Goal: Task Accomplishment & Management: Manage account settings

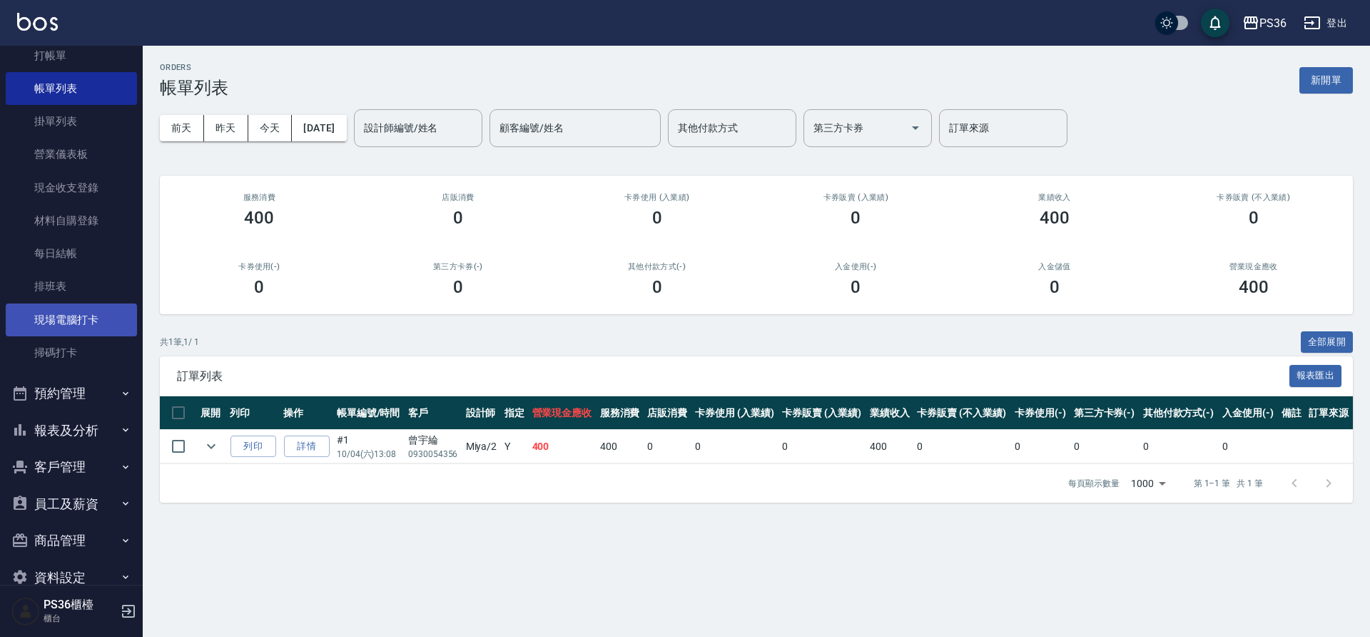
scroll to position [83, 0]
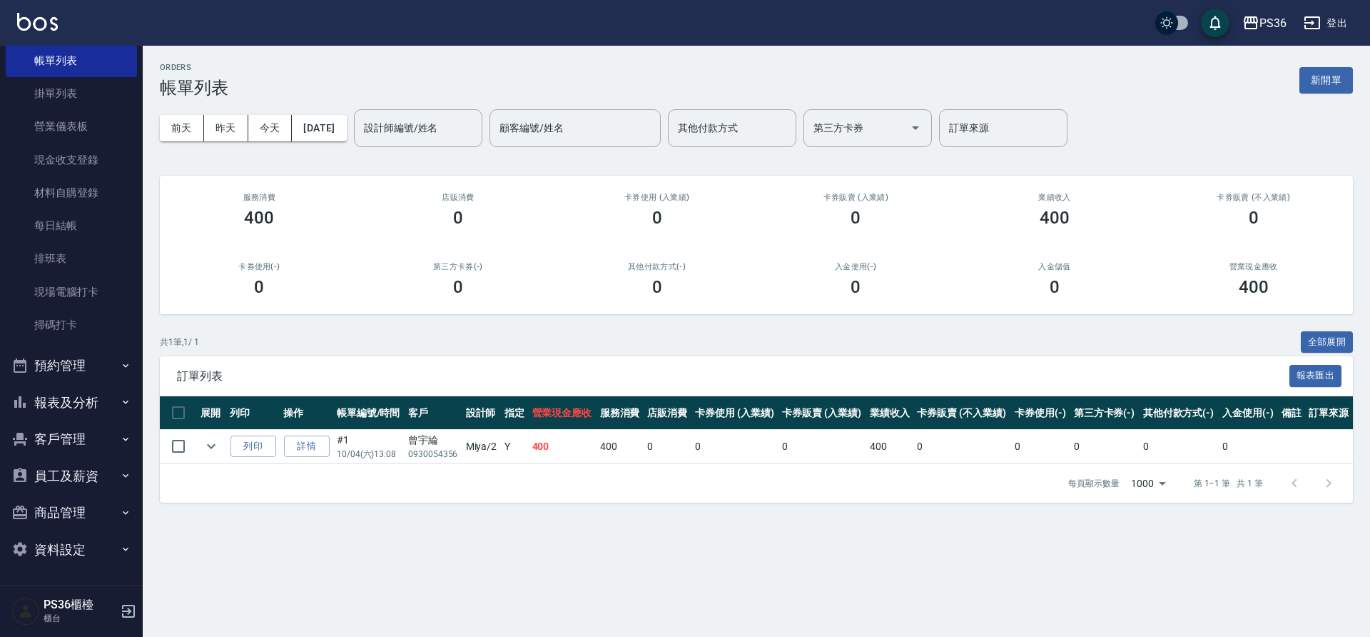
click at [69, 403] on button "報表及分析" at bounding box center [71, 402] width 131 height 37
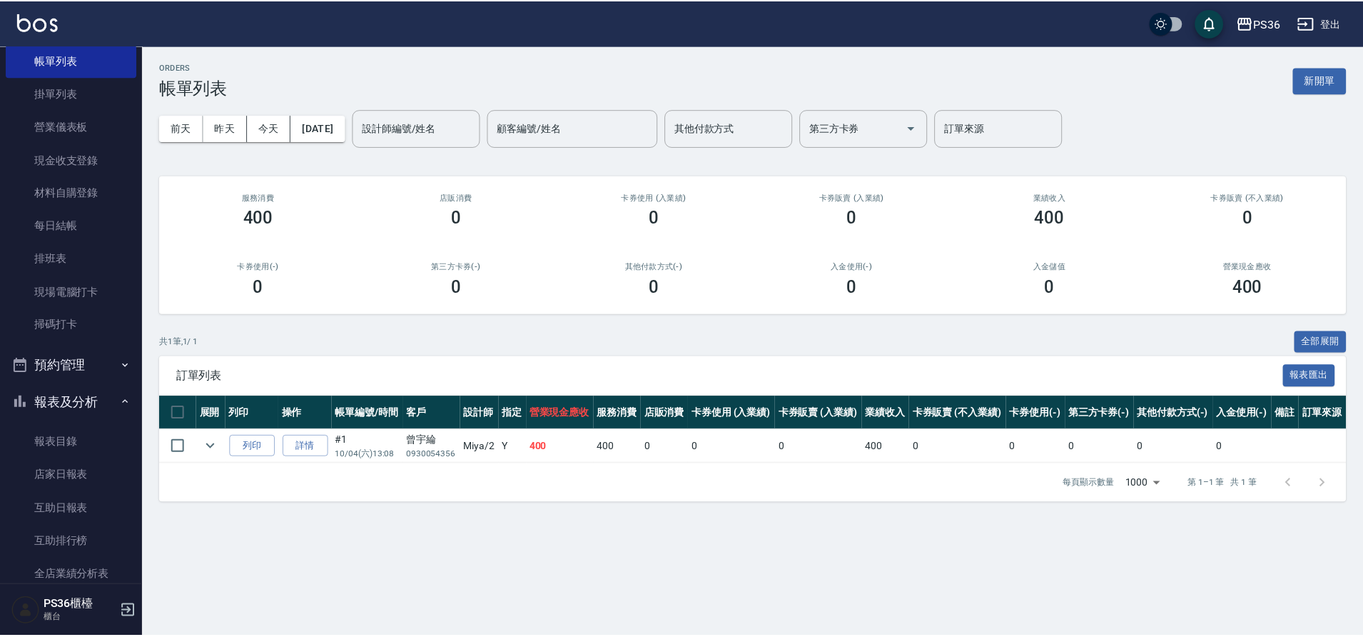
scroll to position [458, 0]
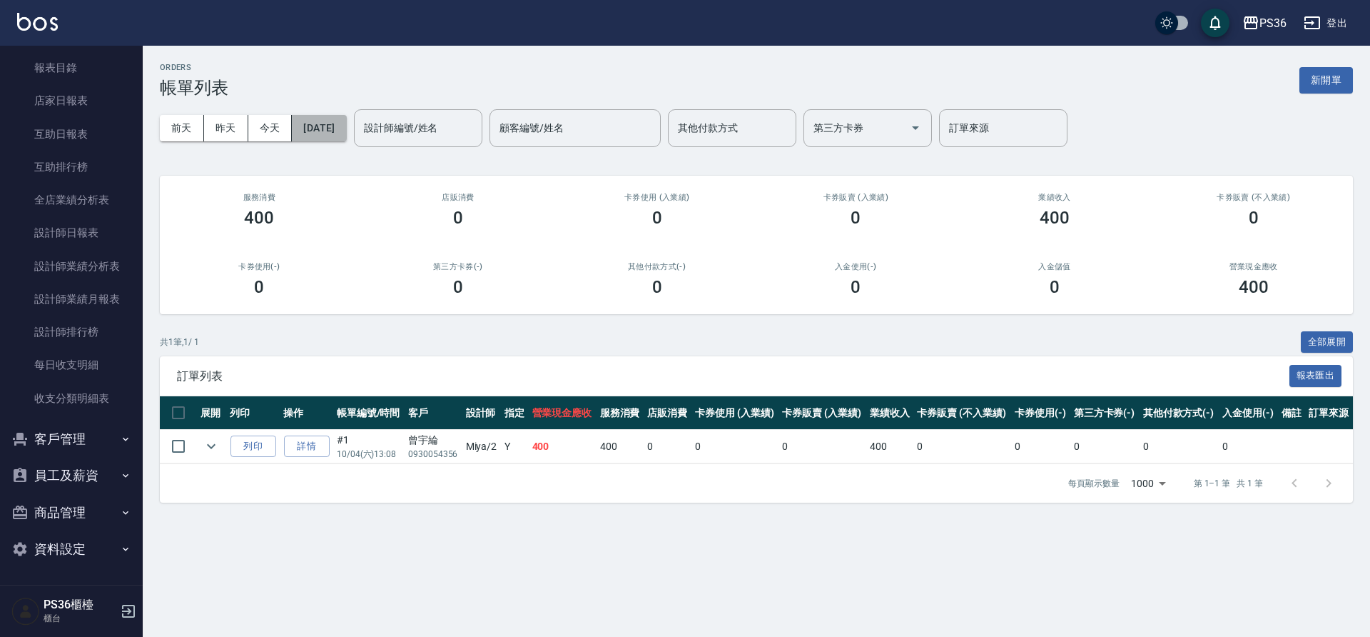
drag, startPoint x: 90, startPoint y: 243, endPoint x: 328, endPoint y: 138, distance: 260.8
click at [328, 138] on button "[DATE]" at bounding box center [319, 128] width 54 height 26
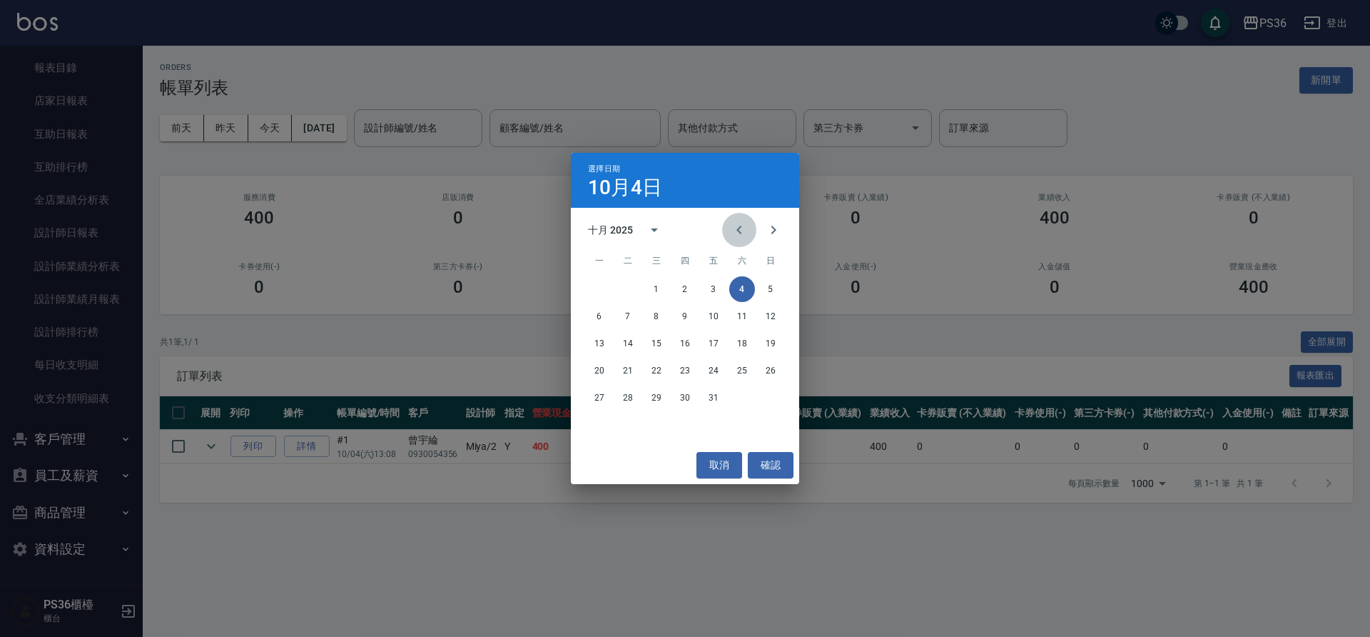
click at [740, 228] on icon "Previous month" at bounding box center [739, 230] width 5 height 9
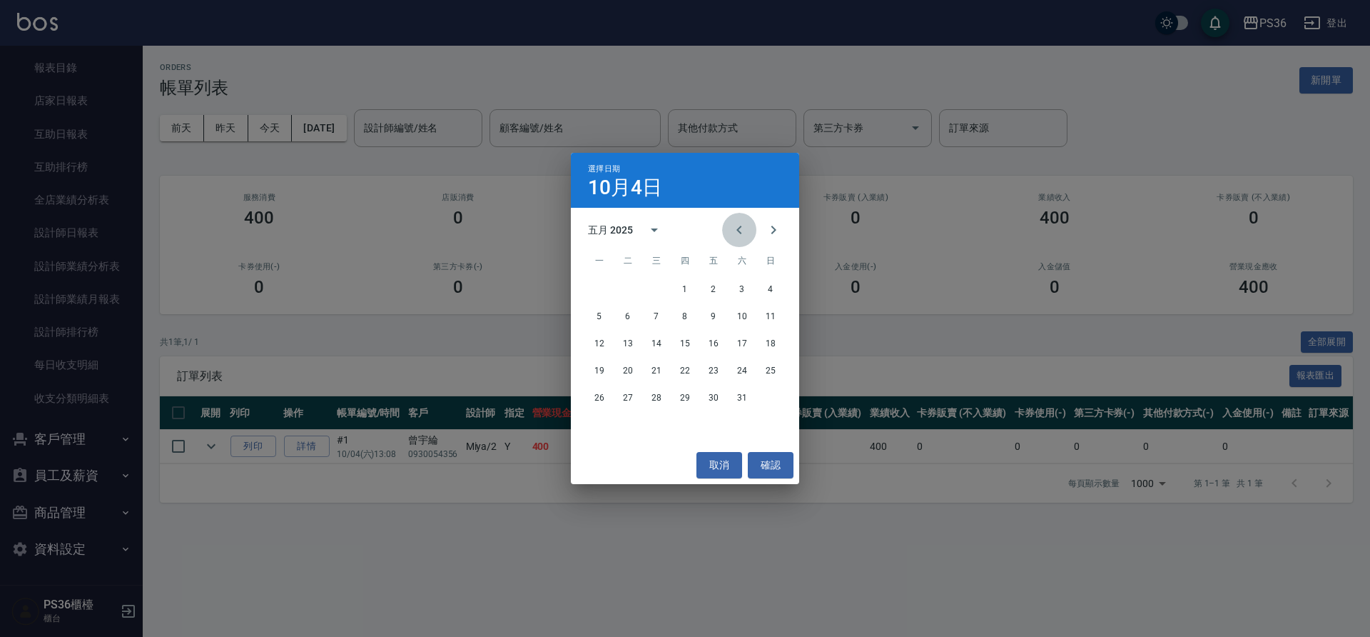
click at [740, 228] on icon "Previous month" at bounding box center [739, 230] width 5 height 9
click at [655, 375] on button "22" at bounding box center [657, 371] width 26 height 26
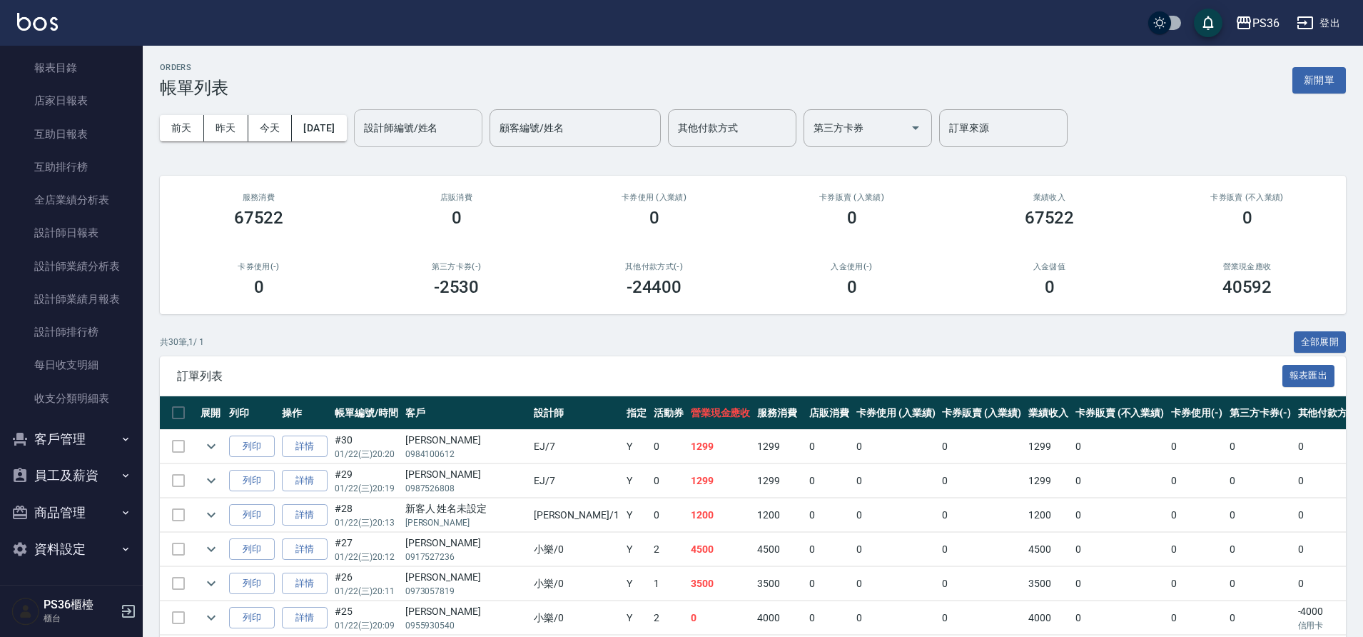
click at [405, 133] on input "設計師編號/姓名" at bounding box center [418, 128] width 116 height 25
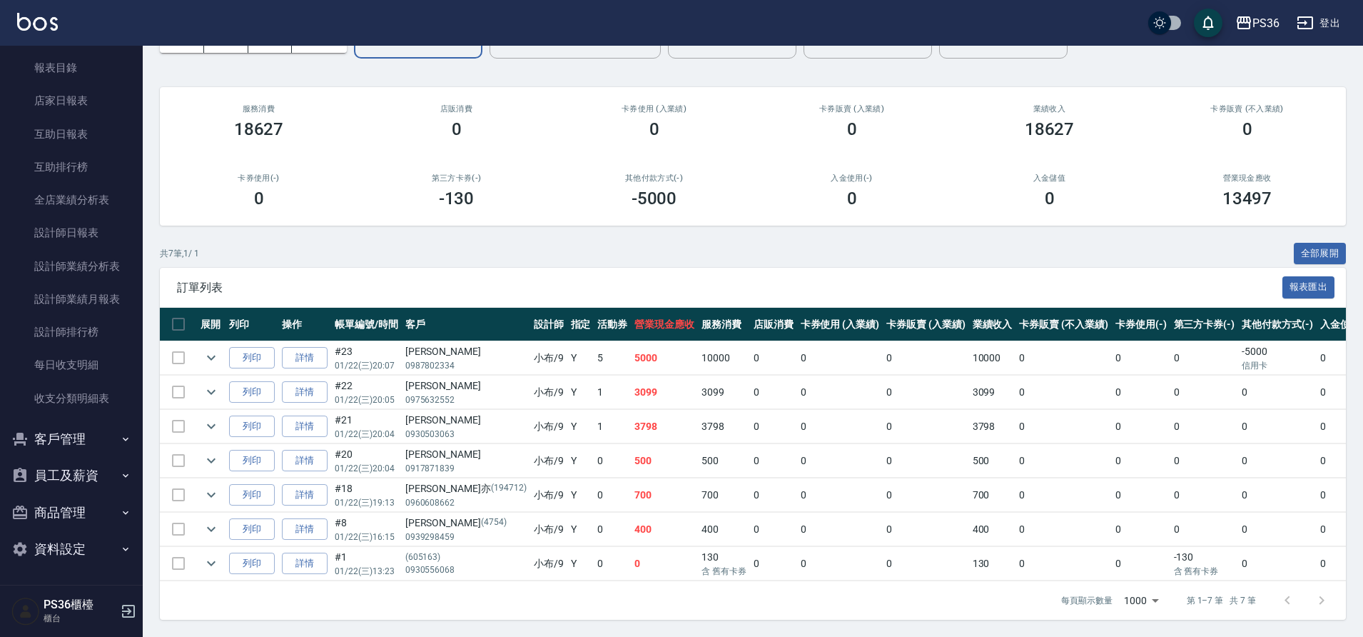
scroll to position [101, 0]
type input "小布-9"
click at [698, 388] on td "3099" at bounding box center [724, 392] width 52 height 34
click at [256, 381] on button "列印" at bounding box center [252, 392] width 46 height 22
click at [208, 383] on icon "expand row" at bounding box center [211, 391] width 17 height 17
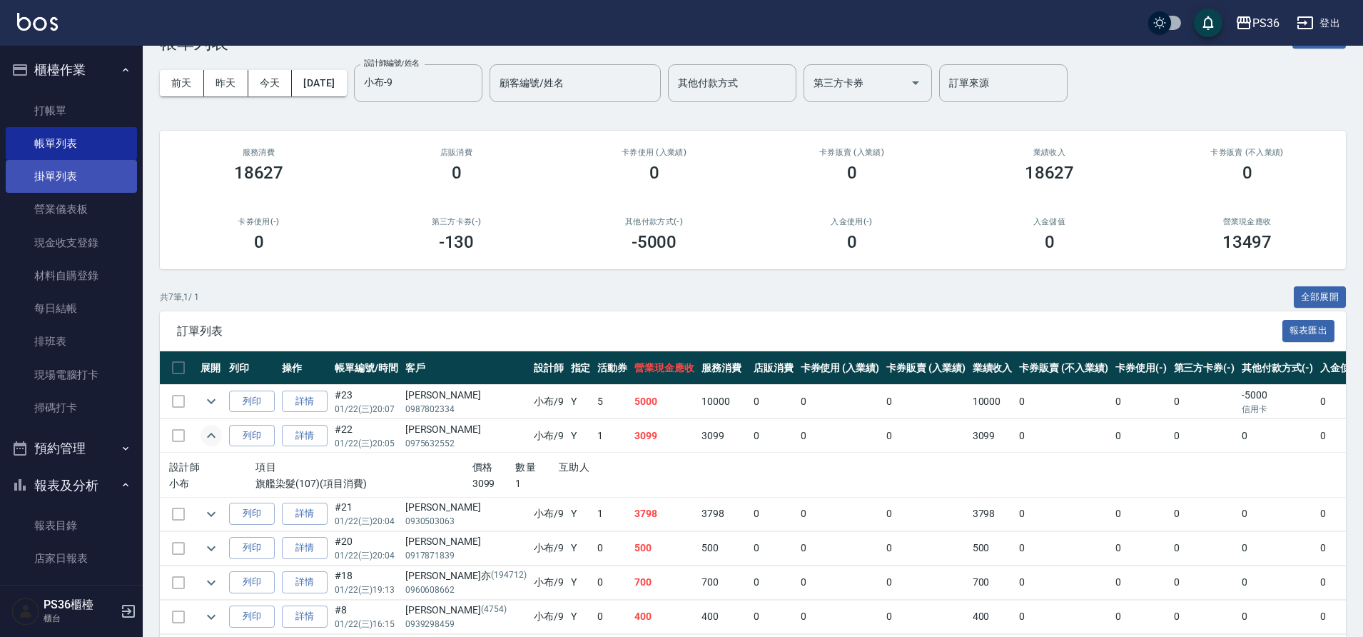
scroll to position [0, 0]
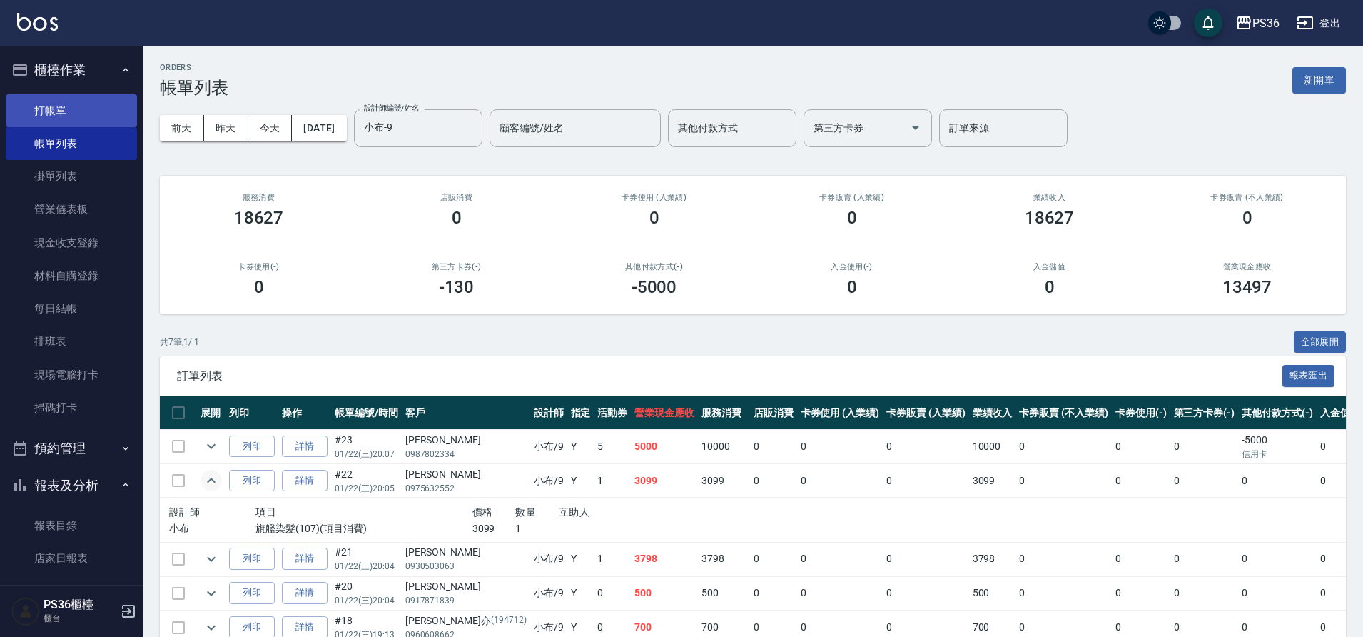
click at [84, 112] on link "打帳單" at bounding box center [71, 110] width 131 height 33
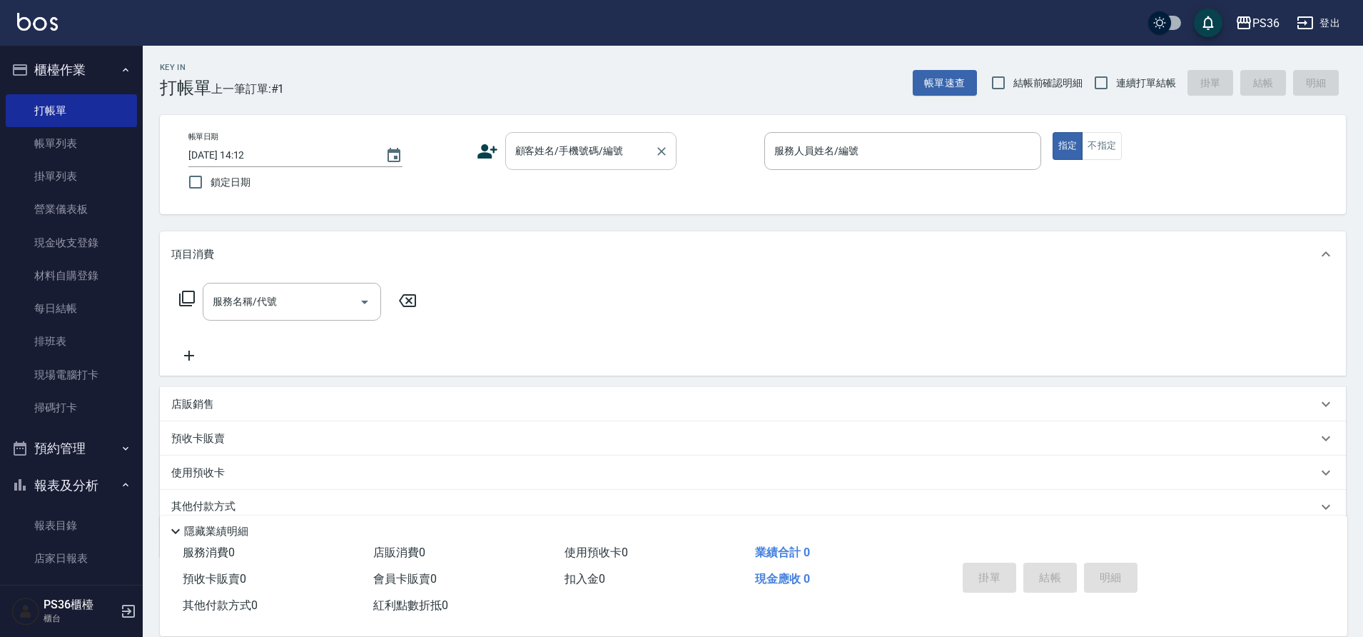
click at [545, 150] on input "顧客姓名/手機號碼/編號" at bounding box center [580, 150] width 137 height 25
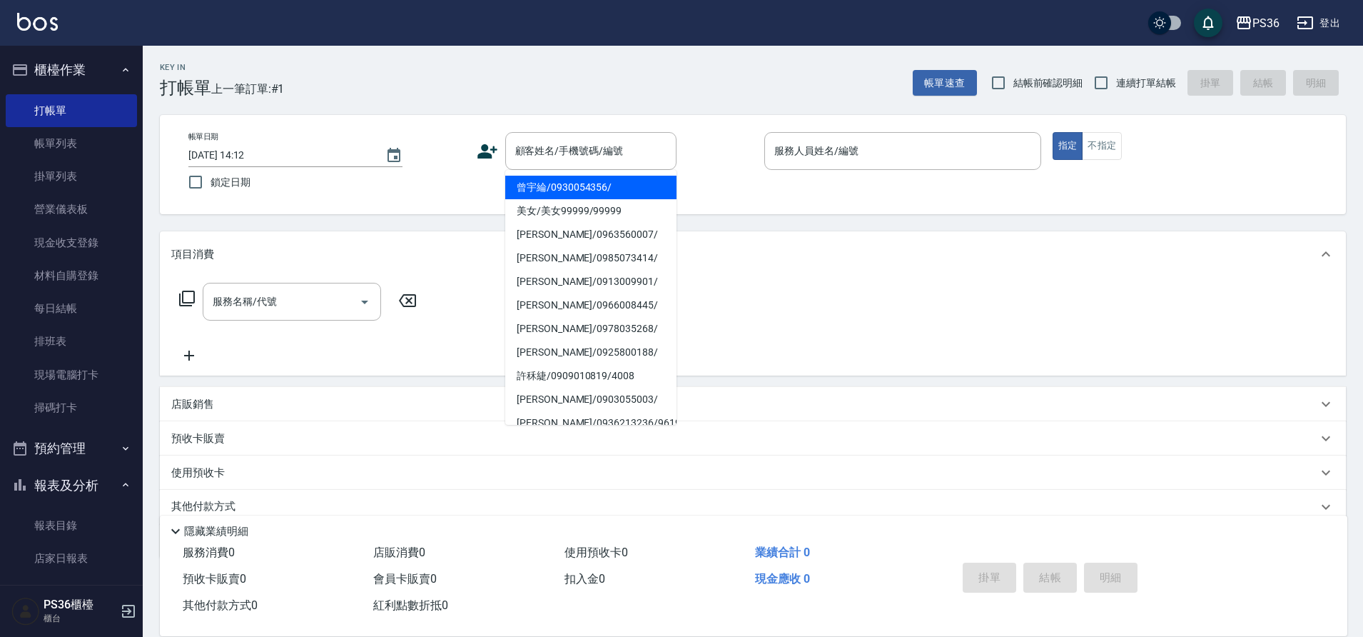
click at [697, 91] on div "Key In 打帳單 上一筆訂單:#1 帳單速查 結帳前確認明細 連續打單結帳 掛單 結帳 明細" at bounding box center [744, 72] width 1203 height 52
click at [594, 148] on input "顧客姓名/手機號碼/編號" at bounding box center [580, 150] width 137 height 25
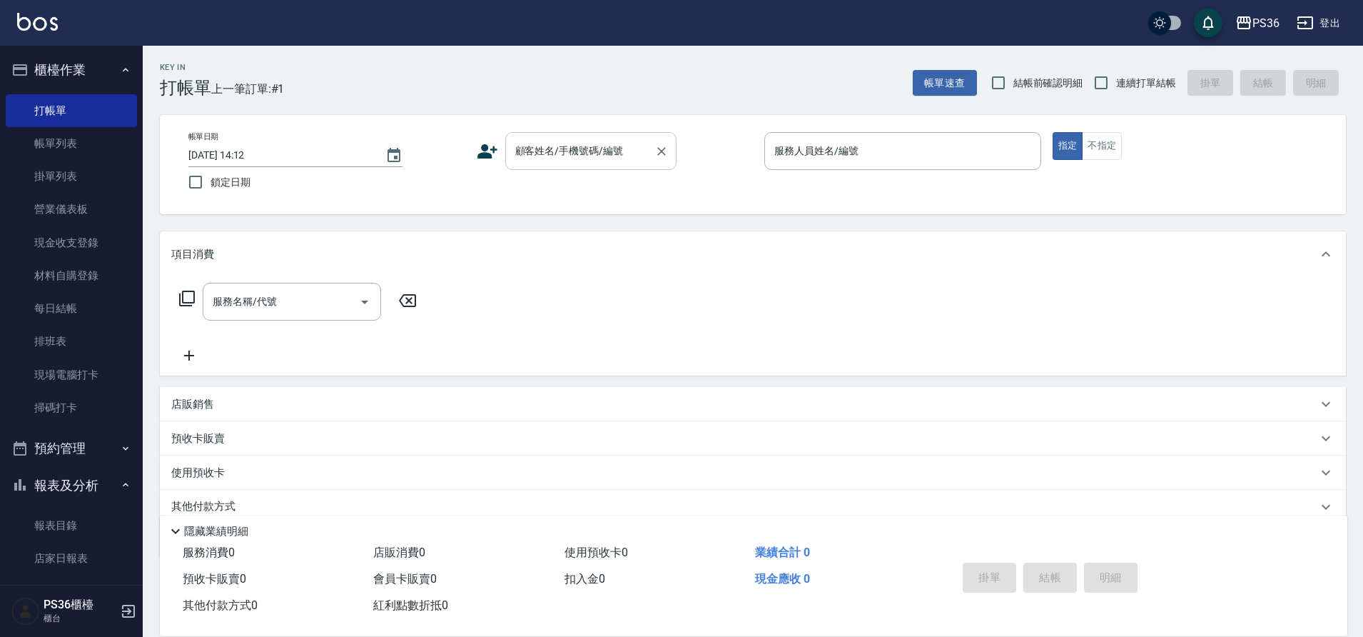
click at [535, 141] on input "顧客姓名/手機號碼/編號" at bounding box center [580, 150] width 137 height 25
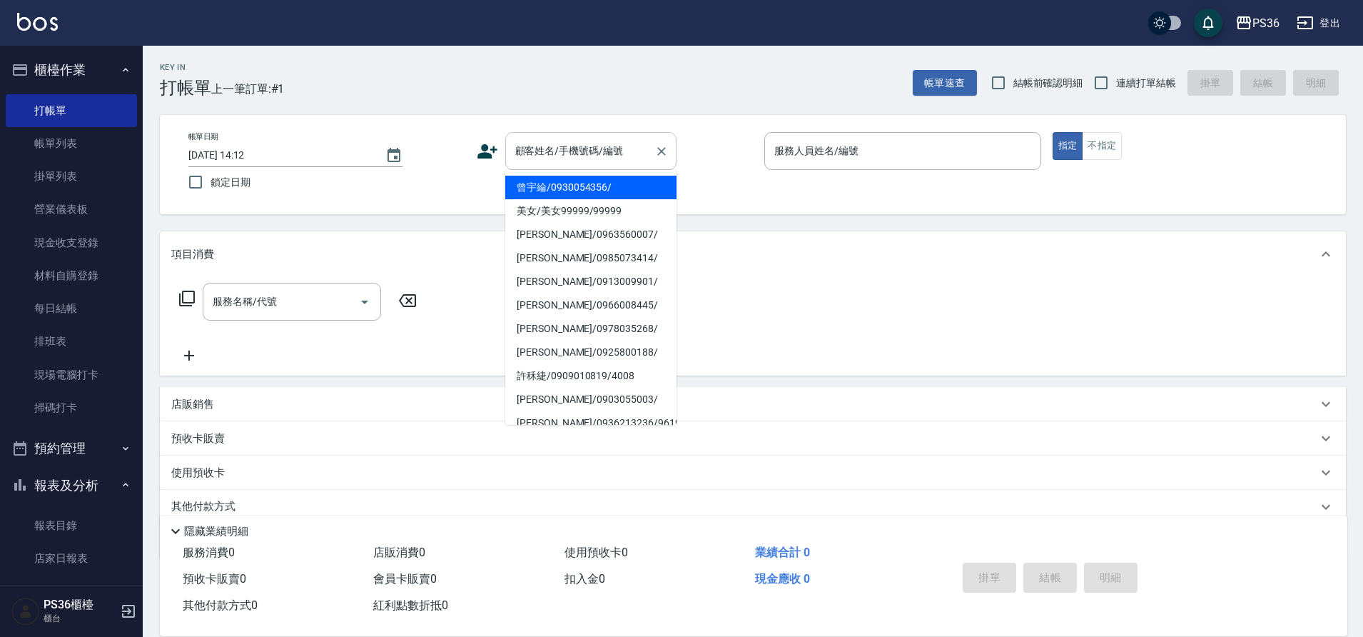
click at [534, 151] on input "顧客姓名/手機號碼/編號" at bounding box center [580, 150] width 137 height 25
drag, startPoint x: 534, startPoint y: 151, endPoint x: 557, endPoint y: 109, distance: 47.6
click at [557, 109] on div "Key In 打帳單 上一筆訂單:#1 帳單速查 結帳前確認明細 連續打單結帳 掛單 結帳 明細 帳單日期 [DATE] 14:12 鎖定日期 顧客姓名/手機…" at bounding box center [753, 371] width 1221 height 650
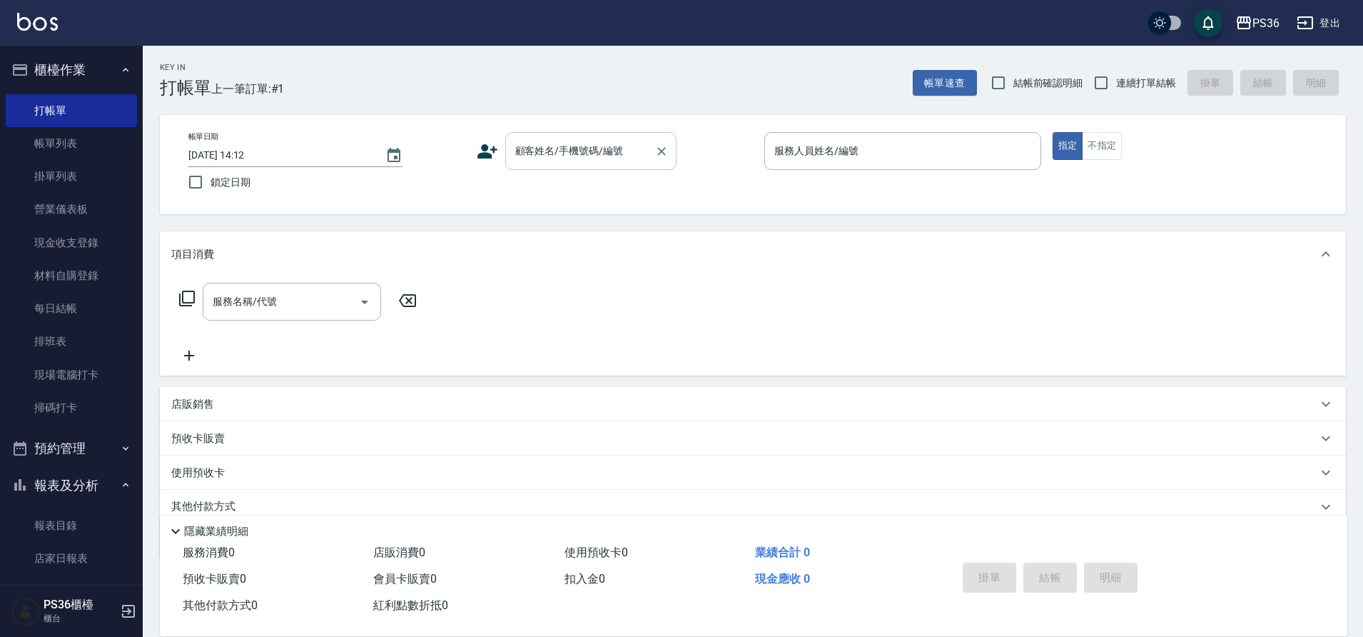
click at [552, 148] on input "顧客姓名/手機號碼/編號" at bounding box center [580, 150] width 137 height 25
click at [545, 151] on input "顧客姓名/手機號碼/編號" at bounding box center [580, 150] width 137 height 25
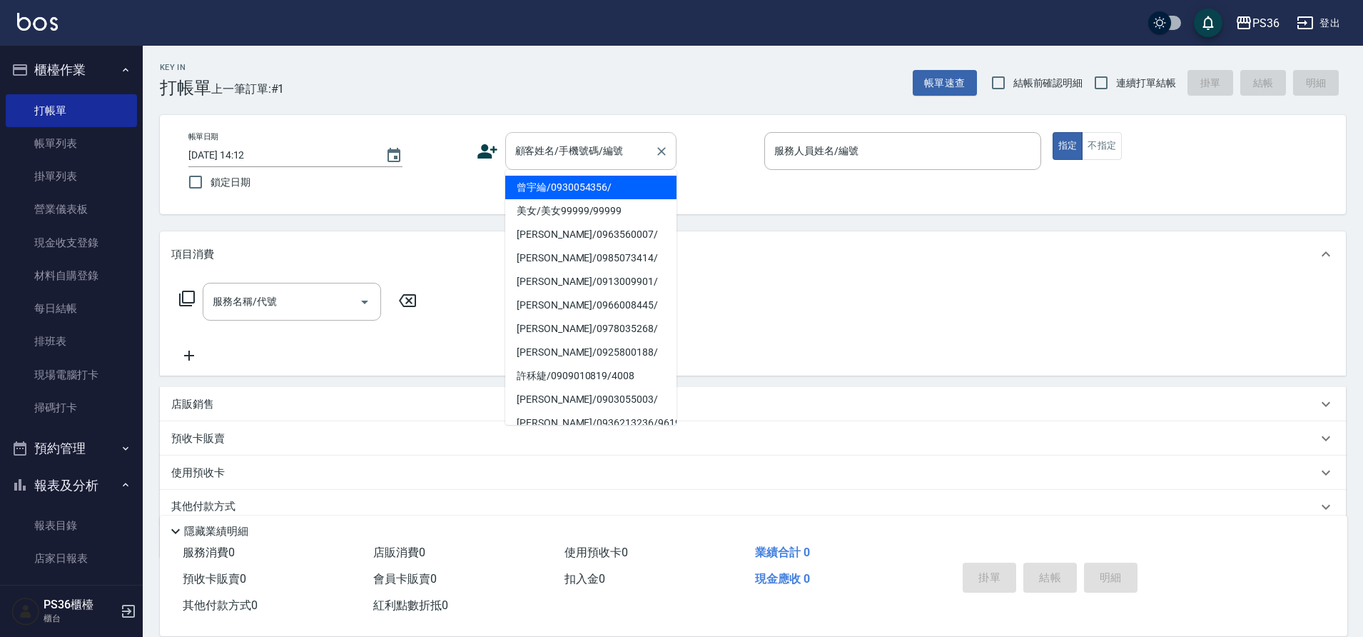
click at [551, 151] on input "顧客姓名/手機號碼/編號" at bounding box center [580, 150] width 137 height 25
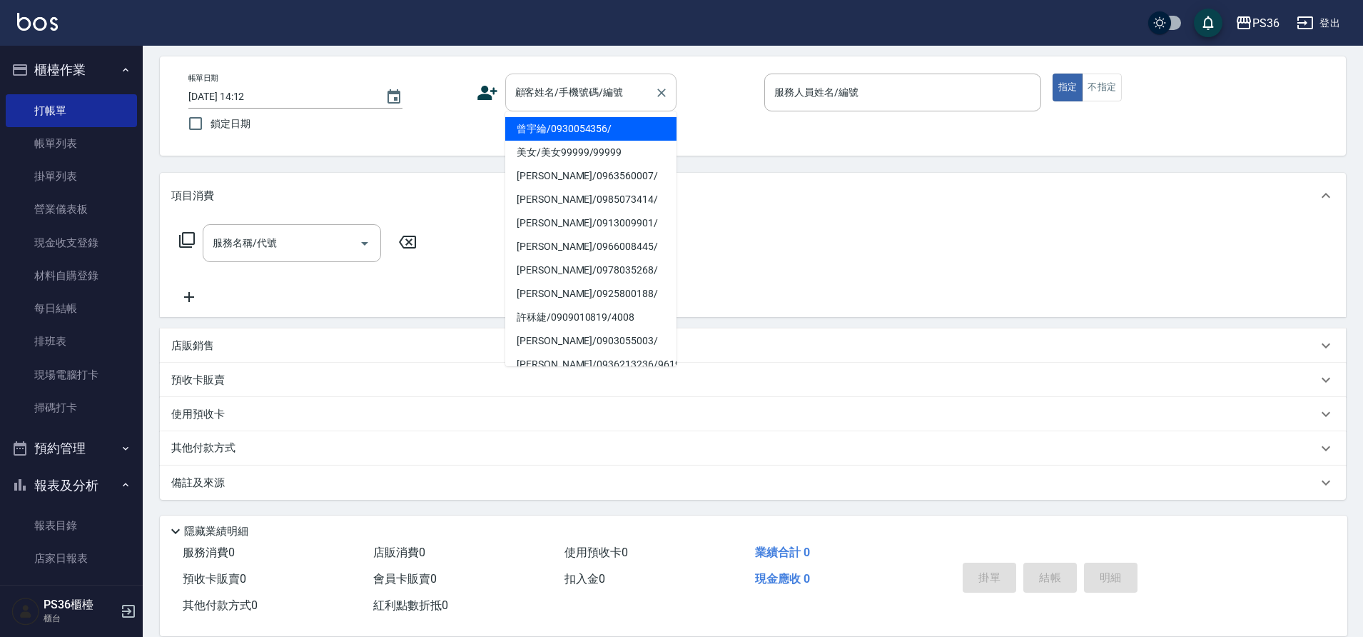
click at [570, 95] on input "顧客姓名/手機號碼/編號" at bounding box center [580, 92] width 137 height 25
click at [591, 106] on div "顧客姓名/手機號碼/編號" at bounding box center [590, 93] width 171 height 38
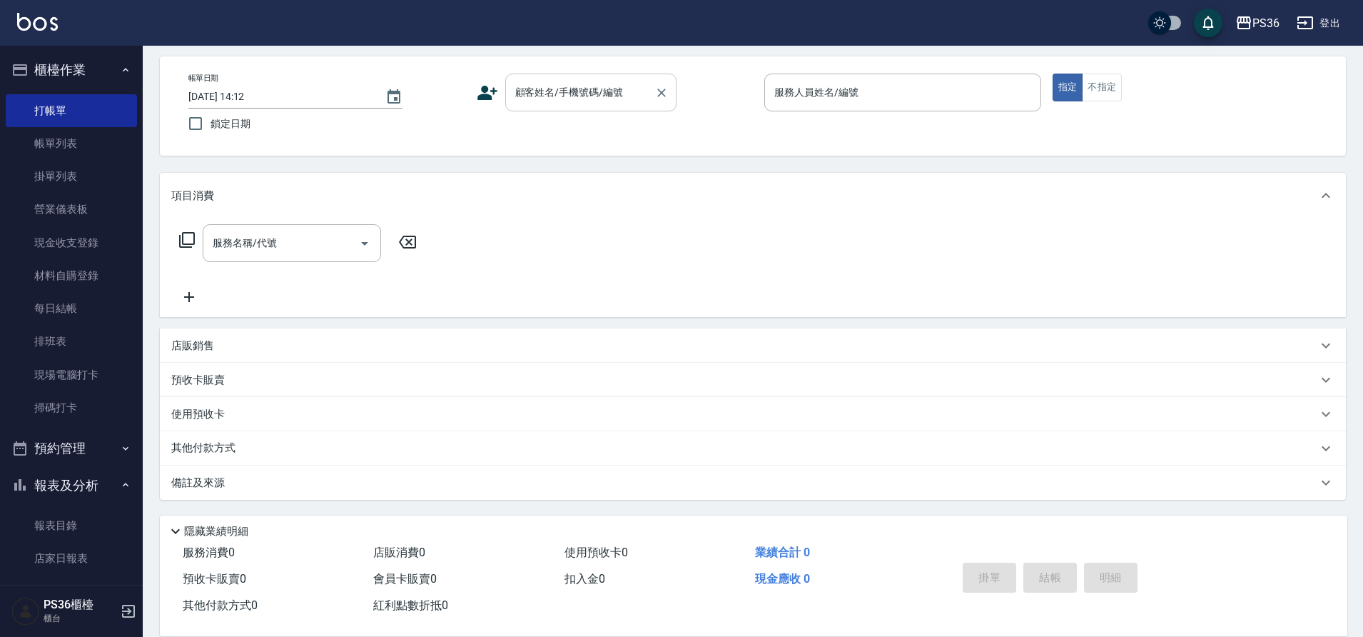
click at [591, 106] on div "顧客姓名/手機號碼/編號" at bounding box center [590, 93] width 171 height 38
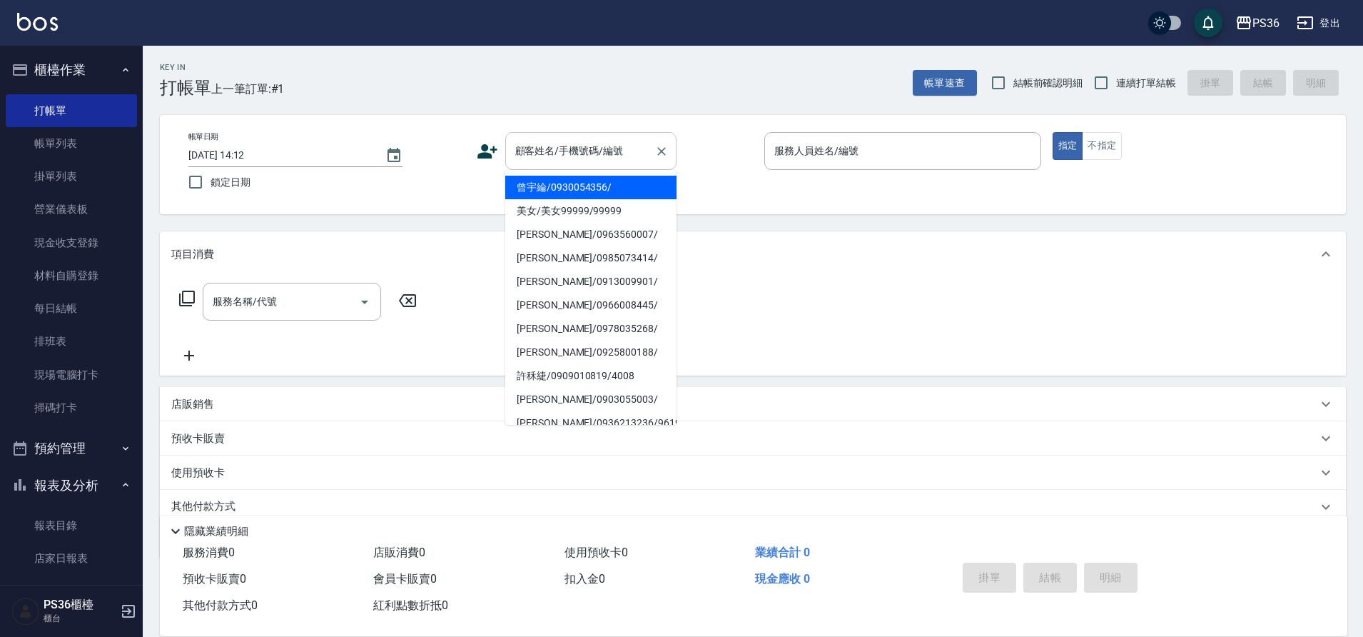
click at [570, 147] on input "顧客姓名/手機號碼/編號" at bounding box center [580, 150] width 137 height 25
click at [569, 147] on input "顧客姓名/手機號碼/編號" at bounding box center [580, 150] width 137 height 25
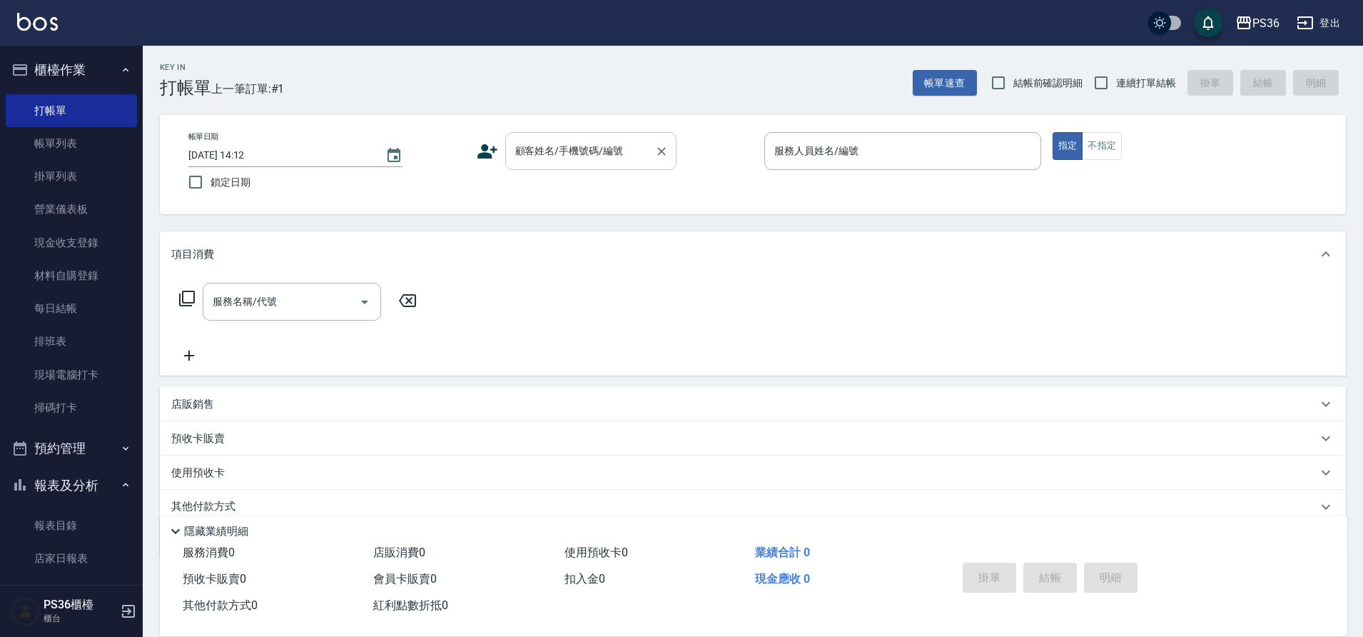
click at [570, 145] on input "顧客姓名/手機號碼/編號" at bounding box center [580, 150] width 137 height 25
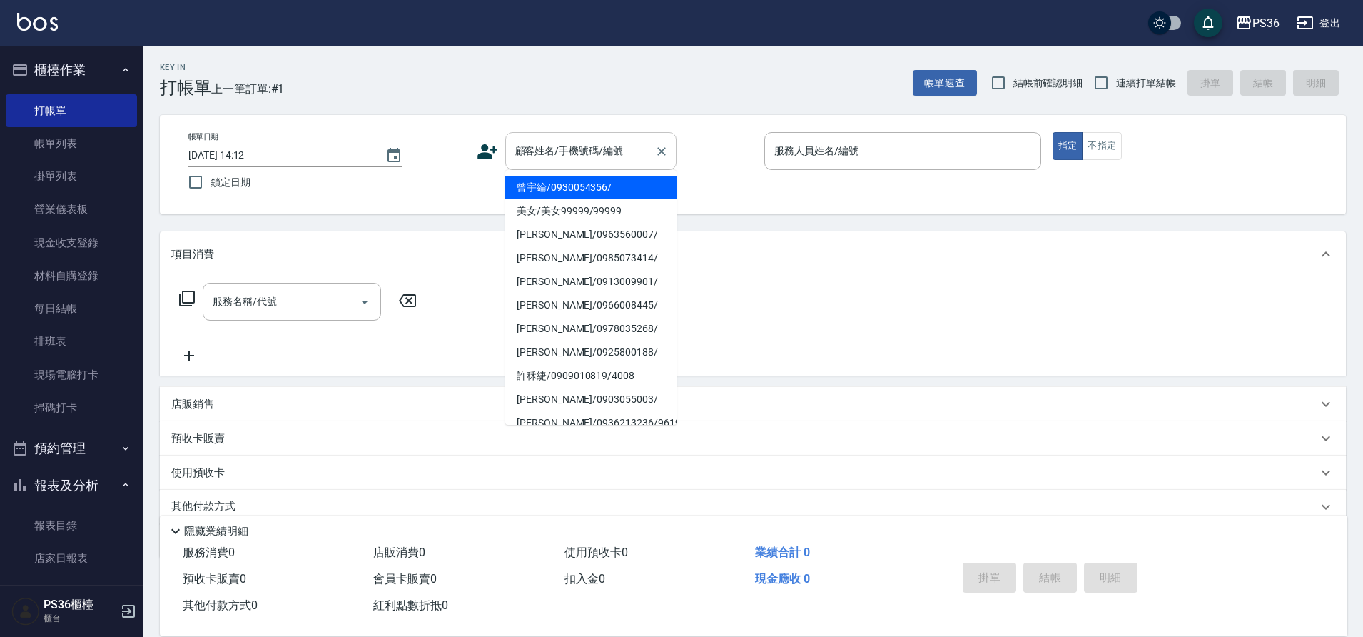
click at [570, 145] on input "顧客姓名/手機號碼/編號" at bounding box center [580, 150] width 137 height 25
click at [882, 248] on div "項目消費" at bounding box center [744, 254] width 1146 height 15
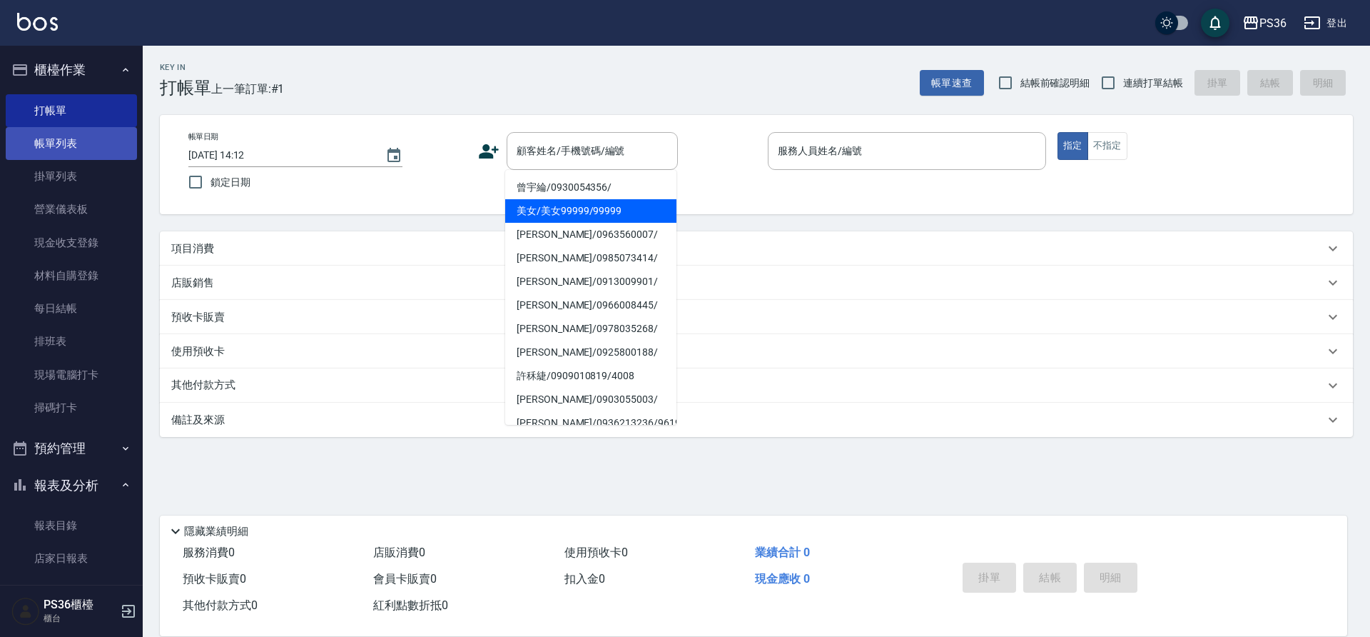
click at [59, 136] on link "帳單列表" at bounding box center [71, 143] width 131 height 33
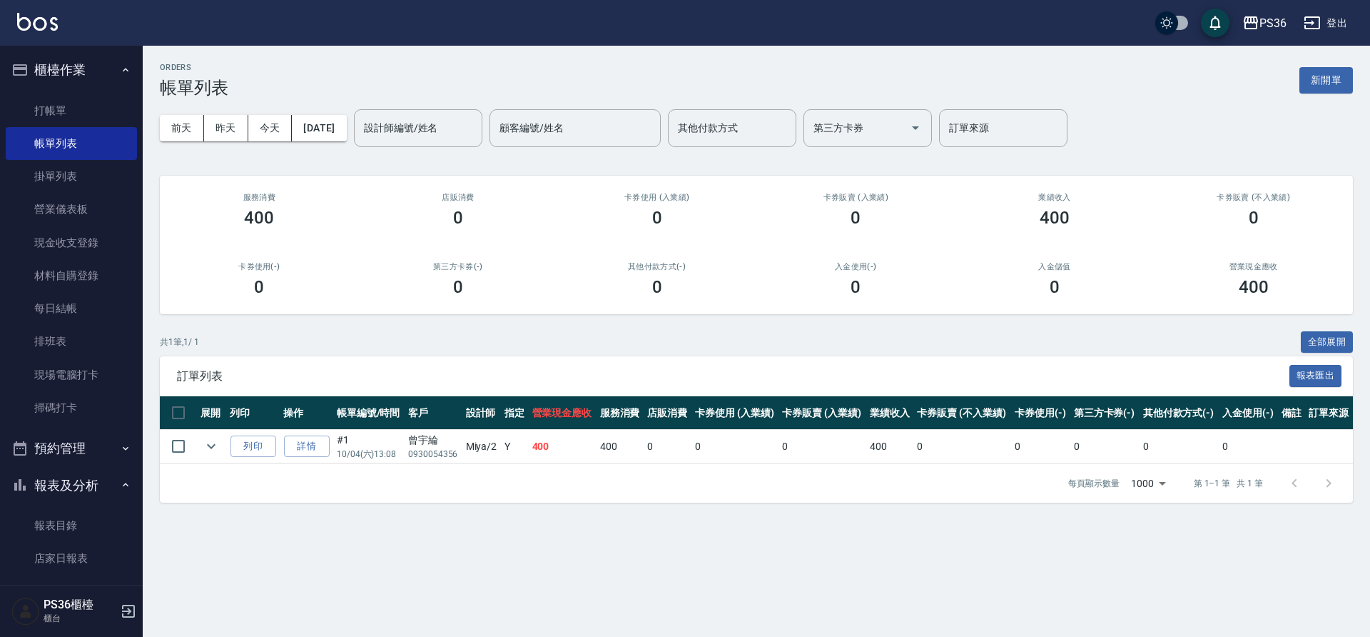
click at [423, 148] on div "[DATE] [DATE] [DATE] [DATE] 設計師編號/姓名 設計師編號/姓名 顧客編號/姓名 顧客編號/姓名 其他付款方式 其他付款方式 第三方…" at bounding box center [756, 128] width 1193 height 61
click at [427, 131] on input "設計師編號/姓名" at bounding box center [418, 128] width 116 height 25
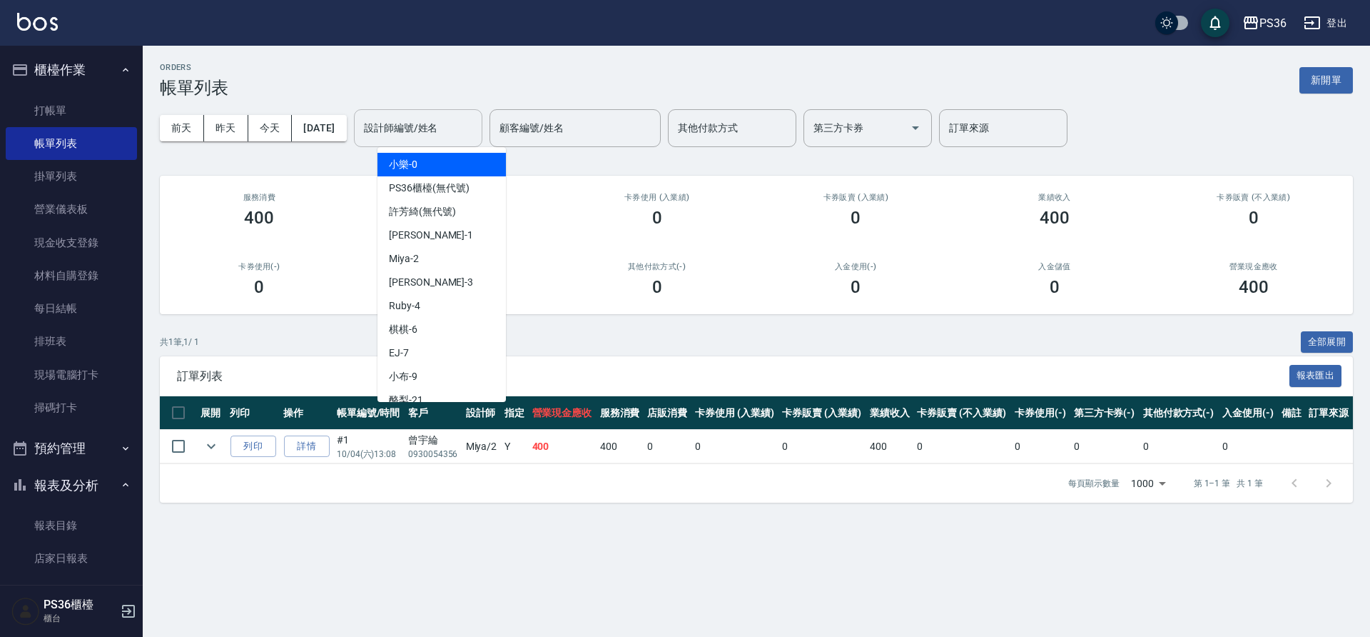
type input "小樂-0"
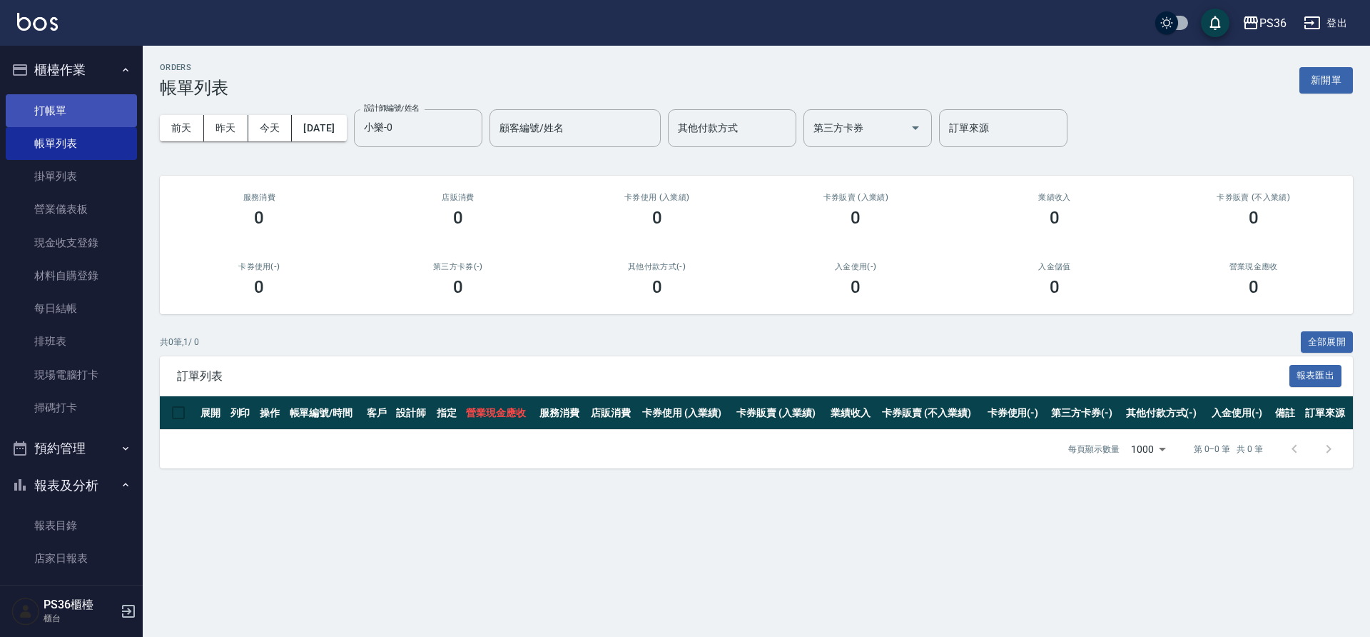
click at [86, 119] on link "打帳單" at bounding box center [71, 110] width 131 height 33
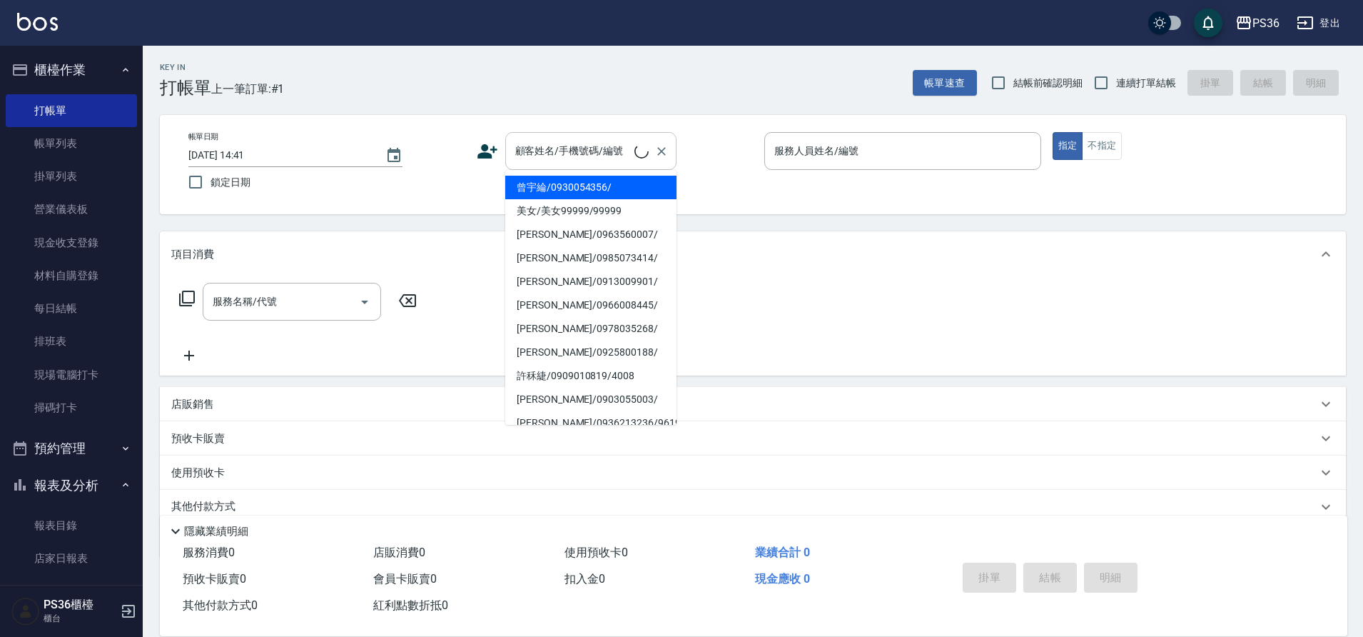
click at [578, 146] on input "顧客姓名/手機號碼/編號" at bounding box center [573, 150] width 123 height 25
click at [572, 149] on input "顧客姓名/手機號碼/編號" at bounding box center [580, 150] width 137 height 25
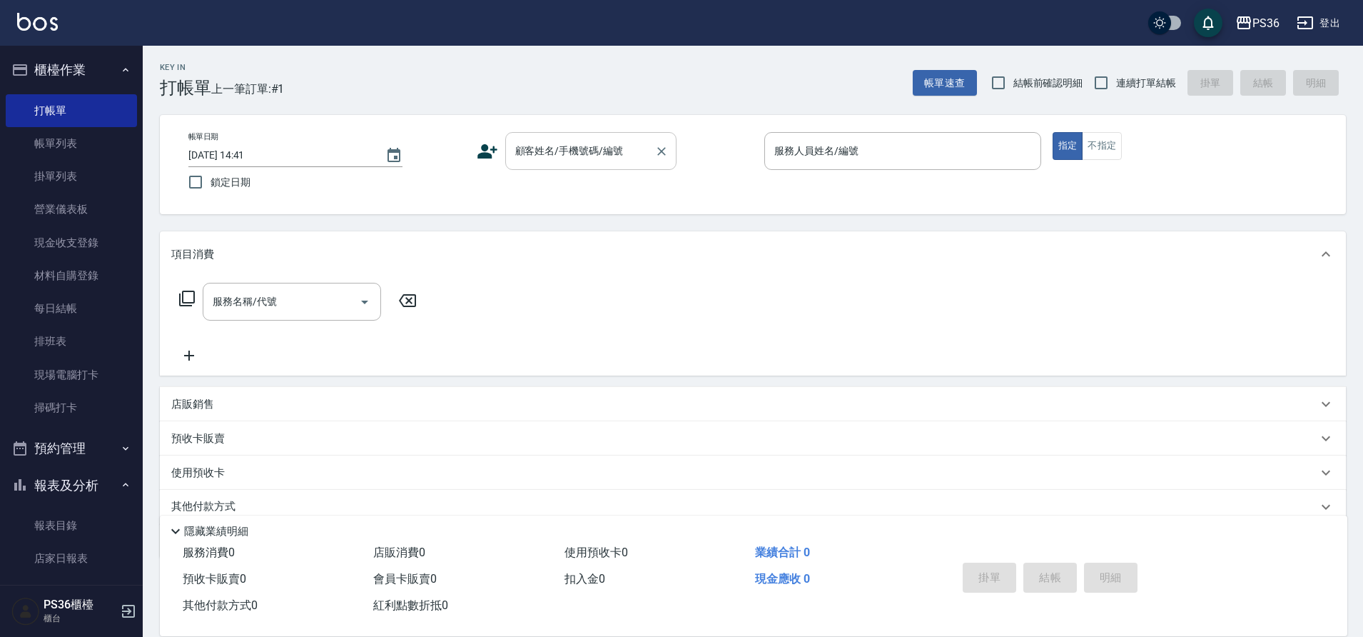
click at [572, 149] on input "顧客姓名/手機號碼/編號" at bounding box center [580, 150] width 137 height 25
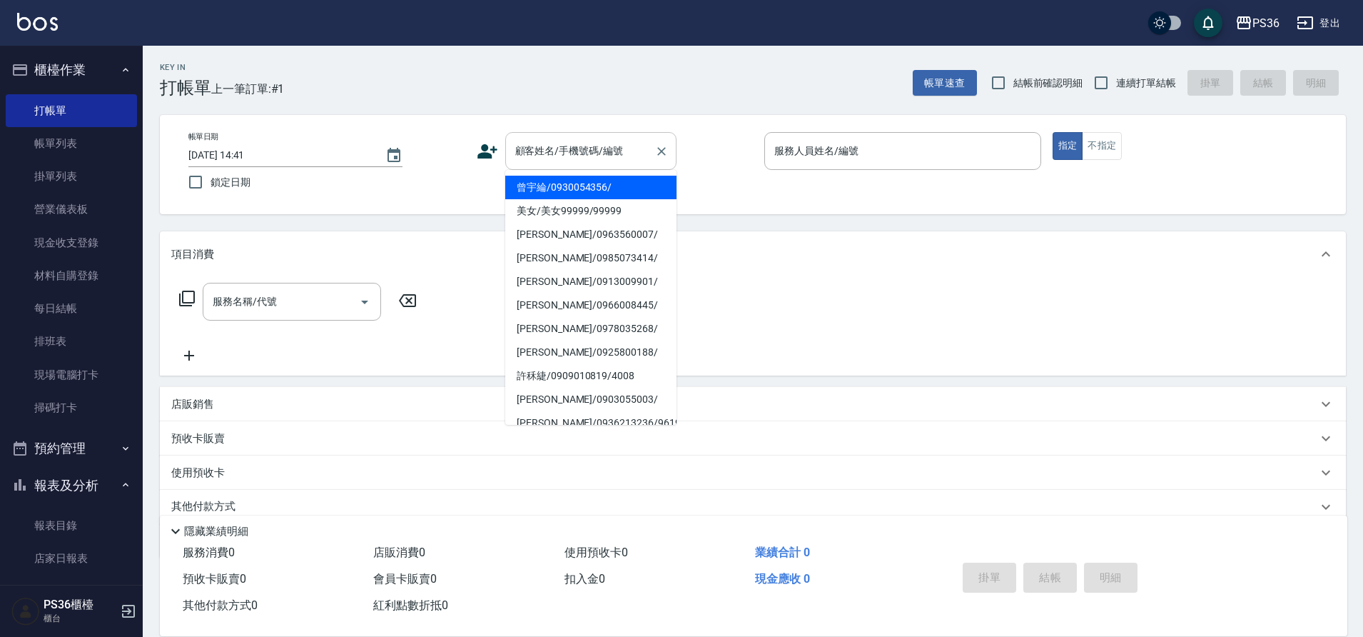
click at [559, 161] on input "顧客姓名/手機號碼/編號" at bounding box center [580, 150] width 137 height 25
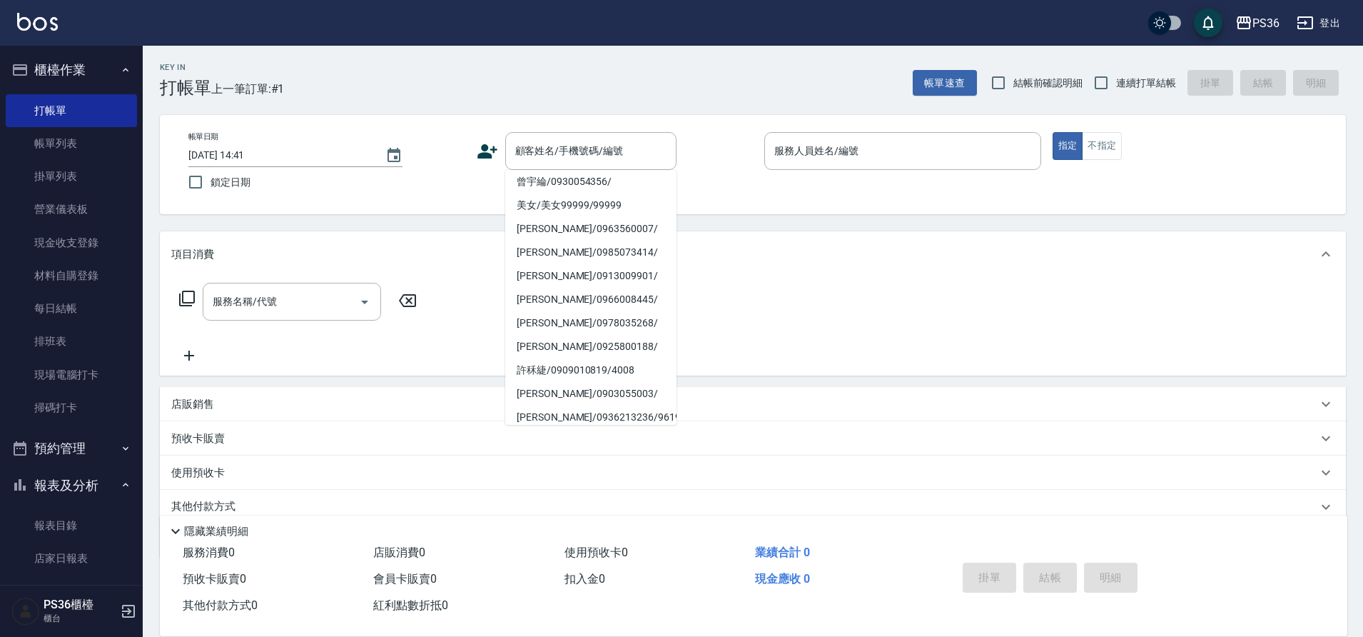
scroll to position [237, 0]
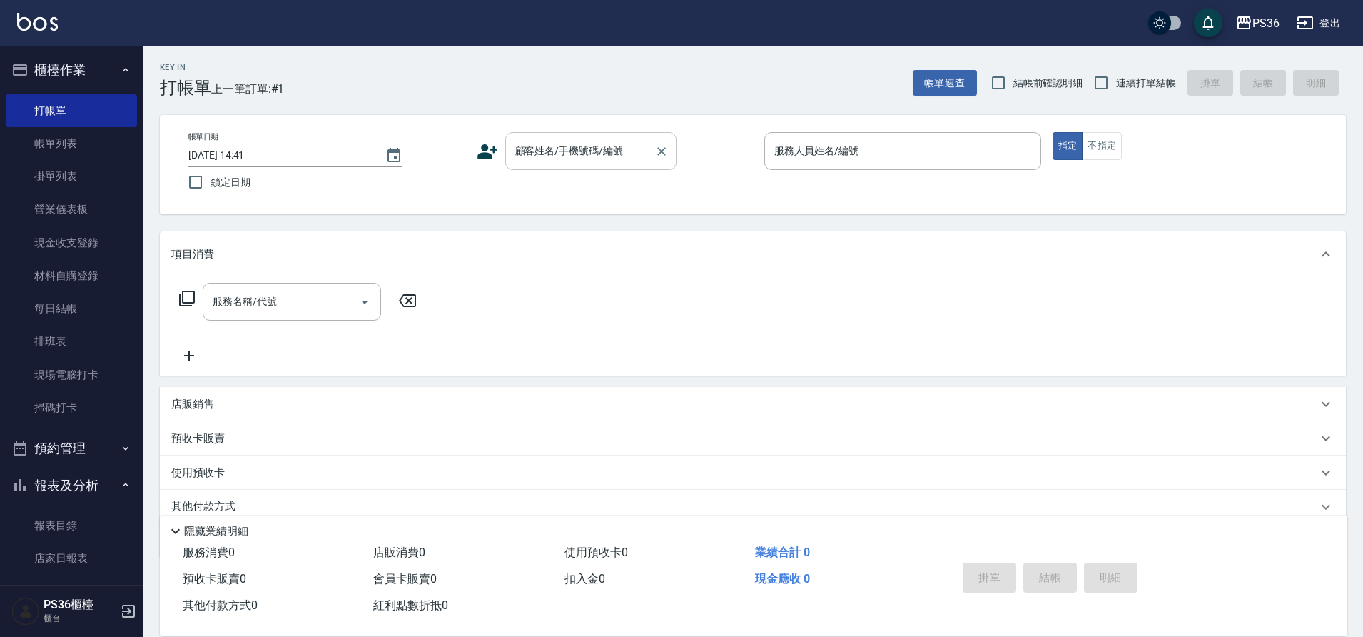
click at [553, 142] on input "顧客姓名/手機號碼/編號" at bounding box center [580, 150] width 137 height 25
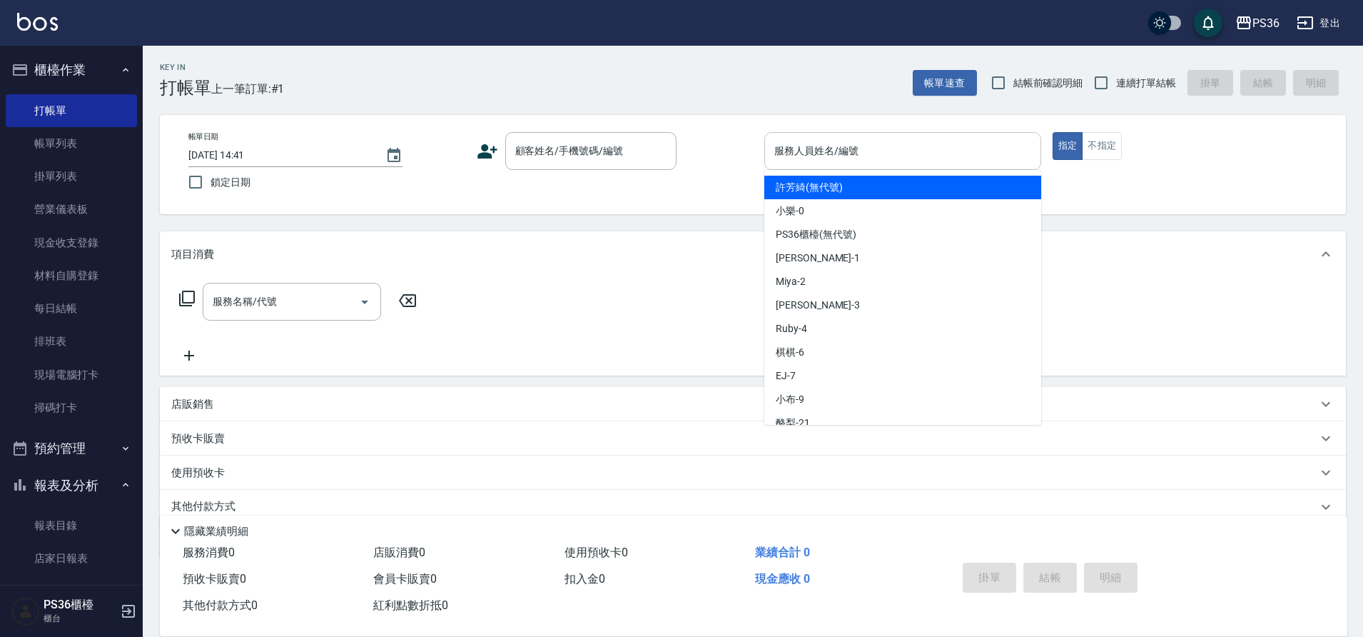
click at [820, 154] on input "服務人員姓名/編號" at bounding box center [903, 150] width 264 height 25
click at [470, 303] on div "服務名稱/代號 服務名稱/代號" at bounding box center [753, 326] width 1186 height 99
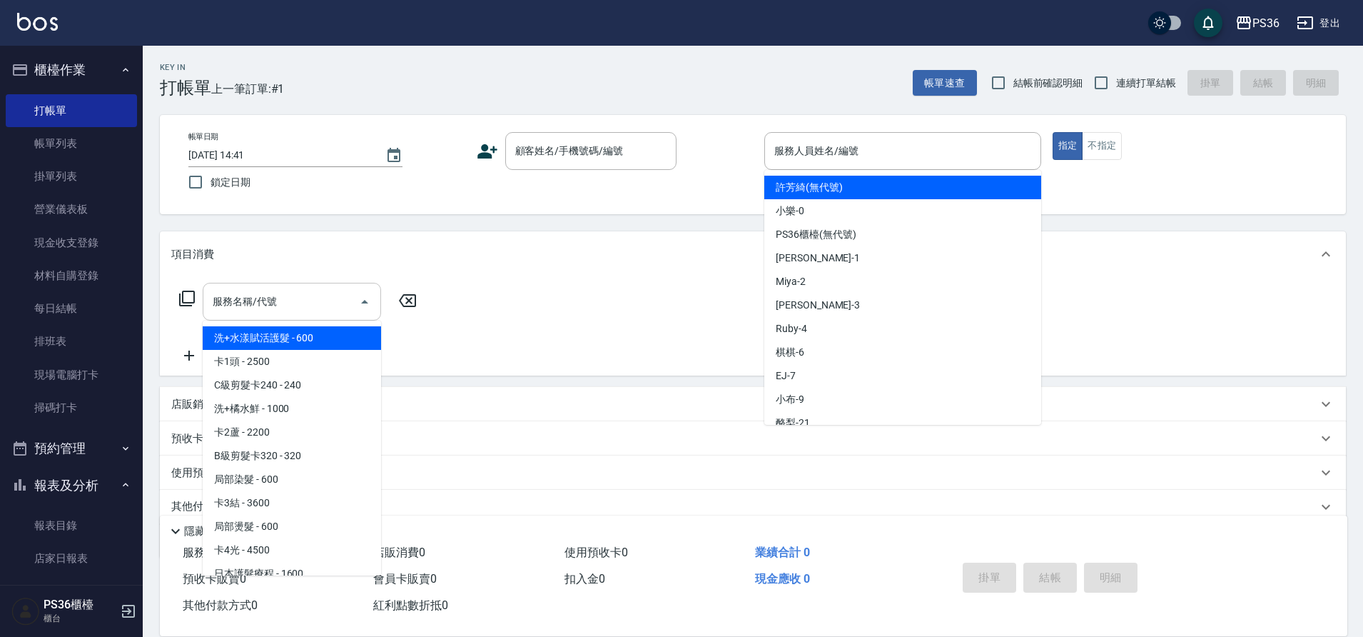
click at [261, 310] on input "服務名稱/代號" at bounding box center [281, 301] width 144 height 25
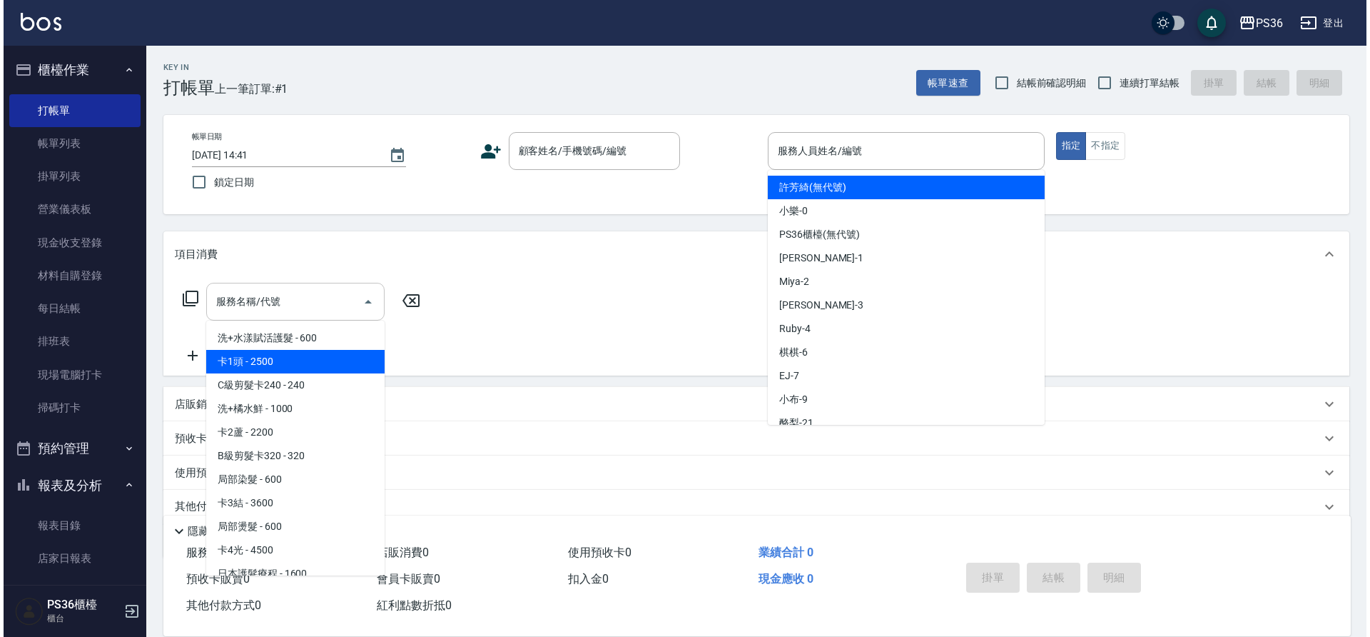
scroll to position [4038, 0]
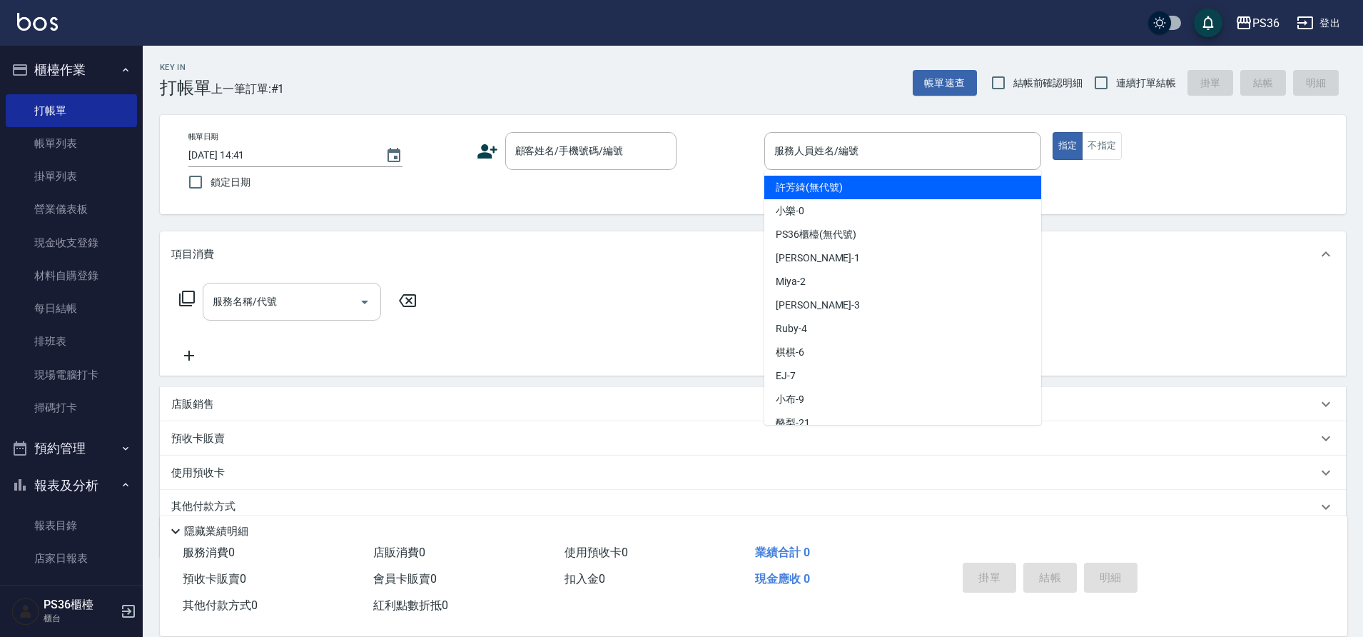
click at [261, 310] on input "服務名稱/代號" at bounding box center [281, 301] width 144 height 25
click at [619, 341] on div "服務名稱/代號 服務名稱/代號" at bounding box center [753, 326] width 1186 height 99
click at [69, 106] on link "打帳單" at bounding box center [71, 110] width 131 height 33
click at [69, 141] on link "帳單列表" at bounding box center [71, 143] width 131 height 33
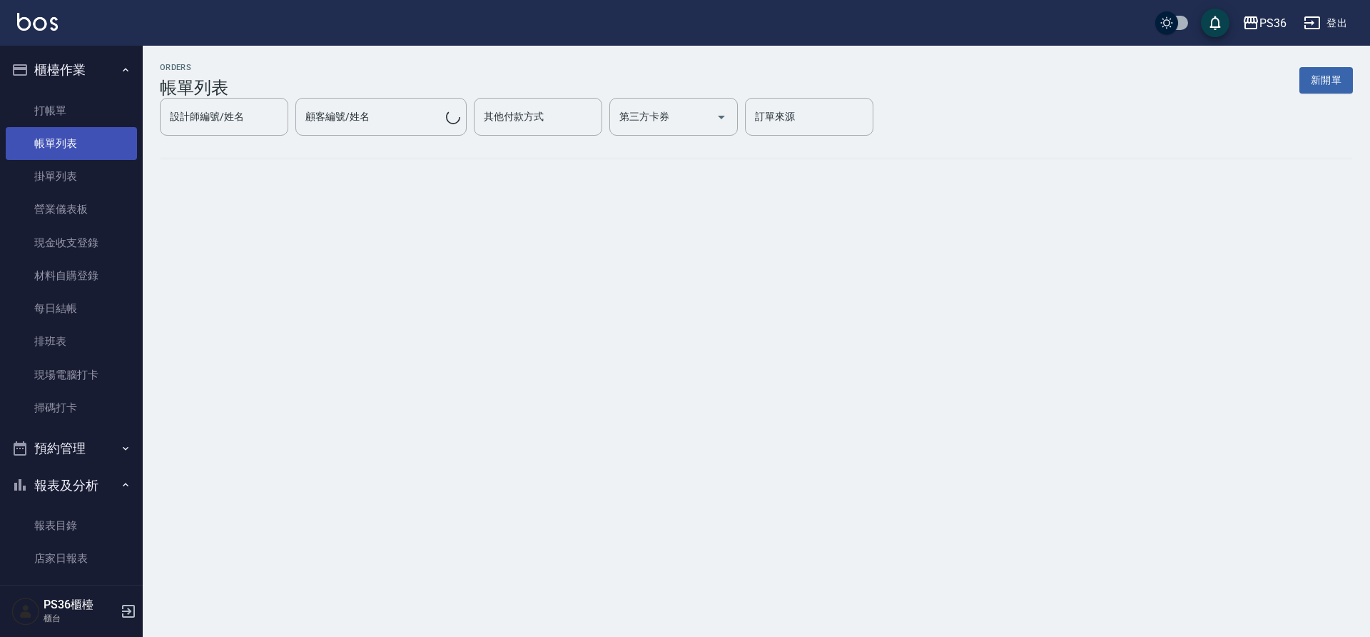
click at [67, 151] on link "帳單列表" at bounding box center [71, 143] width 131 height 33
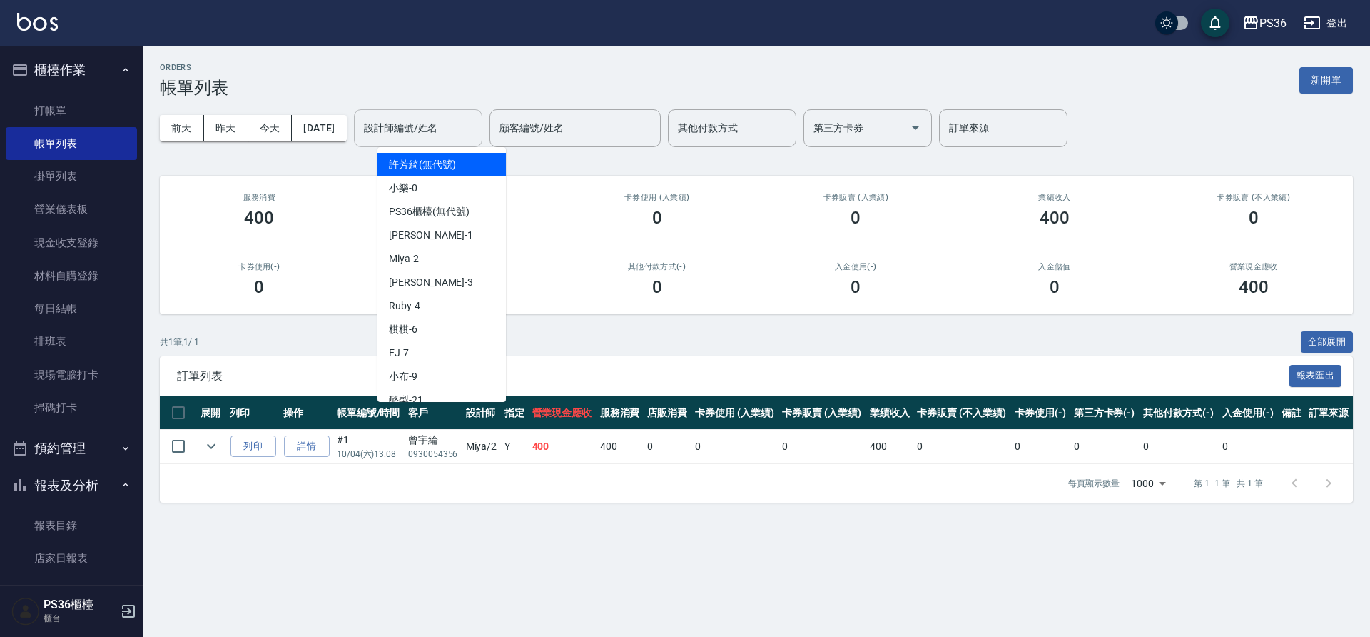
click at [409, 134] on input "設計師編號/姓名" at bounding box center [418, 128] width 116 height 25
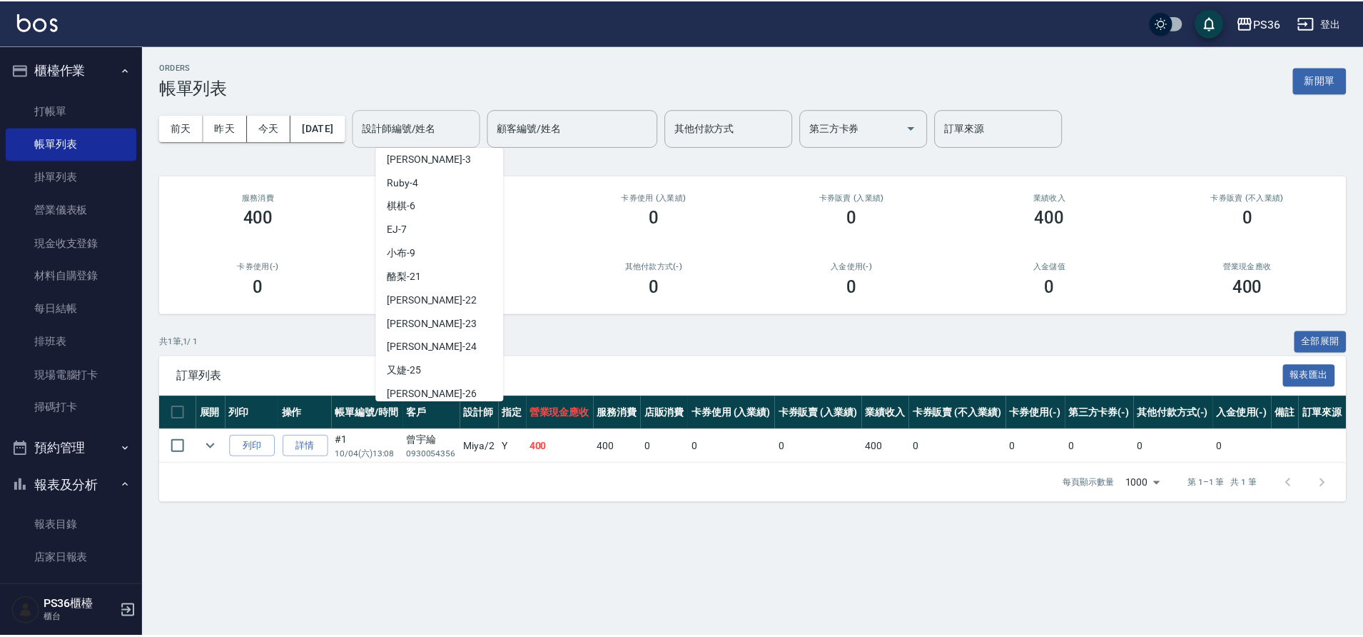
scroll to position [100, 0]
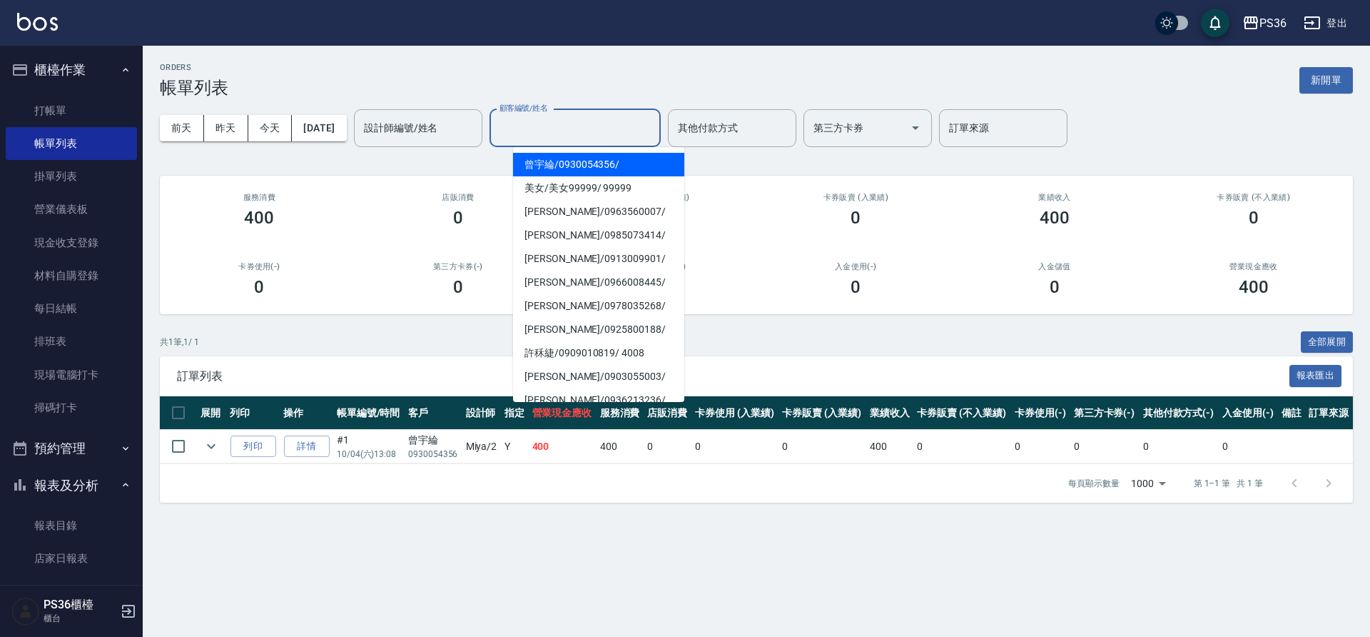
click at [597, 136] on input "顧客編號/姓名" at bounding box center [575, 128] width 158 height 25
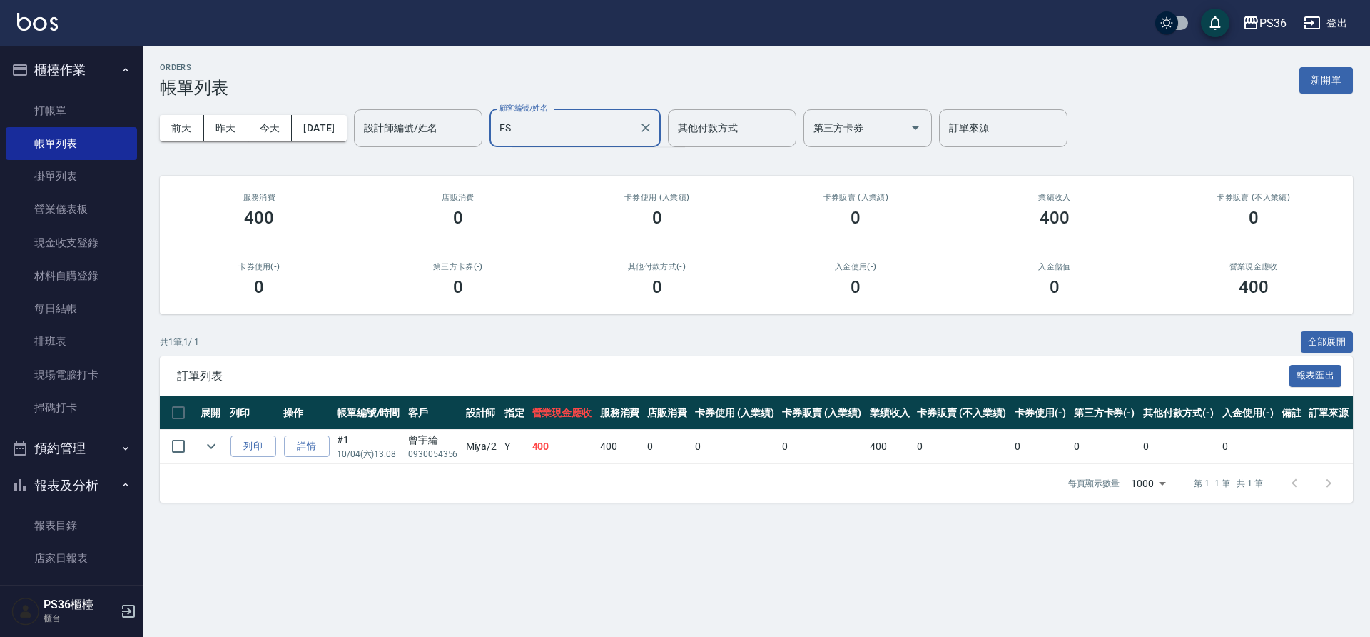
type input "F"
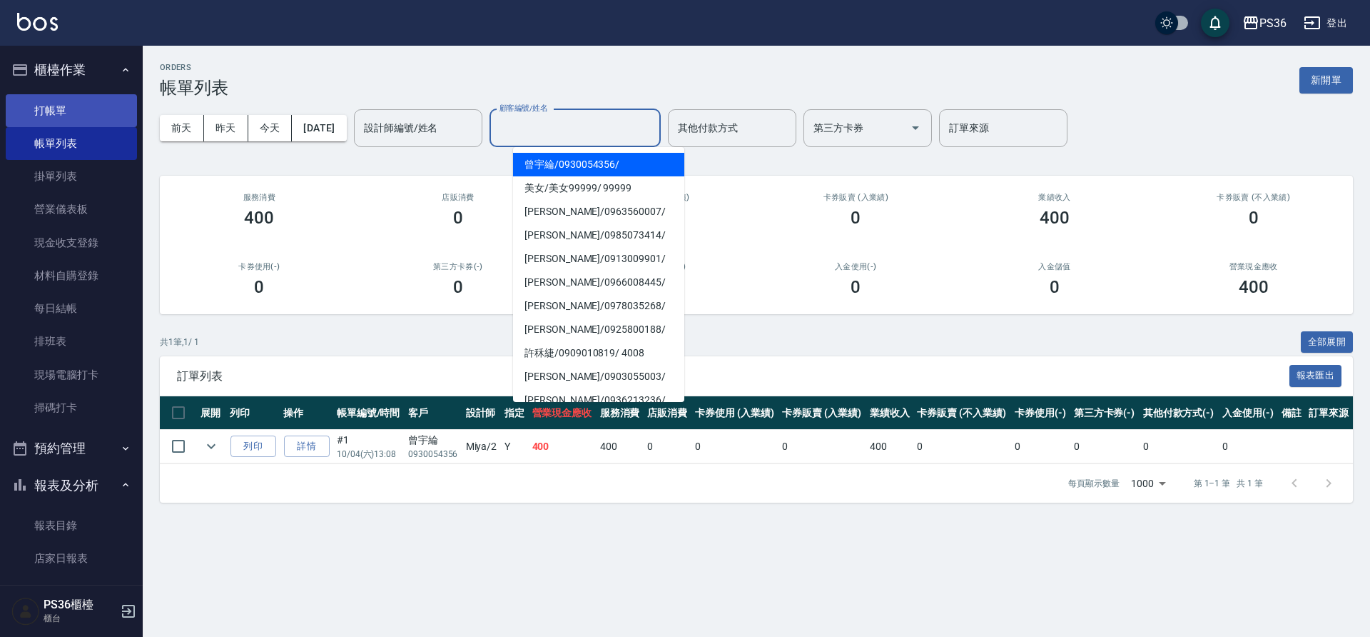
click at [54, 107] on link "打帳單" at bounding box center [71, 110] width 131 height 33
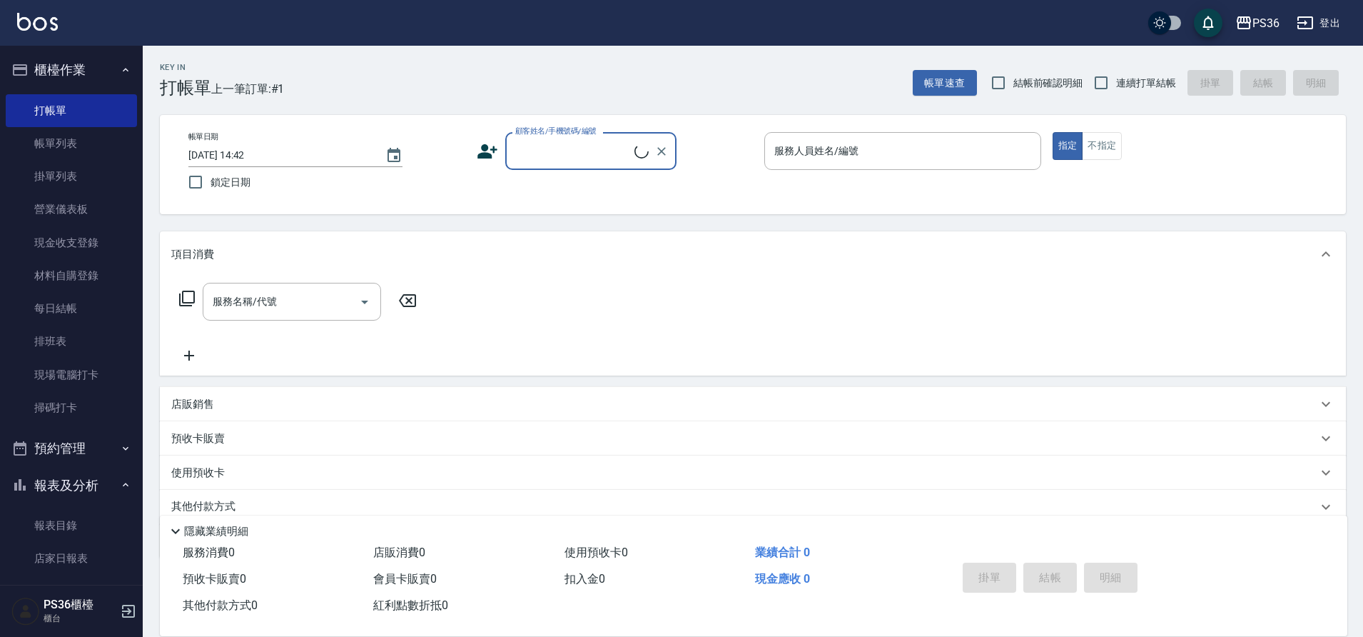
click at [570, 166] on div "顧客姓名/手機號碼/編號" at bounding box center [590, 151] width 171 height 38
type input "5"
type input "J"
type input "X"
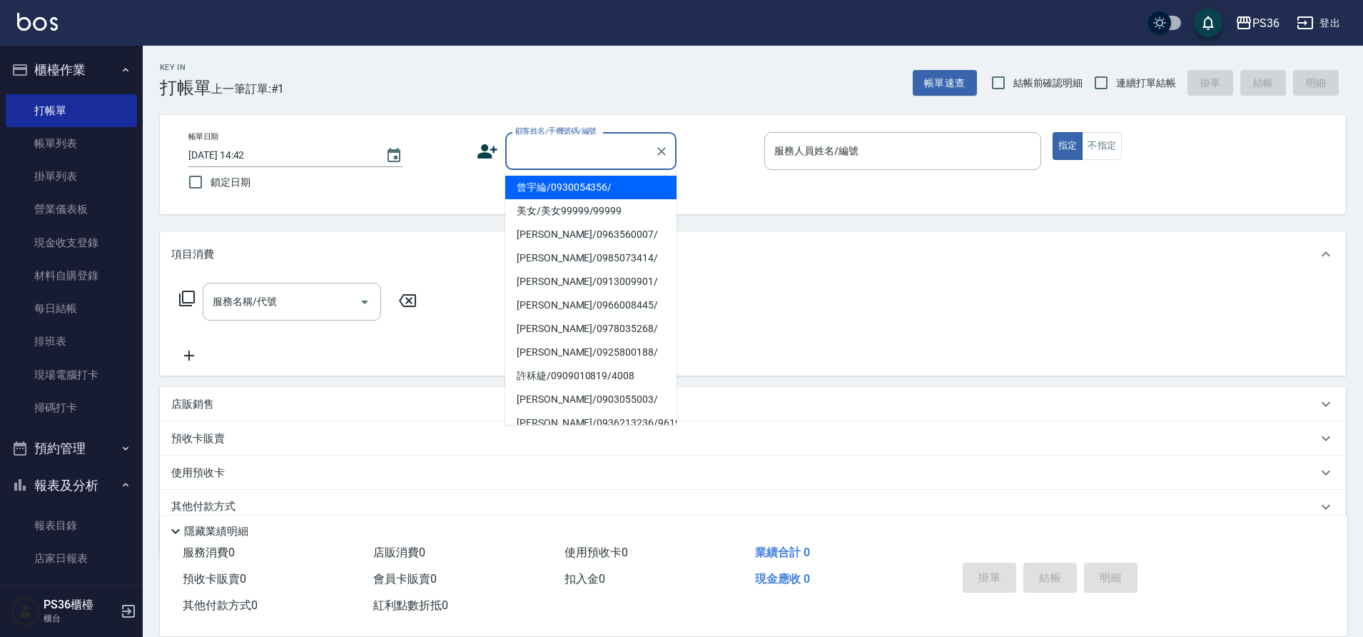
type input "X"
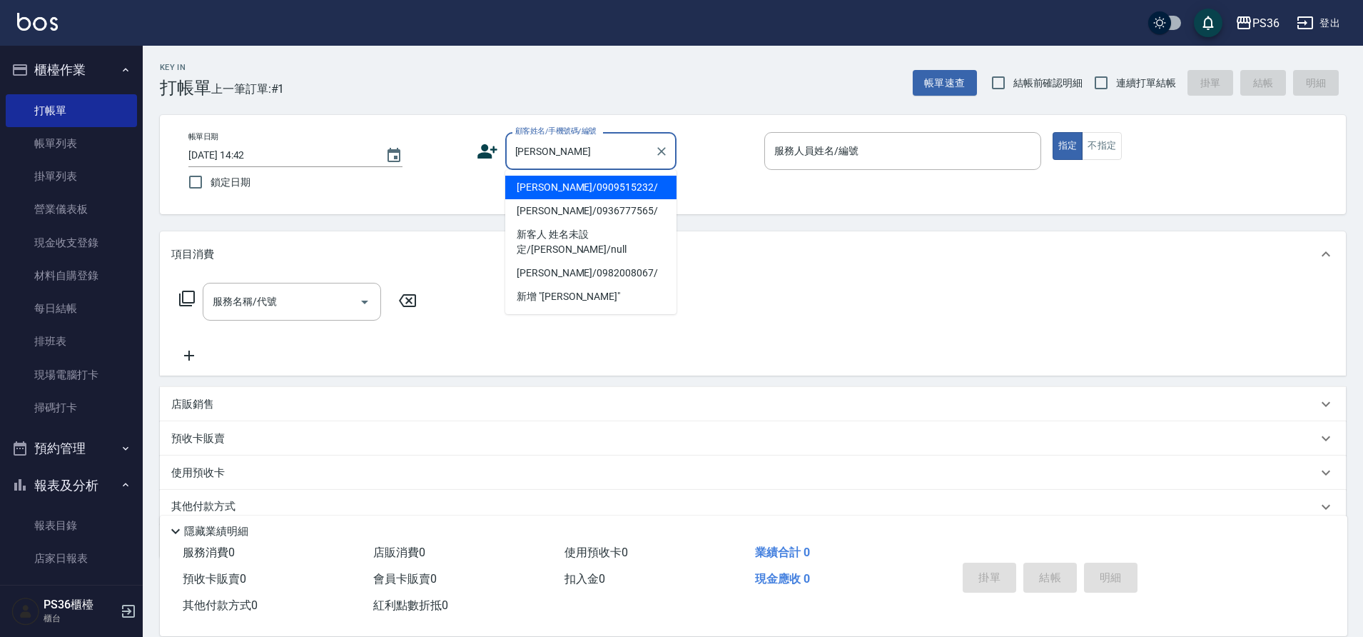
click at [574, 196] on li "[PERSON_NAME]/0909515232/" at bounding box center [590, 188] width 171 height 24
type input "[PERSON_NAME]/0909515232/"
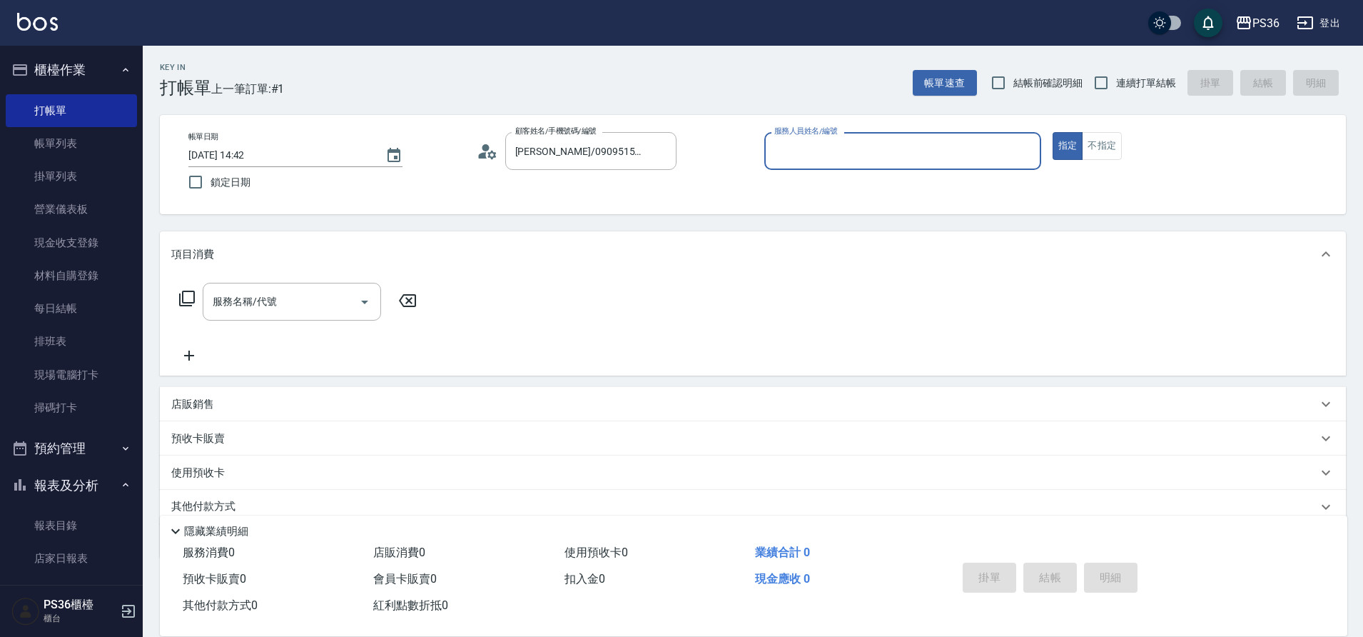
type input "[PERSON_NAME]-3"
click at [298, 308] on input "服務名稱/代號" at bounding box center [281, 301] width 144 height 25
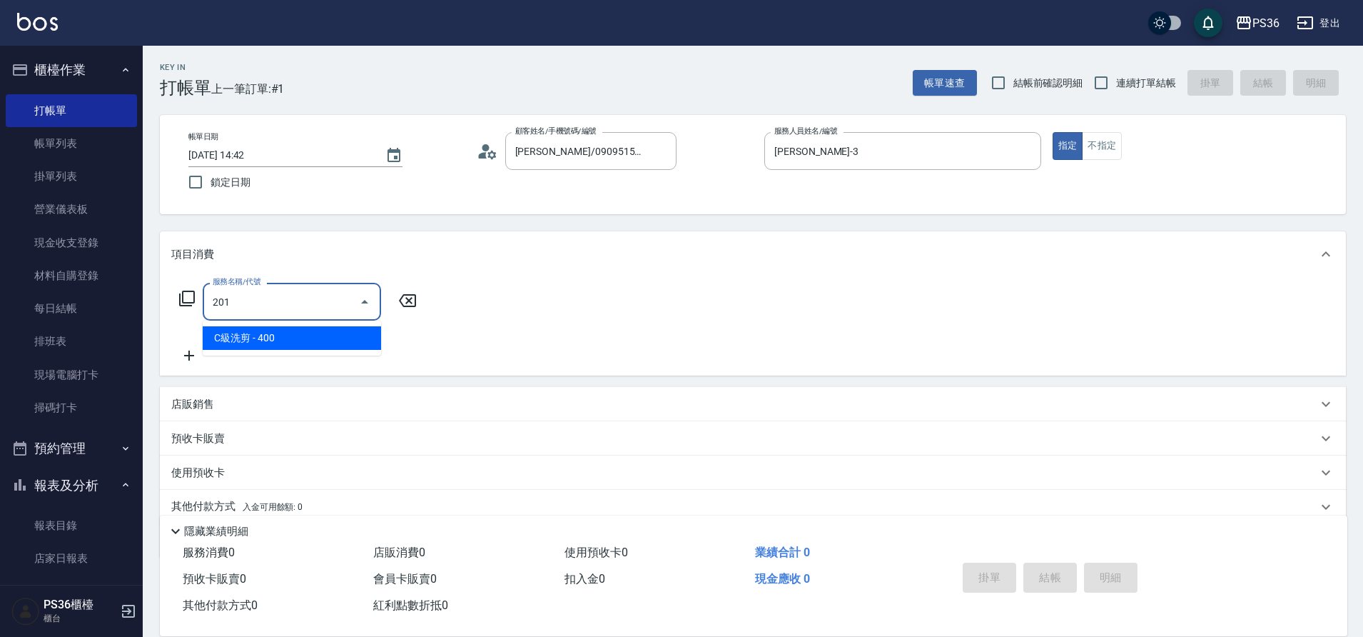
click at [282, 335] on span "C級洗剪 - 400" at bounding box center [292, 338] width 178 height 24
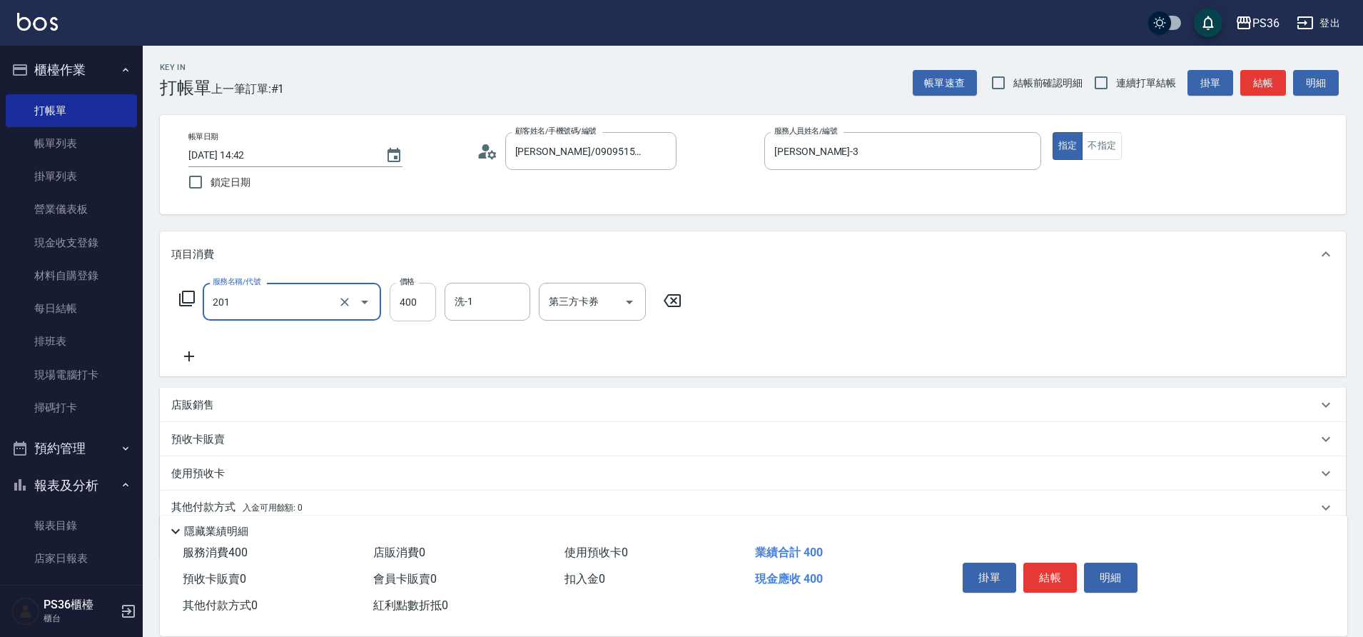
type input "C級洗剪(201)"
click at [411, 313] on input "400" at bounding box center [413, 302] width 46 height 39
type input "350"
click at [1041, 575] on button "結帳" at bounding box center [1051, 577] width 54 height 30
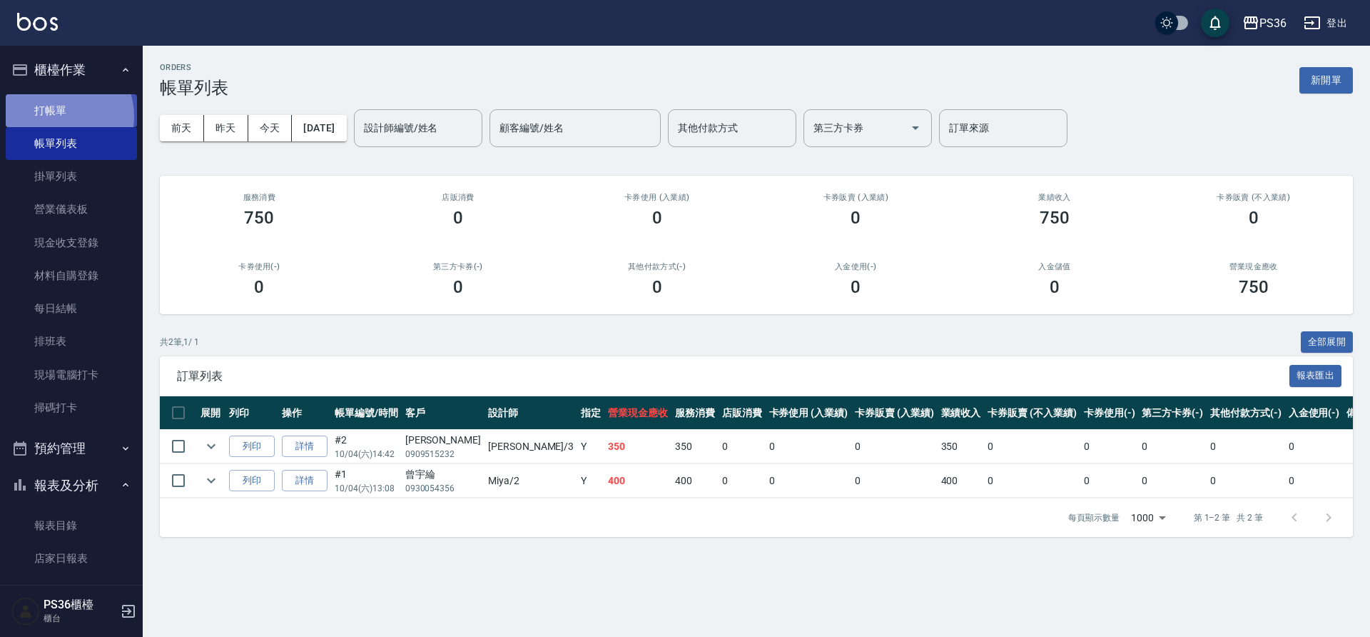
click at [62, 116] on link "打帳單" at bounding box center [71, 110] width 131 height 33
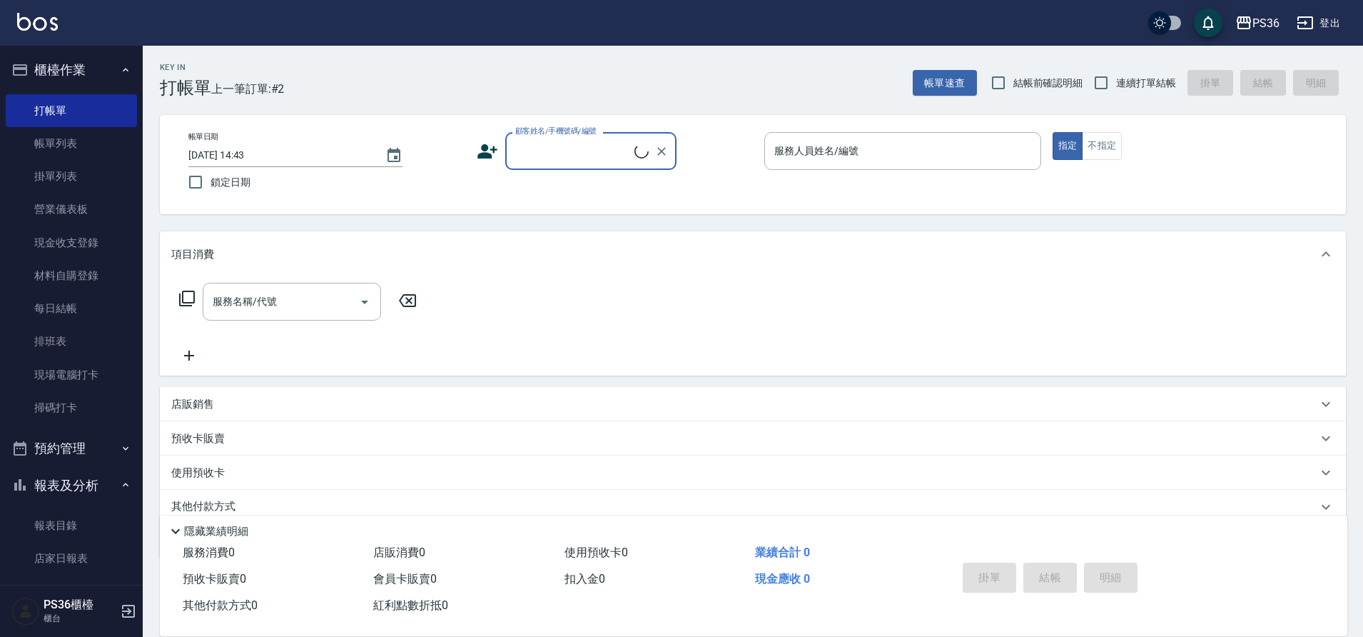
click at [548, 153] on input "顧客姓名/手機號碼/編號" at bounding box center [573, 150] width 123 height 25
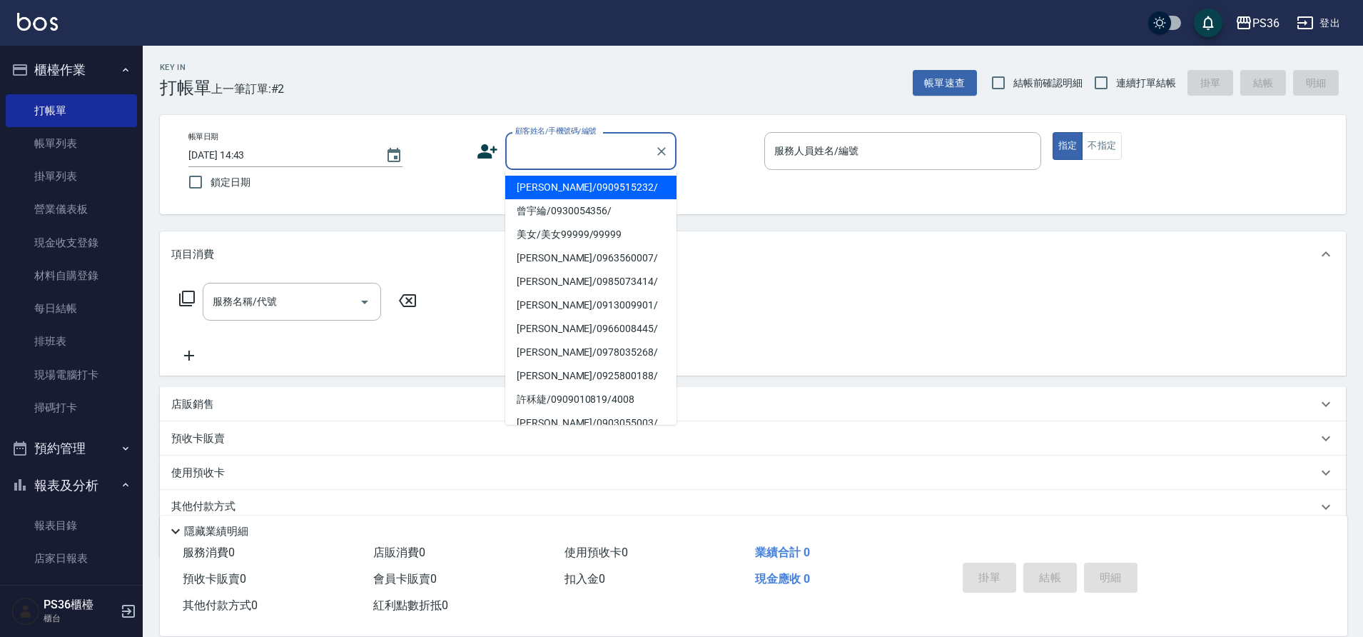
click at [545, 183] on li "[PERSON_NAME]/0909515232/" at bounding box center [590, 188] width 171 height 24
type input "[PERSON_NAME]/0909515232/"
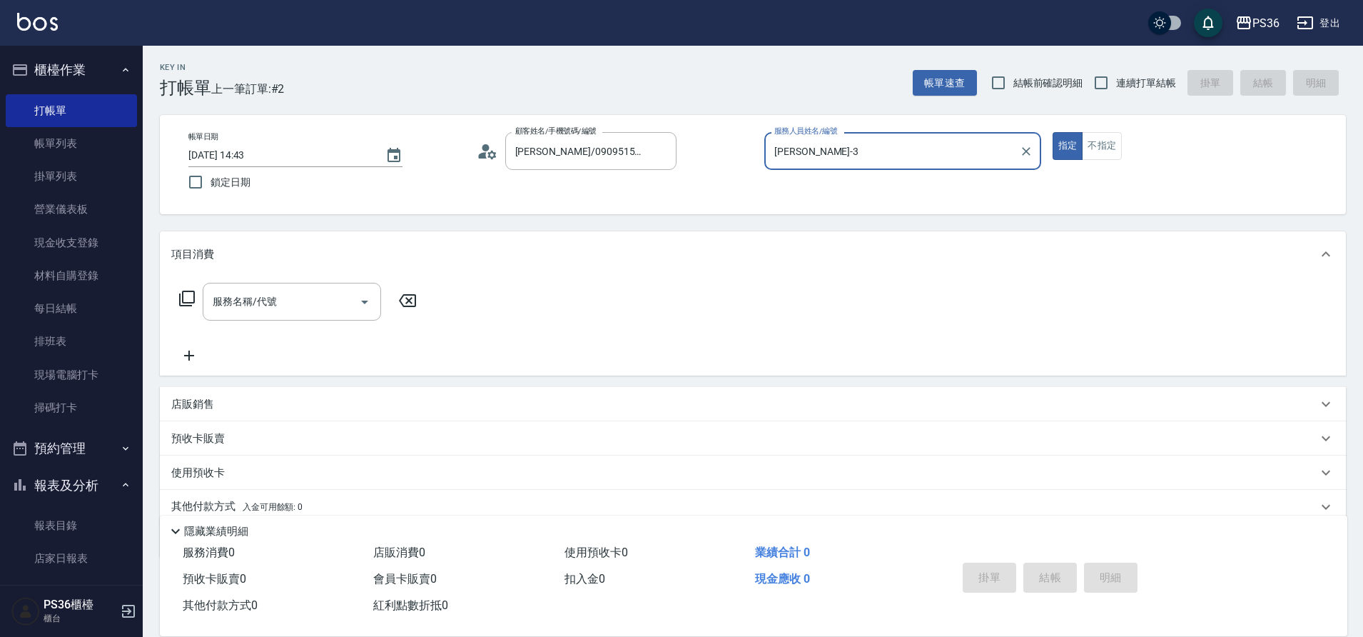
type input "[PERSON_NAME]-3"
click at [308, 302] on input "服務名稱/代號" at bounding box center [281, 301] width 144 height 25
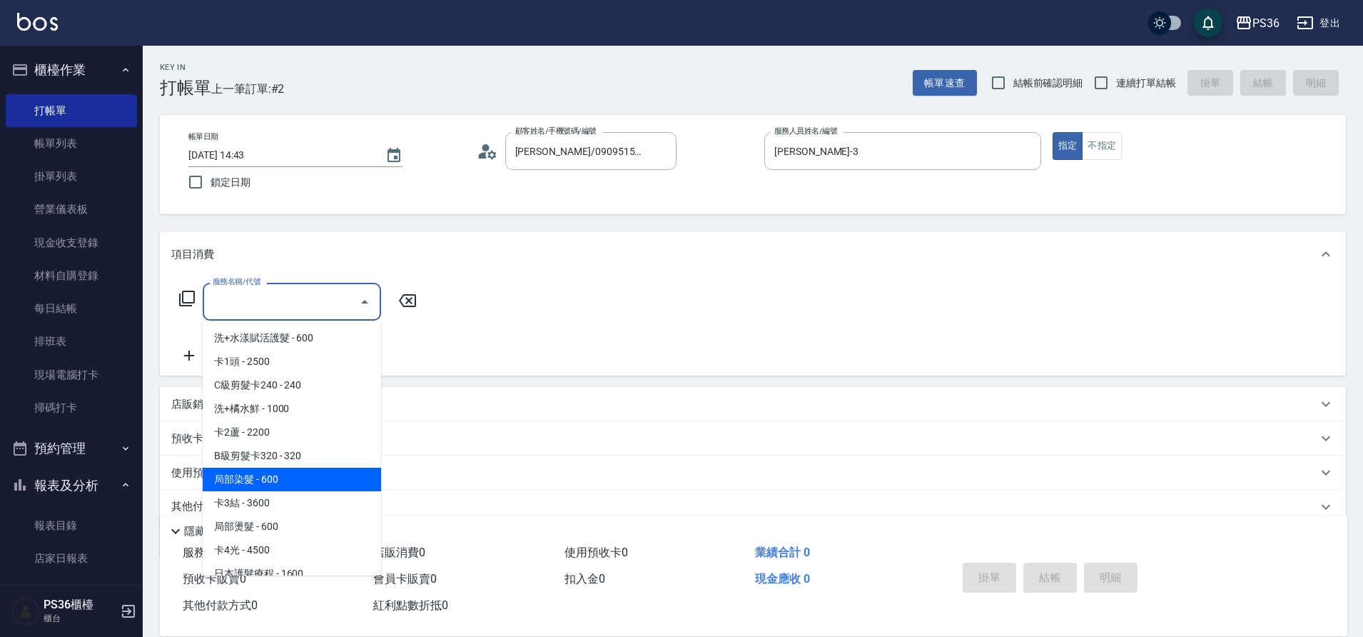
click at [296, 472] on span "局部染髮 - 600" at bounding box center [292, 480] width 178 height 24
type input "局部染髮(2)"
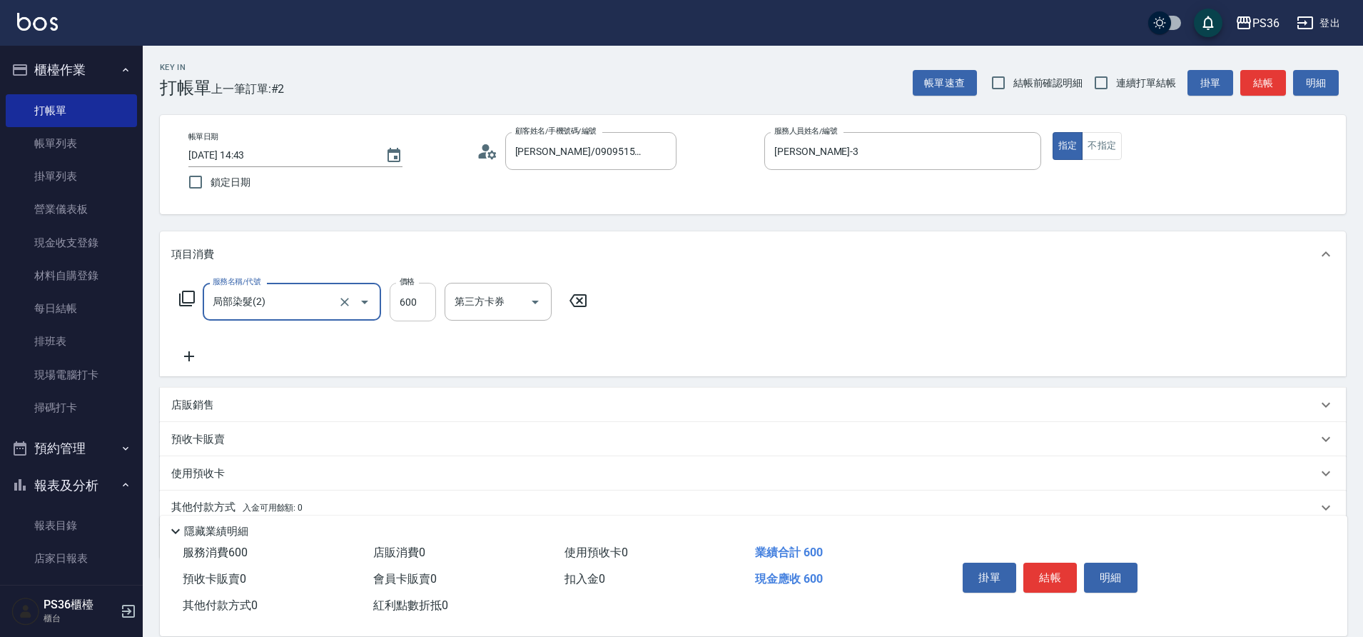
click at [407, 308] on input "600" at bounding box center [413, 302] width 46 height 39
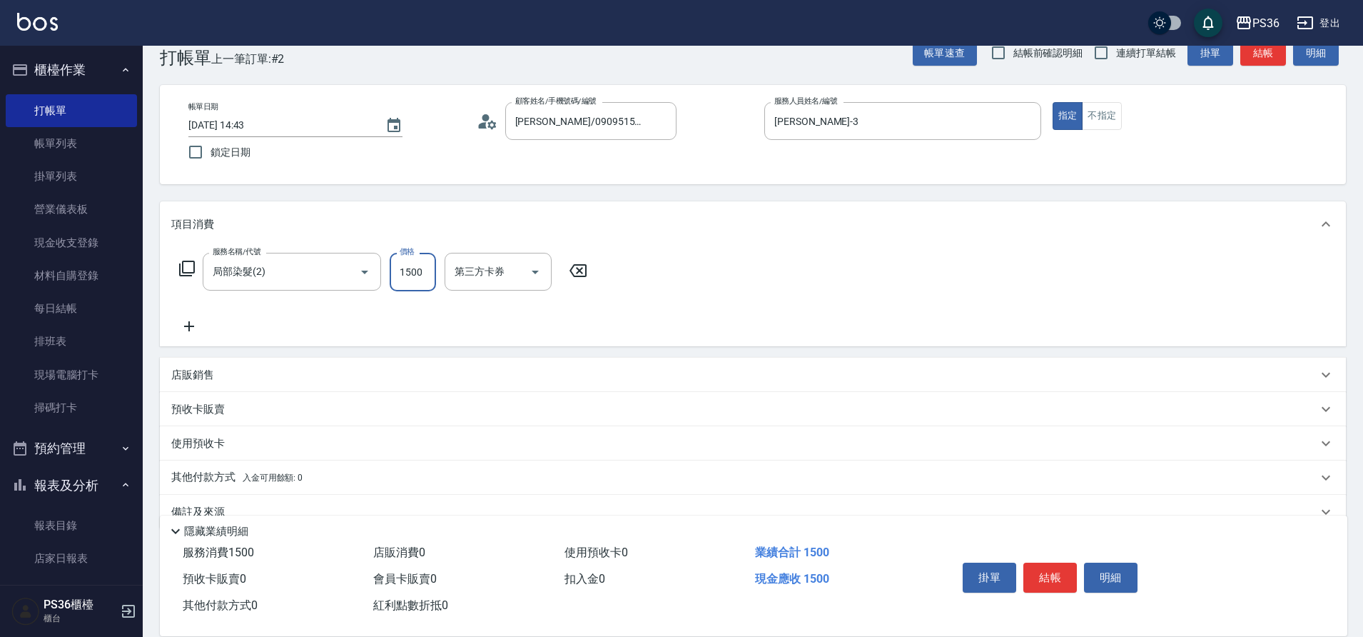
scroll to position [59, 0]
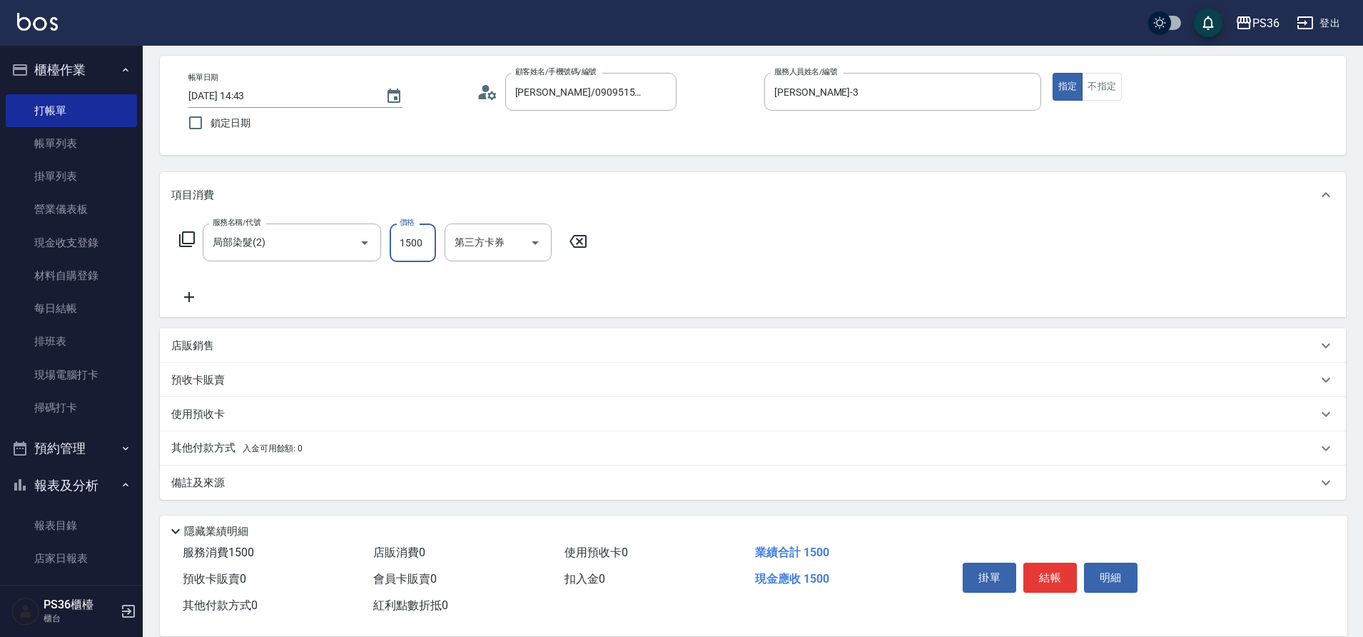
type input "1500"
click at [218, 453] on p "其他付款方式 入金可用餘額: 0" at bounding box center [236, 448] width 131 height 16
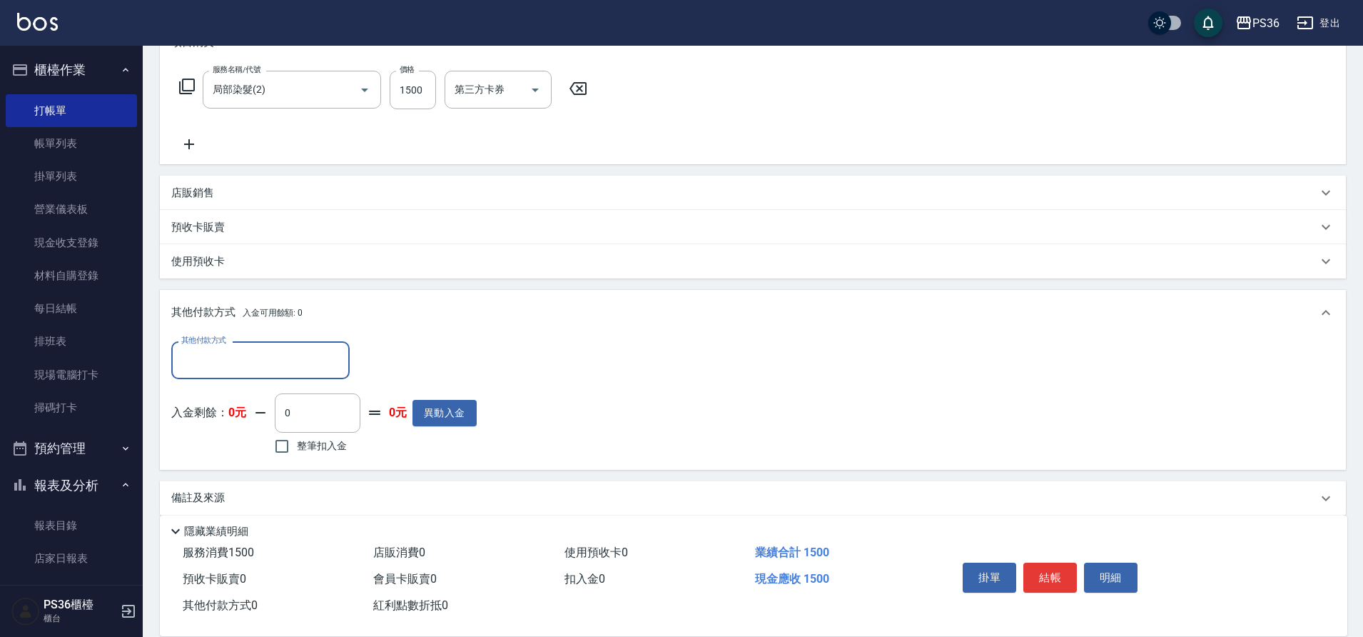
scroll to position [228, 0]
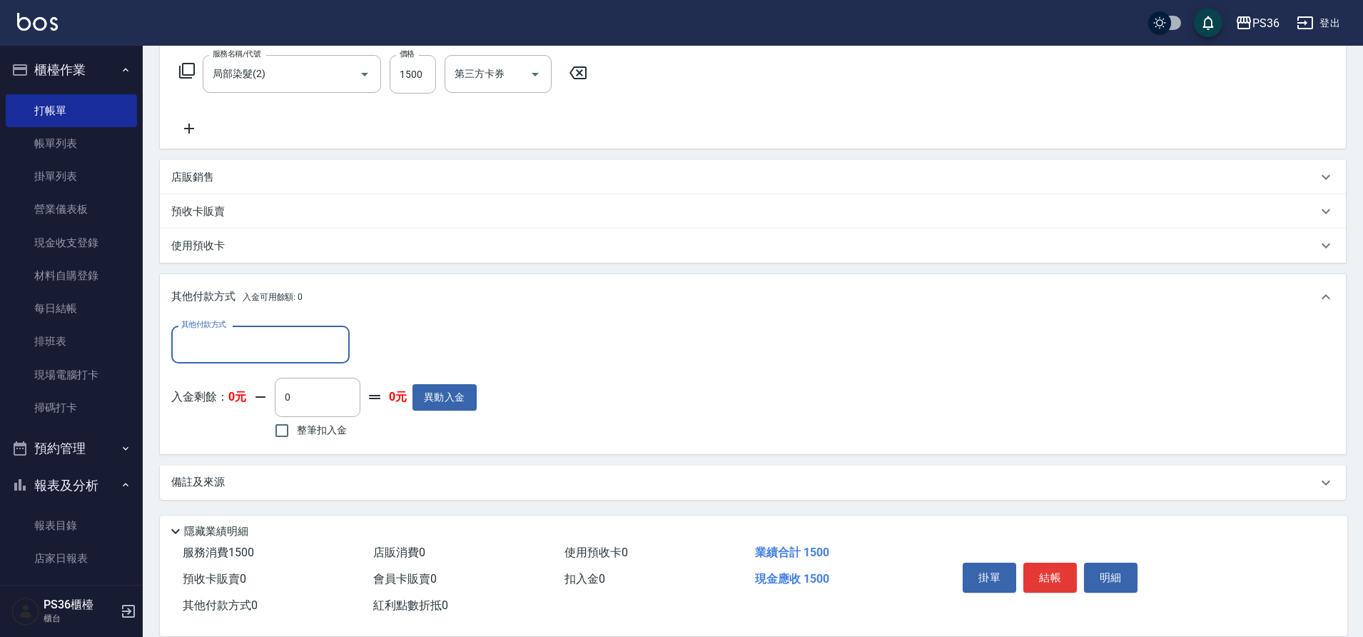
click at [223, 353] on input "其他付款方式" at bounding box center [261, 344] width 166 height 25
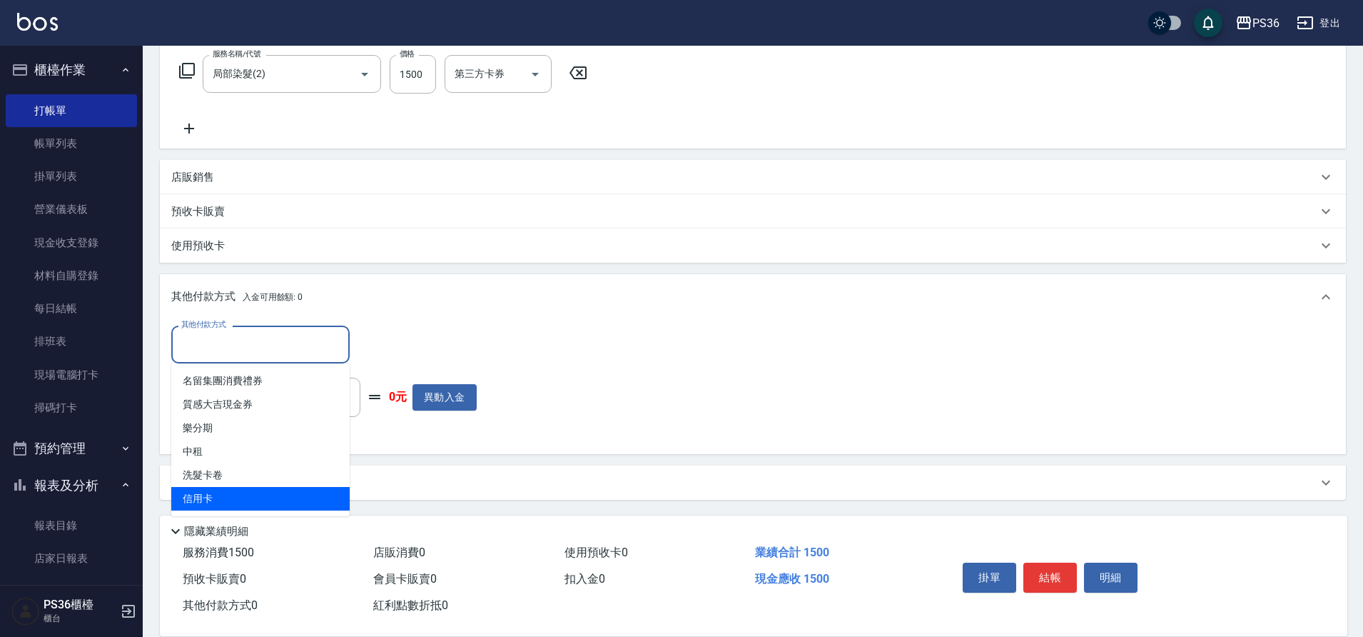
click at [242, 495] on span "信用卡" at bounding box center [260, 499] width 178 height 24
type input "信用卡"
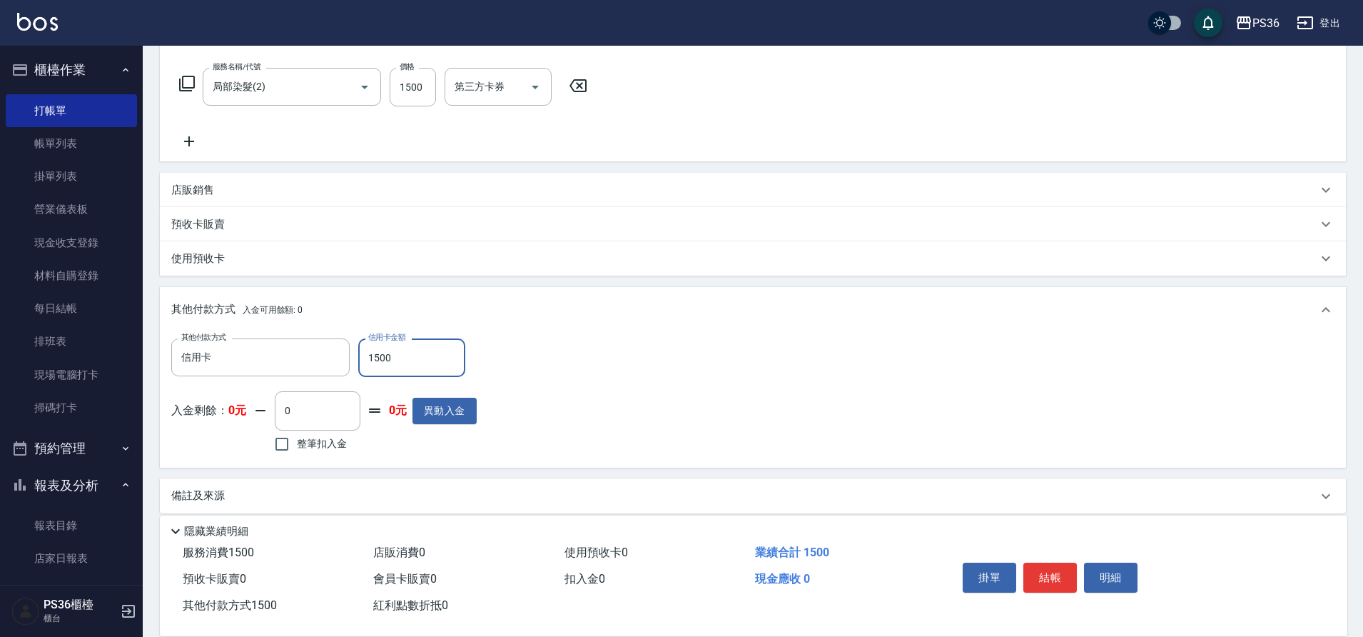
scroll to position [228, 0]
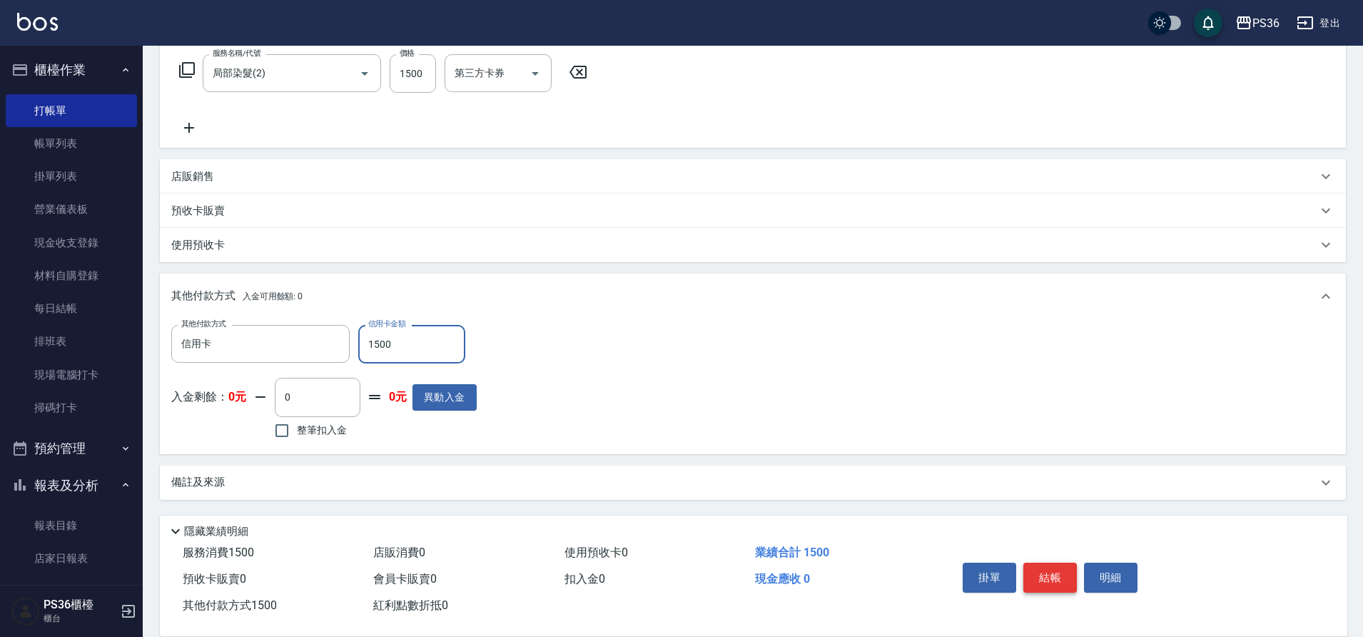
type input "1500"
click at [1041, 576] on button "結帳" at bounding box center [1051, 577] width 54 height 30
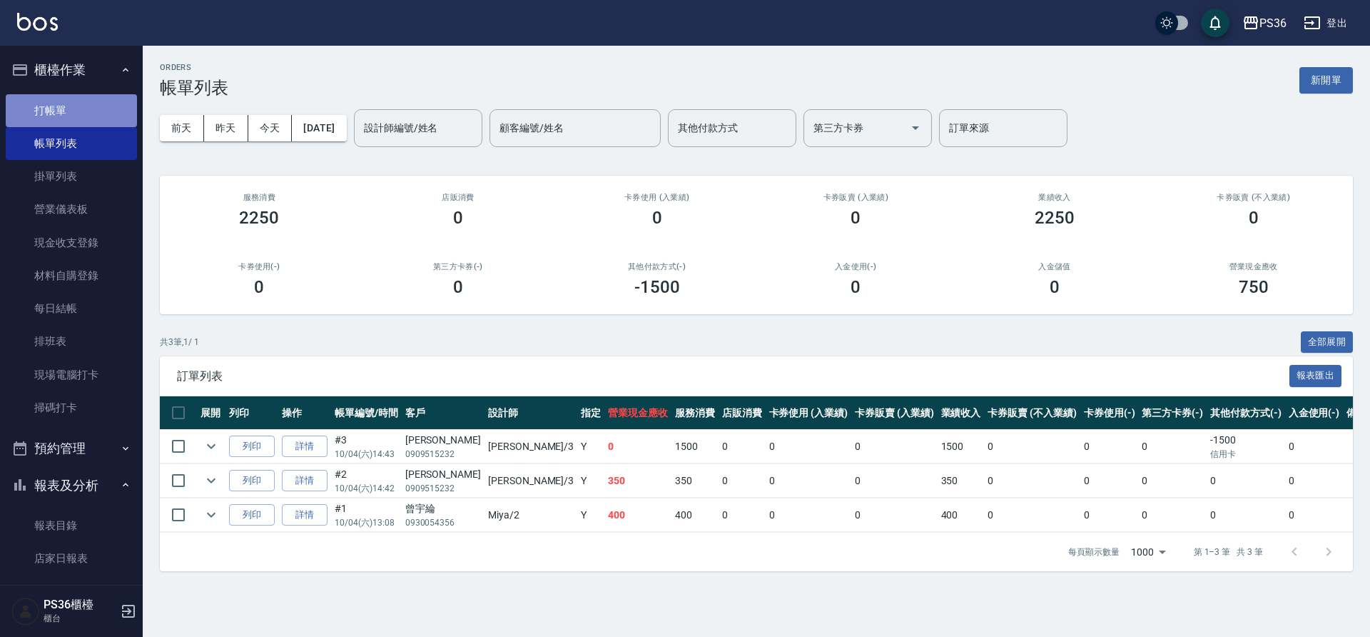
click at [73, 100] on link "打帳單" at bounding box center [71, 110] width 131 height 33
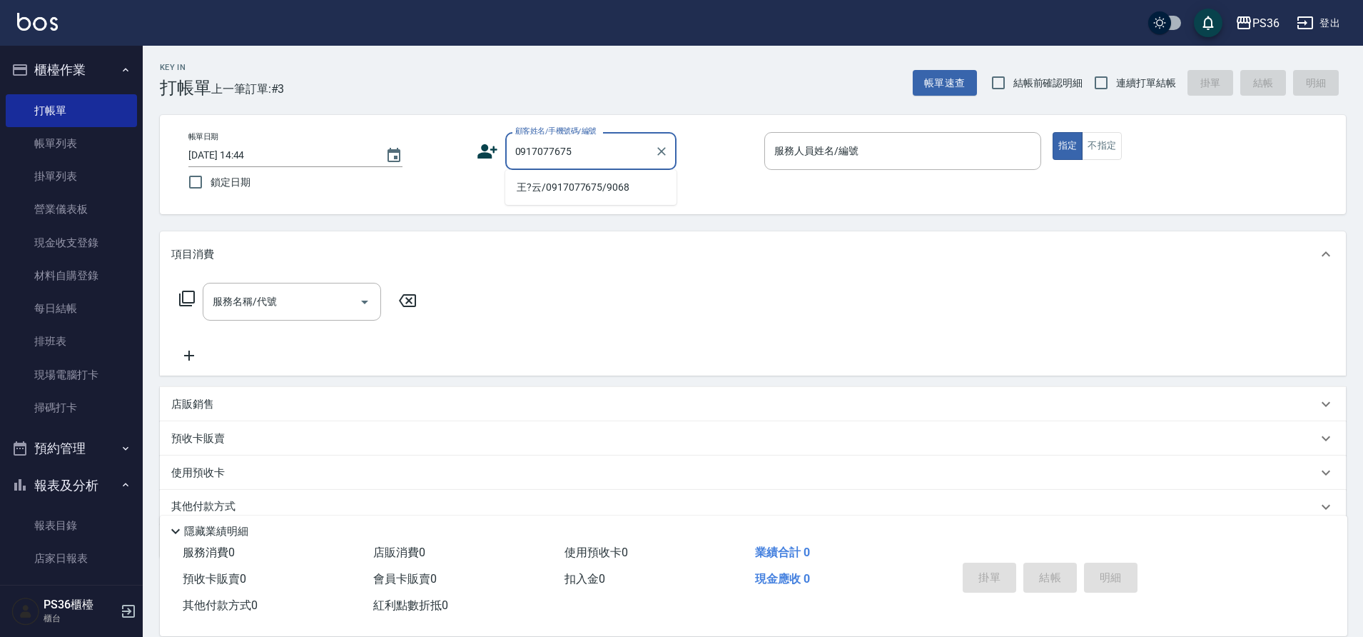
click at [552, 183] on li "王?云/0917077675/9068" at bounding box center [590, 188] width 171 height 24
type input "王?云/0917077675/9068"
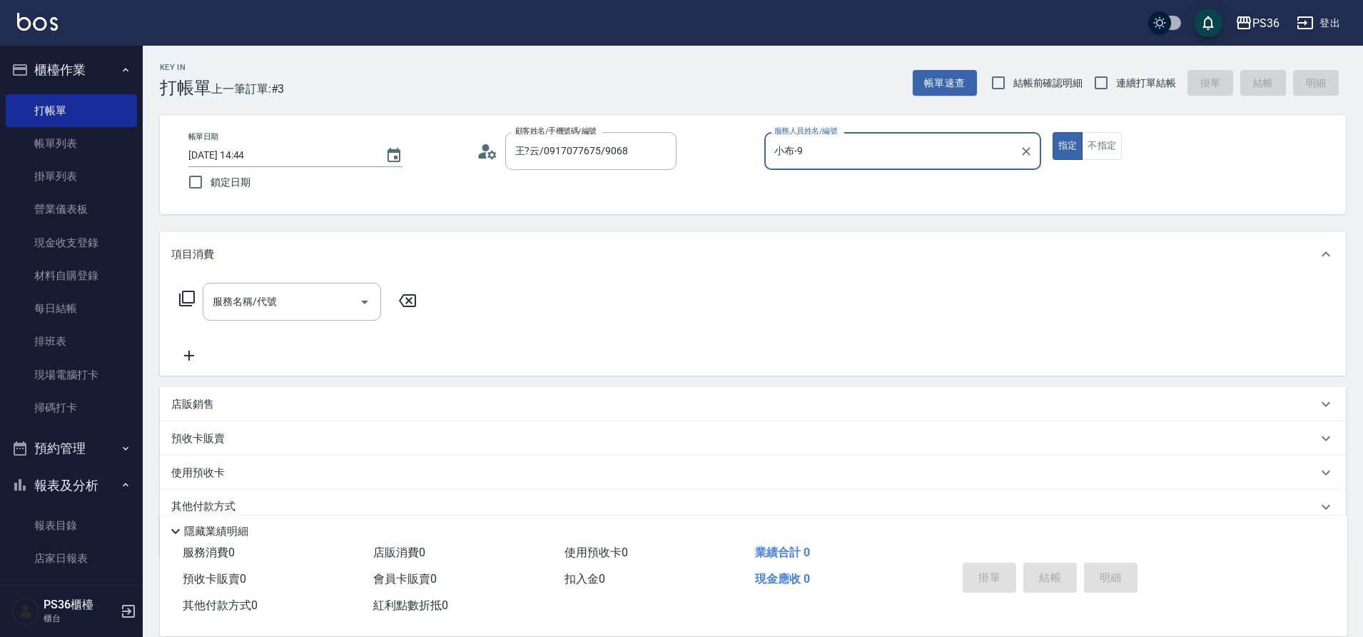
type input "小布-9"
click at [485, 151] on circle at bounding box center [485, 147] width 7 height 7
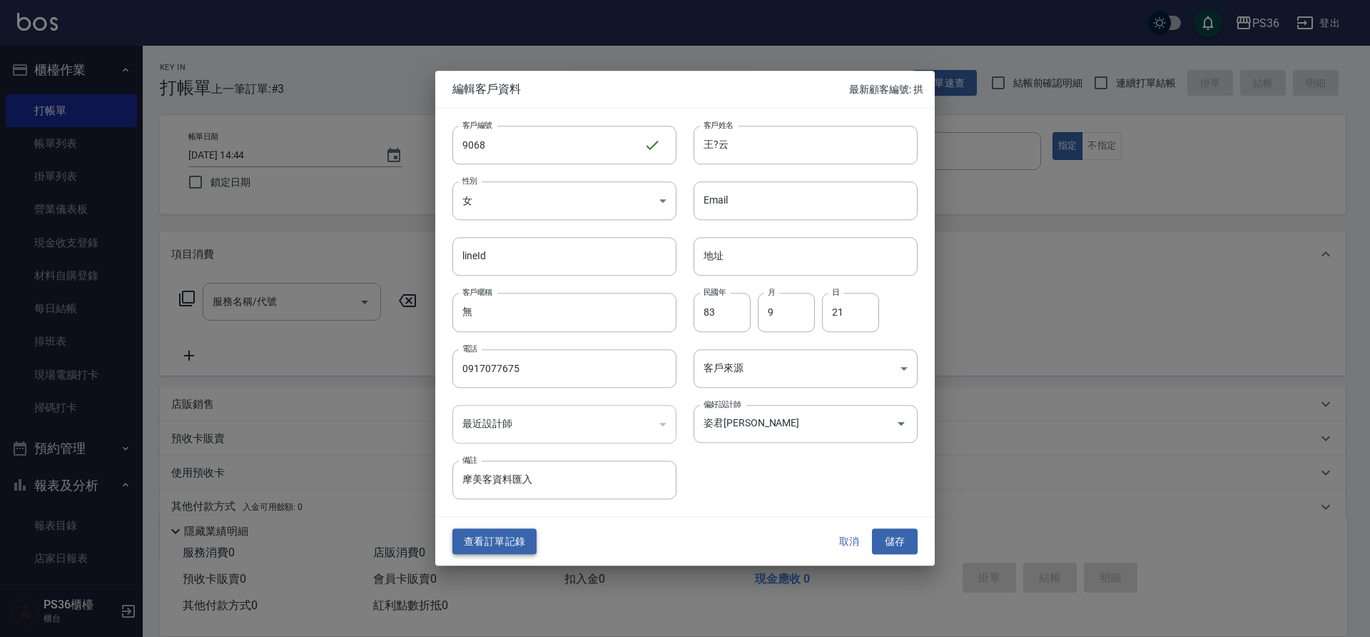
click at [493, 536] on button "查看訂單記錄" at bounding box center [495, 541] width 84 height 26
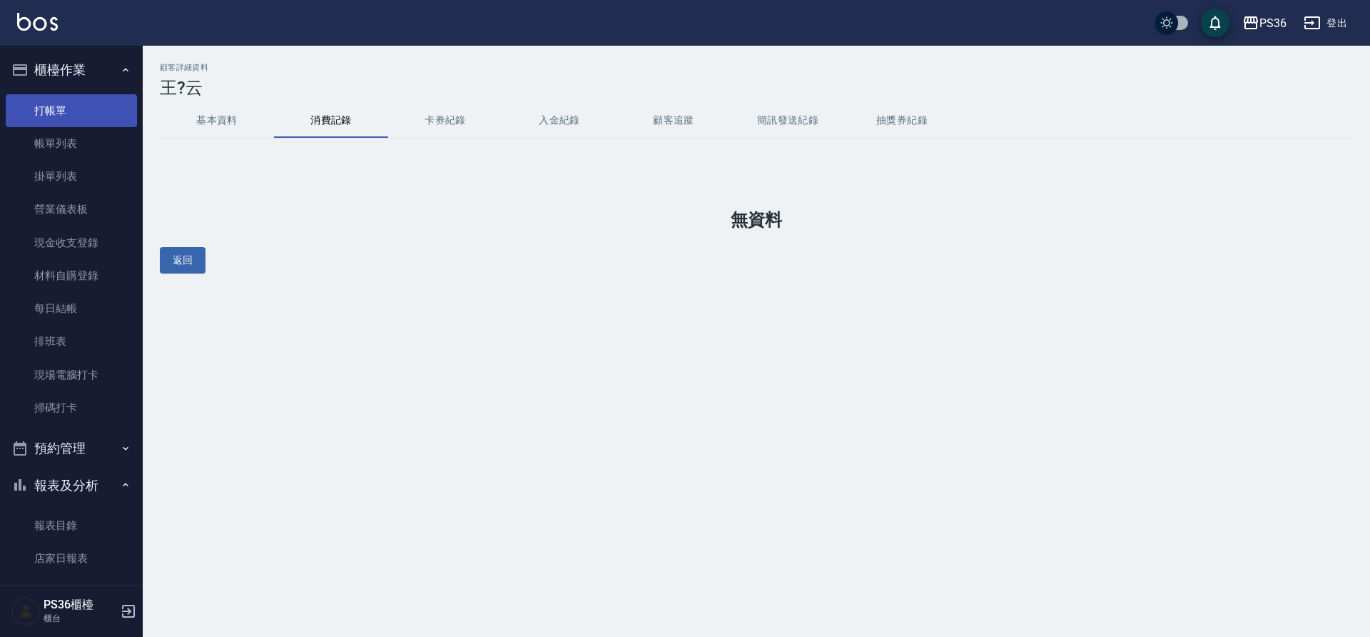
click at [103, 105] on link "打帳單" at bounding box center [71, 110] width 131 height 33
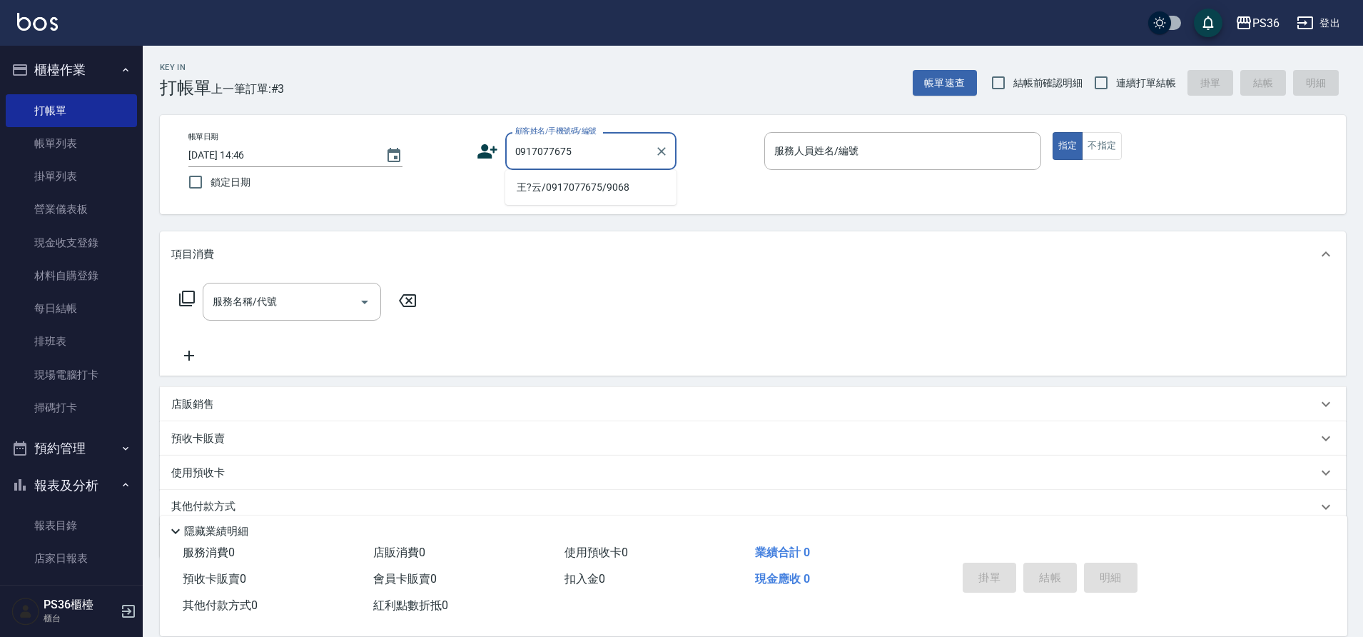
click at [611, 186] on li "王?云/0917077675/9068" at bounding box center [590, 188] width 171 height 24
type input "王?云/0917077675/9068"
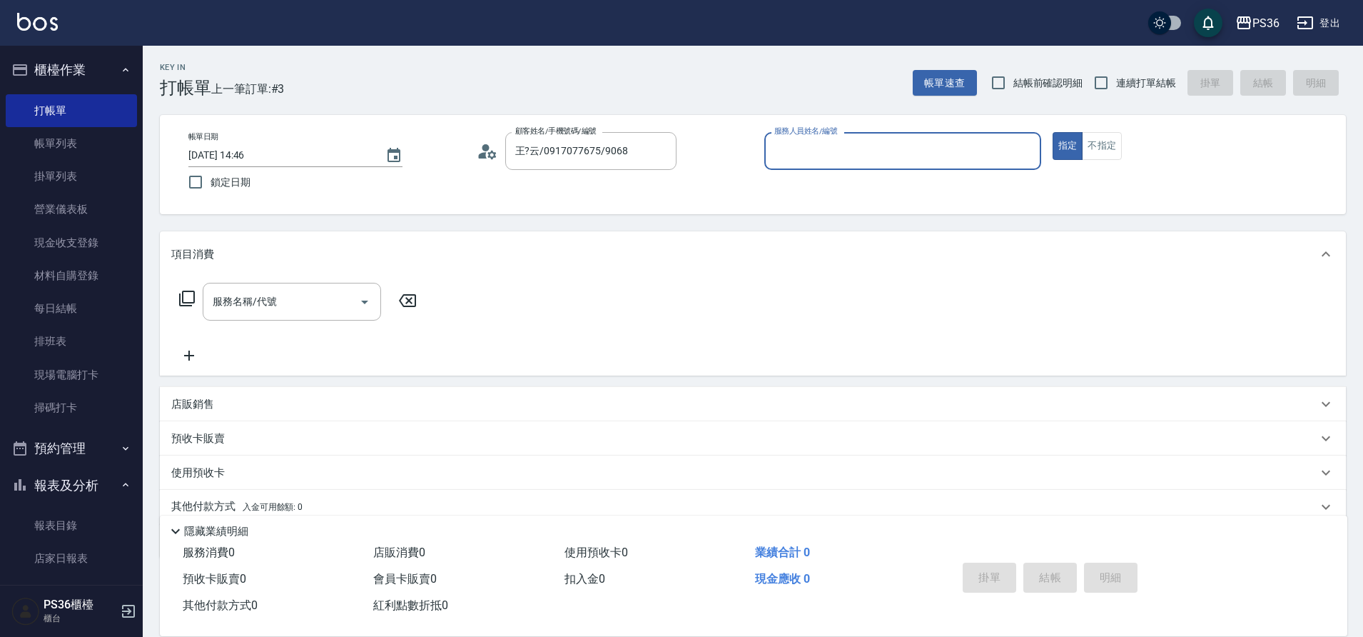
type input "小布-9"
click at [481, 151] on icon at bounding box center [487, 151] width 21 height 21
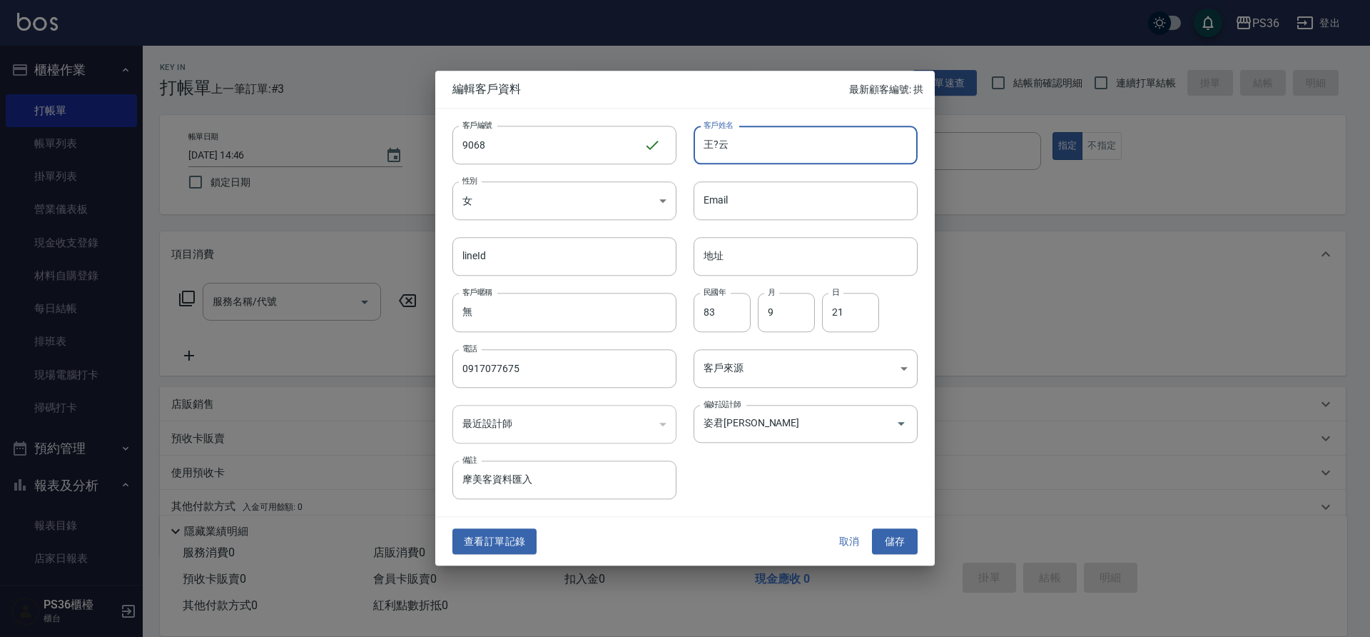
click at [735, 151] on input "王?云" at bounding box center [806, 145] width 224 height 39
type input "[PERSON_NAME]"
click at [840, 373] on body "PS36 登出 櫃檯作業 打帳單 帳單列表 掛單列表 營業儀表板 現金收支登錄 材料自購登錄 每日結帳 排班表 現場電腦打卡 掃碼打卡 預約管理 預約管理 單…" at bounding box center [685, 347] width 1370 height 695
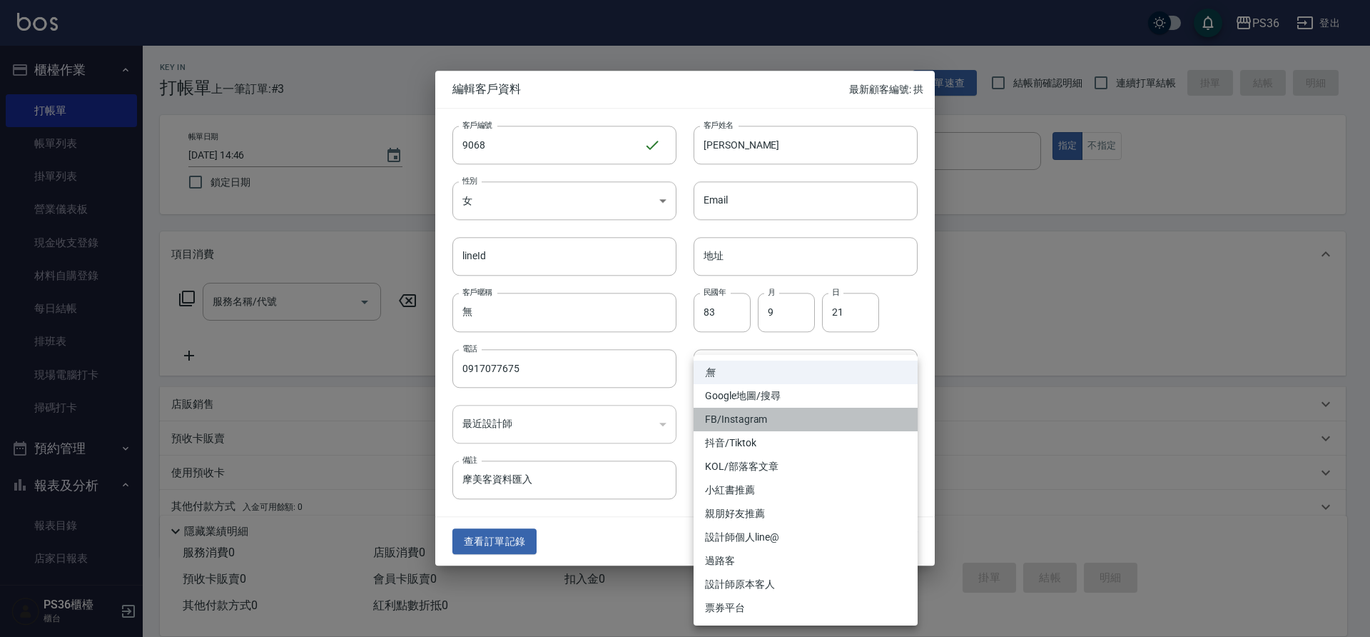
click at [809, 418] on li "FB/Instagram" at bounding box center [806, 420] width 224 height 24
type input "FB/Instagram"
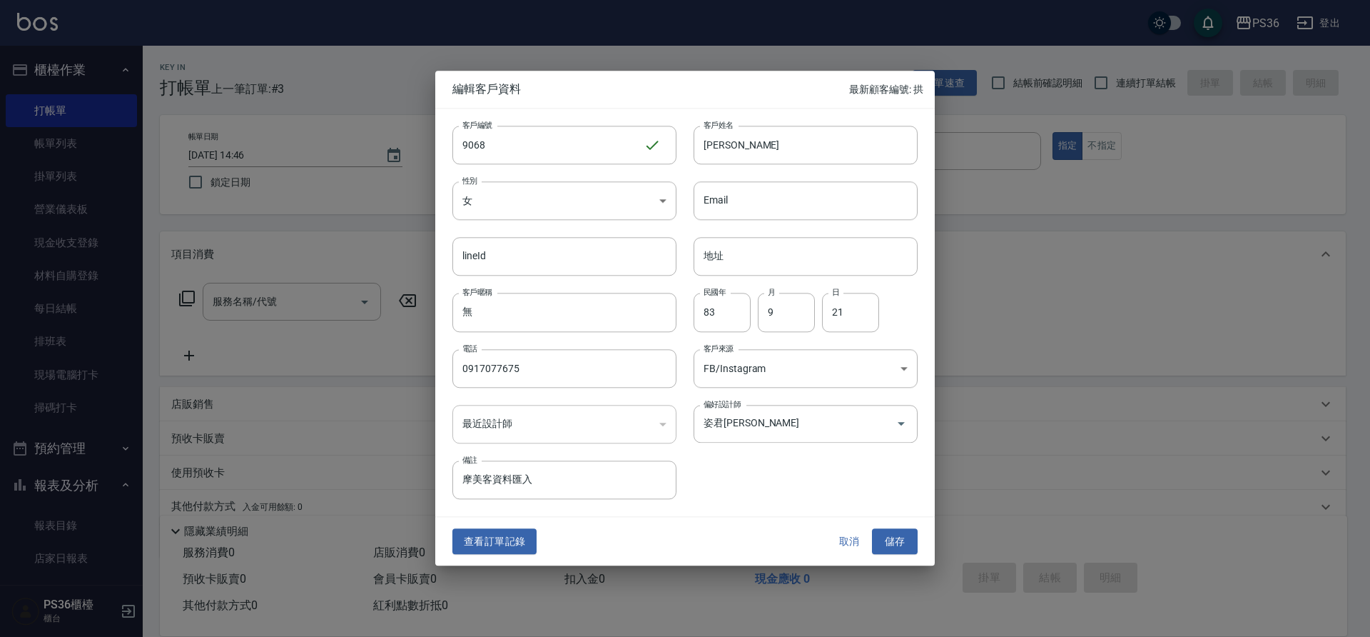
click at [809, 418] on input "姿君[PERSON_NAME]" at bounding box center [785, 423] width 171 height 25
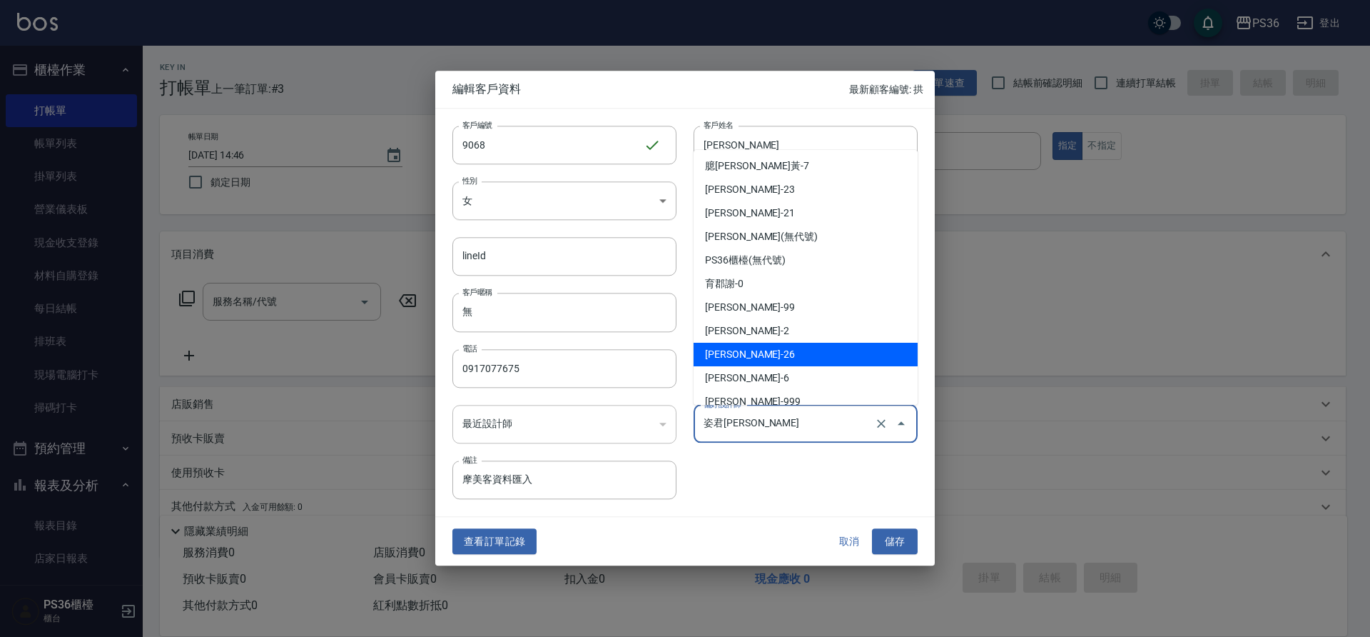
scroll to position [181, 0]
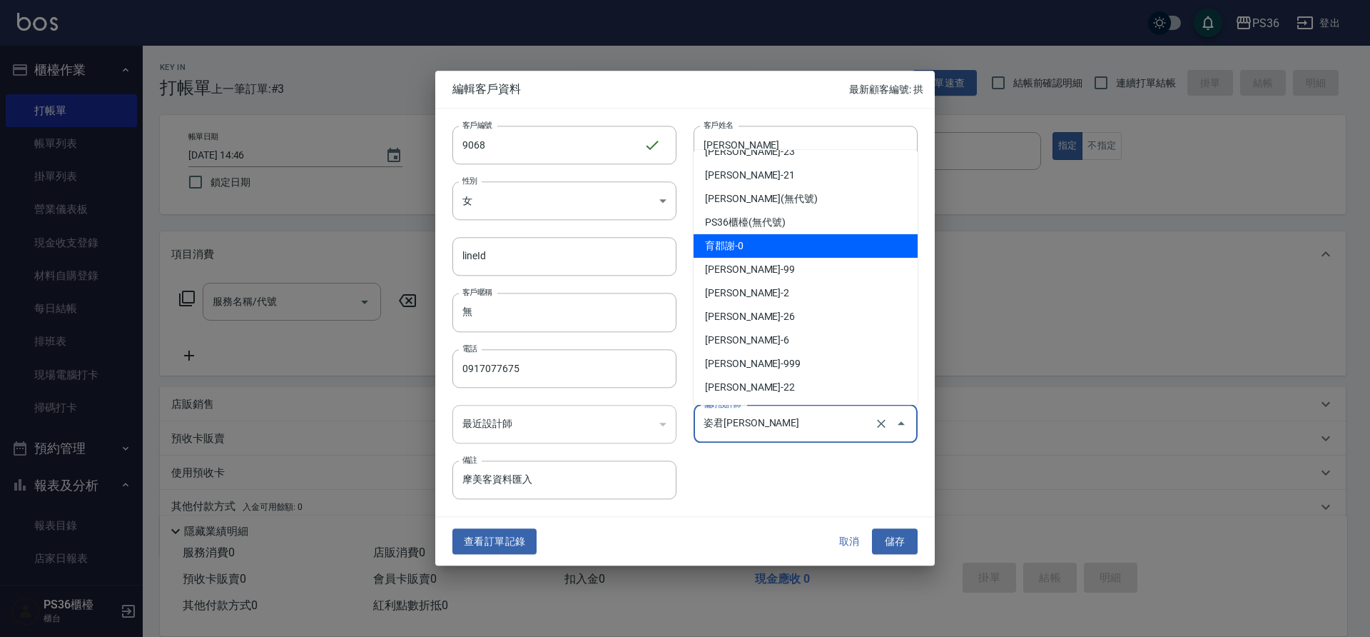
click at [812, 249] on li "育郡謝-0" at bounding box center [806, 246] width 224 height 24
type input "育郡謝"
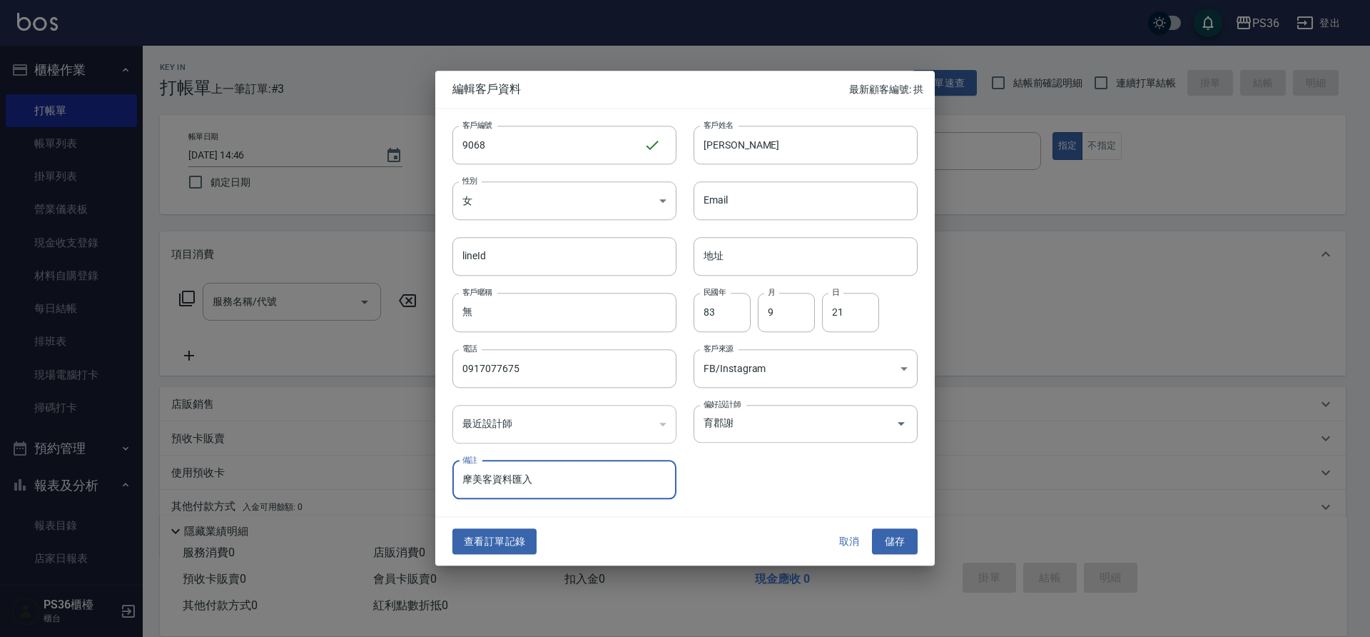
click at [637, 481] on input "摩美客資料匯入" at bounding box center [565, 479] width 224 height 39
drag, startPoint x: 637, startPoint y: 481, endPoint x: 336, endPoint y: 458, distance: 302.1
click at [338, 459] on div "編輯客戶資料 最新顧客編號: 拱 客戶編號 9068 ​ 客戶編號 客戶姓名 [PERSON_NAME]縈 客戶姓名 性別 女 [DEMOGRAPHIC_DA…" at bounding box center [685, 318] width 1370 height 637
click at [919, 545] on div "查看訂單記錄 取消 儲存" at bounding box center [685, 541] width 500 height 49
click at [909, 540] on button "儲存" at bounding box center [895, 541] width 46 height 26
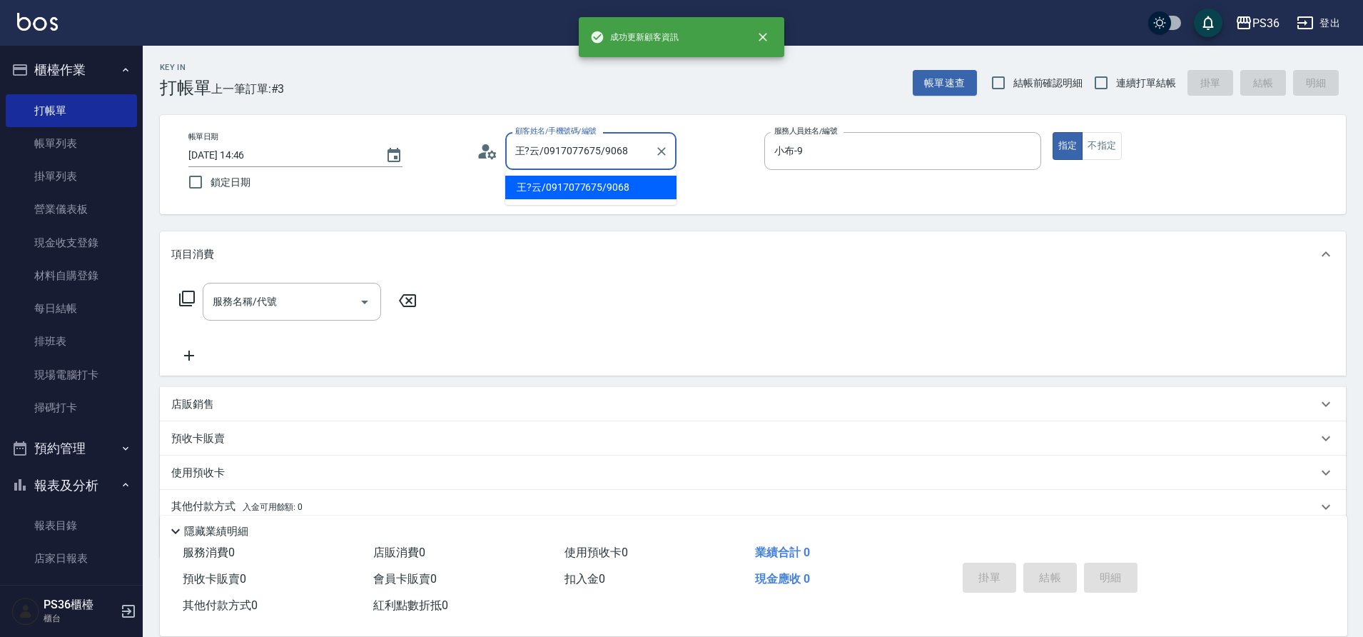
drag, startPoint x: 634, startPoint y: 157, endPoint x: 225, endPoint y: 223, distance: 414.4
click at [290, 221] on div "Key In 打帳單 上一筆訂單:#3 帳單速查 結帳前確認明細 連續打單結帳 掛單 結帳 明細 帳單日期 [DATE] 14:46 鎖定日期 顧客姓名/手機…" at bounding box center [753, 371] width 1221 height 650
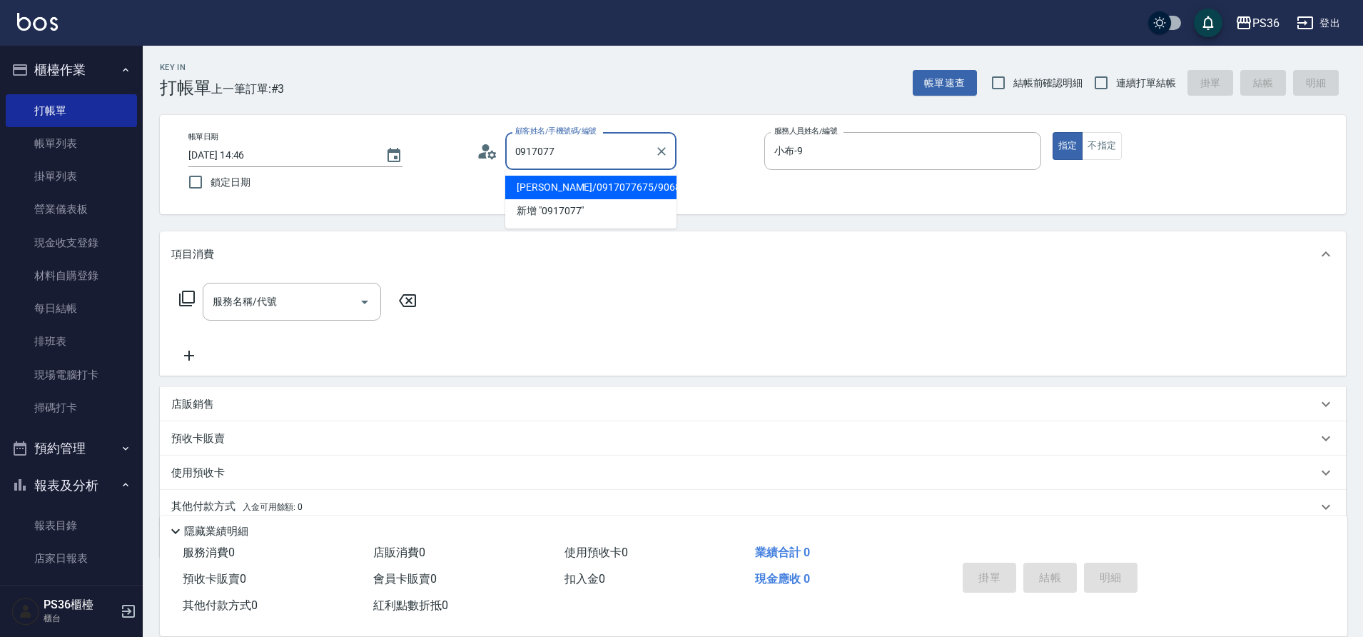
click at [602, 191] on li "[PERSON_NAME]/0917077675/9068" at bounding box center [590, 188] width 171 height 24
type input "[PERSON_NAME]/0917077675/9068"
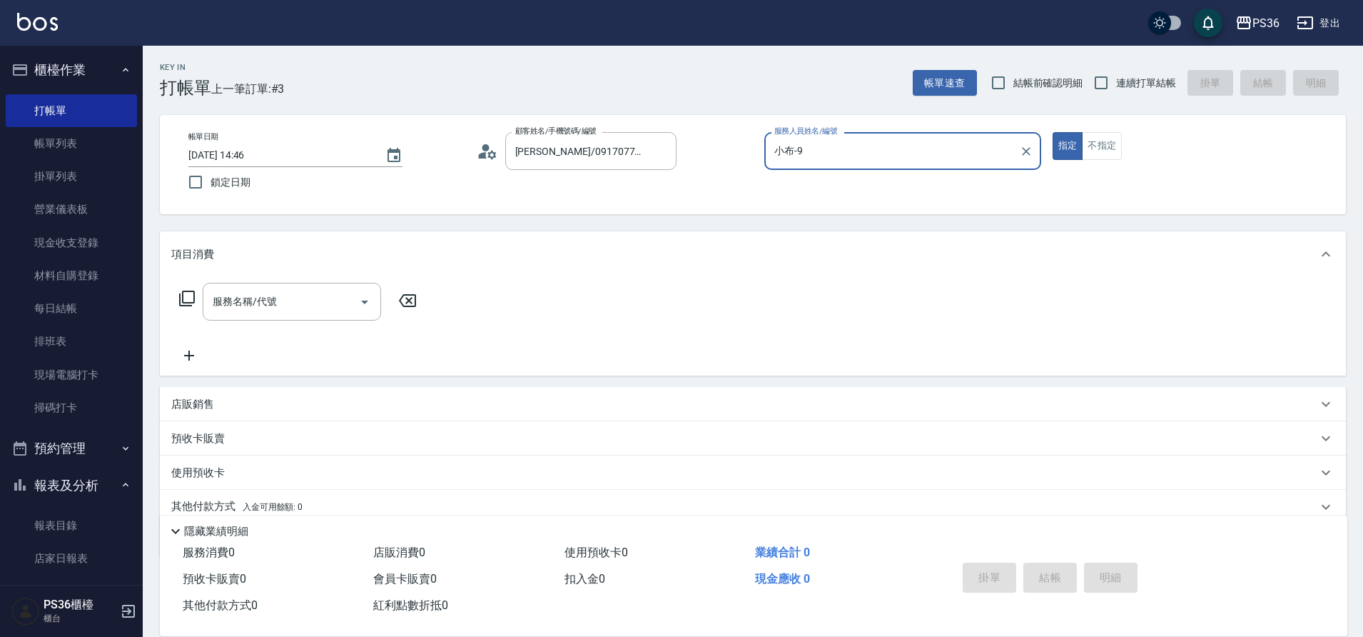
type input "小樂-0"
click at [192, 302] on icon at bounding box center [186, 298] width 17 height 17
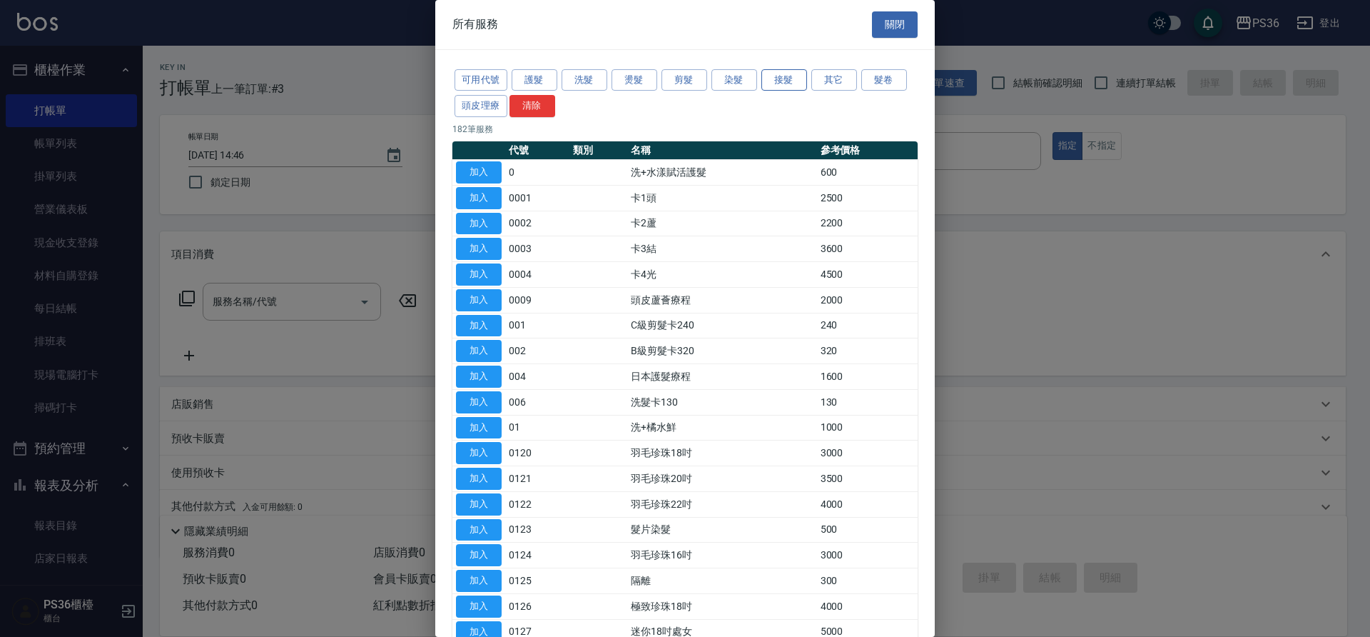
click at [774, 83] on button "接髮" at bounding box center [785, 80] width 46 height 22
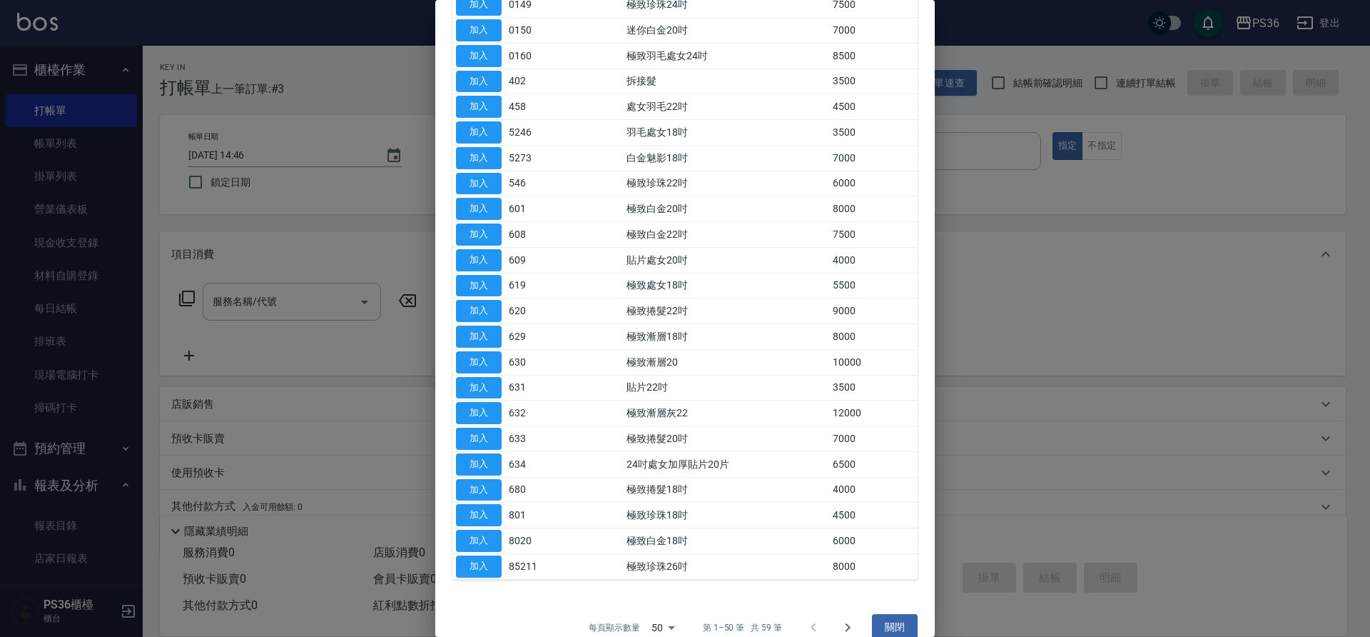
scroll to position [878, 0]
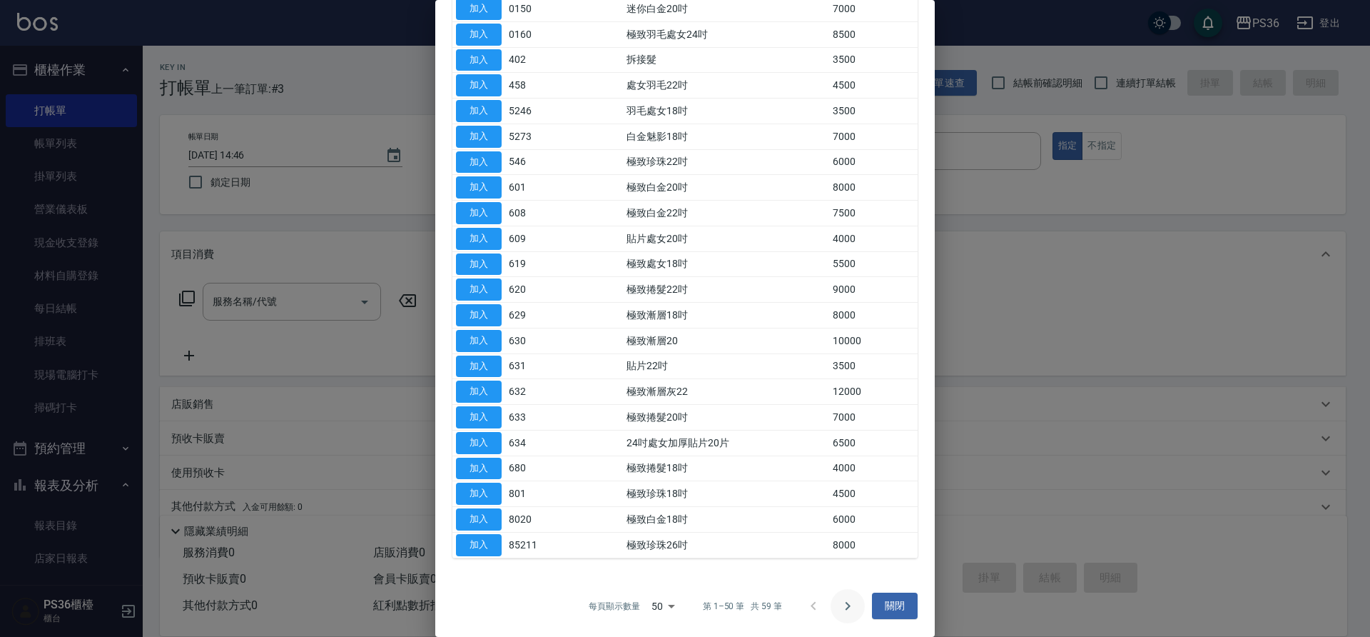
click at [839, 607] on icon "Go to next page" at bounding box center [847, 605] width 17 height 17
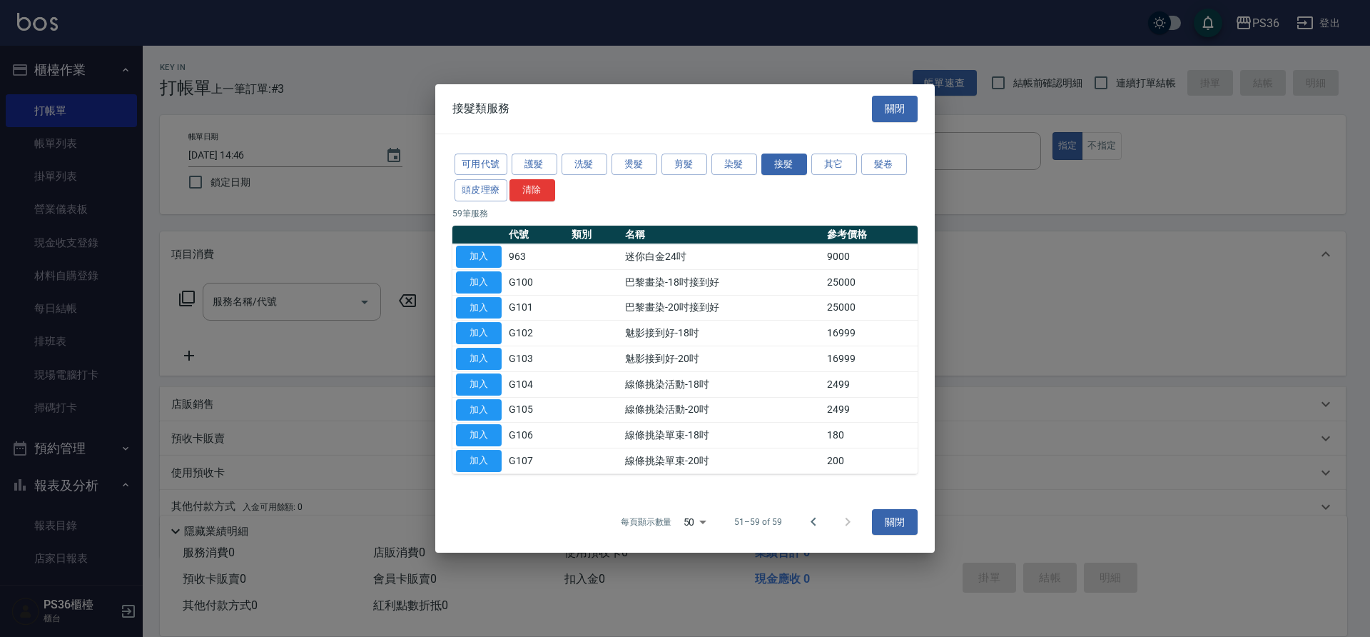
scroll to position [0, 0]
drag, startPoint x: 809, startPoint y: 523, endPoint x: 787, endPoint y: 495, distance: 35.1
click at [807, 523] on icon "Go to previous page" at bounding box center [813, 521] width 17 height 17
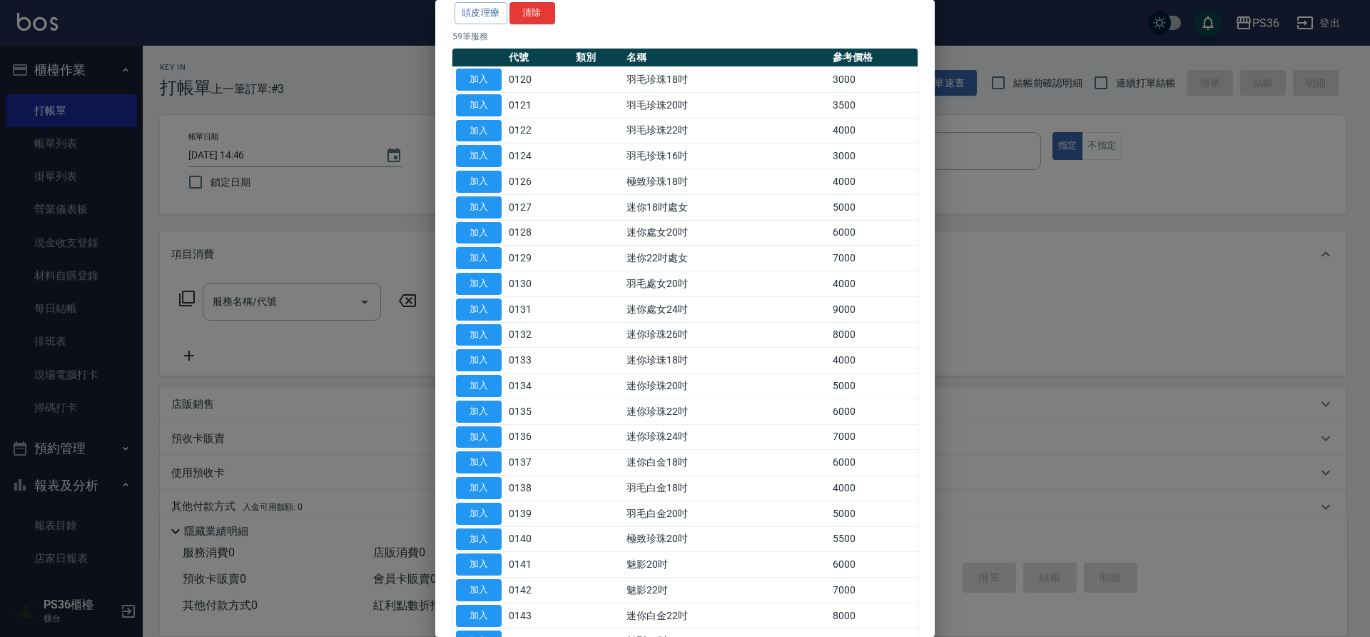
scroll to position [164, 0]
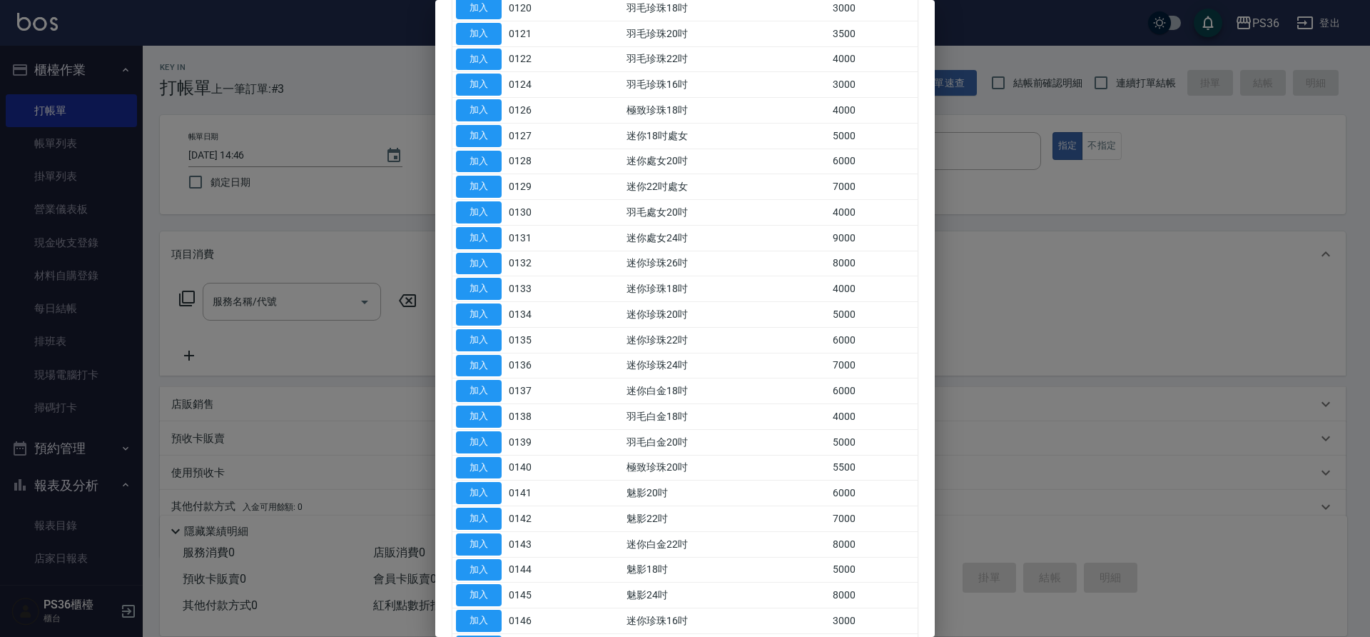
click at [1186, 268] on div at bounding box center [685, 318] width 1370 height 637
click at [1327, 26] on div at bounding box center [685, 318] width 1370 height 637
click at [1021, 293] on div at bounding box center [685, 318] width 1370 height 637
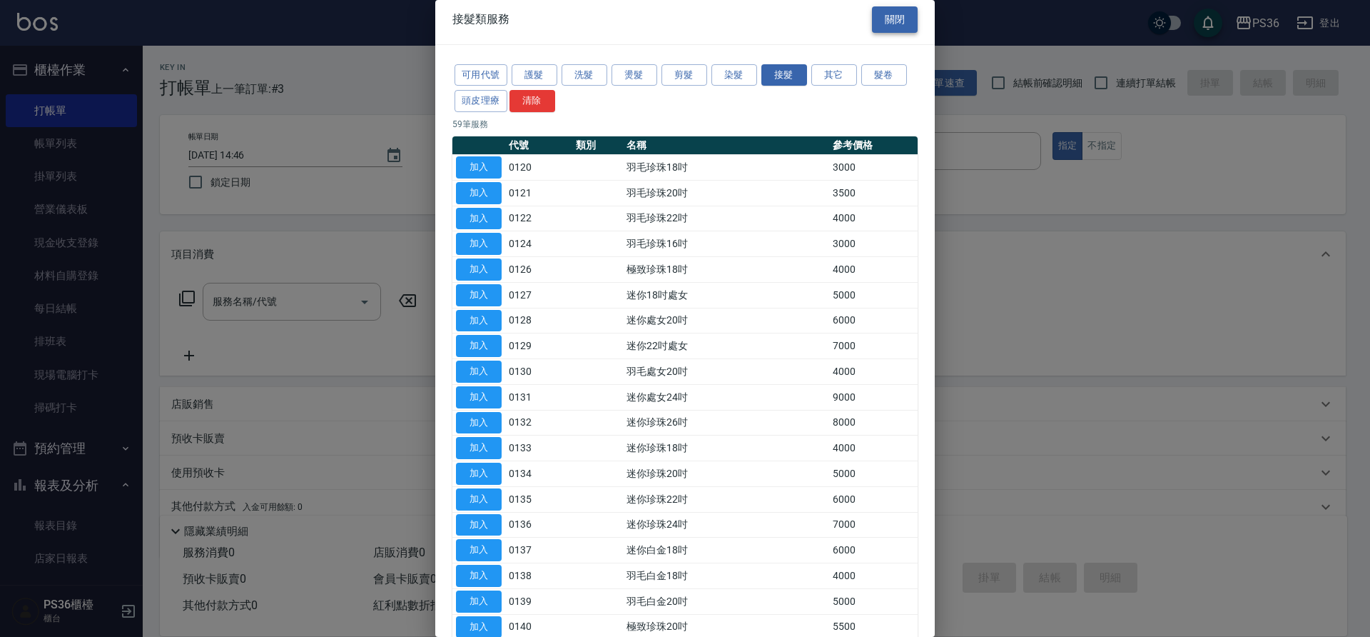
scroll to position [0, 0]
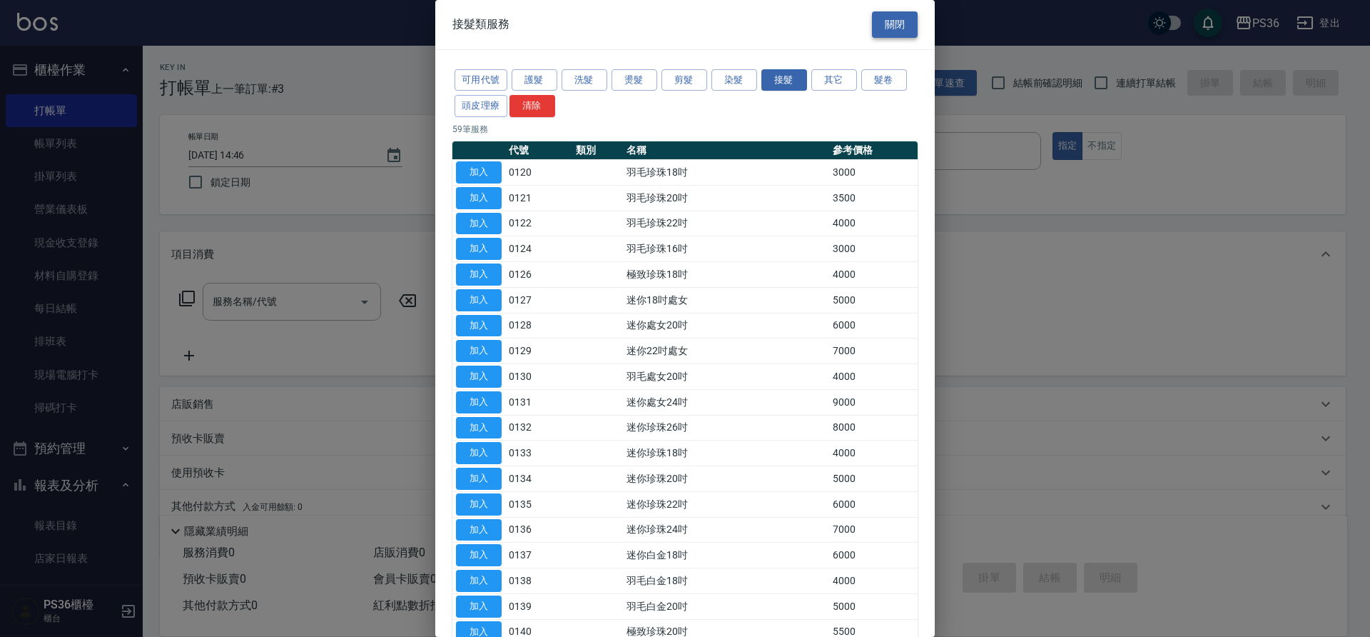
click at [902, 16] on button "關閉" at bounding box center [895, 24] width 46 height 26
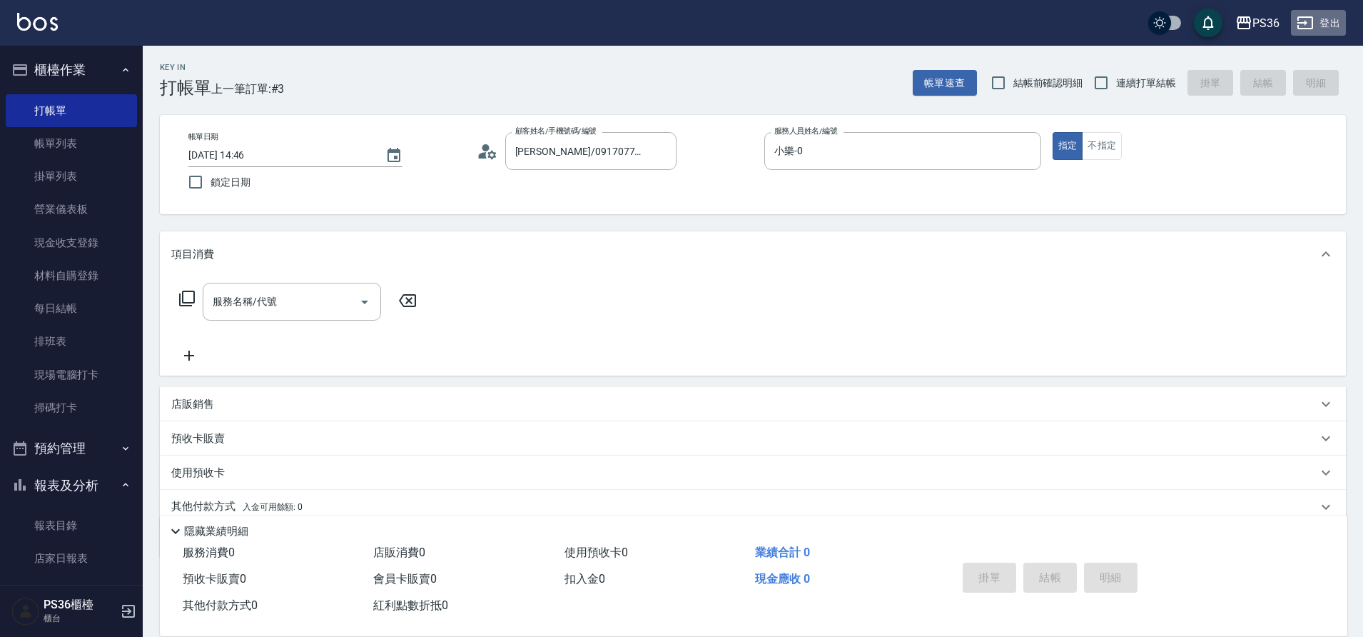
click at [1320, 28] on button "登出" at bounding box center [1318, 23] width 55 height 26
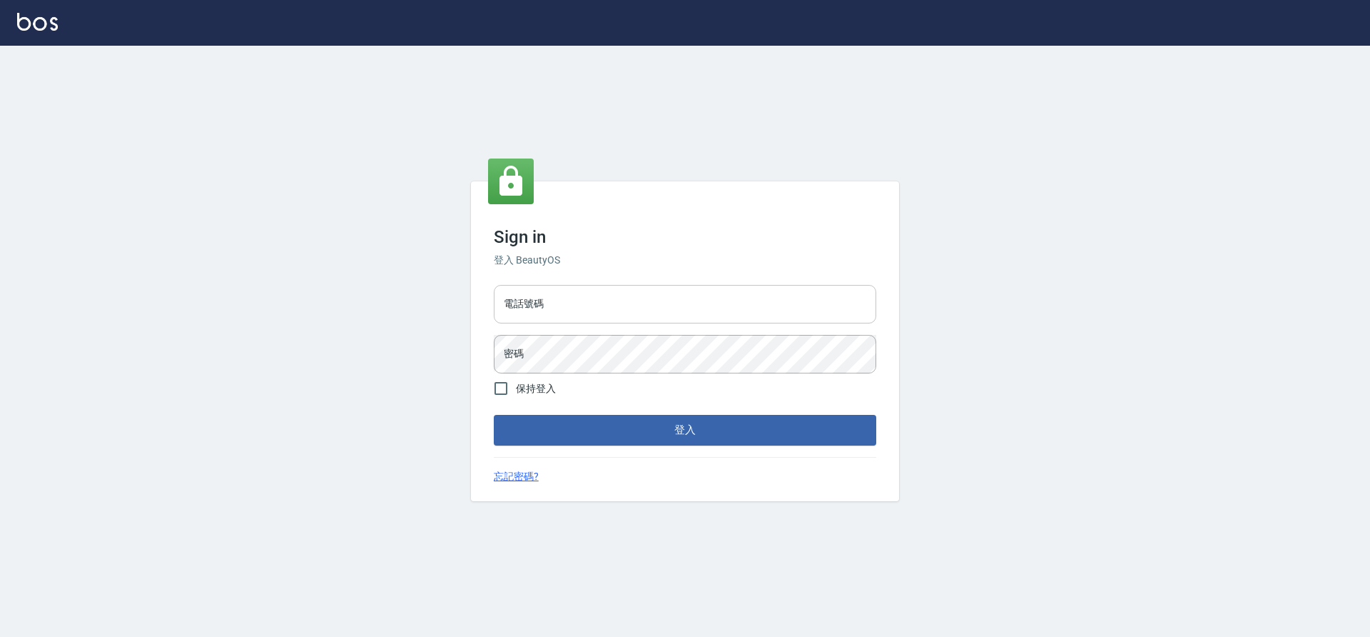
drag, startPoint x: 0, startPoint y: 0, endPoint x: 612, endPoint y: 295, distance: 679.7
click at [612, 295] on input "電話號碼" at bounding box center [685, 304] width 383 height 39
type input "0936136392"
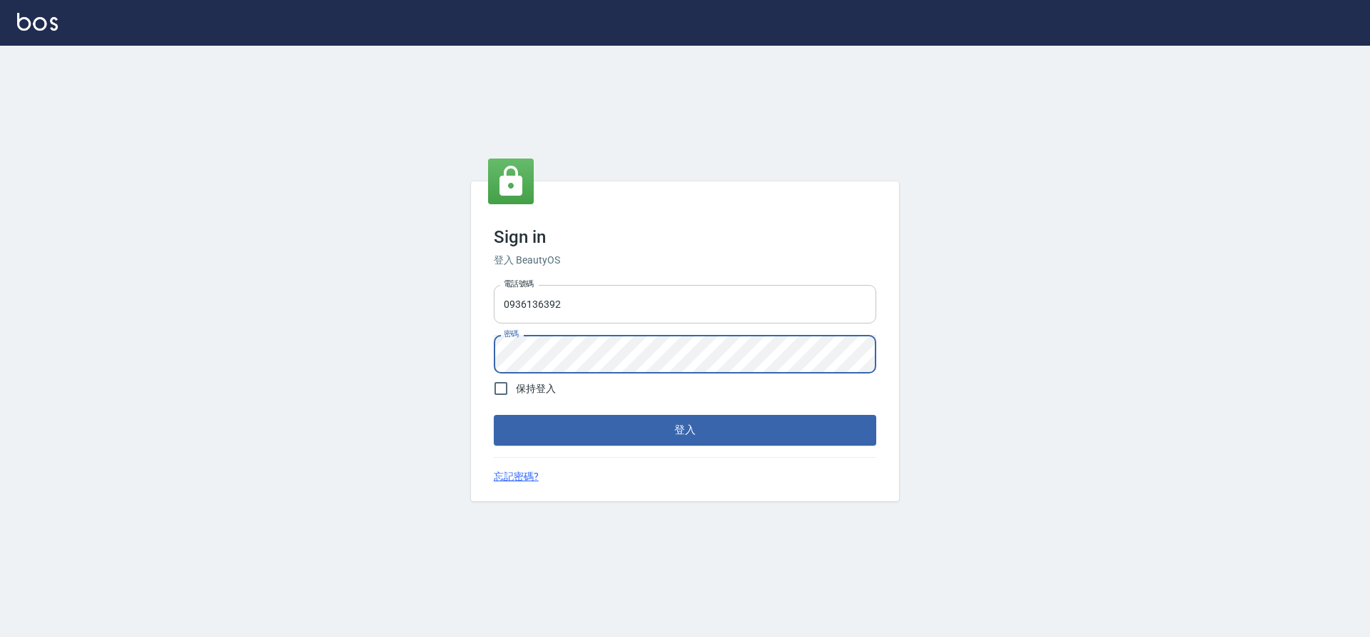
click at [494, 415] on button "登入" at bounding box center [685, 430] width 383 height 30
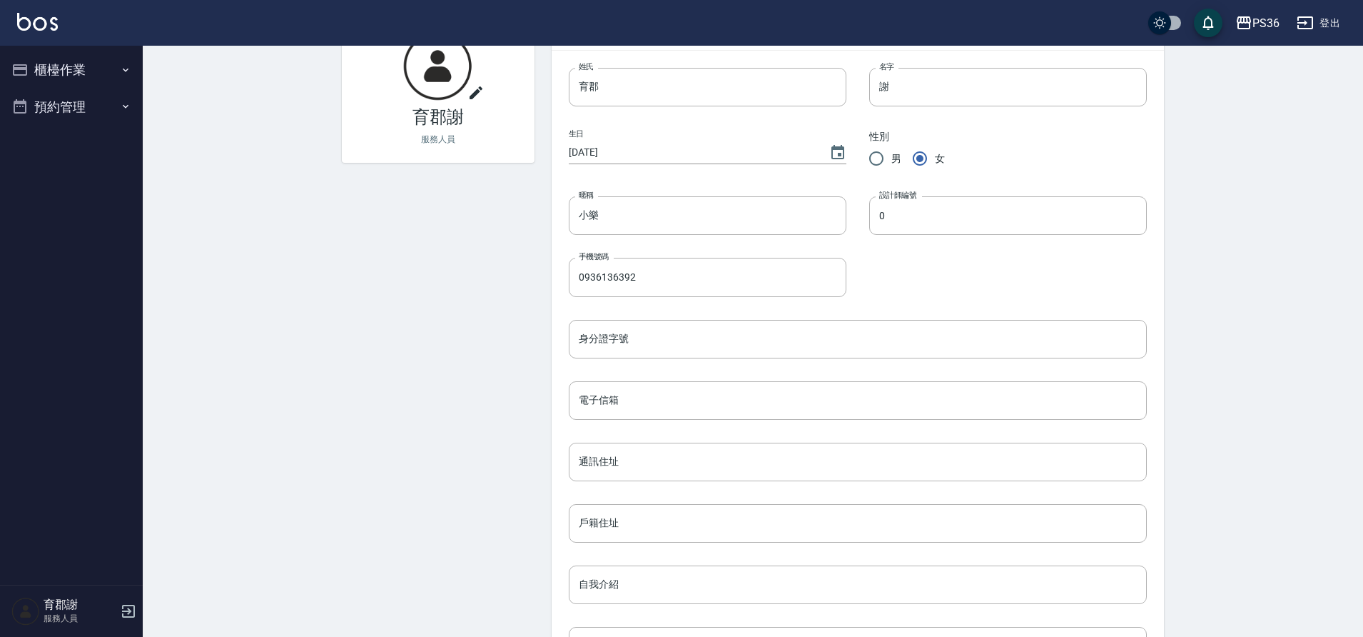
scroll to position [41, 0]
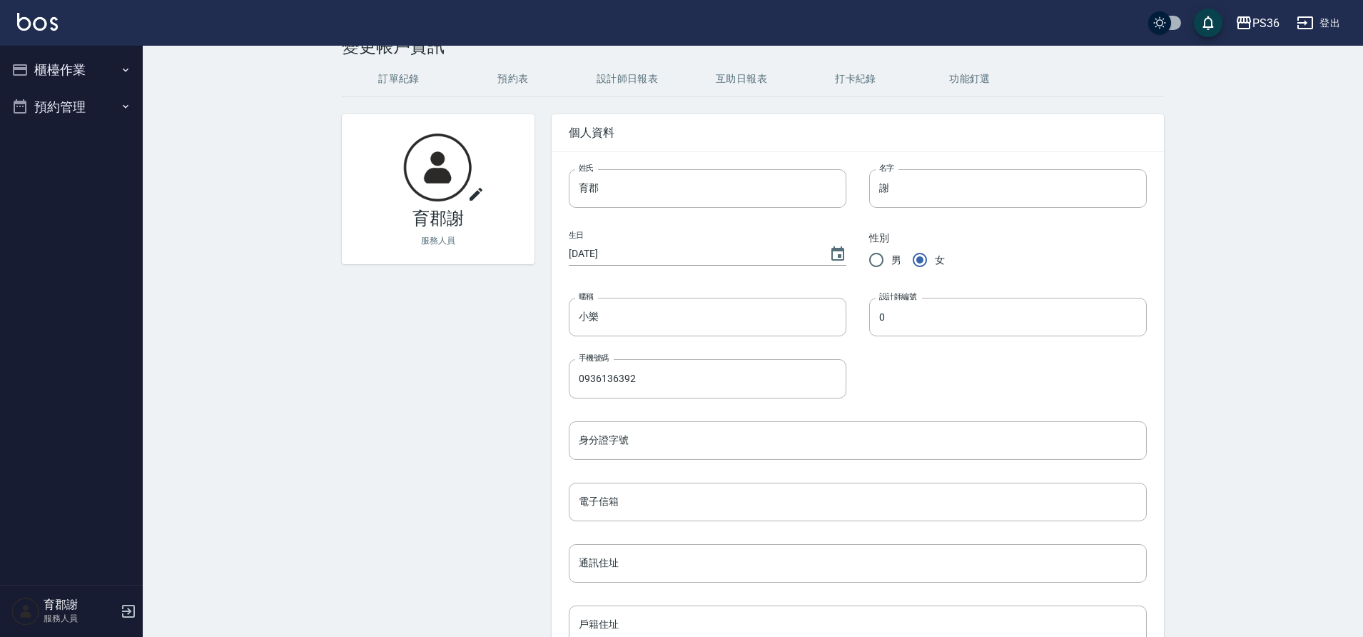
click at [477, 198] on icon at bounding box center [476, 194] width 17 height 17
click at [0, 0] on input "file" at bounding box center [0, 0] width 0 height 0
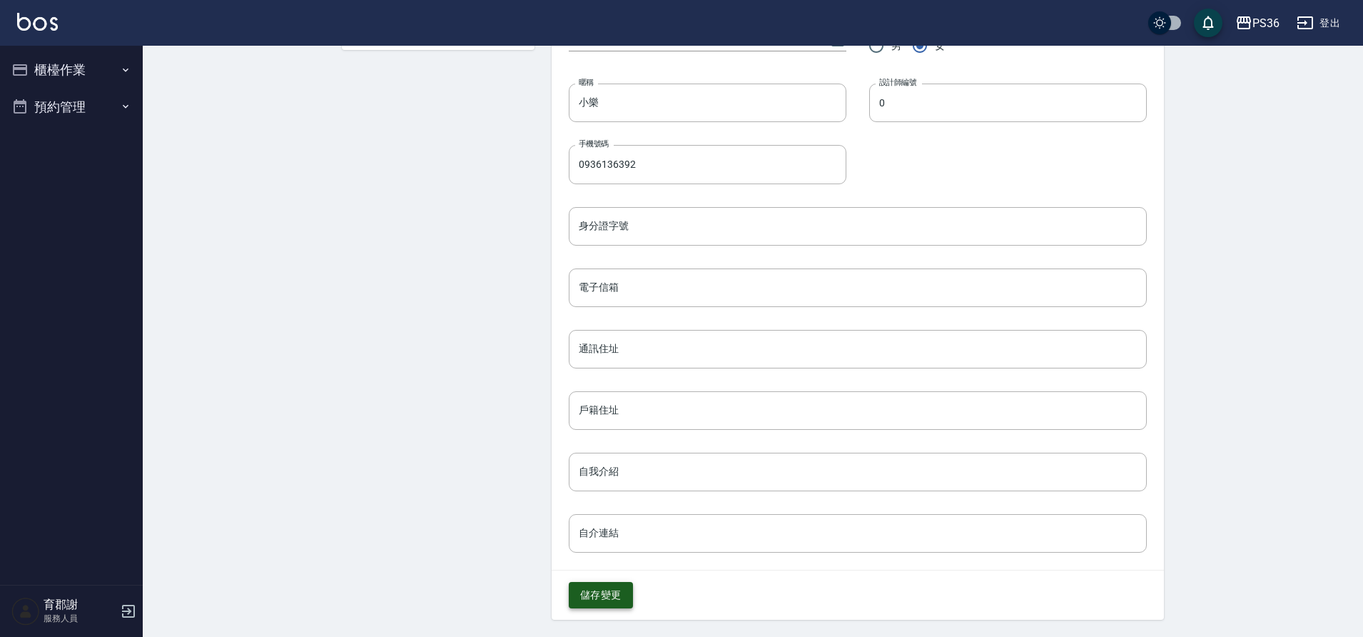
click at [601, 598] on button "儲存變更" at bounding box center [601, 595] width 64 height 26
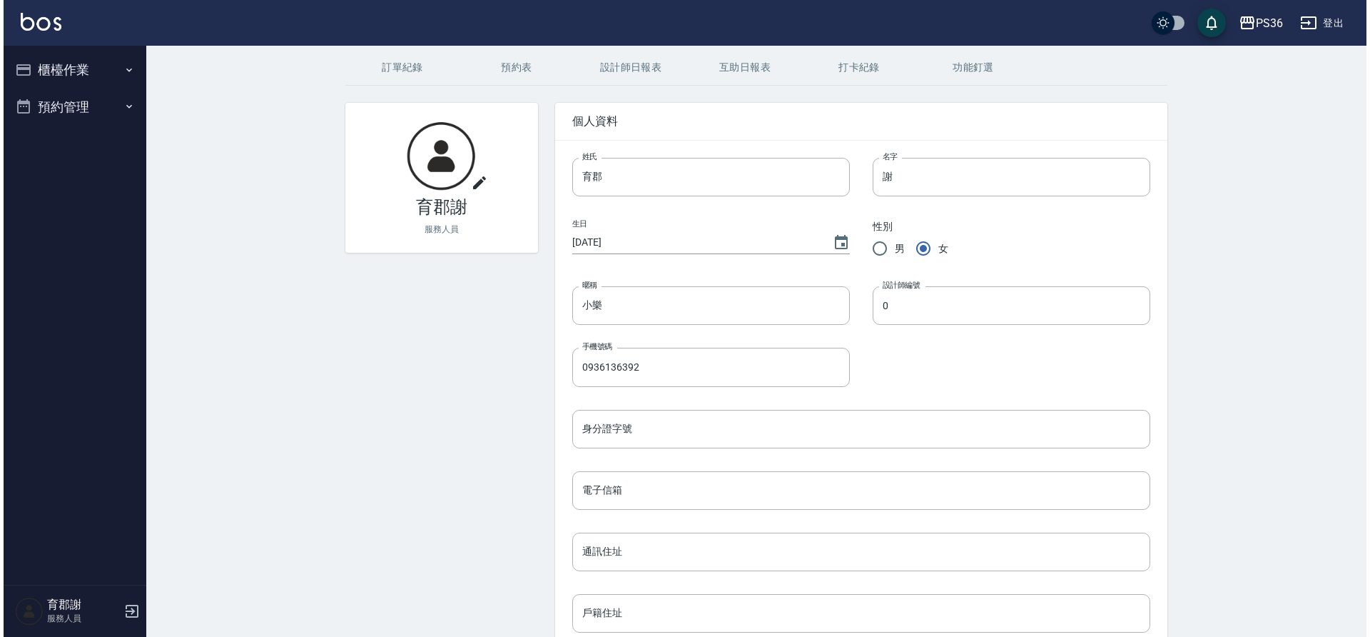
scroll to position [0, 0]
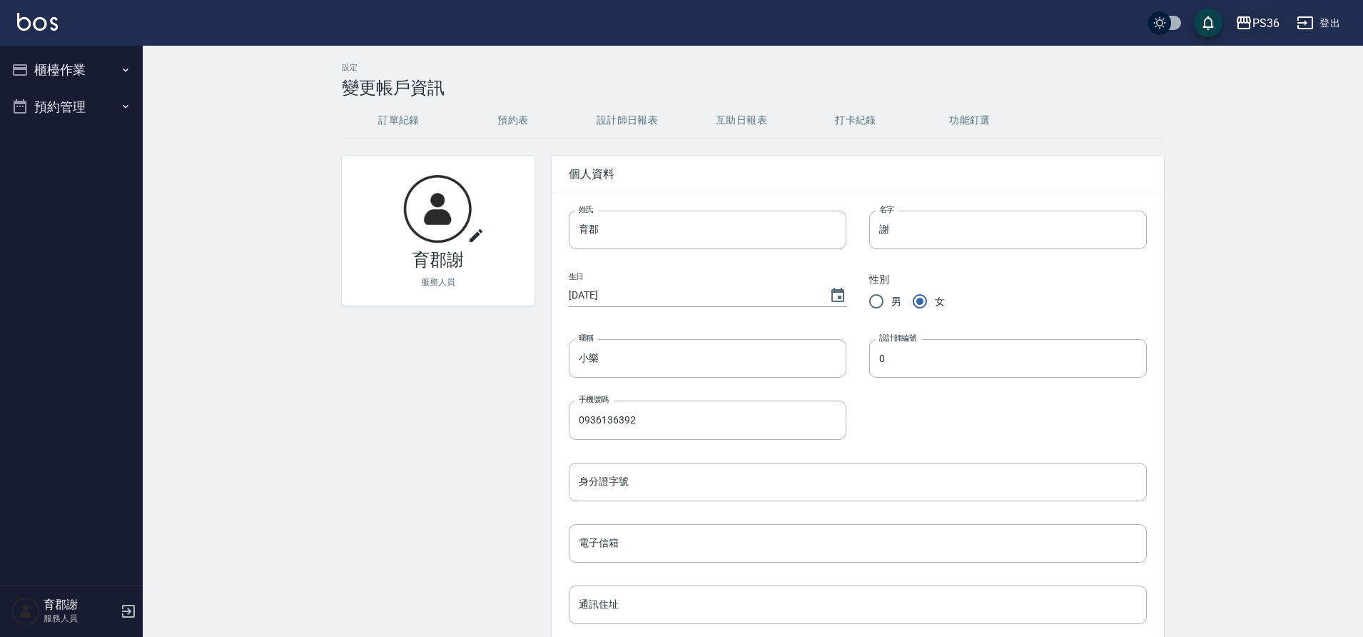
click at [1272, 26] on div "PS36" at bounding box center [1266, 23] width 27 height 18
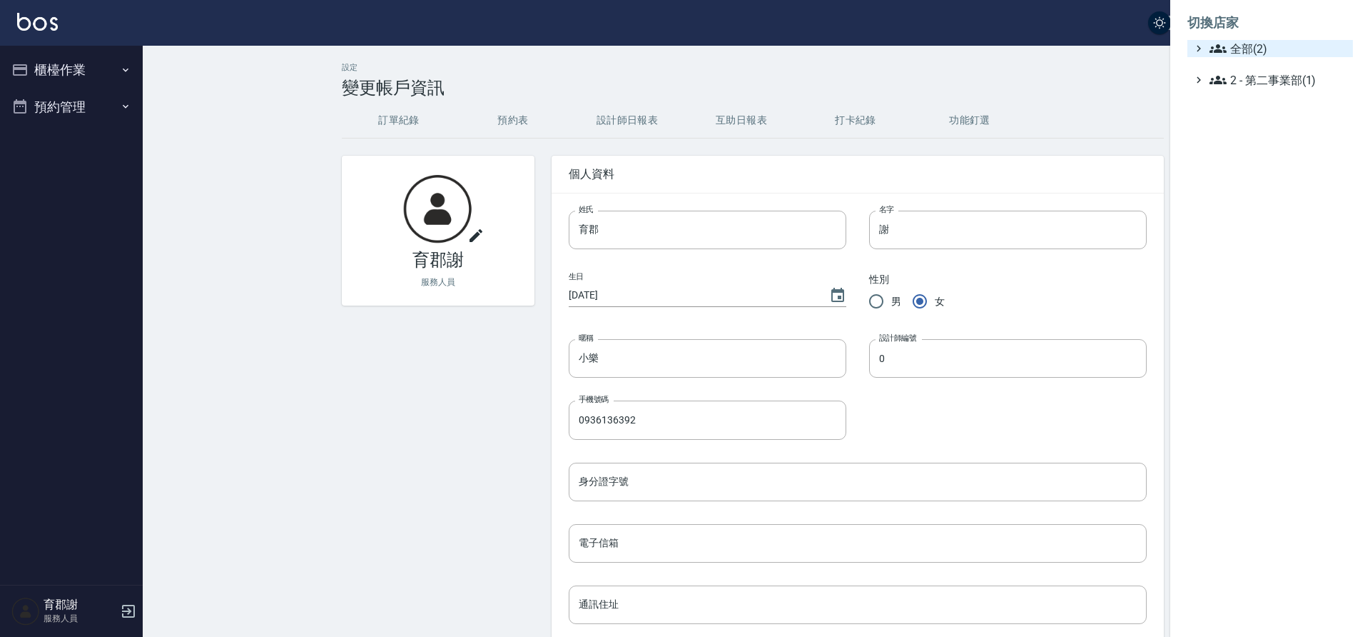
click at [1244, 54] on span "全部(2)" at bounding box center [1279, 48] width 138 height 17
click at [1241, 67] on span "PS36" at bounding box center [1278, 65] width 140 height 17
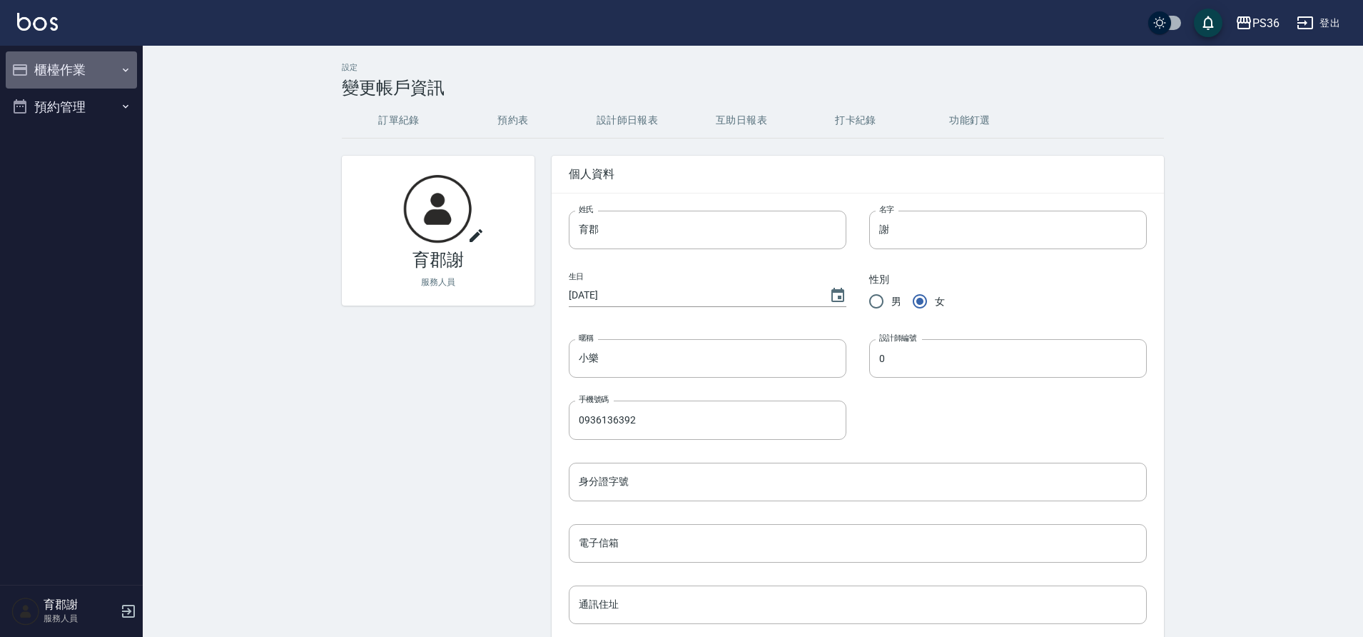
click at [81, 66] on button "櫃檯作業" at bounding box center [71, 69] width 131 height 37
click at [89, 175] on button "預約管理" at bounding box center [71, 184] width 131 height 37
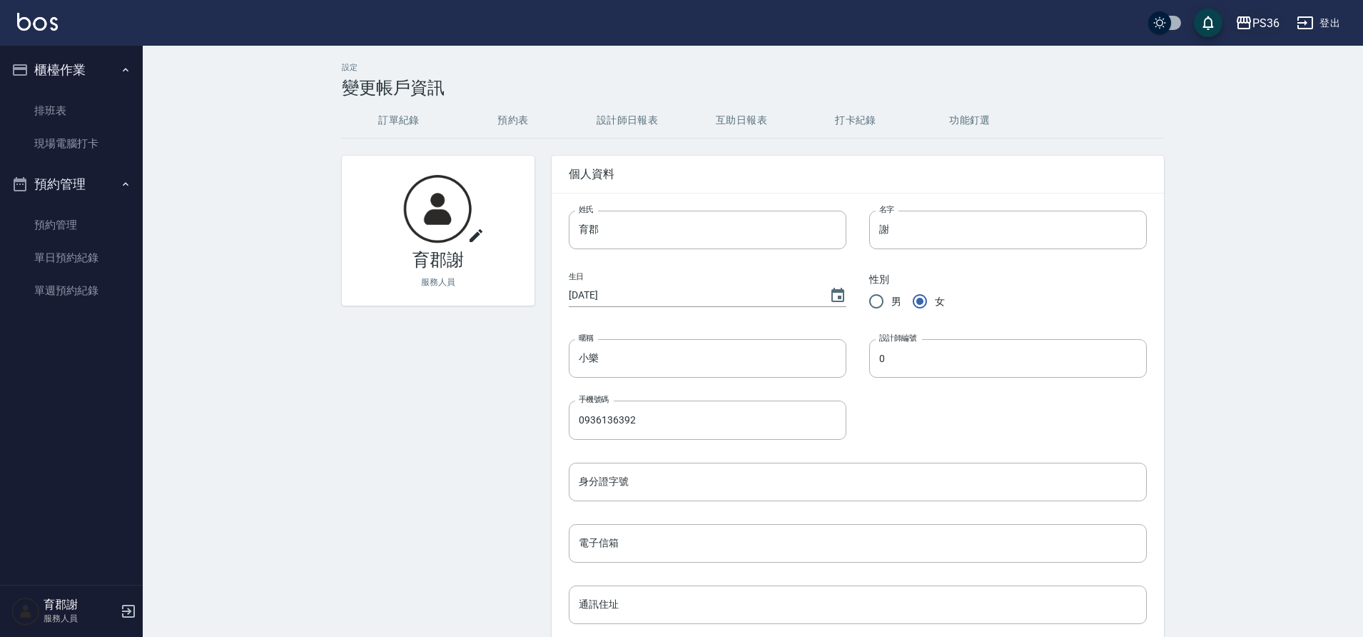
click at [1253, 28] on div "PS36" at bounding box center [1266, 23] width 27 height 18
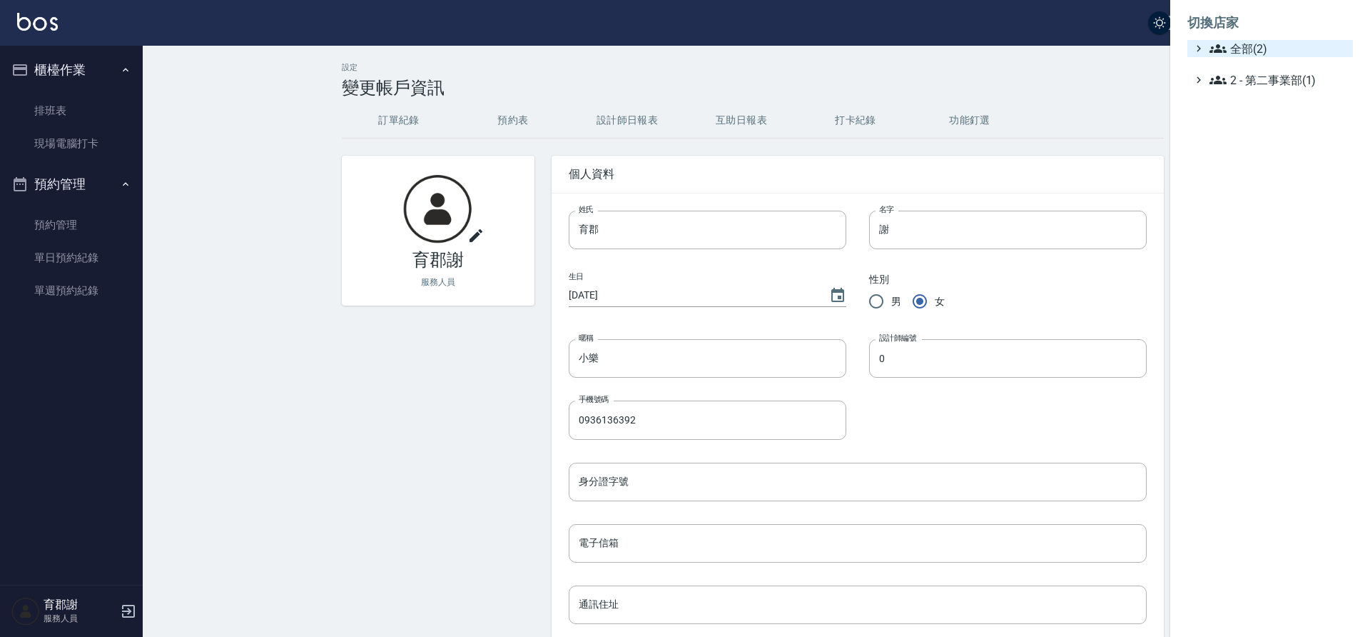
click at [1248, 52] on span "全部(2)" at bounding box center [1279, 48] width 138 height 17
click at [1241, 79] on div "PS36 PS62" at bounding box center [1277, 77] width 151 height 41
click at [1242, 61] on span "PS36" at bounding box center [1278, 65] width 140 height 17
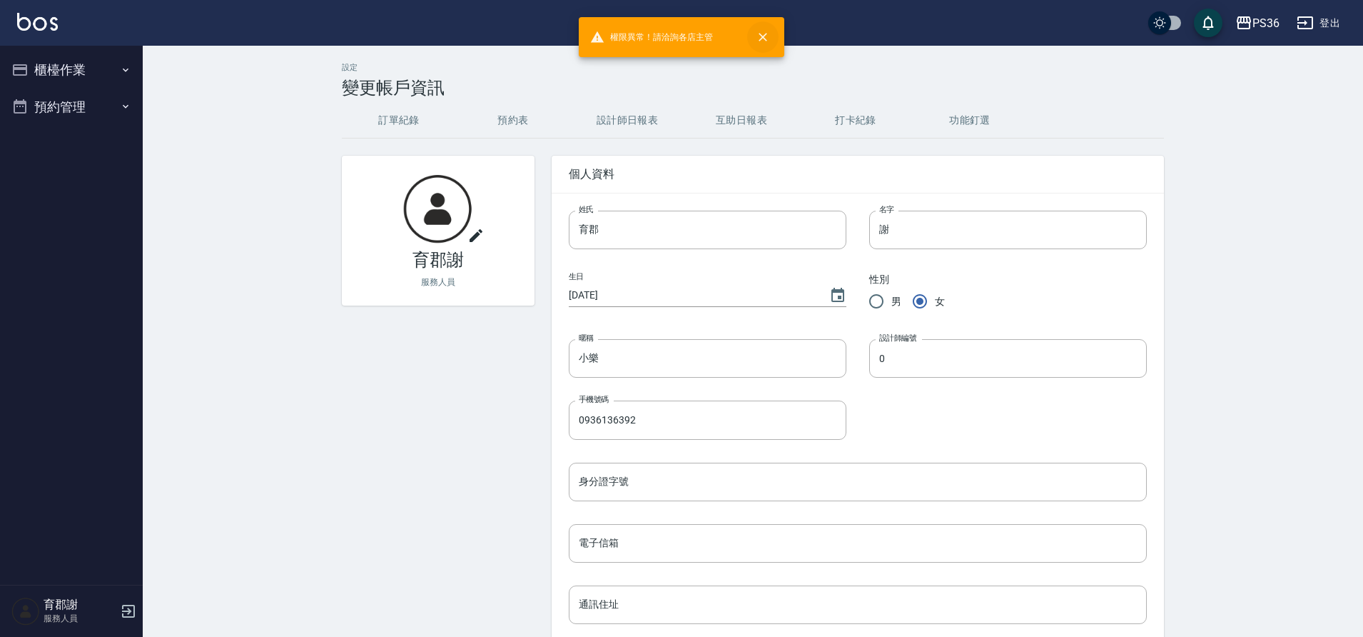
click at [768, 39] on icon "close" at bounding box center [763, 37] width 14 height 14
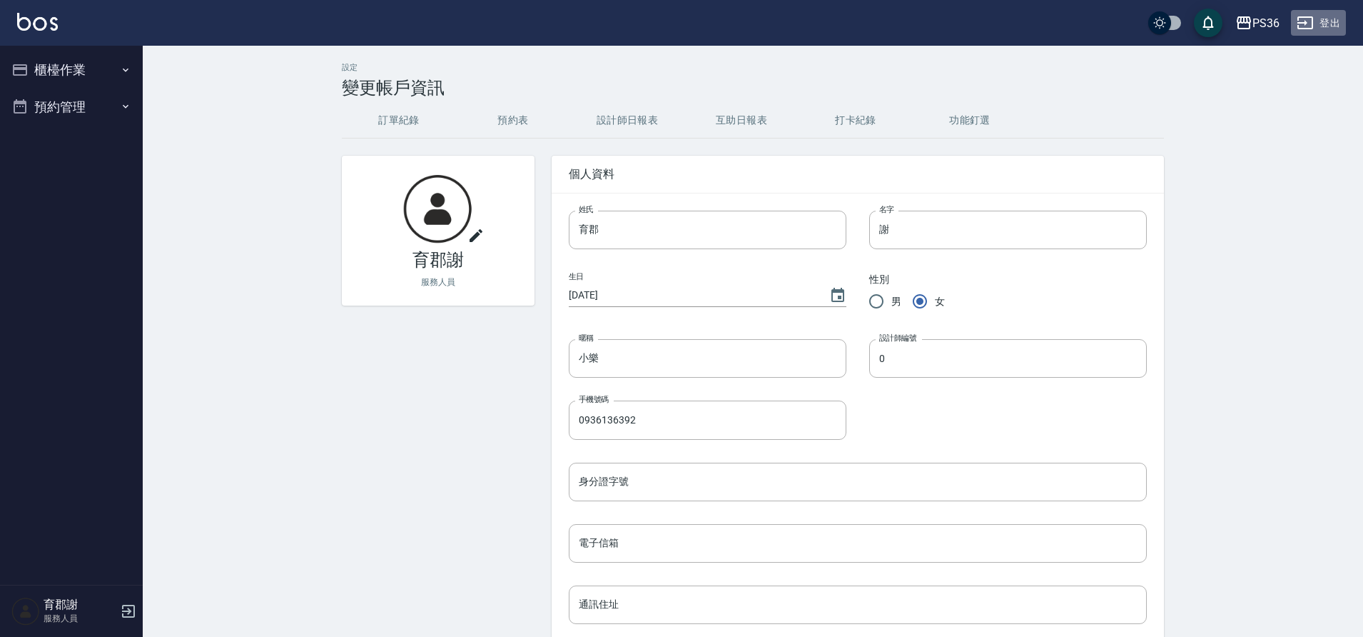
click at [1313, 26] on icon "button" at bounding box center [1306, 22] width 16 height 13
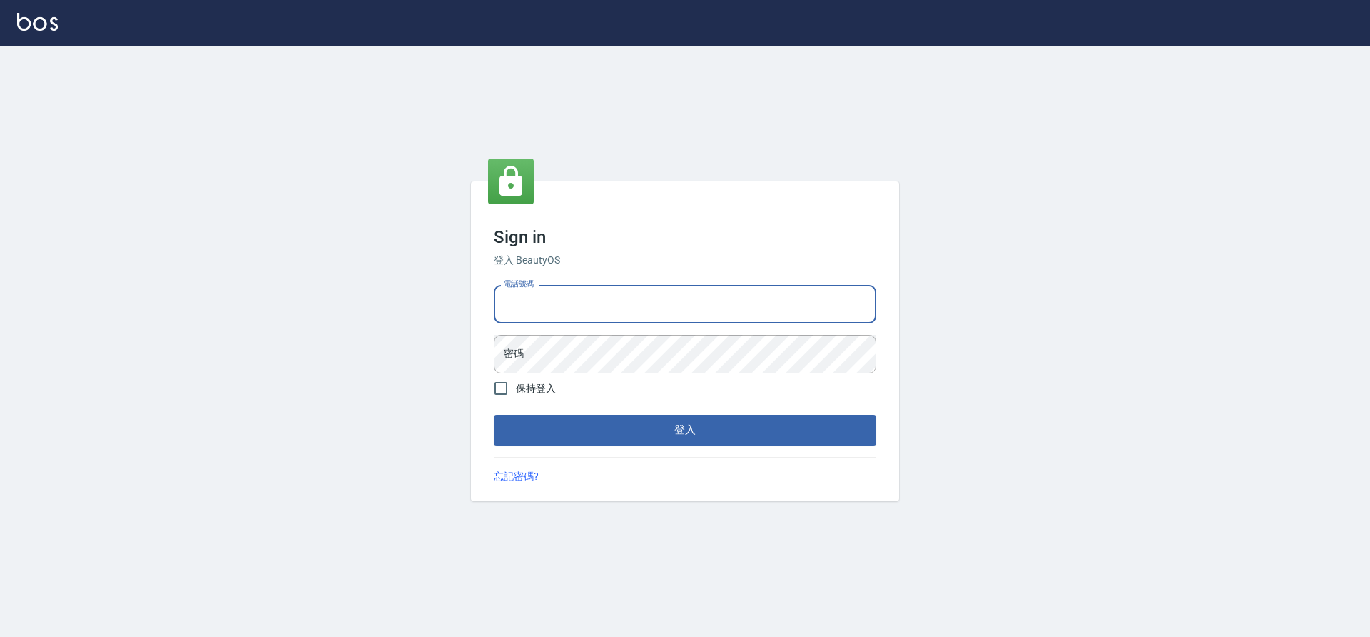
type input "7805667"
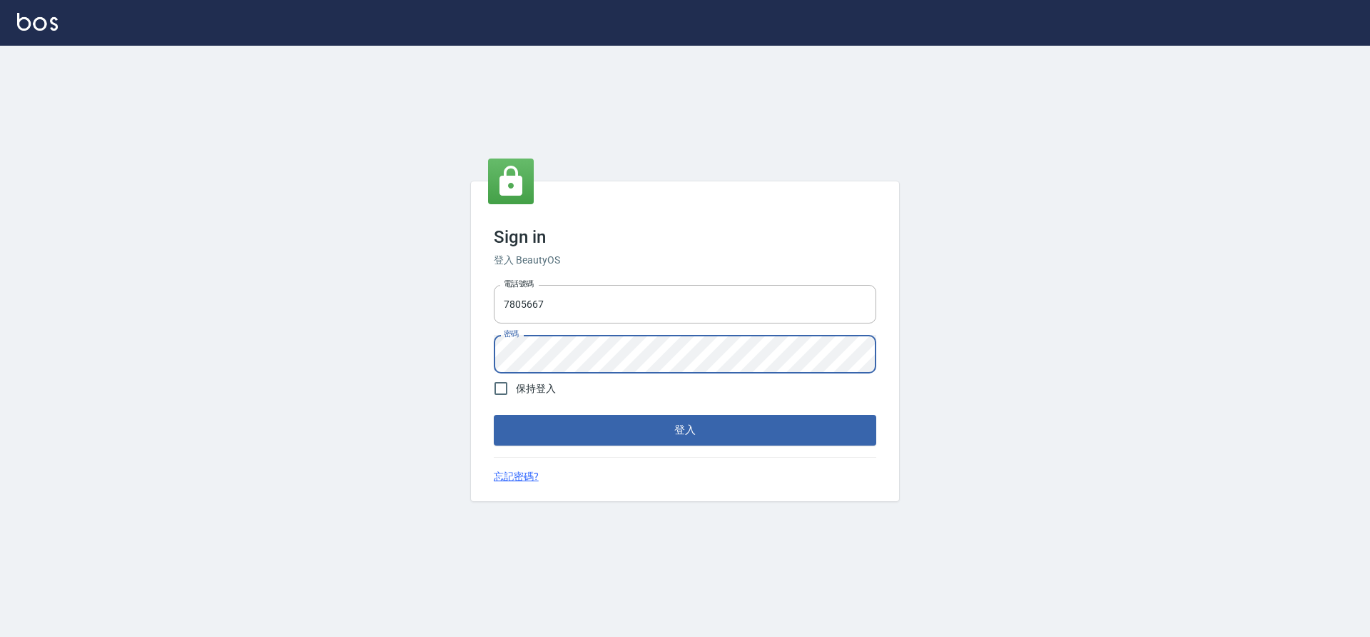
click at [494, 415] on button "登入" at bounding box center [685, 430] width 383 height 30
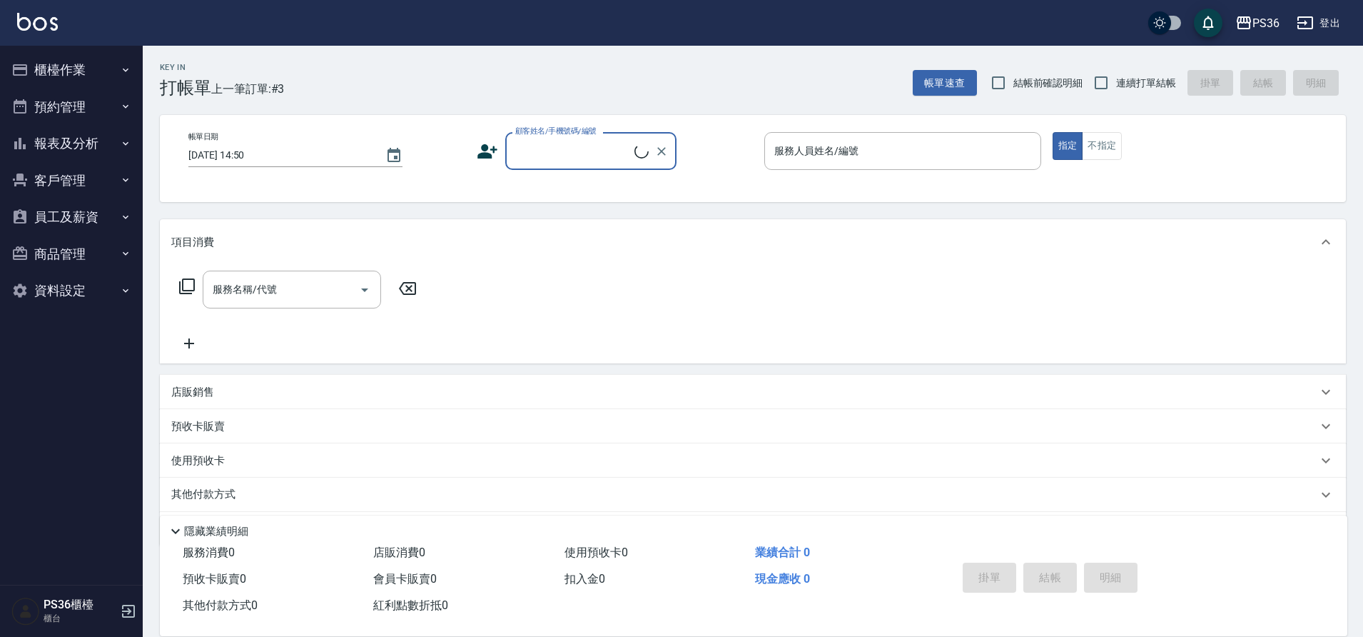
click at [86, 286] on button "資料設定" at bounding box center [71, 290] width 131 height 37
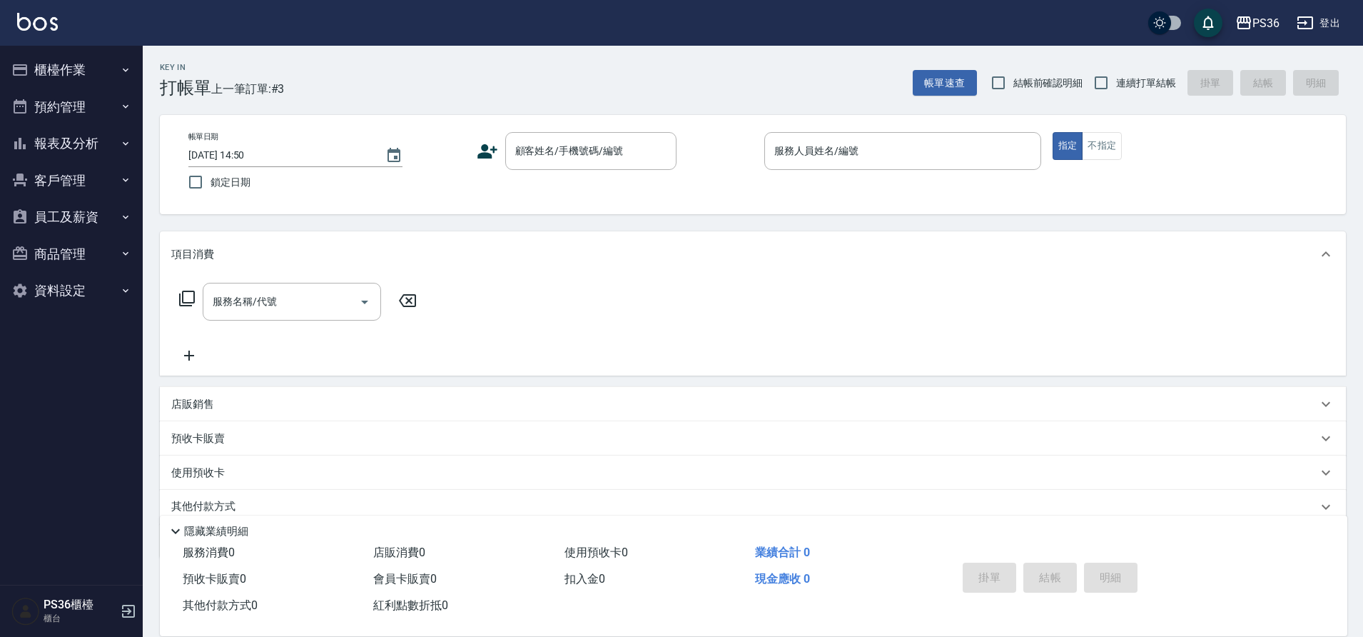
click at [86, 286] on button "資料設定" at bounding box center [71, 290] width 131 height 37
click at [85, 285] on button "資料設定" at bounding box center [71, 290] width 131 height 37
click at [80, 212] on button "員工及薪資" at bounding box center [71, 216] width 131 height 37
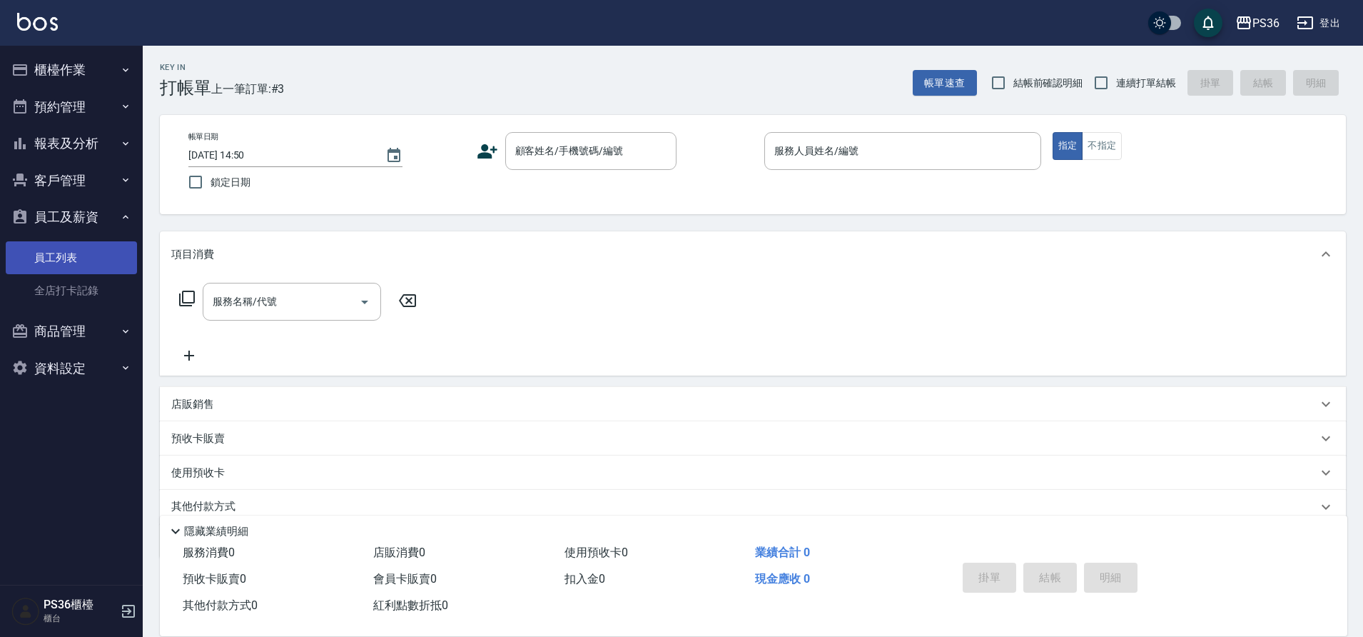
click at [72, 260] on link "員工列表" at bounding box center [71, 257] width 131 height 33
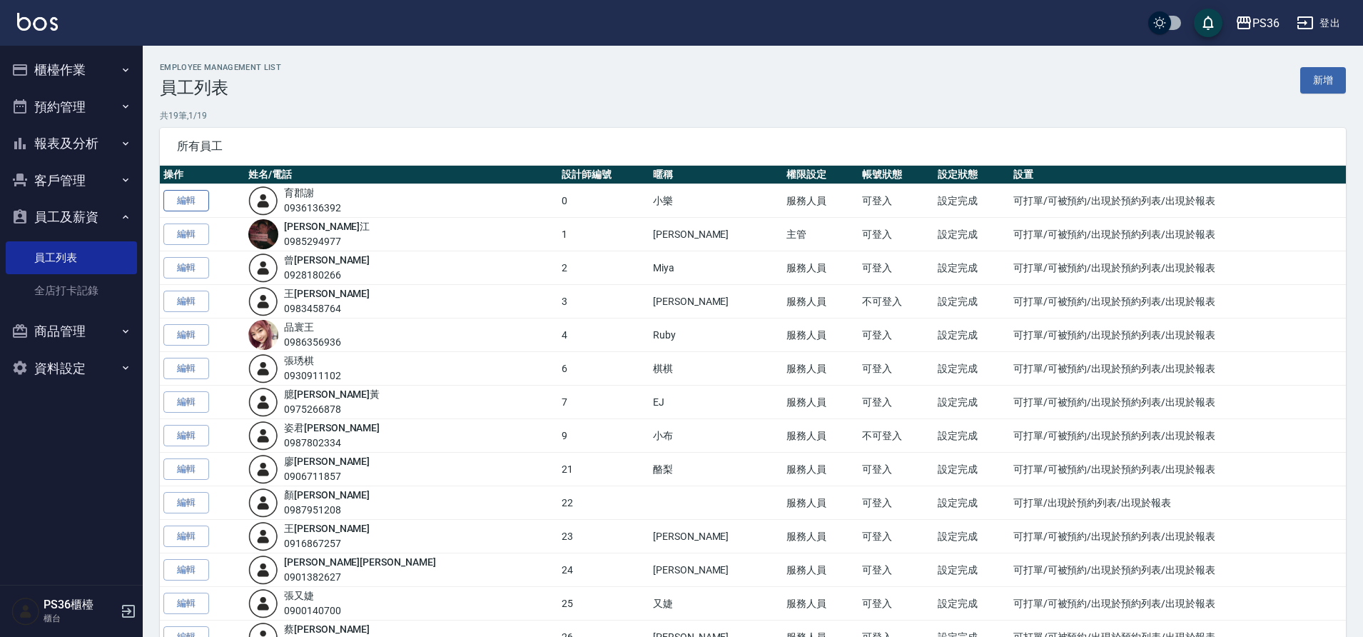
click at [188, 206] on link "編輯" at bounding box center [186, 201] width 46 height 22
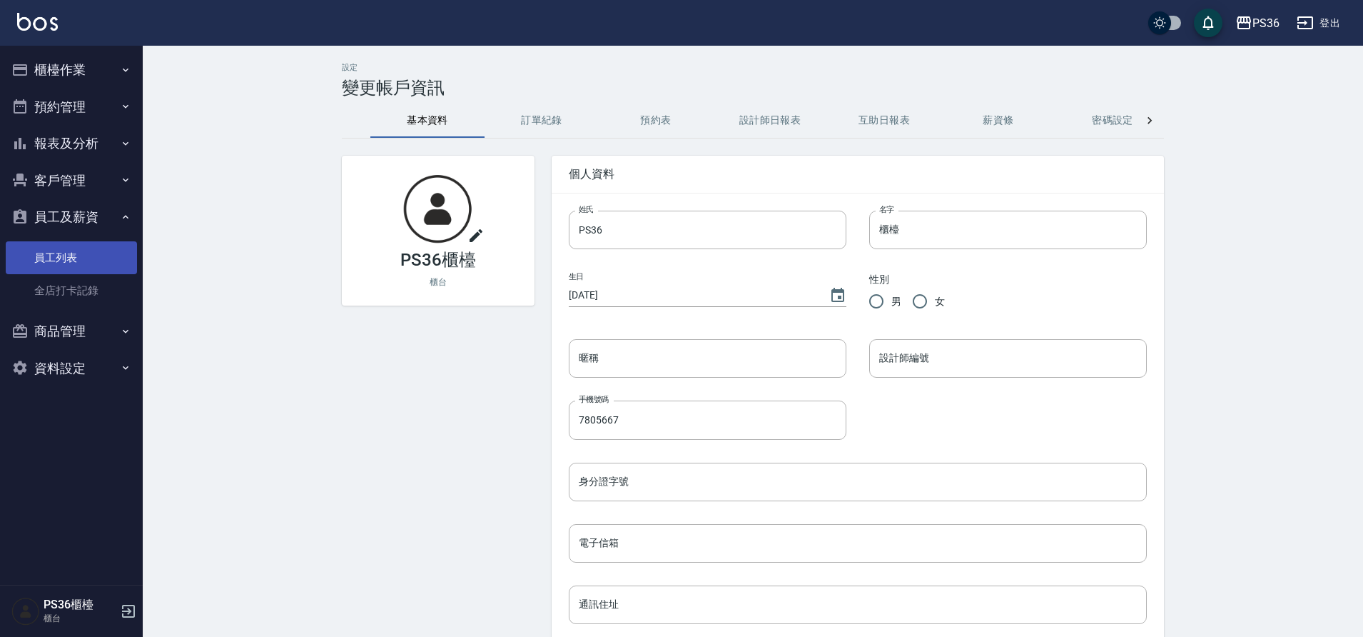
click at [79, 258] on link "員工列表" at bounding box center [71, 257] width 131 height 33
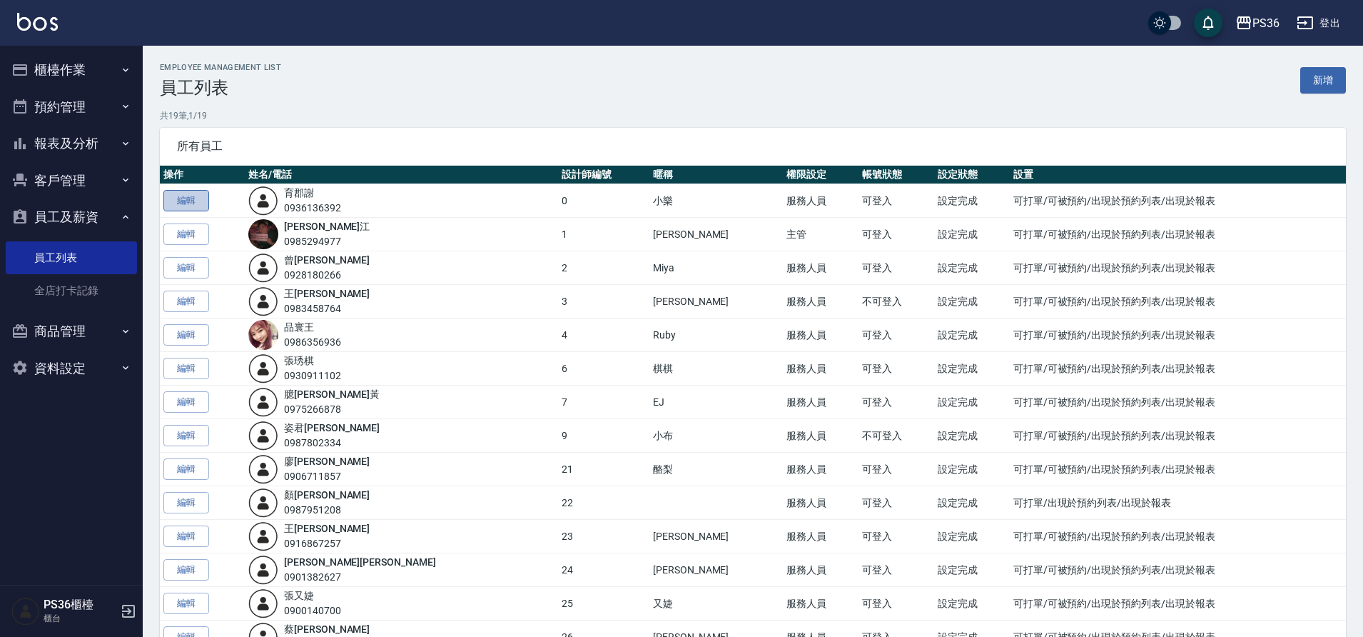
click at [206, 198] on link "編輯" at bounding box center [186, 201] width 46 height 22
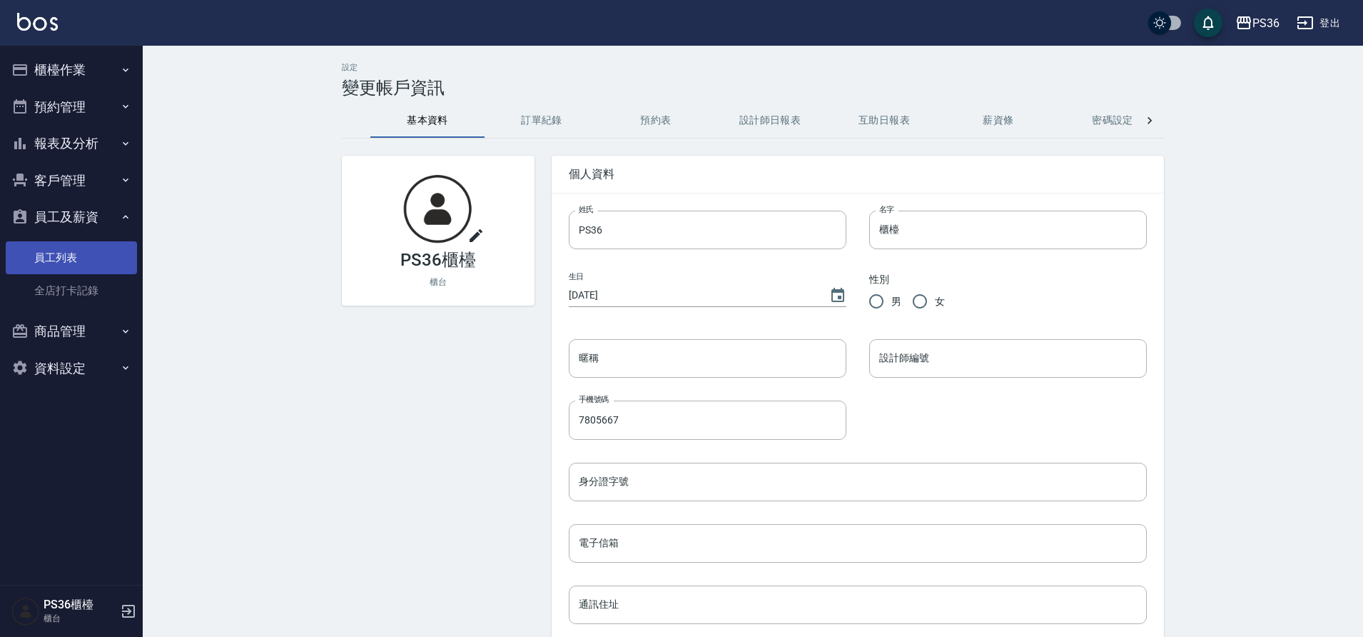
click at [76, 261] on link "員工列表" at bounding box center [71, 257] width 131 height 33
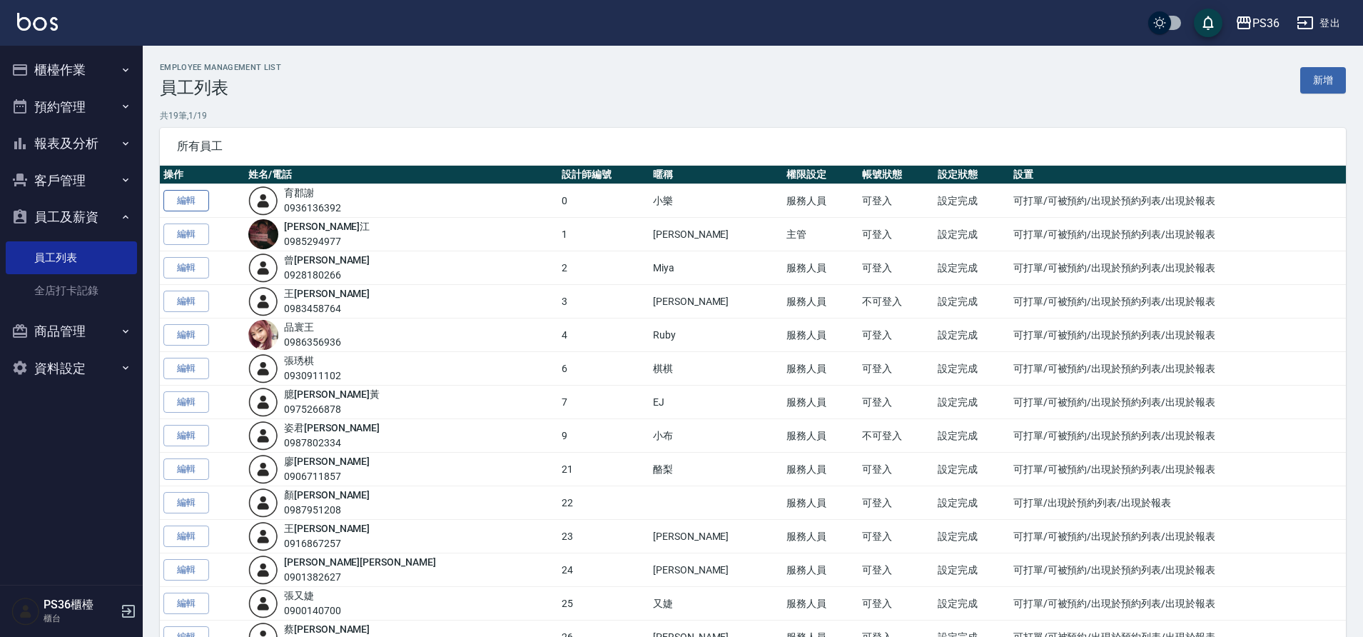
click at [189, 208] on link "編輯" at bounding box center [186, 201] width 46 height 22
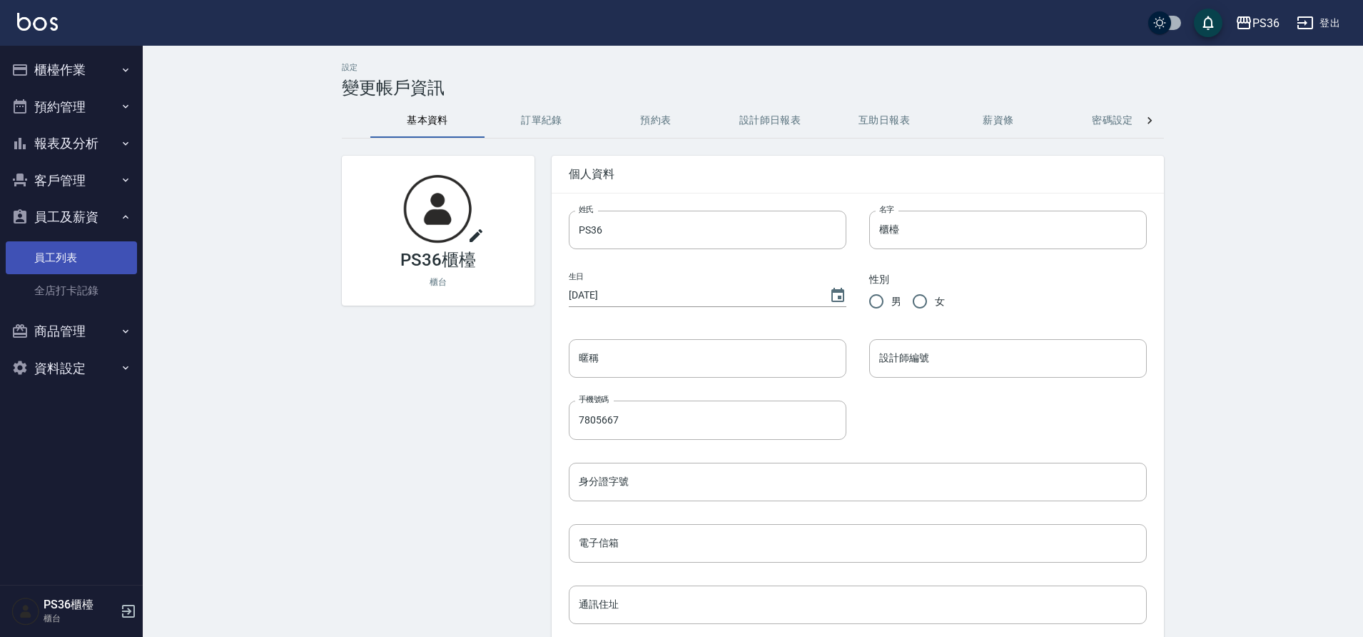
click at [102, 261] on link "員工列表" at bounding box center [71, 257] width 131 height 33
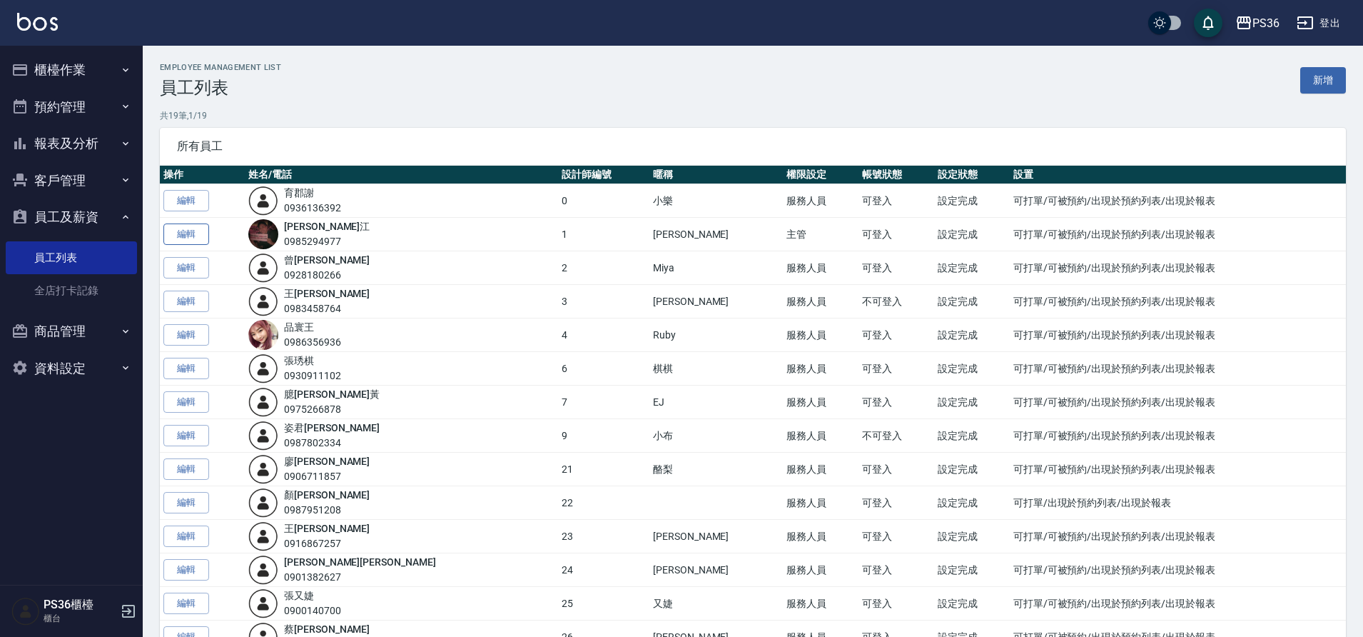
click at [185, 241] on link "編輯" at bounding box center [186, 234] width 46 height 22
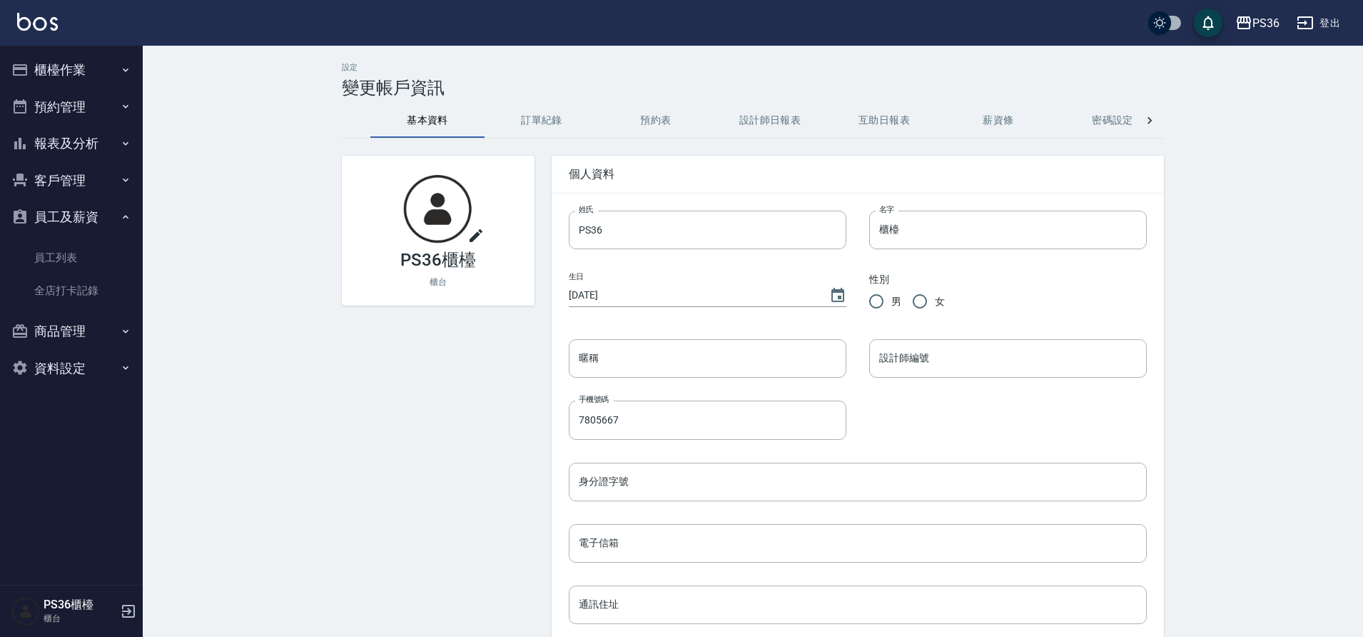
click at [66, 332] on button "商品管理" at bounding box center [71, 331] width 131 height 37
click at [95, 372] on link "商品分類設定" at bounding box center [71, 371] width 131 height 33
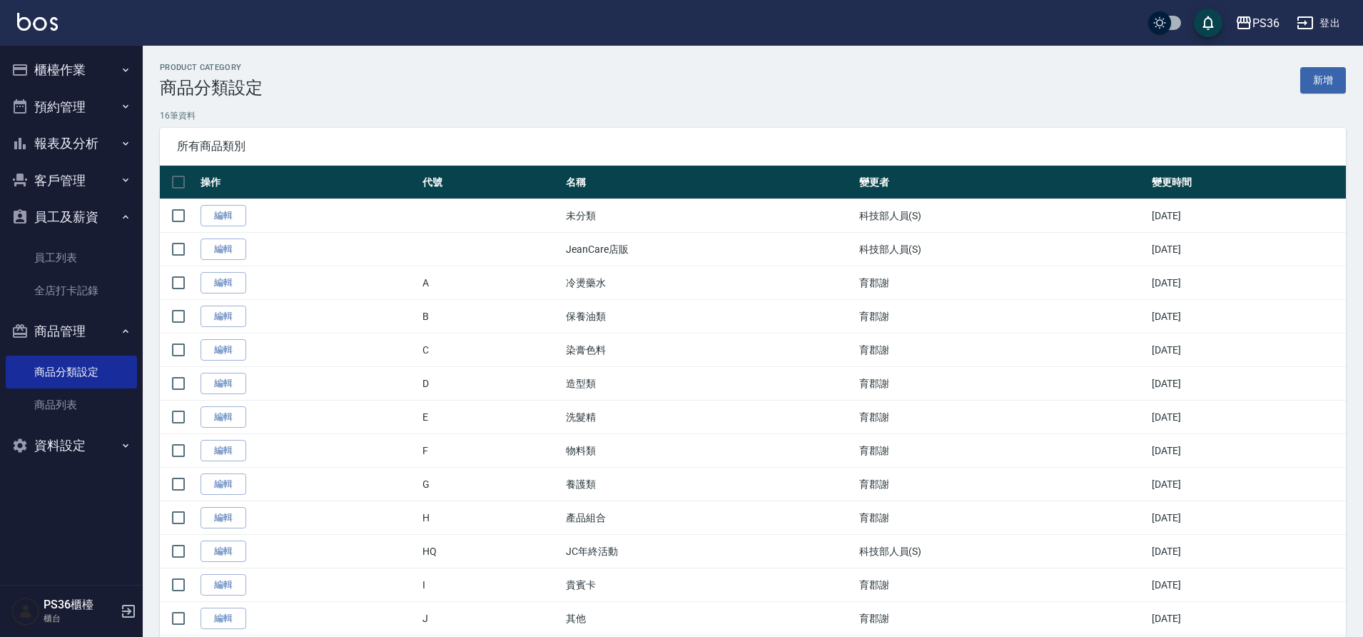
click at [98, 324] on button "商品管理" at bounding box center [71, 331] width 131 height 37
click at [103, 178] on button "客戶管理" at bounding box center [71, 180] width 131 height 37
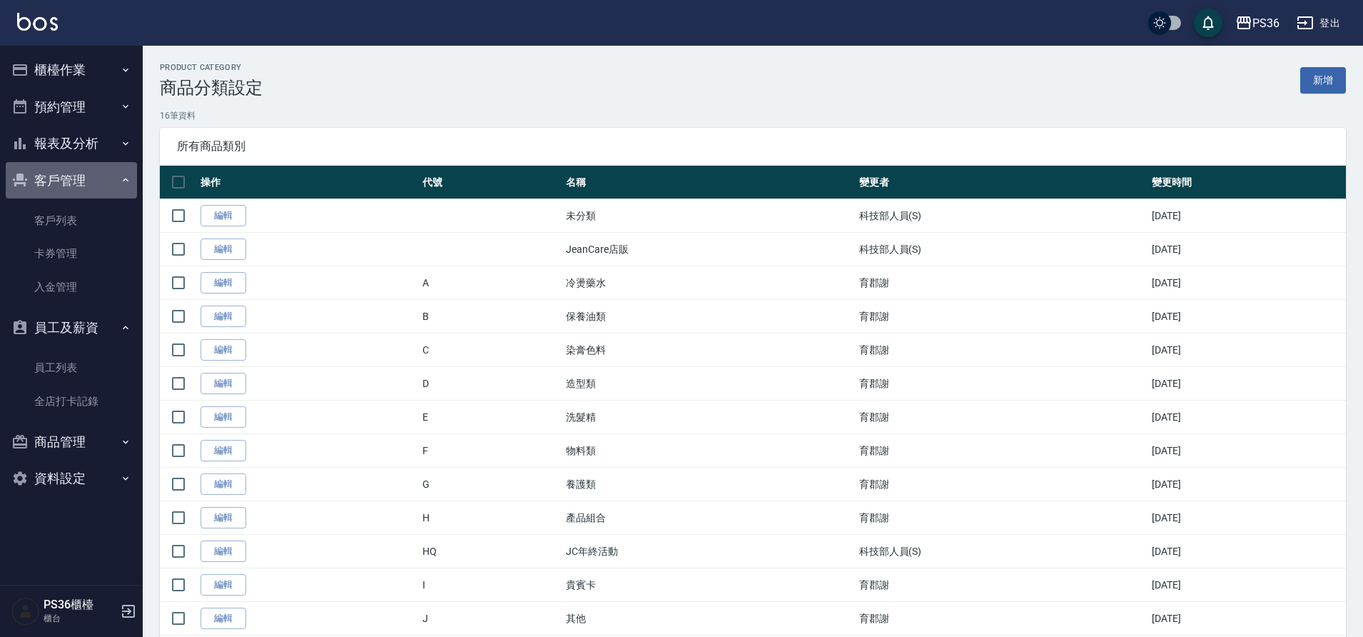
click at [103, 178] on button "客戶管理" at bounding box center [71, 180] width 131 height 37
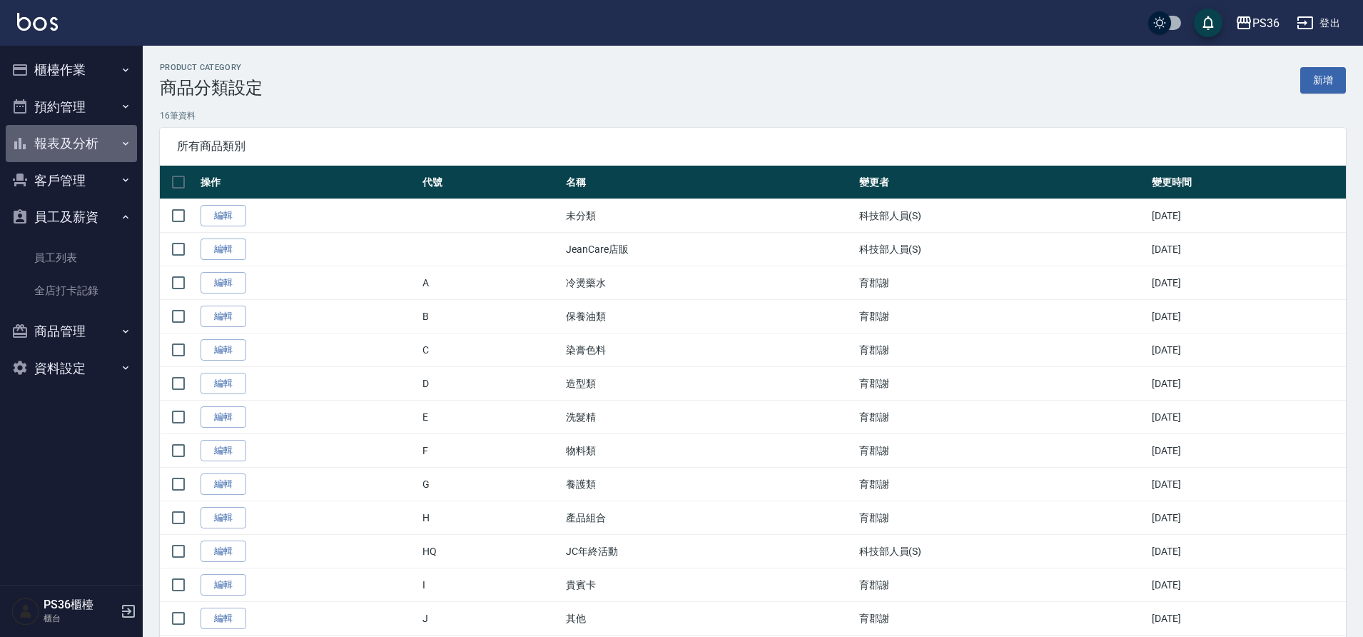
click at [103, 155] on button "報表及分析" at bounding box center [71, 143] width 131 height 37
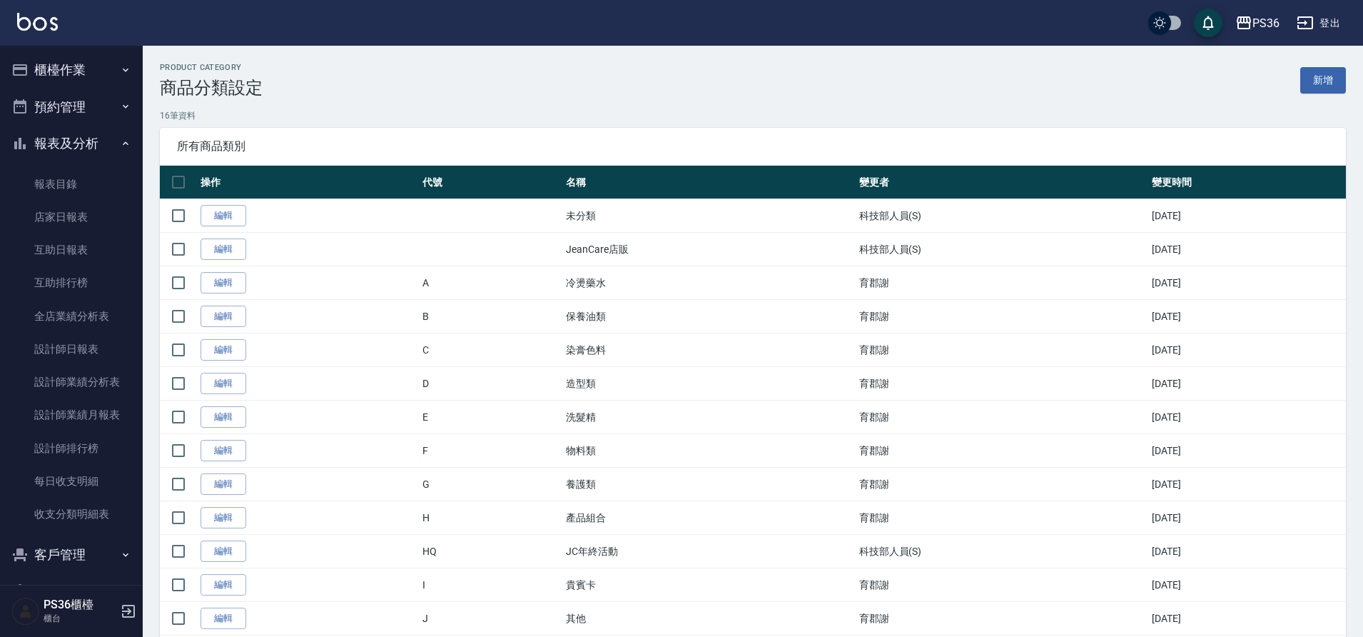
click at [103, 155] on button "報表及分析" at bounding box center [71, 143] width 131 height 37
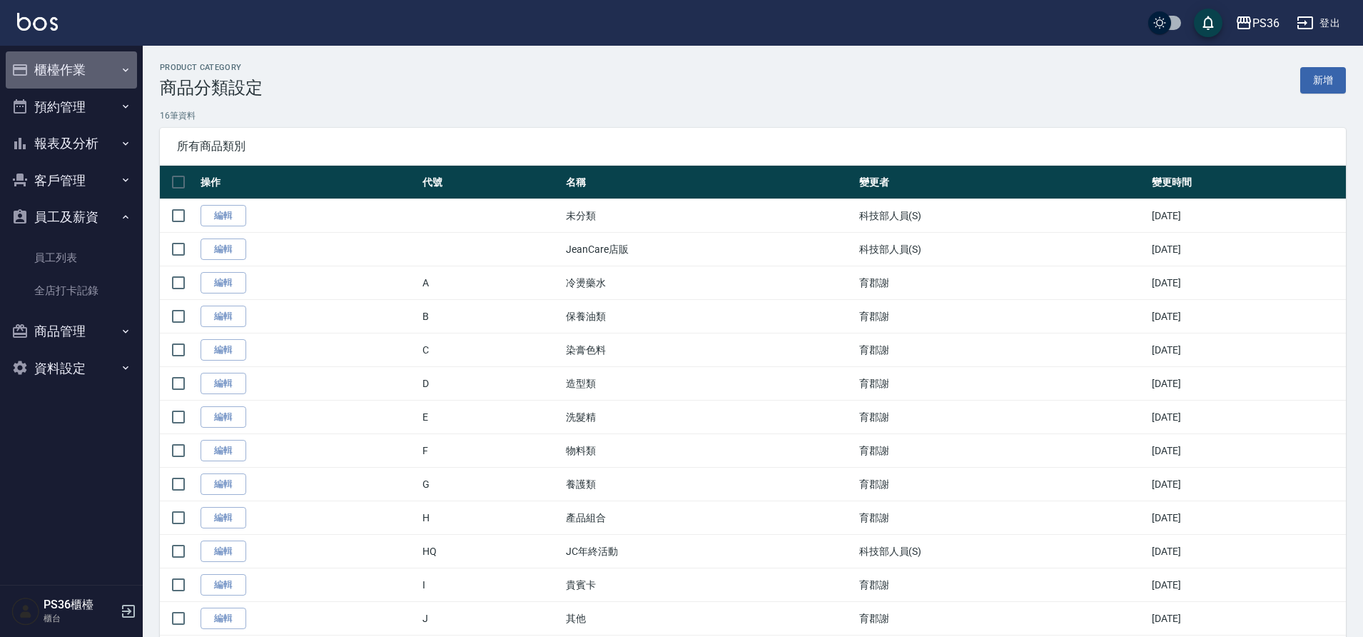
click at [101, 84] on button "櫃檯作業" at bounding box center [71, 69] width 131 height 37
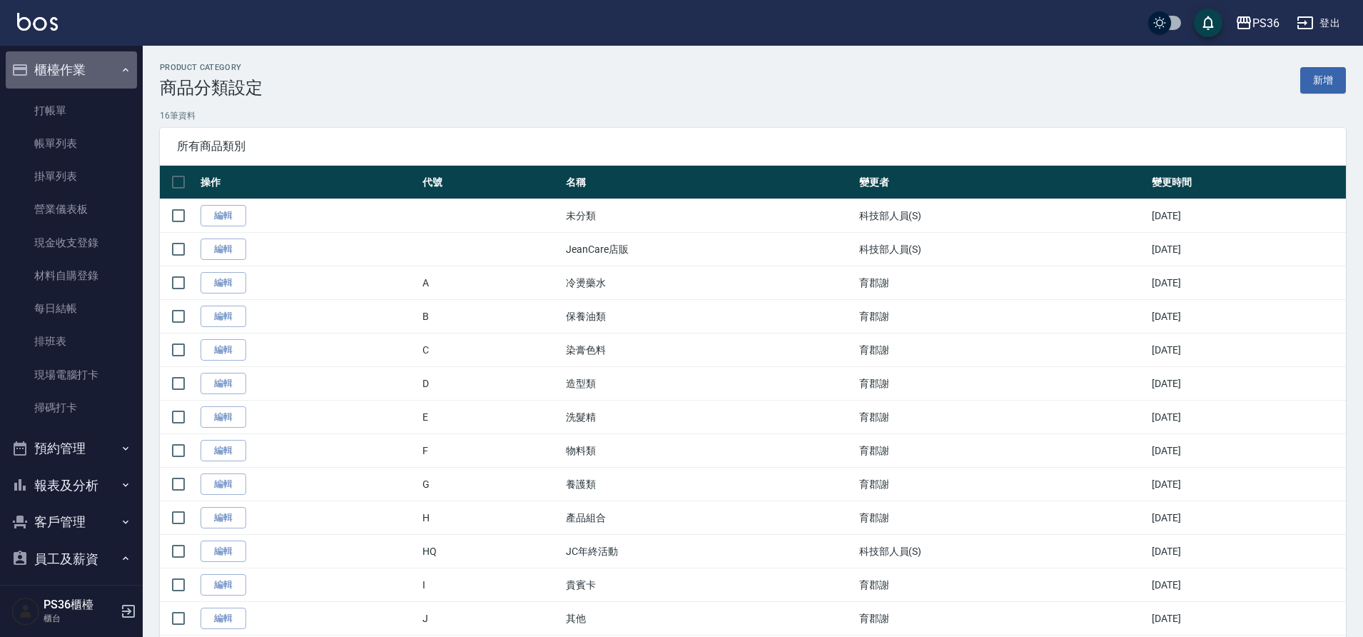
click at [101, 83] on button "櫃檯作業" at bounding box center [71, 69] width 131 height 37
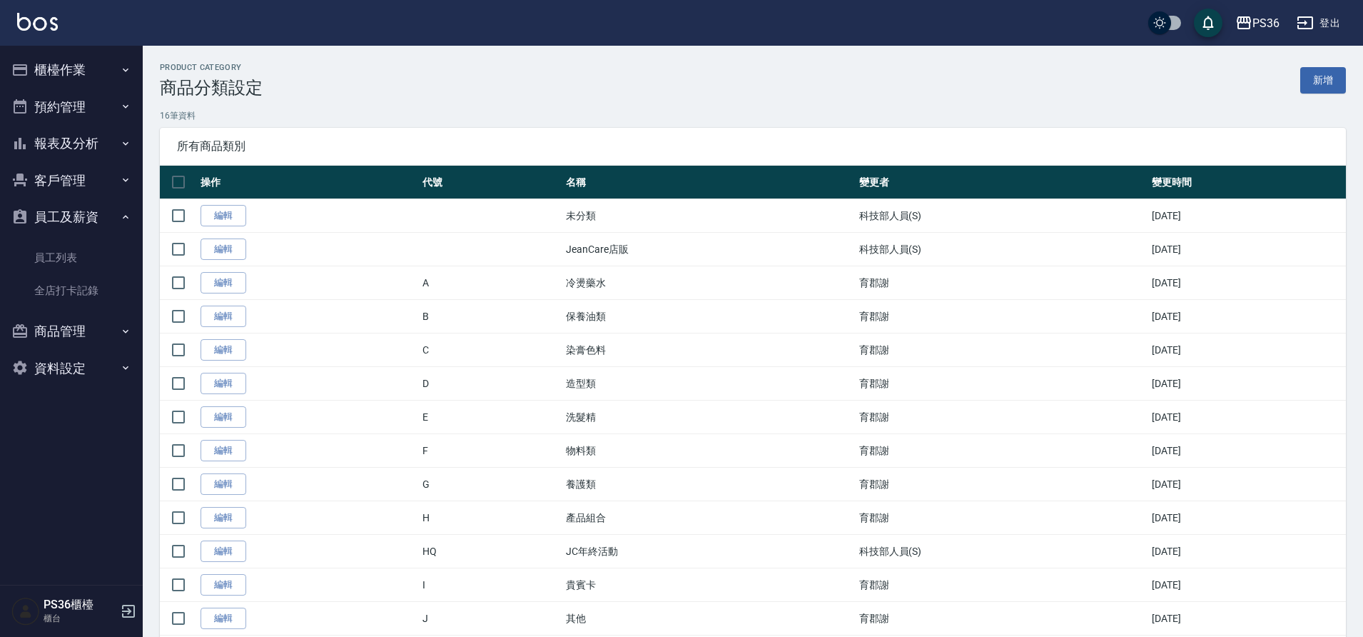
click at [96, 367] on button "資料設定" at bounding box center [71, 368] width 131 height 37
click at [84, 403] on link "服務項目設定" at bounding box center [71, 408] width 131 height 33
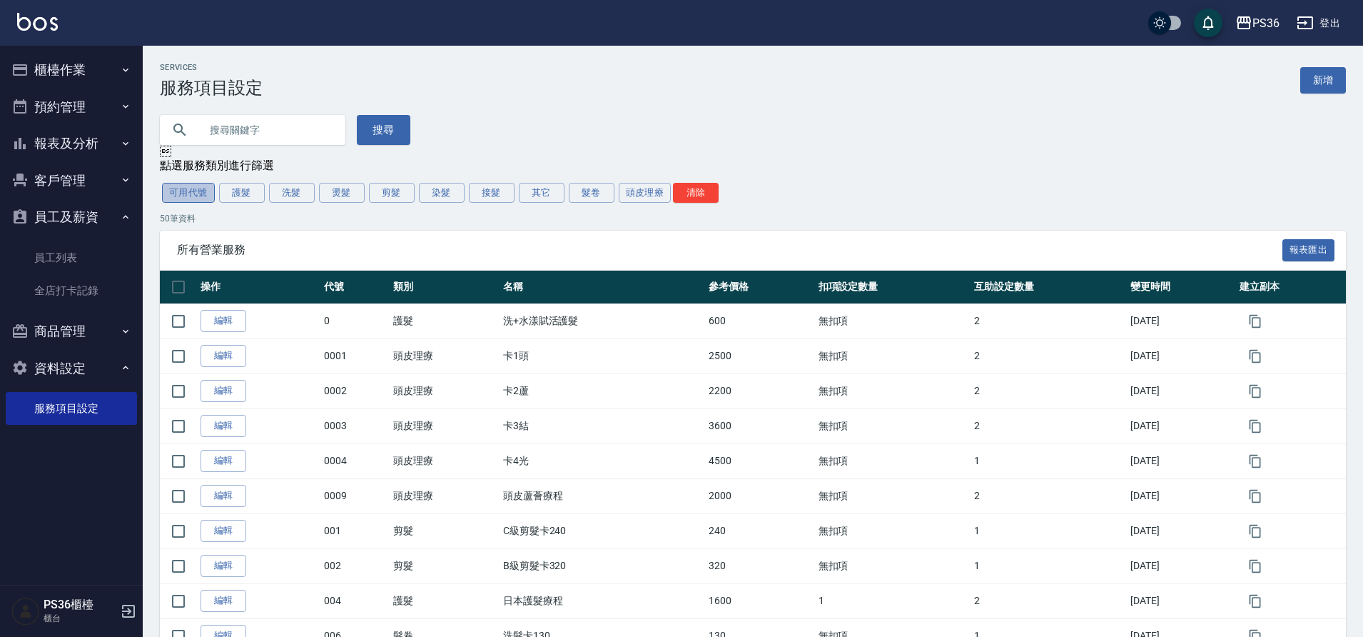
click at [186, 193] on button "可用代號" at bounding box center [188, 193] width 53 height 20
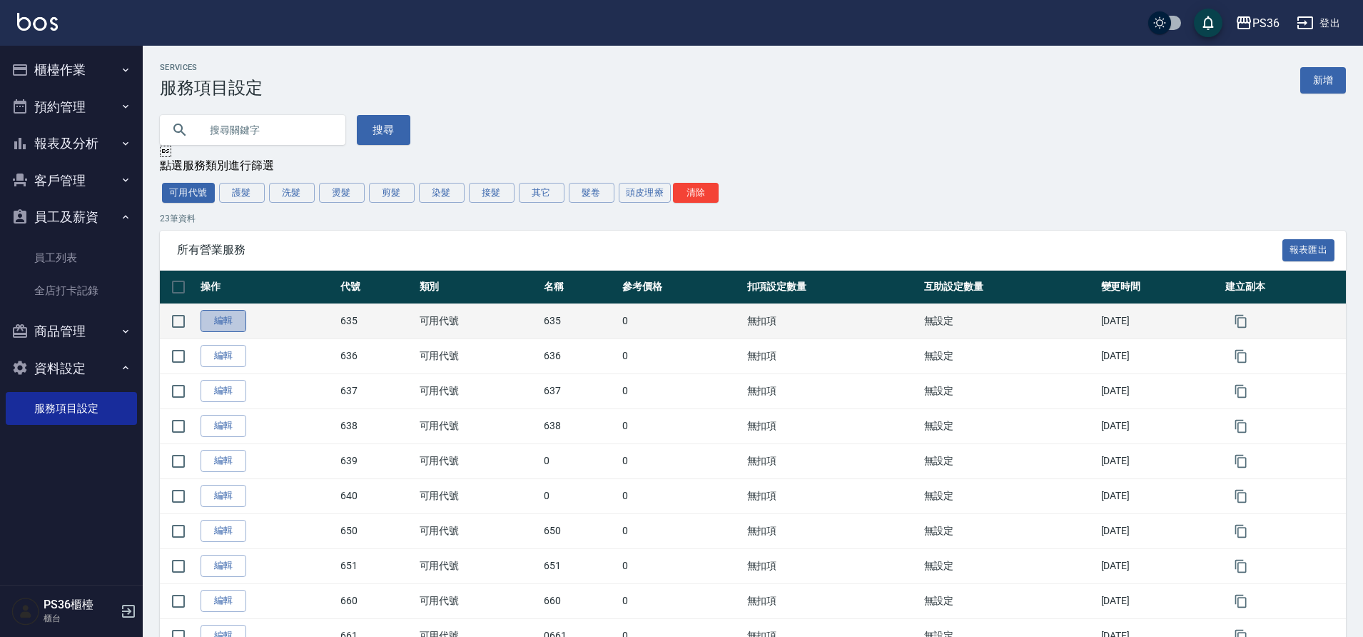
click at [225, 317] on link "編輯" at bounding box center [224, 321] width 46 height 22
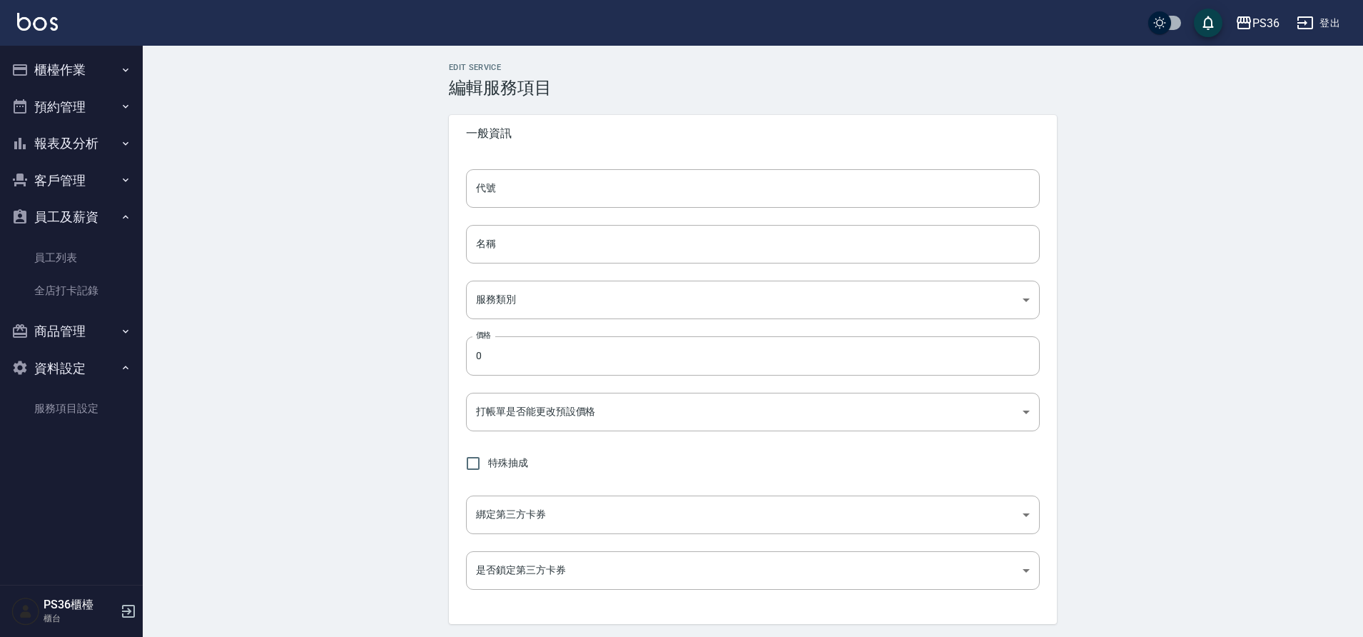
type input "635"
type input "066c8e19-c747-40ed-abdf-84b71e02d40d"
type input "FALSE"
type input "none"
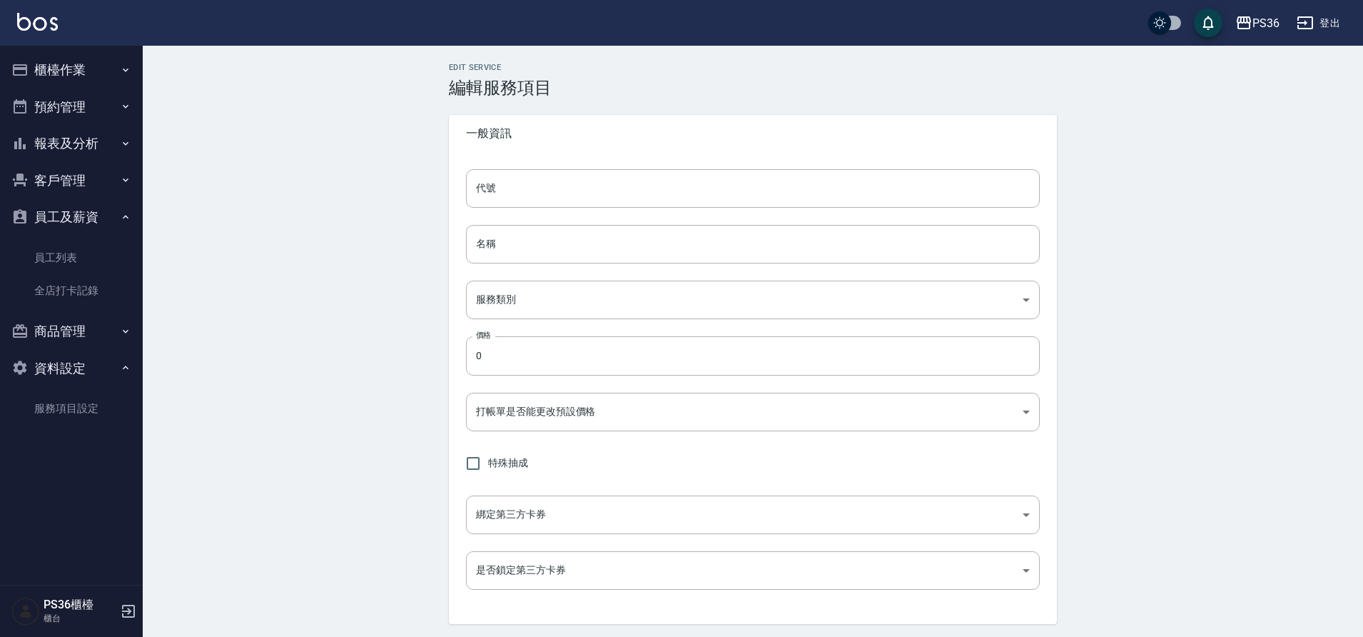
type input "UNSET"
click at [562, 300] on body "PS36 登出 櫃檯作業 打帳單 帳單列表 掛單列表 營業儀表板 現金收支登錄 材料自購登錄 每日結帳 排班表 現場電腦打卡 掃碼打卡 預約管理 預約管理 單…" at bounding box center [681, 409] width 1363 height 819
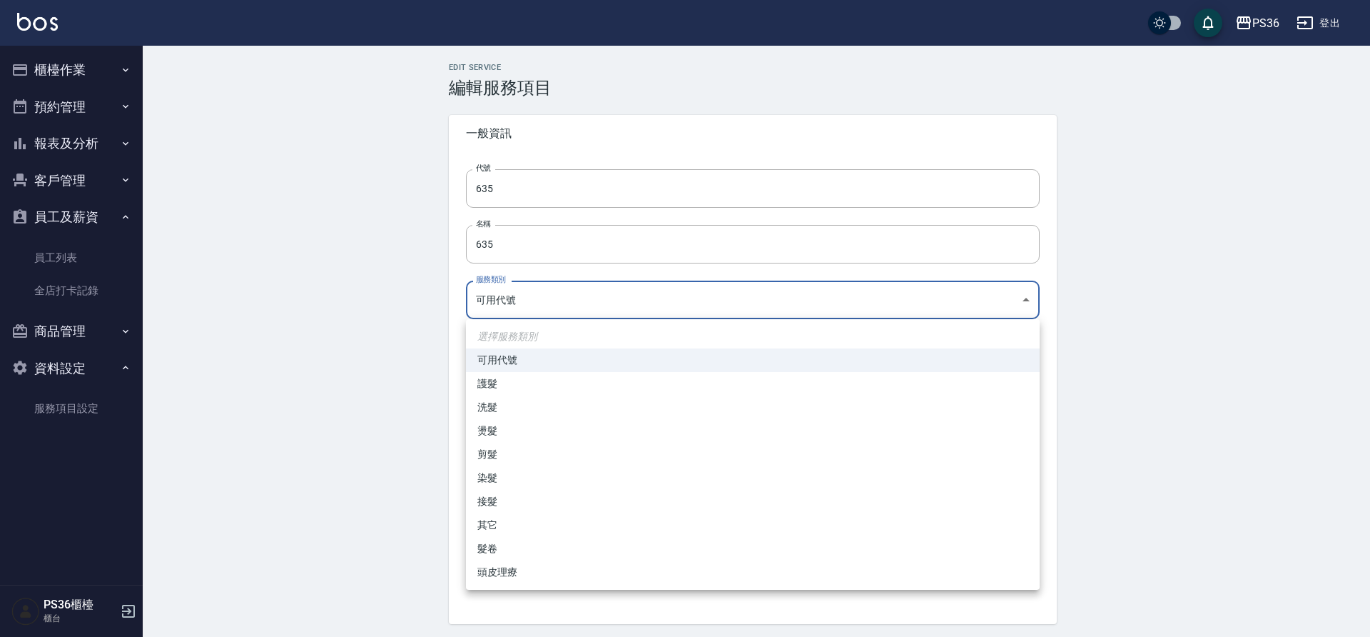
click at [495, 503] on li "接髮" at bounding box center [753, 502] width 574 height 24
type input "a98def18-32c3-496d-8cd6-bff6b05695c2"
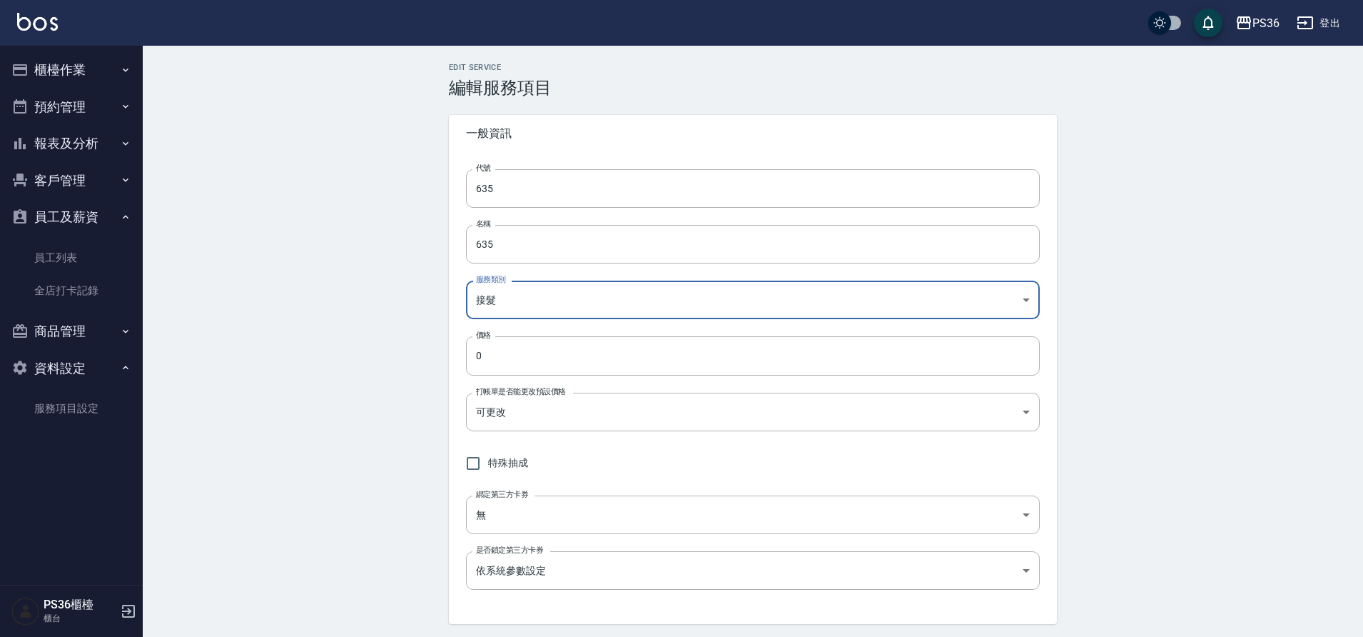
click at [518, 433] on div "代號 635 代號 名稱 635 名稱 服務類別 接髮 a98def18-32c3-496d-8cd6-bff6b05695c2 服務類別 價格 0 價格 打…" at bounding box center [753, 388] width 608 height 472
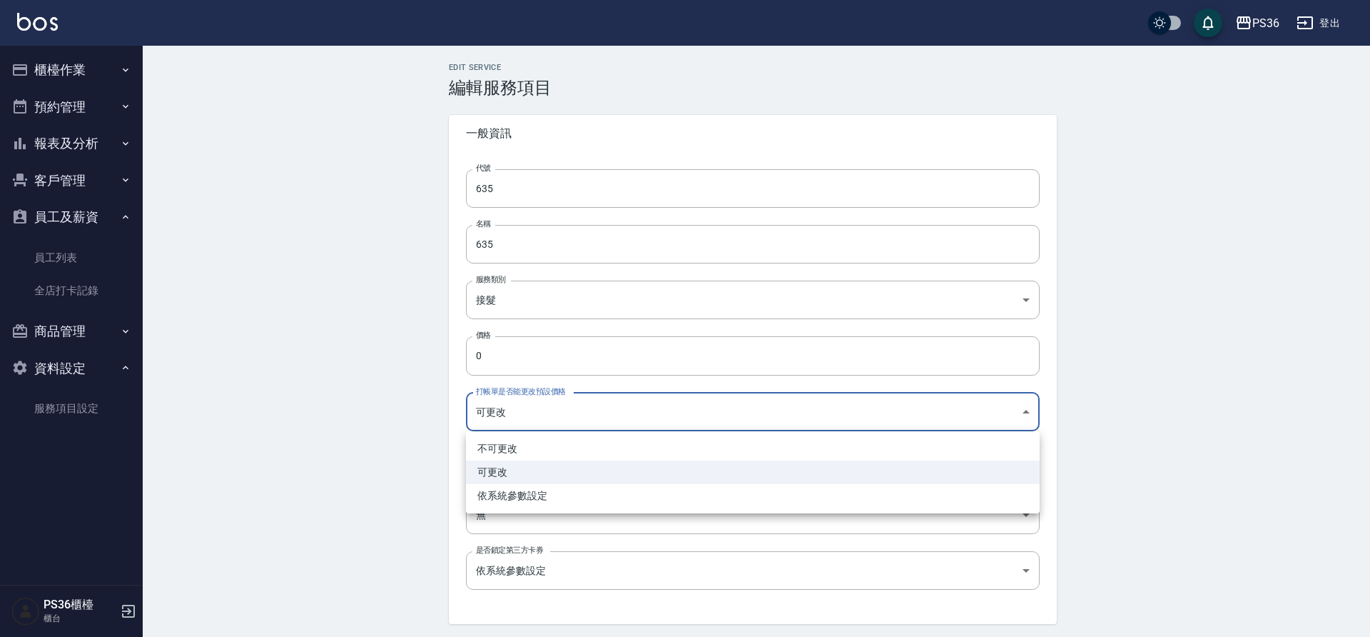
drag, startPoint x: 530, startPoint y: 409, endPoint x: 352, endPoint y: 435, distance: 180.3
click at [352, 435] on body "PS36 登出 櫃檯作業 打帳單 帳單列表 掛單列表 營業儀表板 現金收支登錄 材料自購登錄 每日結帳 排班表 現場電腦打卡 掃碼打卡 預約管理 預約管理 單…" at bounding box center [685, 409] width 1370 height 819
click at [594, 350] on div at bounding box center [685, 318] width 1370 height 637
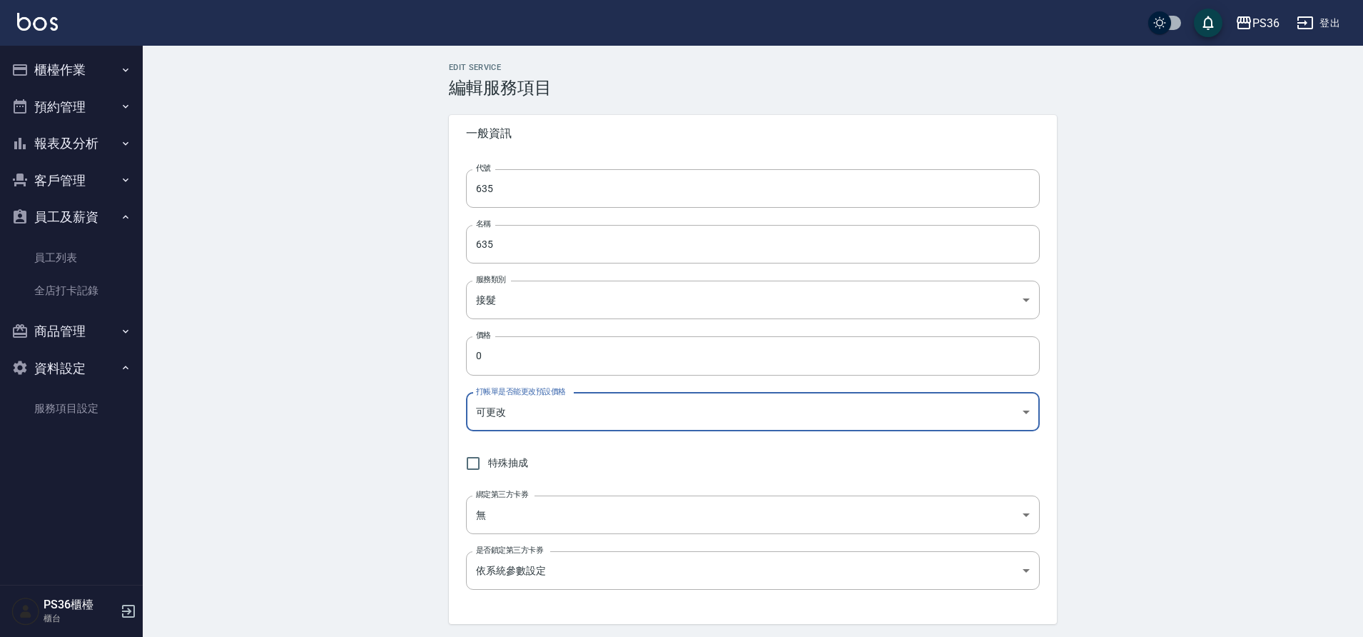
drag, startPoint x: 552, startPoint y: 190, endPoint x: 198, endPoint y: 276, distance: 363.7
click at [266, 256] on div "Edit Service 編輯服務項目 一般資訊 代號 635 代號 名稱 635 名稱 服務類別 接髮 a98def18-32c3-496d-8cd6-bf…" at bounding box center [753, 432] width 1221 height 773
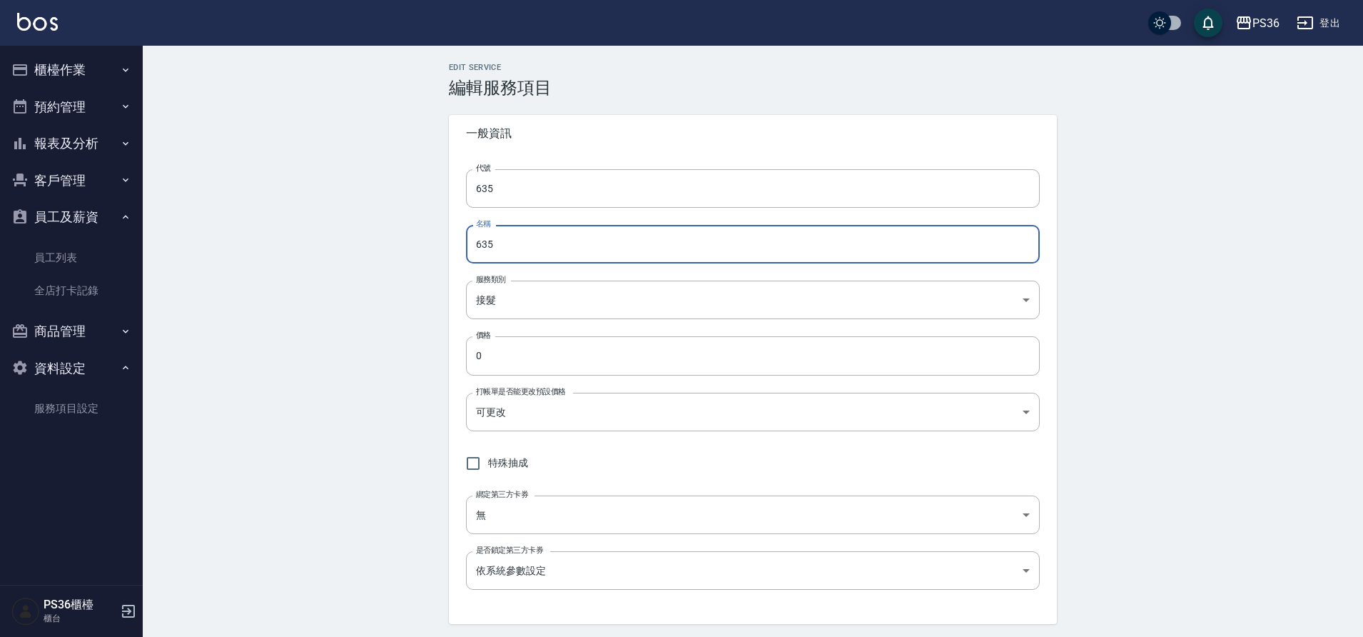
click at [552, 250] on input "635" at bounding box center [753, 244] width 574 height 39
type input "6"
type input "極致處女24吋"
click at [561, 363] on input "0" at bounding box center [753, 355] width 574 height 39
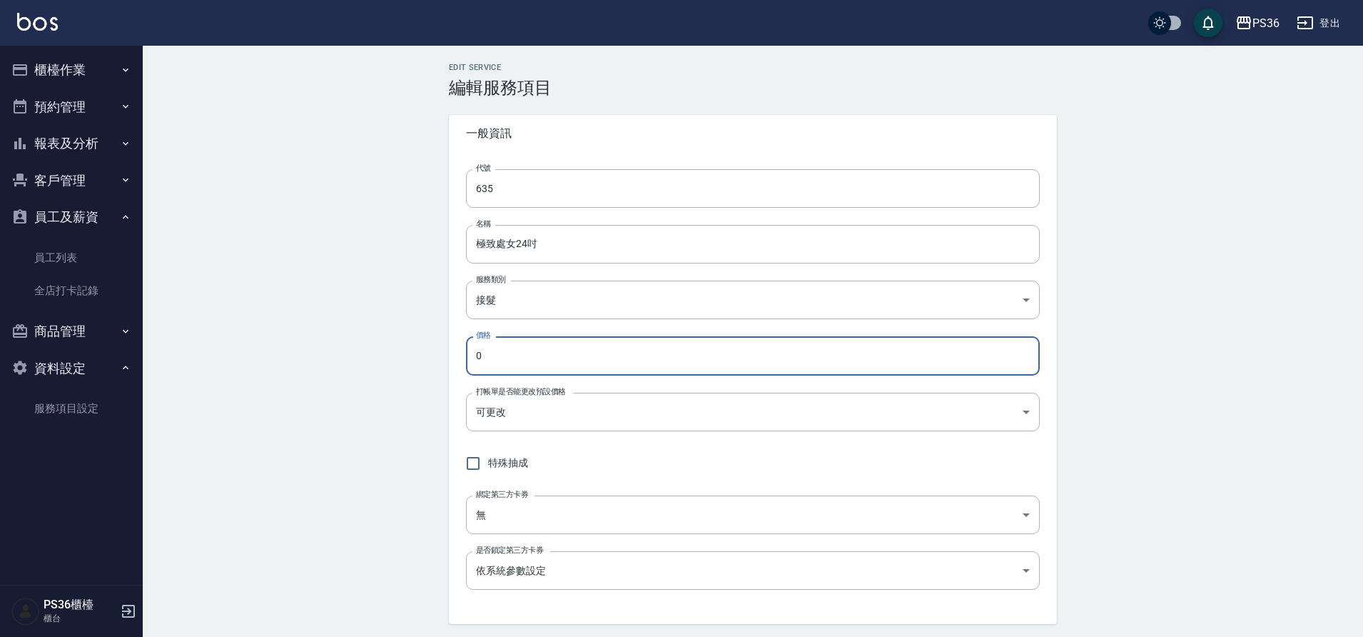
drag, startPoint x: 561, startPoint y: 363, endPoint x: 448, endPoint y: 362, distance: 112.8
click at [519, 363] on input "0" at bounding box center [753, 355] width 574 height 39
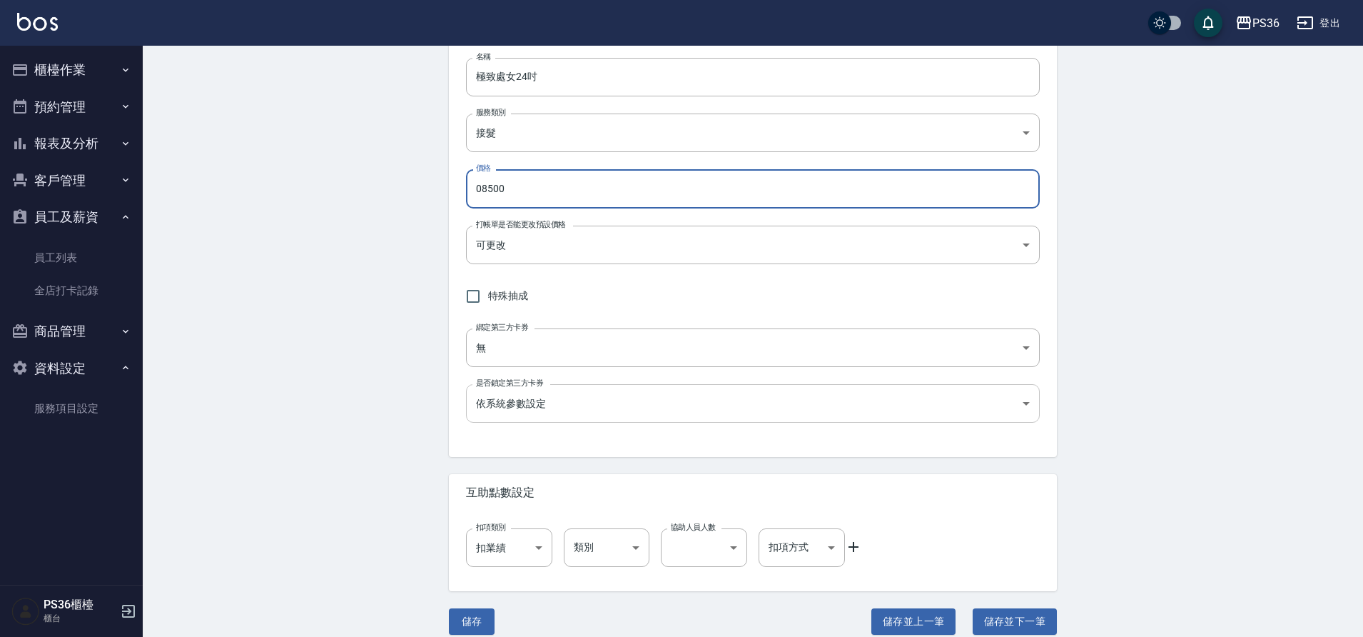
scroll to position [182, 0]
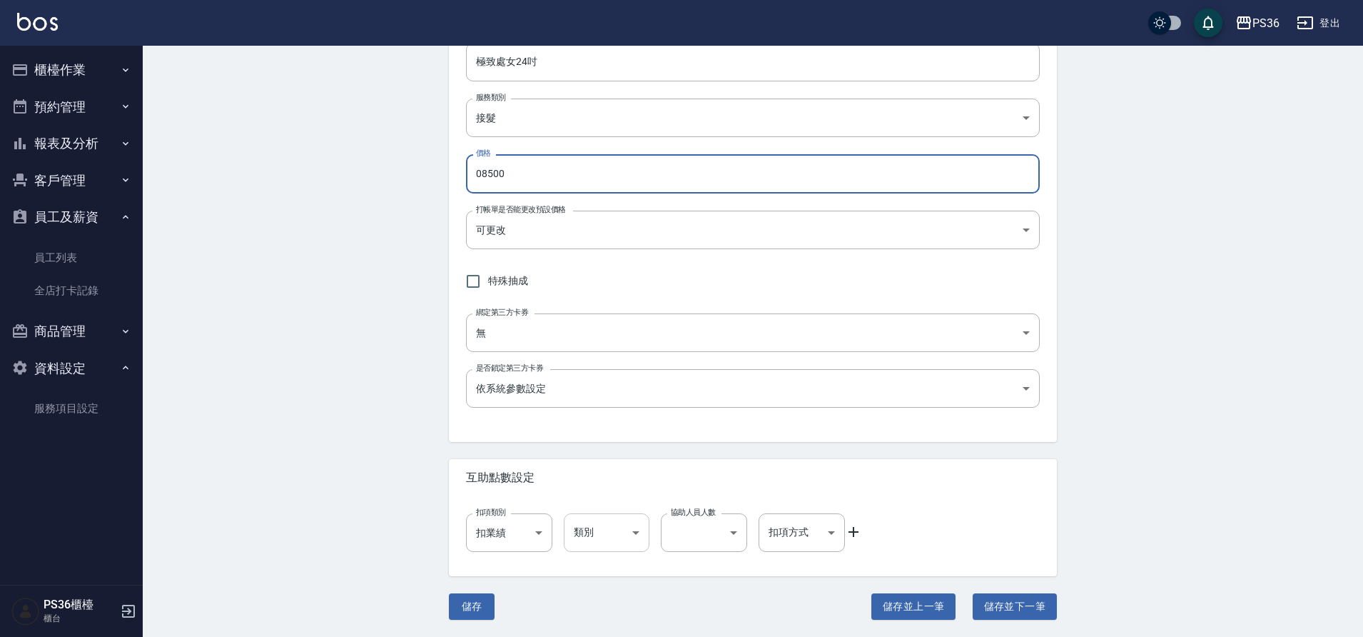
type input "08500"
click at [613, 529] on body "PS36 登出 櫃檯作業 打帳單 帳單列表 掛單列表 營業儀表板 現金收支登錄 材料自購登錄 每日結帳 排班表 現場電腦打卡 掃碼打卡 預約管理 預約管理 單…" at bounding box center [681, 227] width 1363 height 819
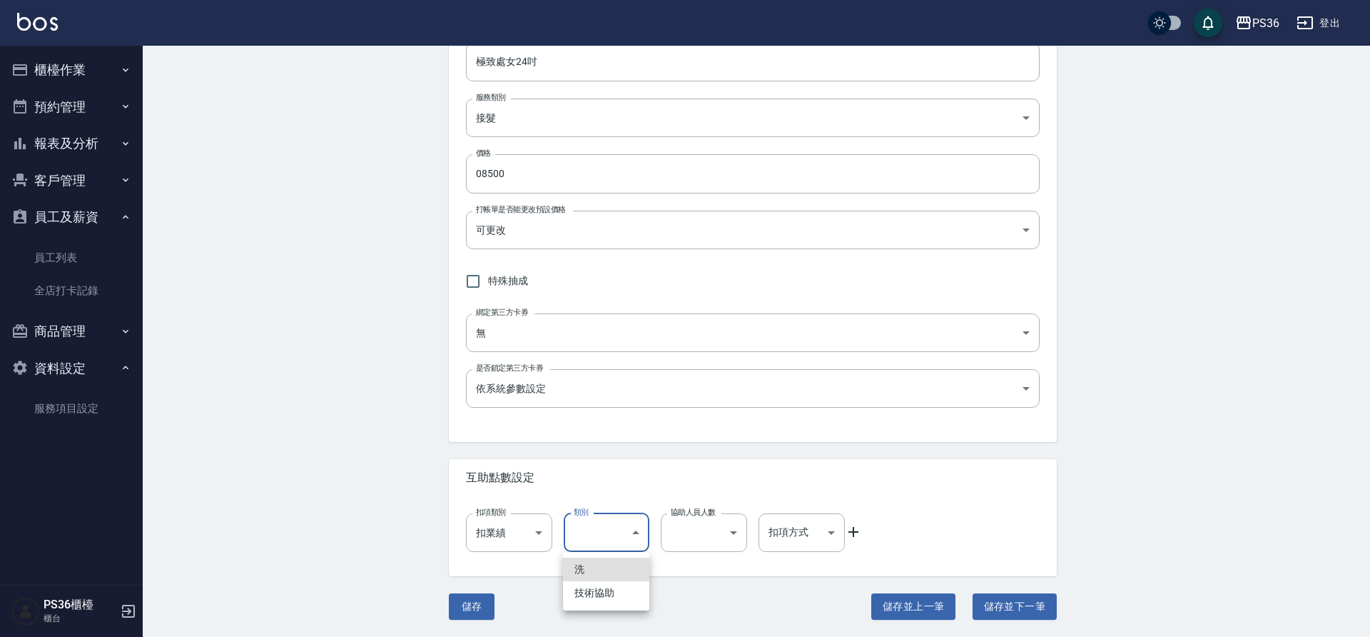
click at [657, 476] on div at bounding box center [685, 318] width 1370 height 637
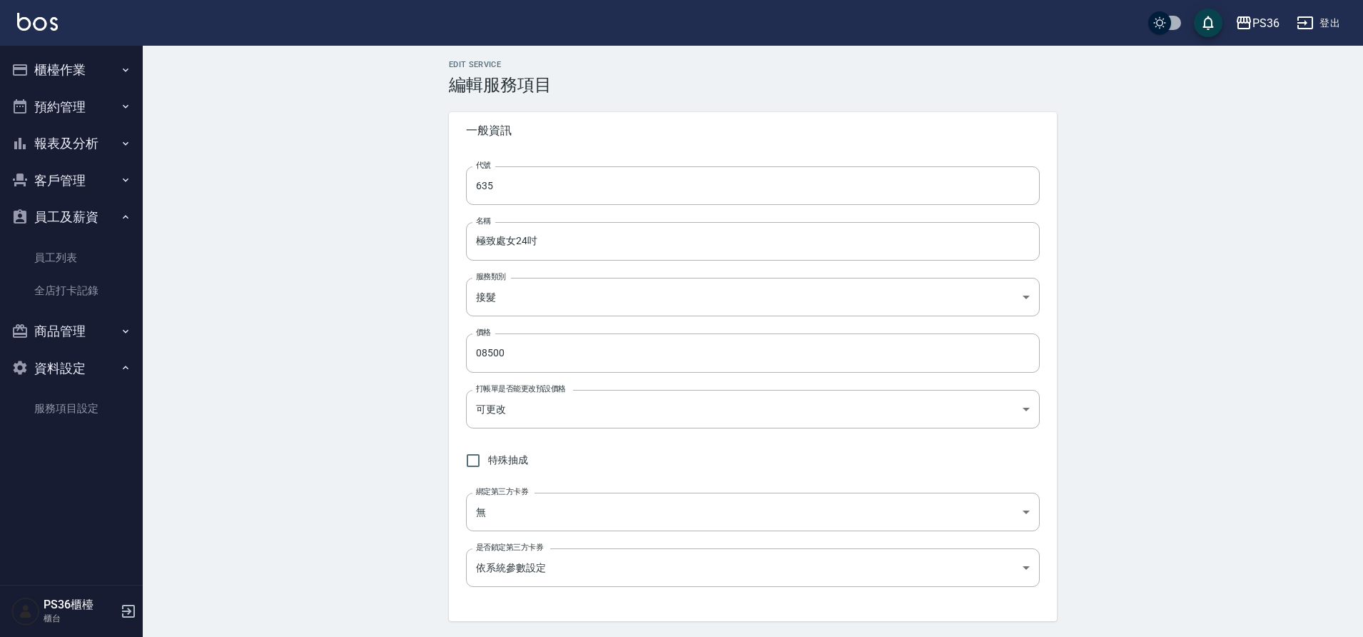
scroll to position [0, 0]
click at [474, 468] on input "特殊抽成" at bounding box center [473, 463] width 30 height 30
click at [474, 468] on input "特殊抽成" at bounding box center [473, 468] width 30 height 30
checkbox input "false"
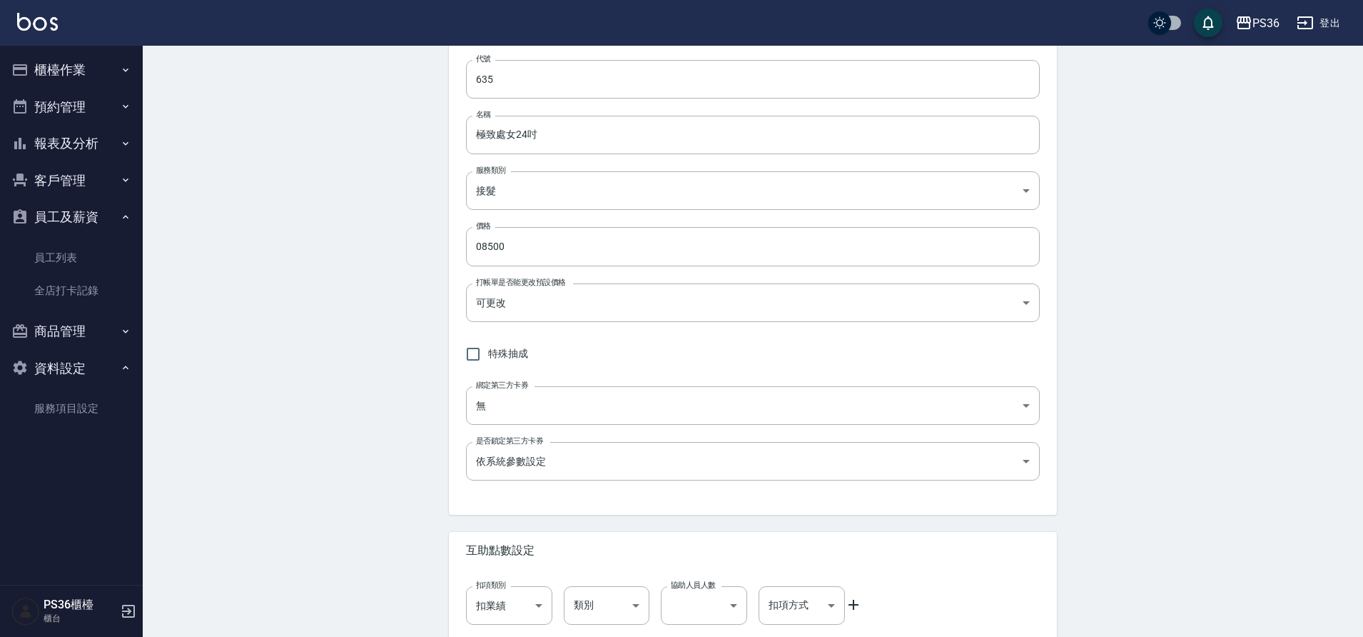
scroll to position [182, 0]
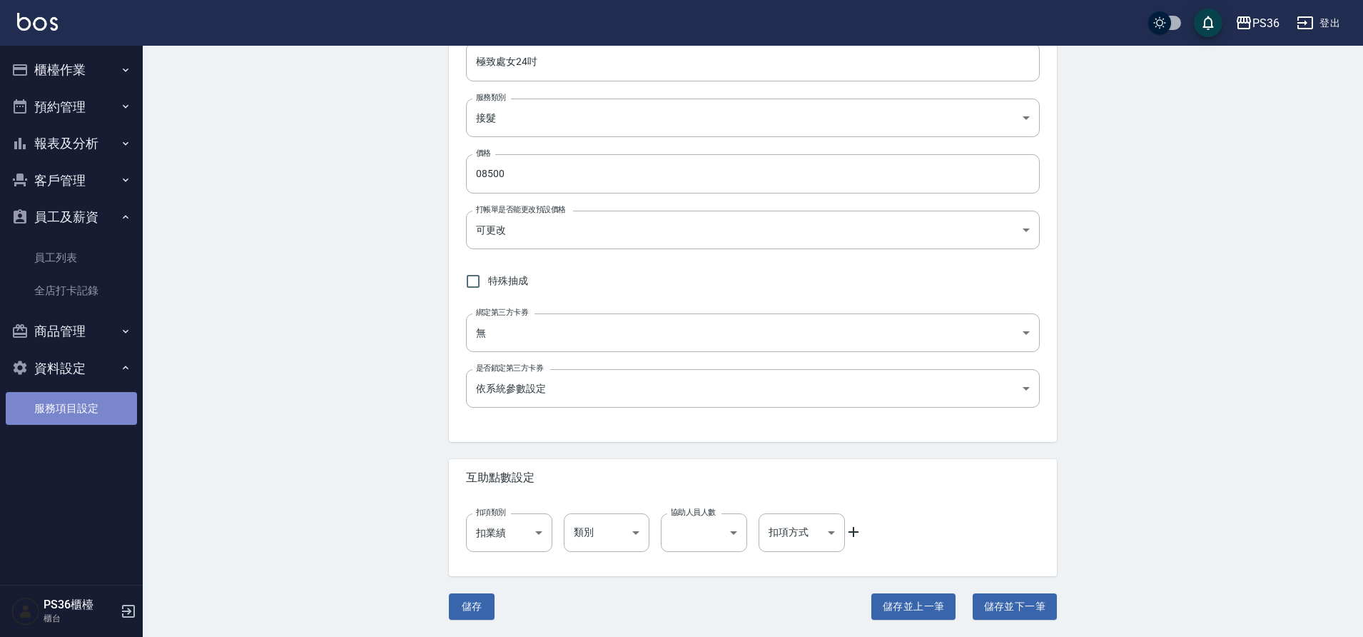
click at [62, 403] on link "服務項目設定" at bounding box center [71, 408] width 131 height 33
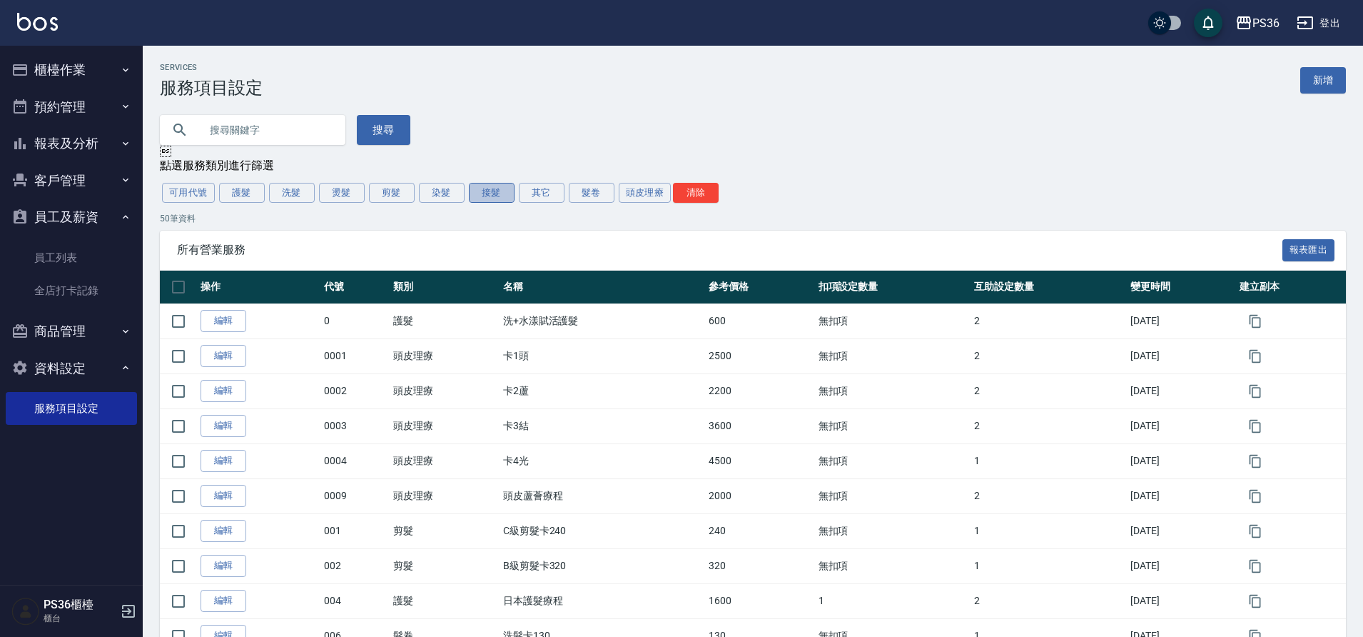
click at [494, 203] on button "接髮" at bounding box center [492, 193] width 46 height 20
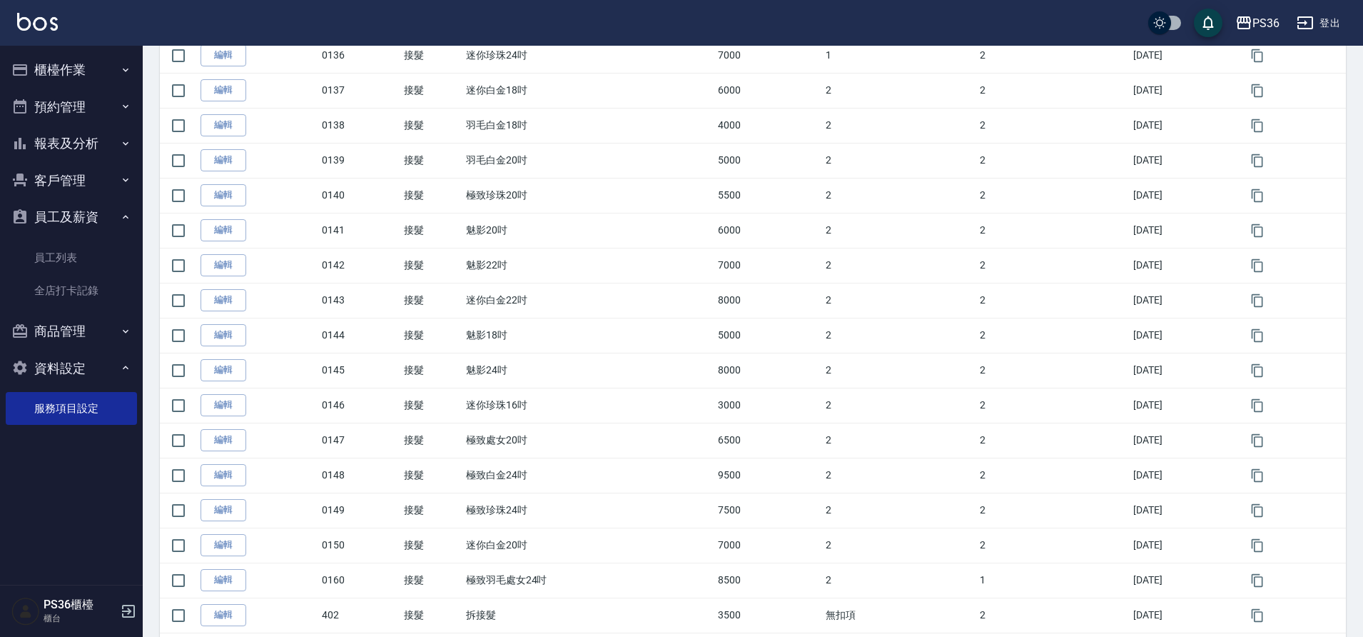
scroll to position [785, 0]
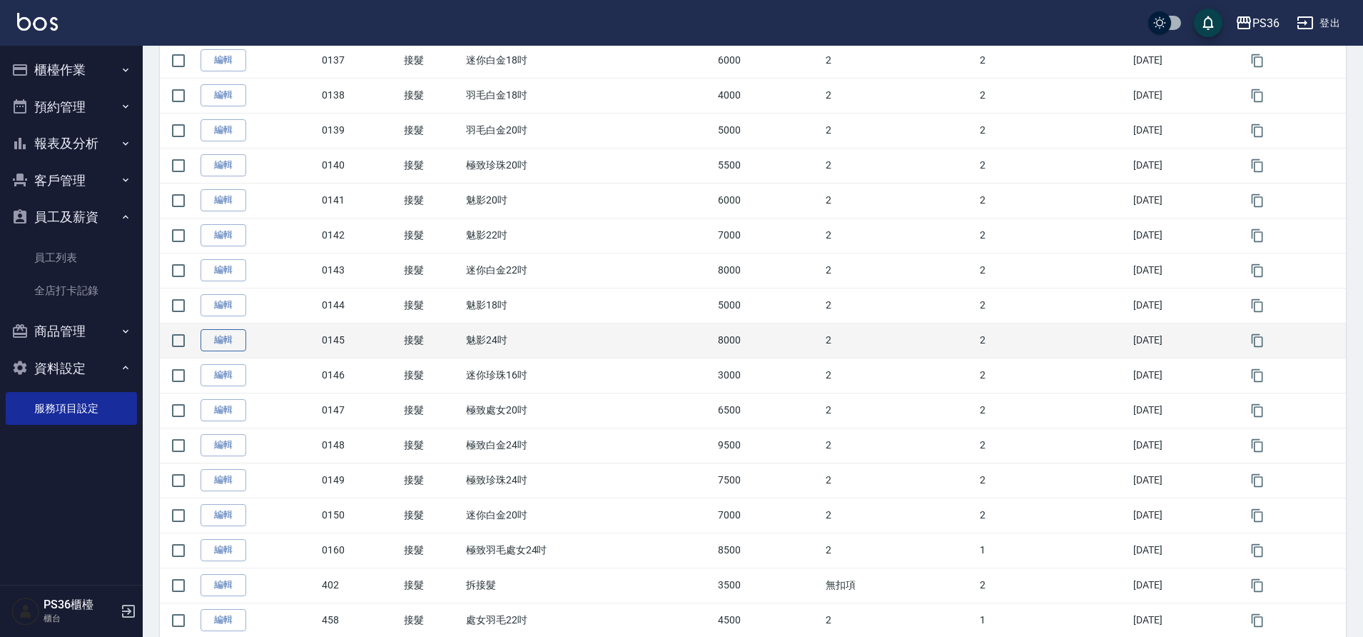
click at [218, 341] on link "編輯" at bounding box center [224, 340] width 46 height 22
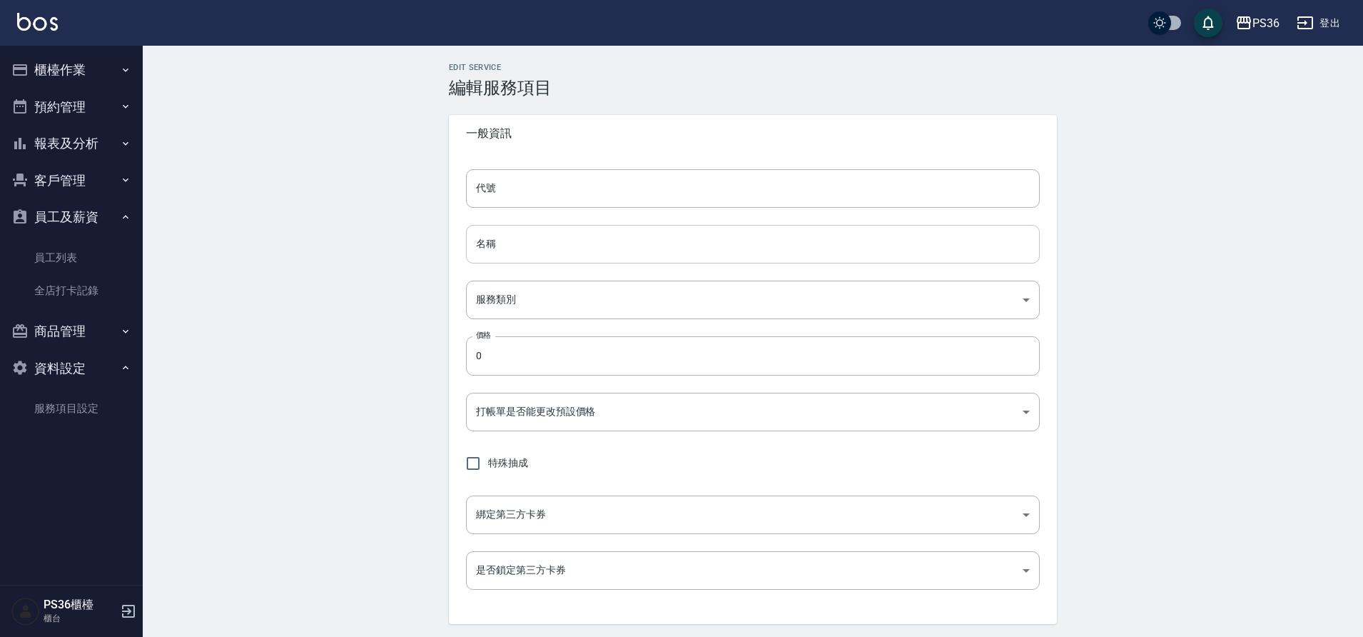
type input "0145"
type input "魅影24吋"
type input "a98def18-32c3-496d-8cd6-bff6b05695c2"
type input "8000"
type input "FALSE"
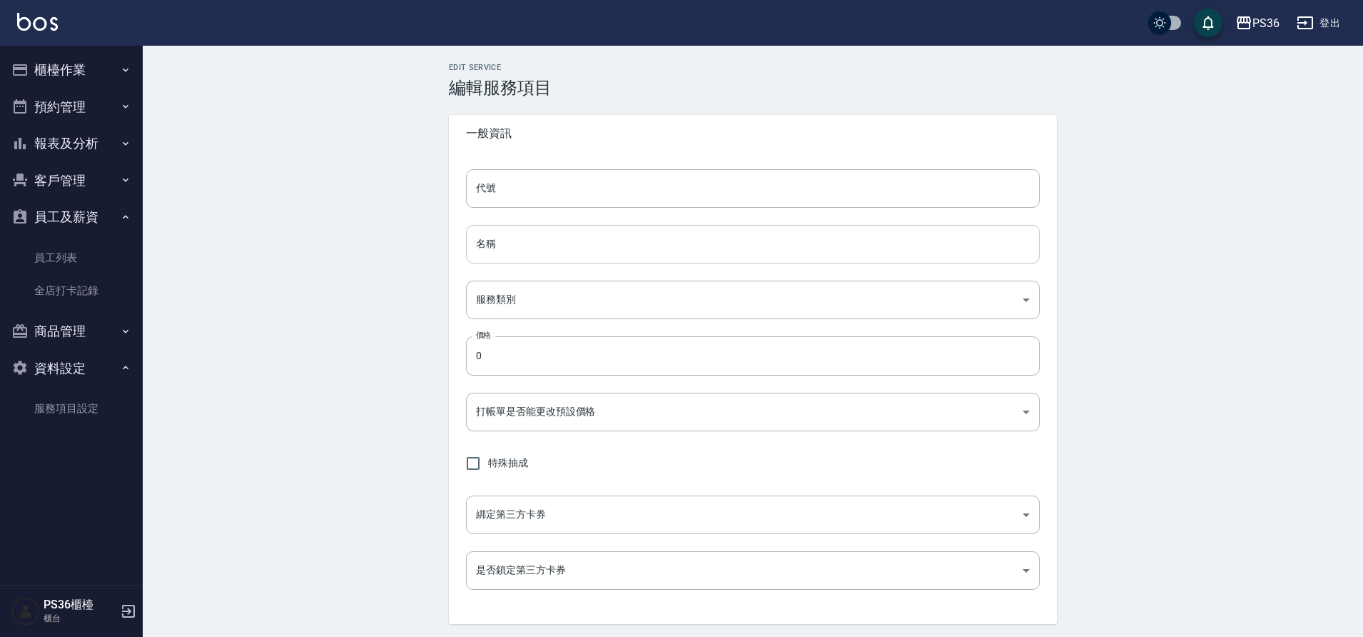
type input "none"
type input "UNSET"
type input "onSalary"
type input "洗"
type input "1"
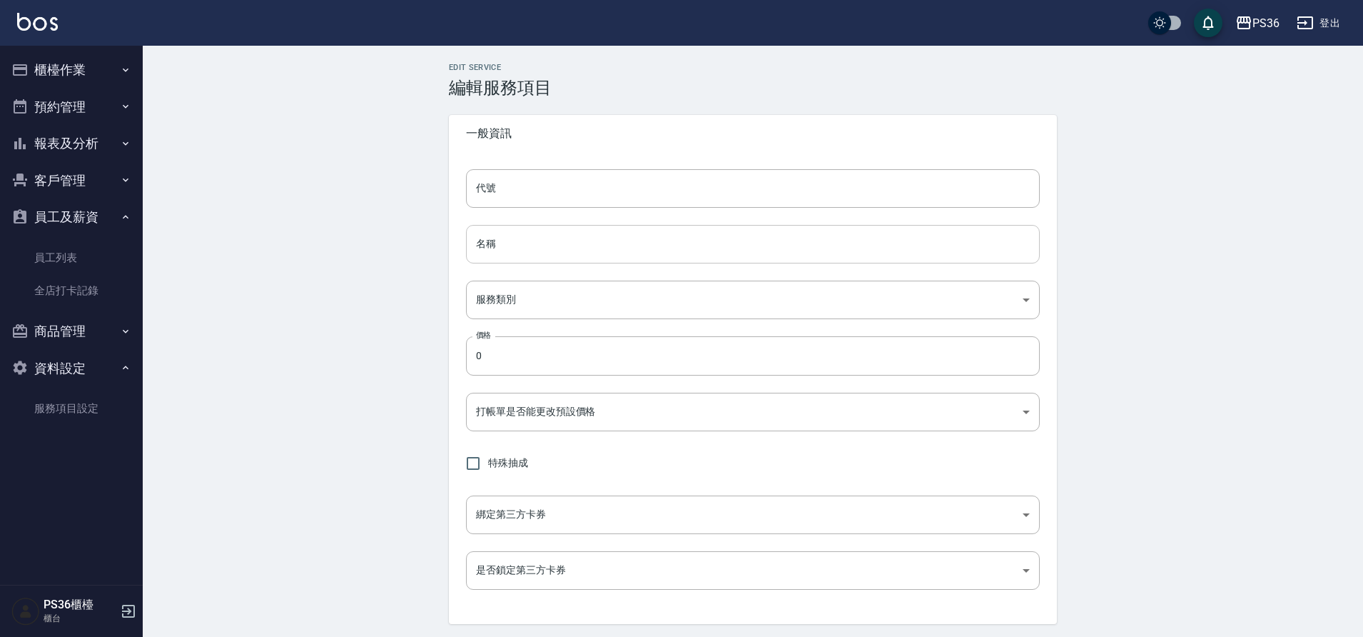
type input "點數"
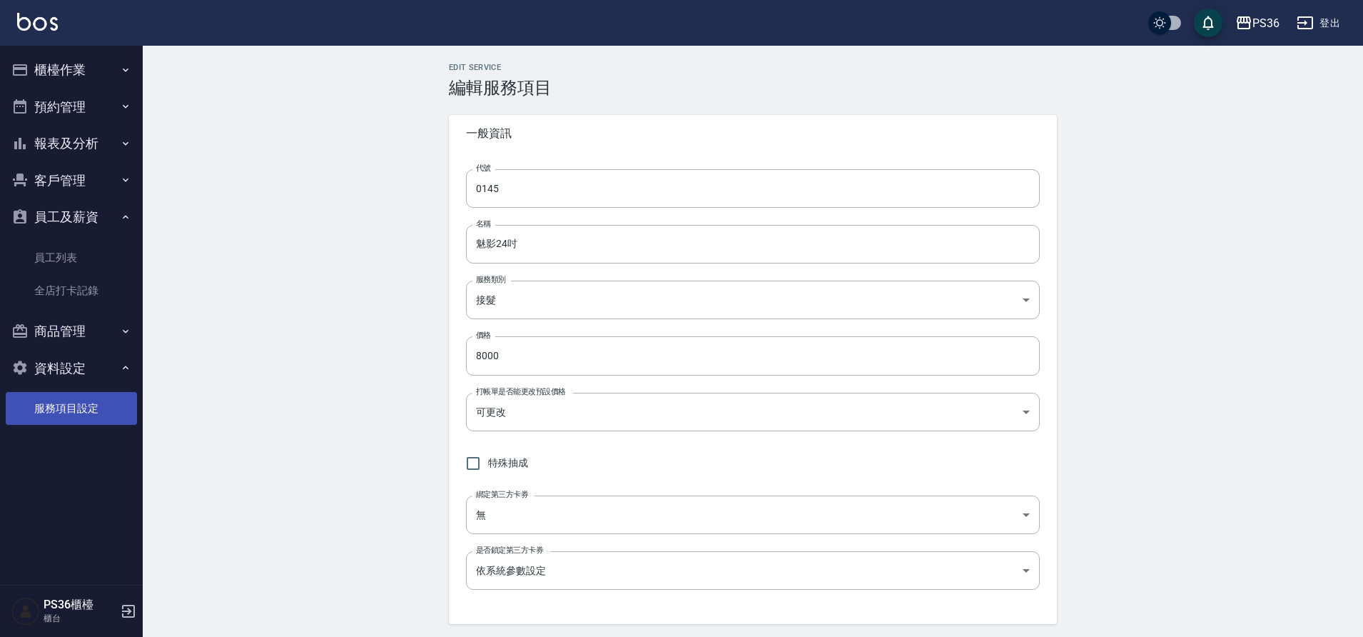
click at [59, 412] on link "服務項目設定" at bounding box center [71, 408] width 131 height 33
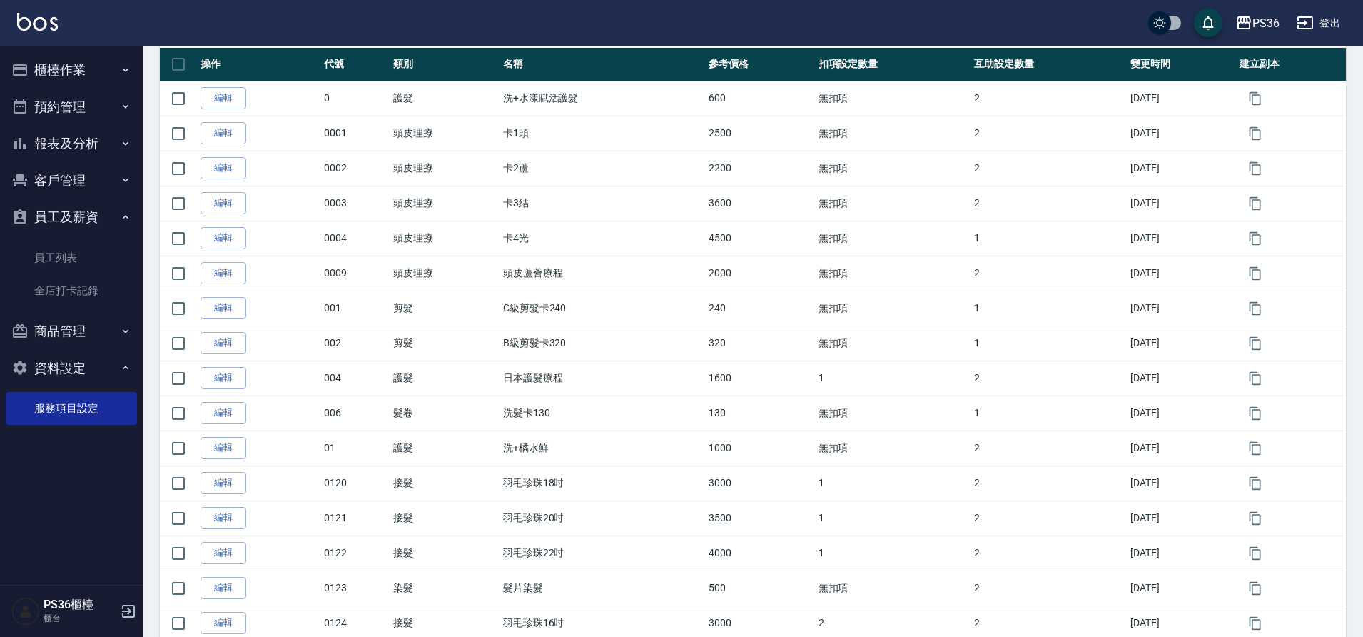
scroll to position [214, 0]
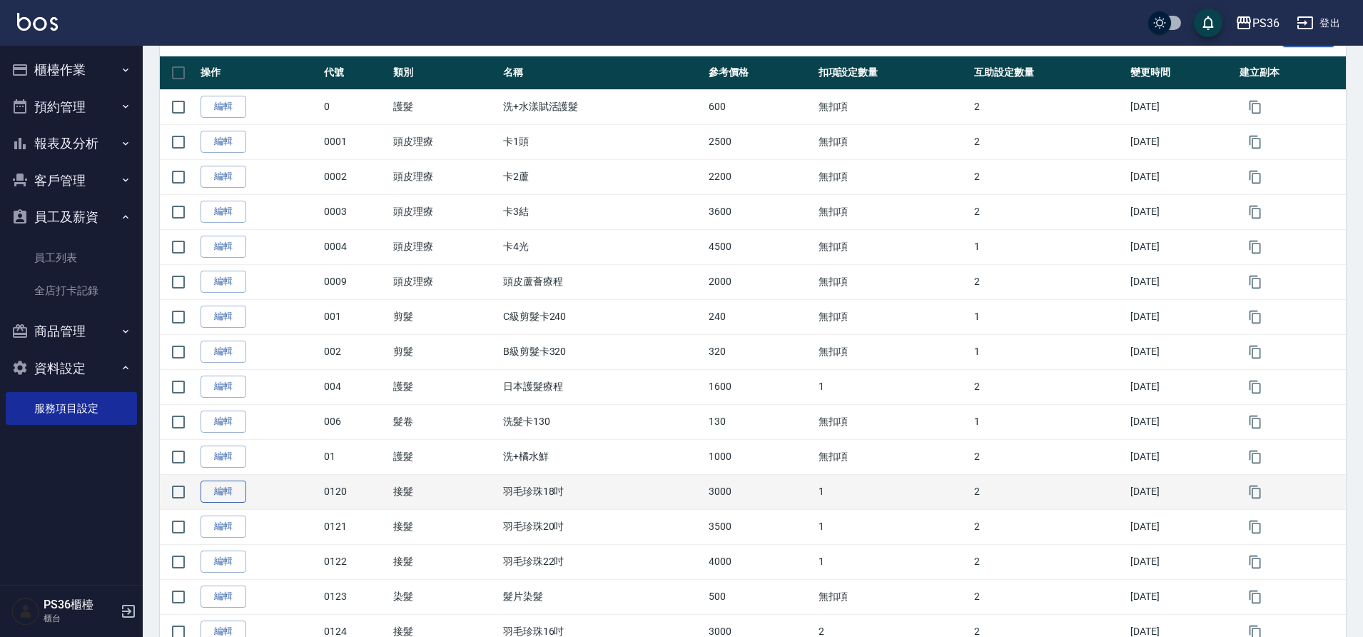
click at [218, 495] on link "編輯" at bounding box center [224, 491] width 46 height 22
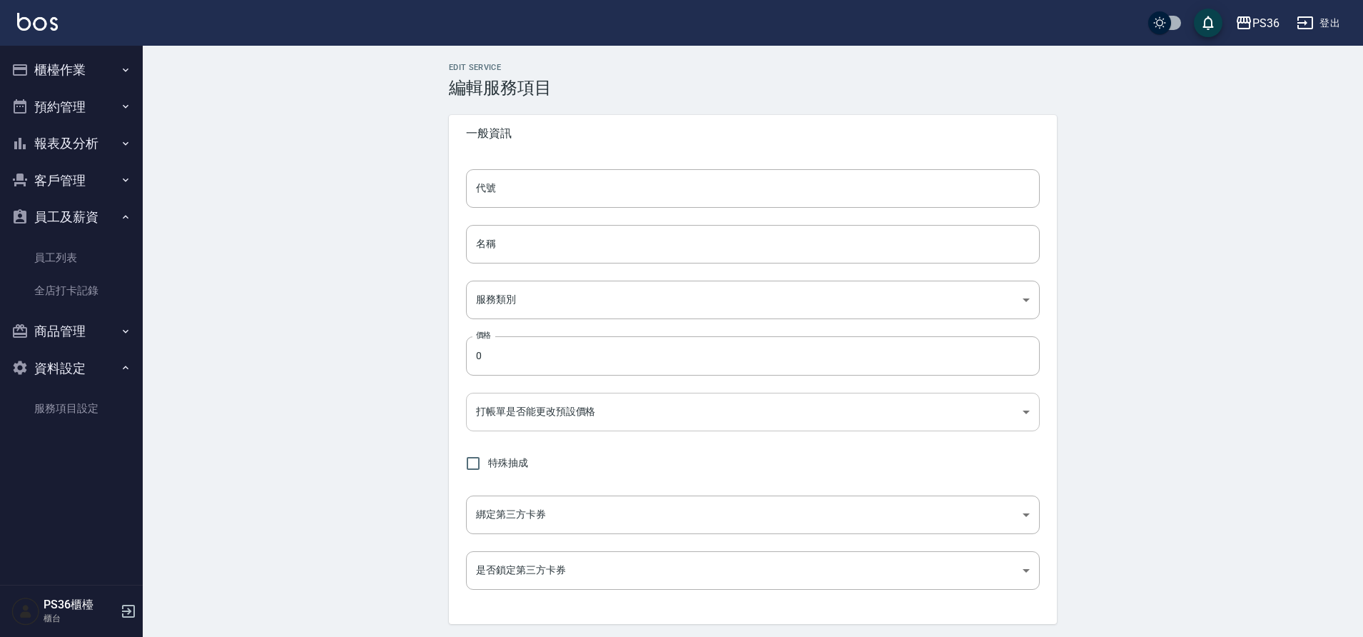
type input "0120"
type input "羽毛珍珠18吋"
type input "a98def18-32c3-496d-8cd6-bff6b05695c2"
type input "3000"
type input "FALSE"
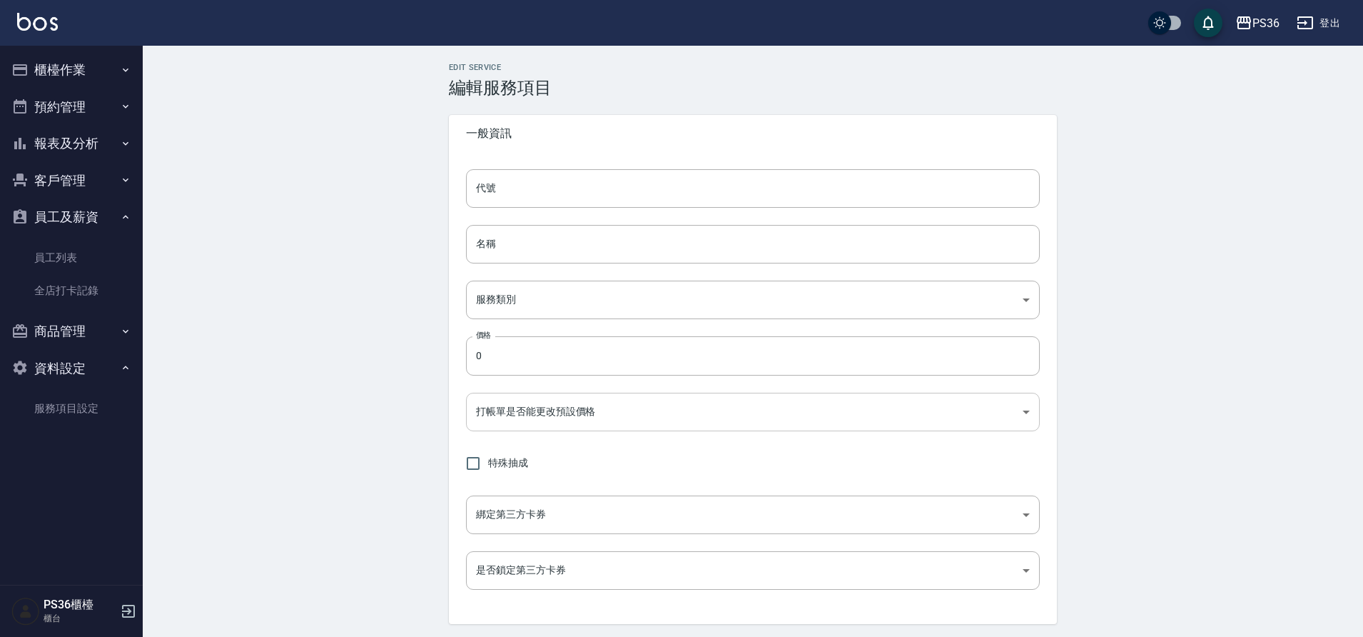
type input "none"
type input "UNSET"
type input "onSalary"
type input "洗"
type input "1"
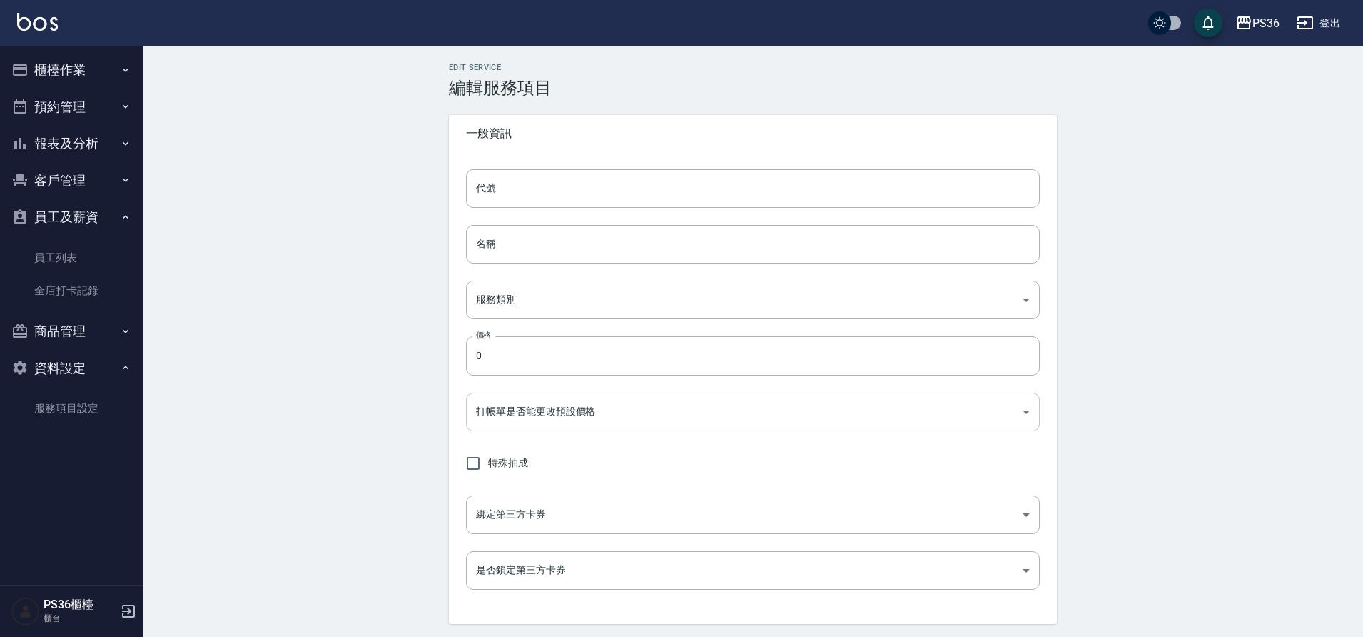
type input "點數"
click at [1328, 24] on button "登出" at bounding box center [1318, 23] width 55 height 26
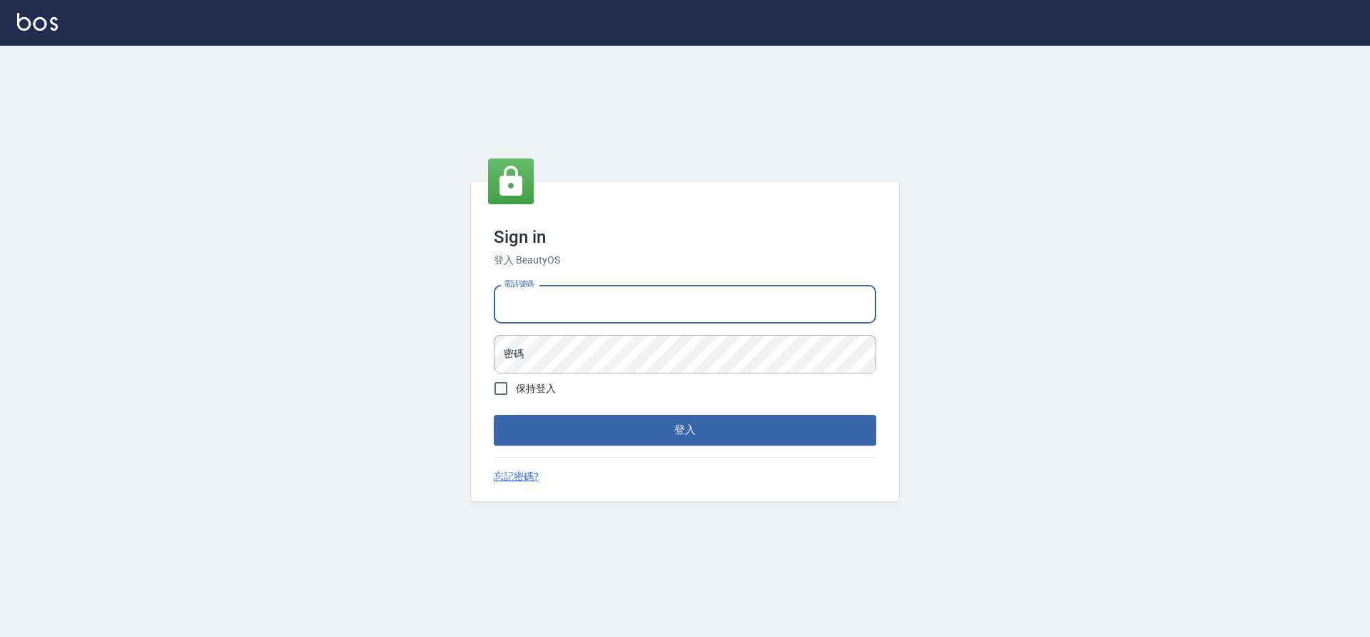
click at [726, 307] on input "電話號碼" at bounding box center [685, 304] width 383 height 39
type input "0936136392"
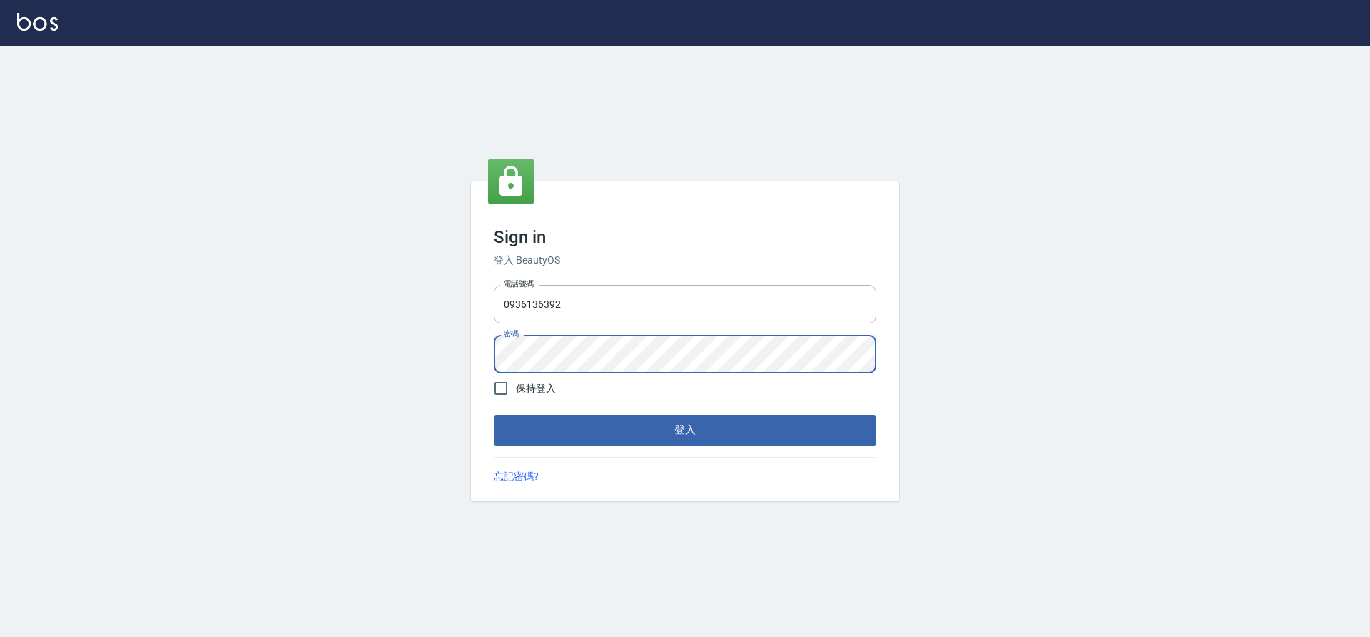
click at [494, 415] on button "登入" at bounding box center [685, 430] width 383 height 30
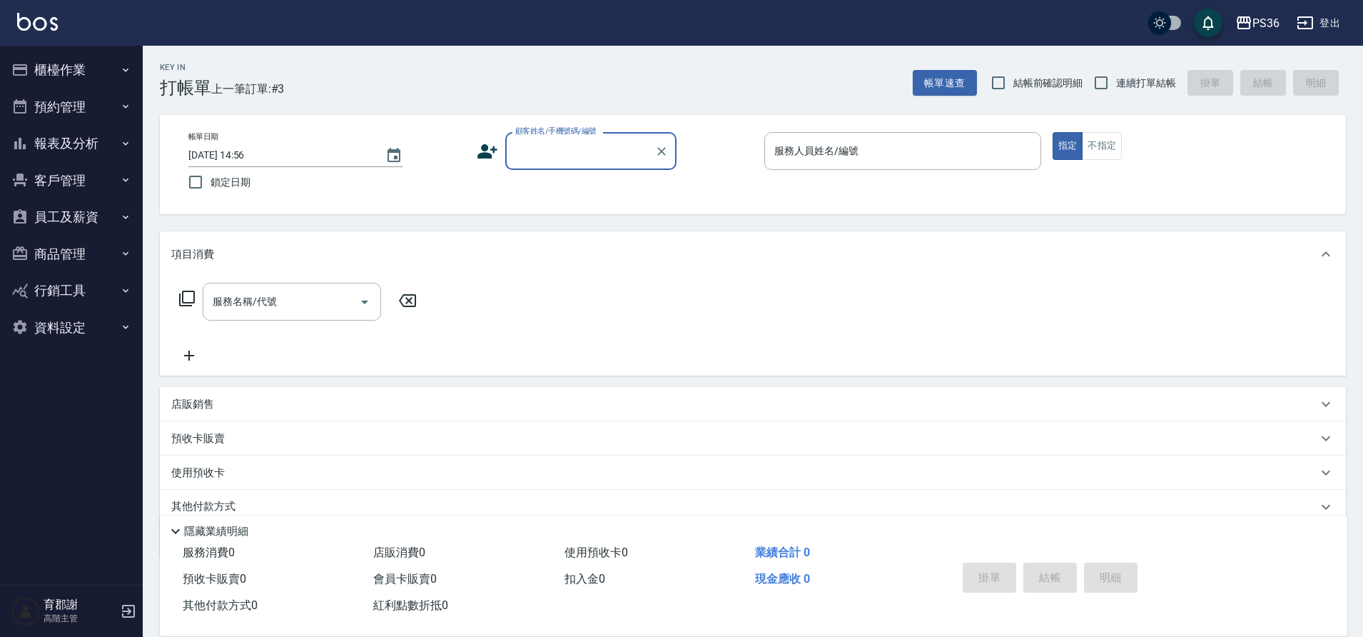
click at [77, 328] on button "資料設定" at bounding box center [71, 327] width 131 height 37
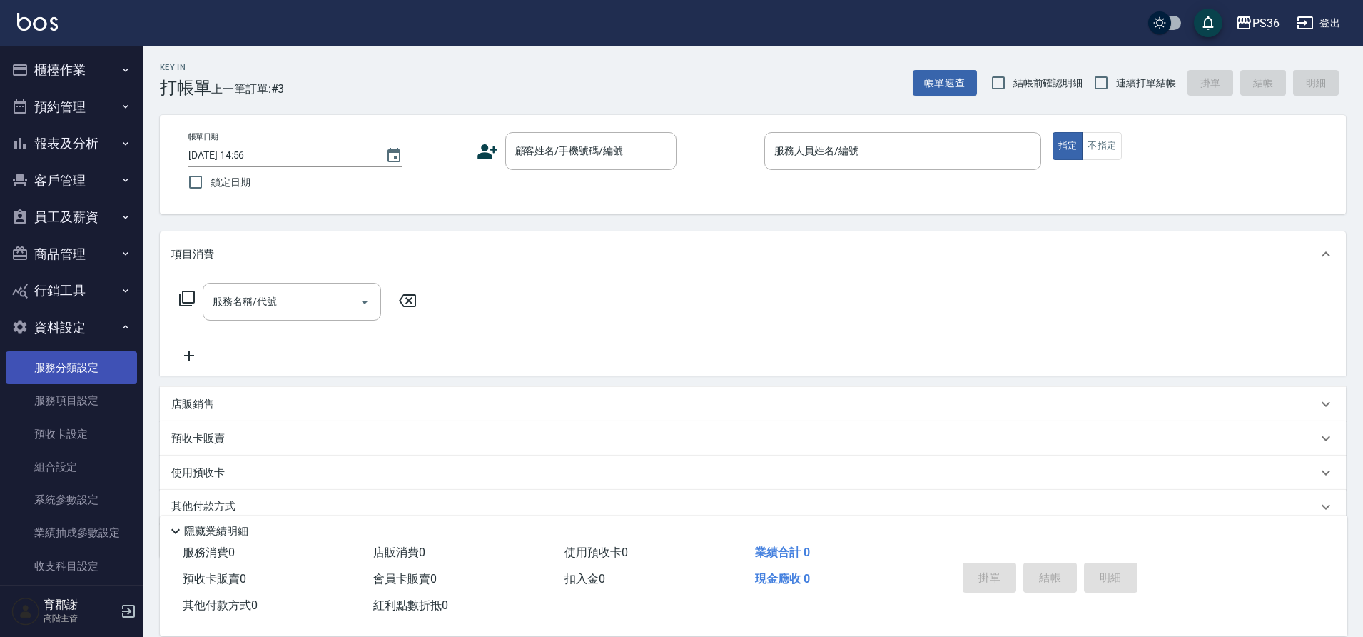
scroll to position [71, 0]
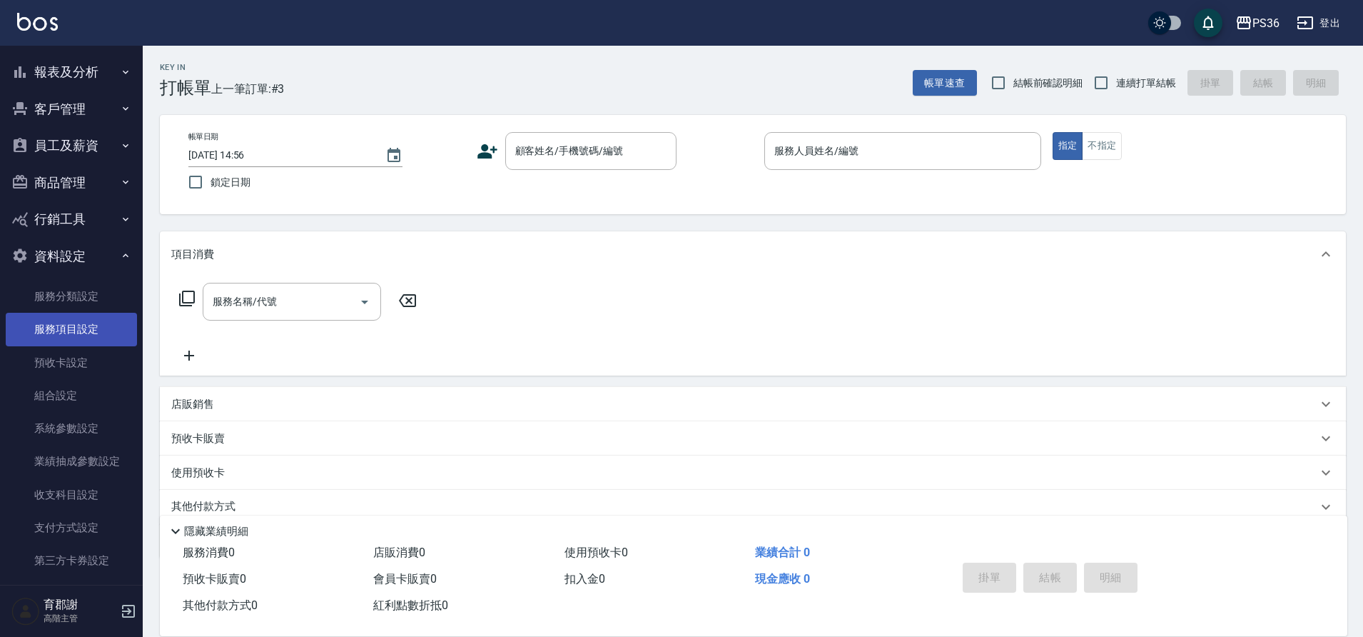
click at [103, 330] on link "服務項目設定" at bounding box center [71, 329] width 131 height 33
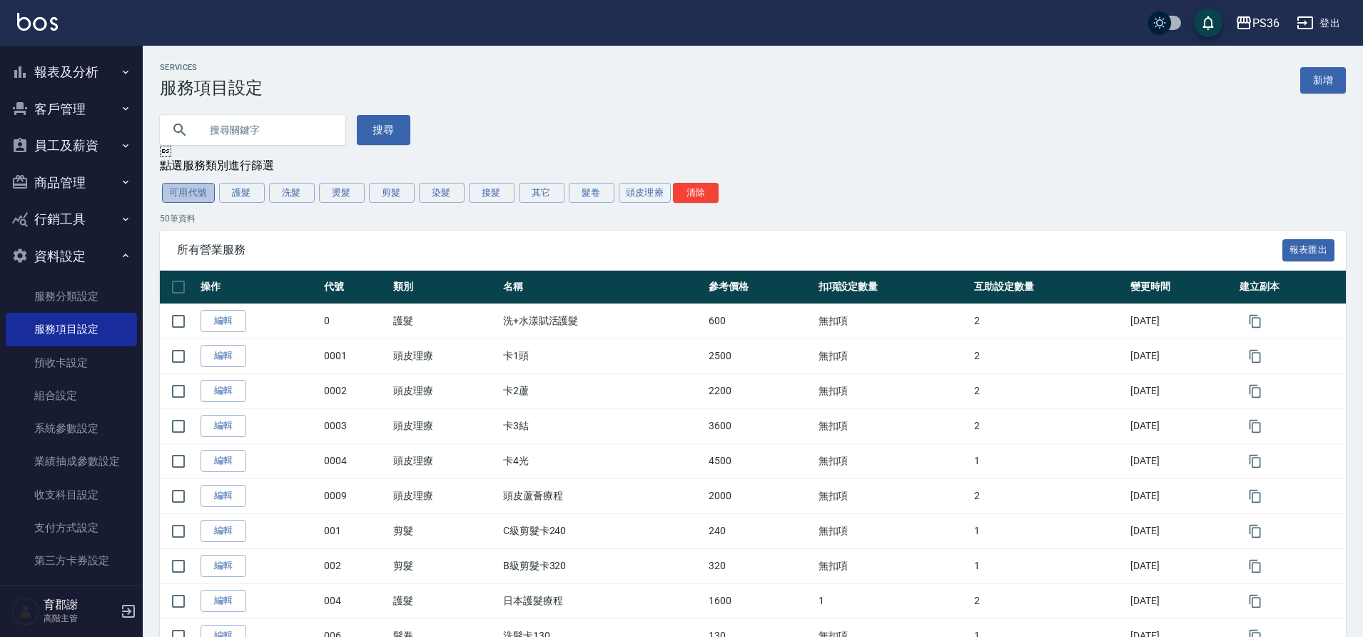
click at [182, 193] on button "可用代號" at bounding box center [188, 193] width 53 height 20
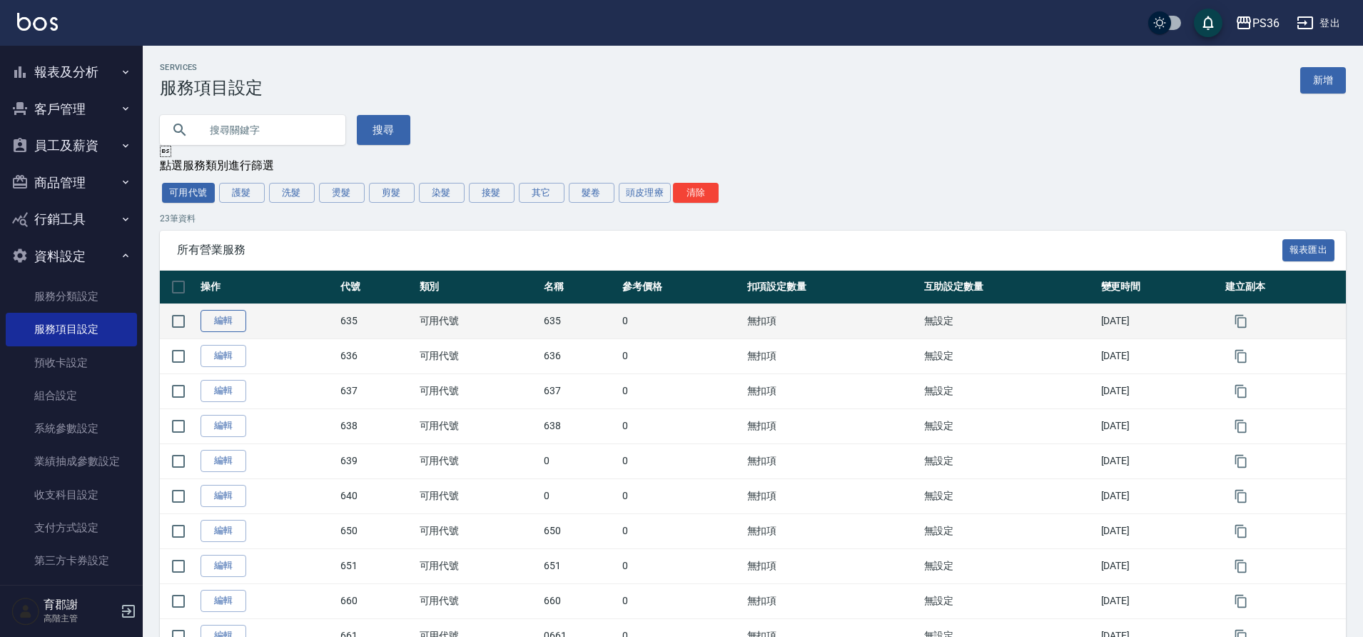
click at [213, 321] on link "編輯" at bounding box center [224, 321] width 46 height 22
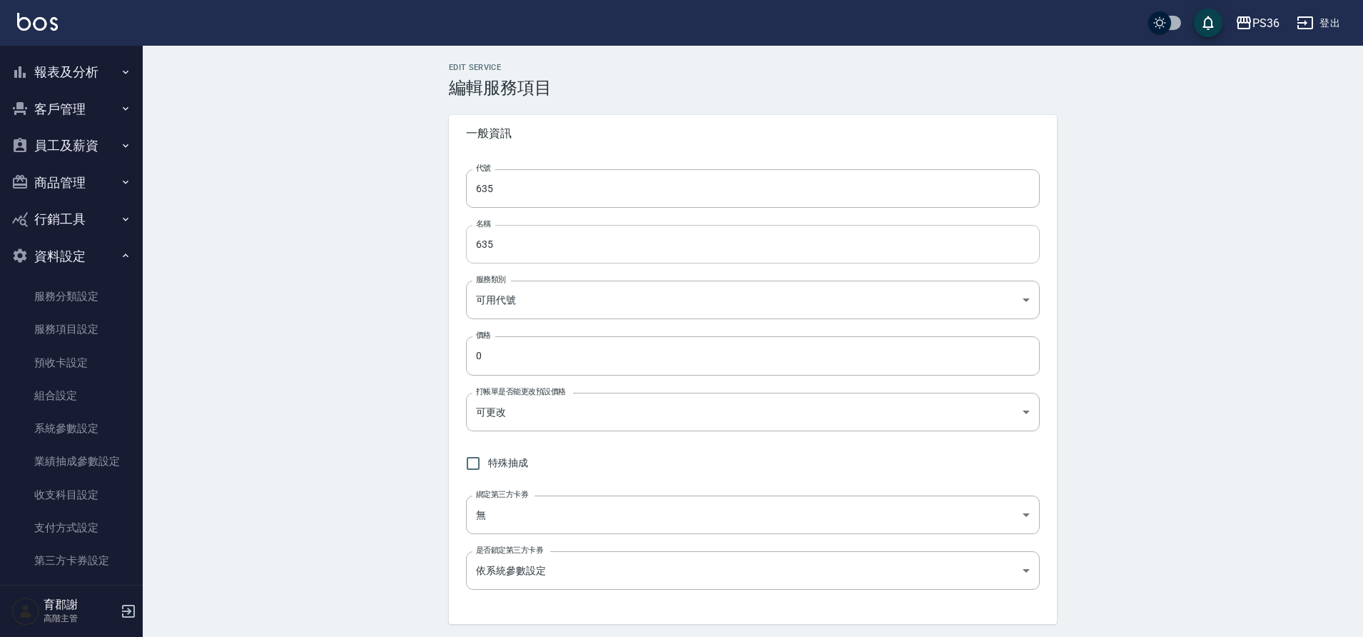
type input "635"
type input "066c8e19-c747-40ed-abdf-84b71e02d40d"
type input "FALSE"
type input "none"
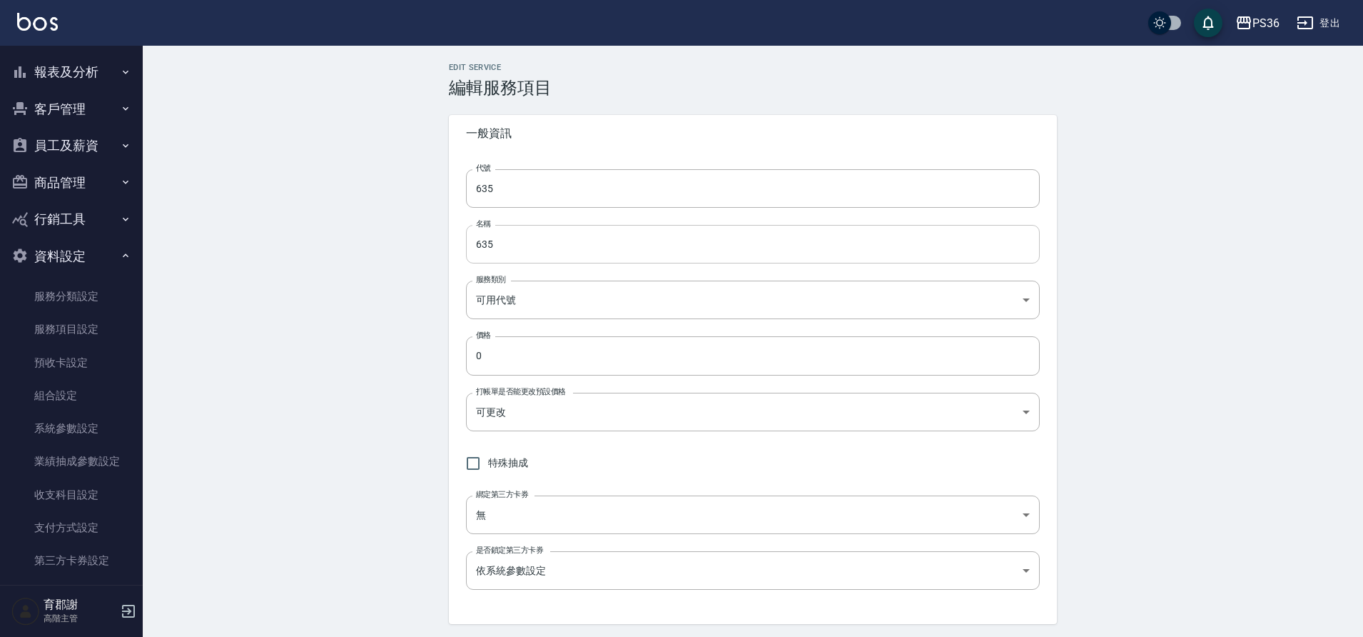
type input "UNSET"
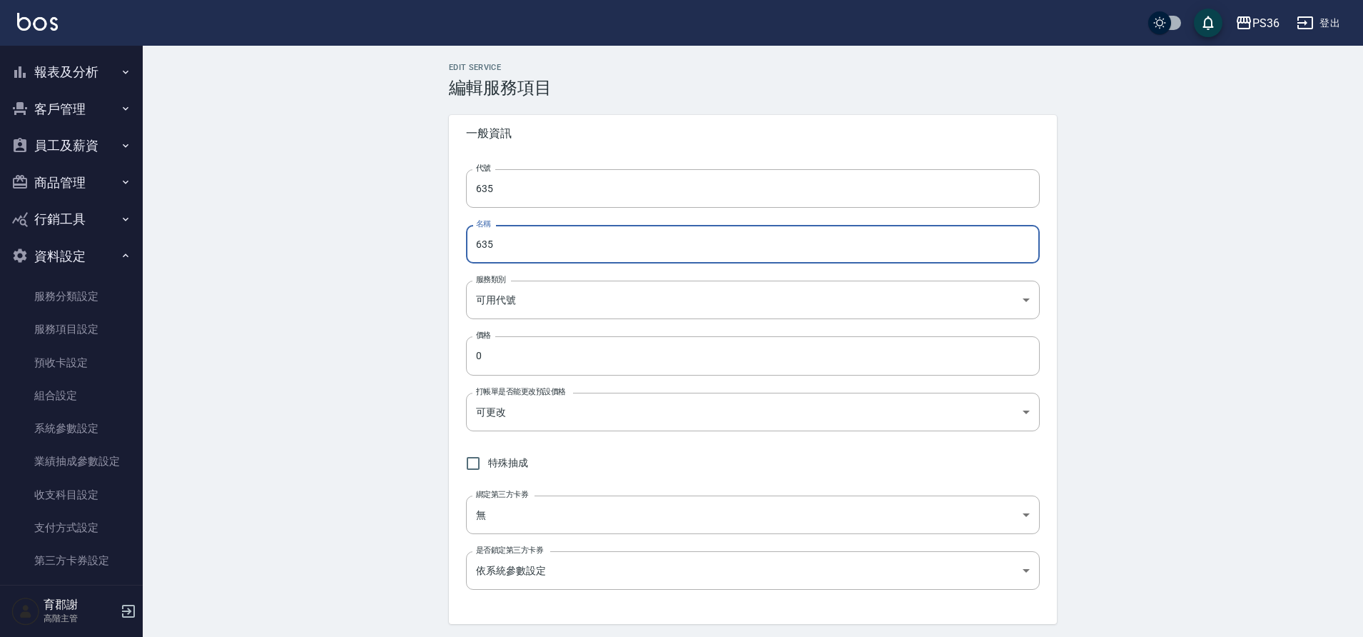
drag, startPoint x: 526, startPoint y: 246, endPoint x: 363, endPoint y: 273, distance: 164.9
click at [410, 270] on div "Edit Service 編輯服務項目 一般資訊 代號 635 代號 名稱 635 名稱 服務類別 可用代號 066c8e19-c747-40ed-abdf-…" at bounding box center [753, 604] width 1221 height 1116
type input "極致處女24吋"
click at [532, 357] on input "0" at bounding box center [753, 355] width 574 height 39
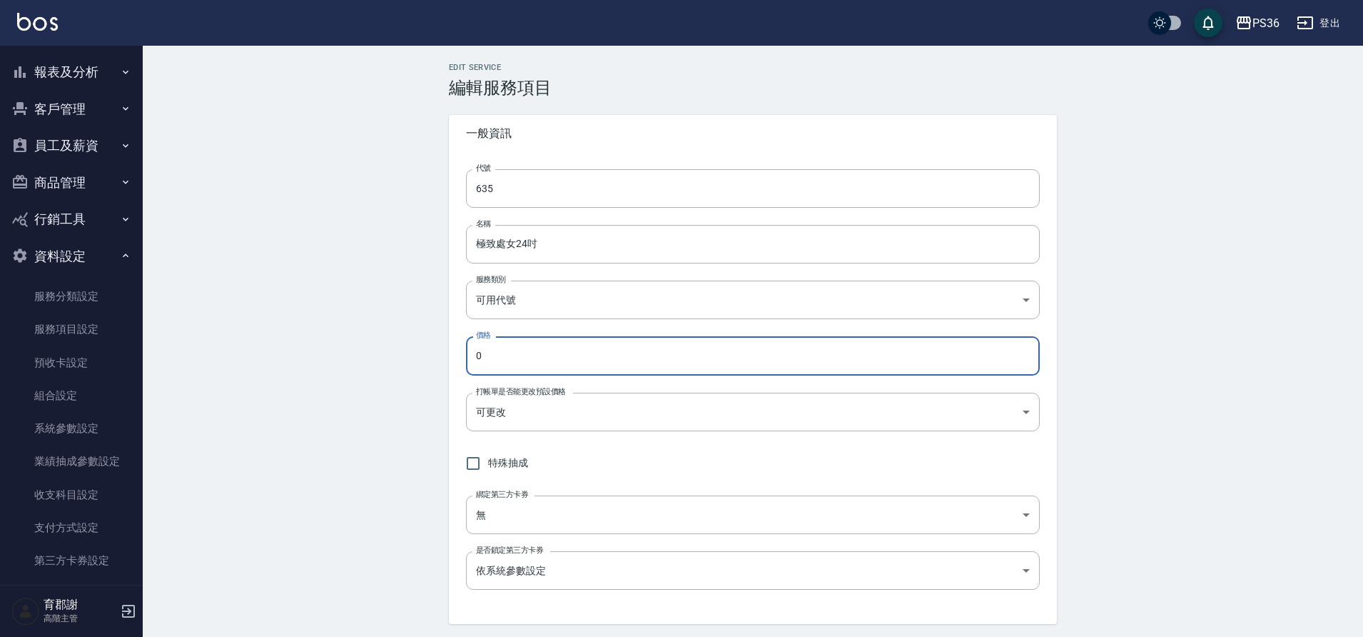
drag, startPoint x: 532, startPoint y: 357, endPoint x: 388, endPoint y: 392, distance: 148.4
click at [403, 391] on div "Edit Service 編輯服務項目 一般資訊 代號 635 代號 名稱 極致處女24吋 名稱 服務類別 可用代號 066c8e19-c747-40ed-a…" at bounding box center [753, 604] width 1221 height 1116
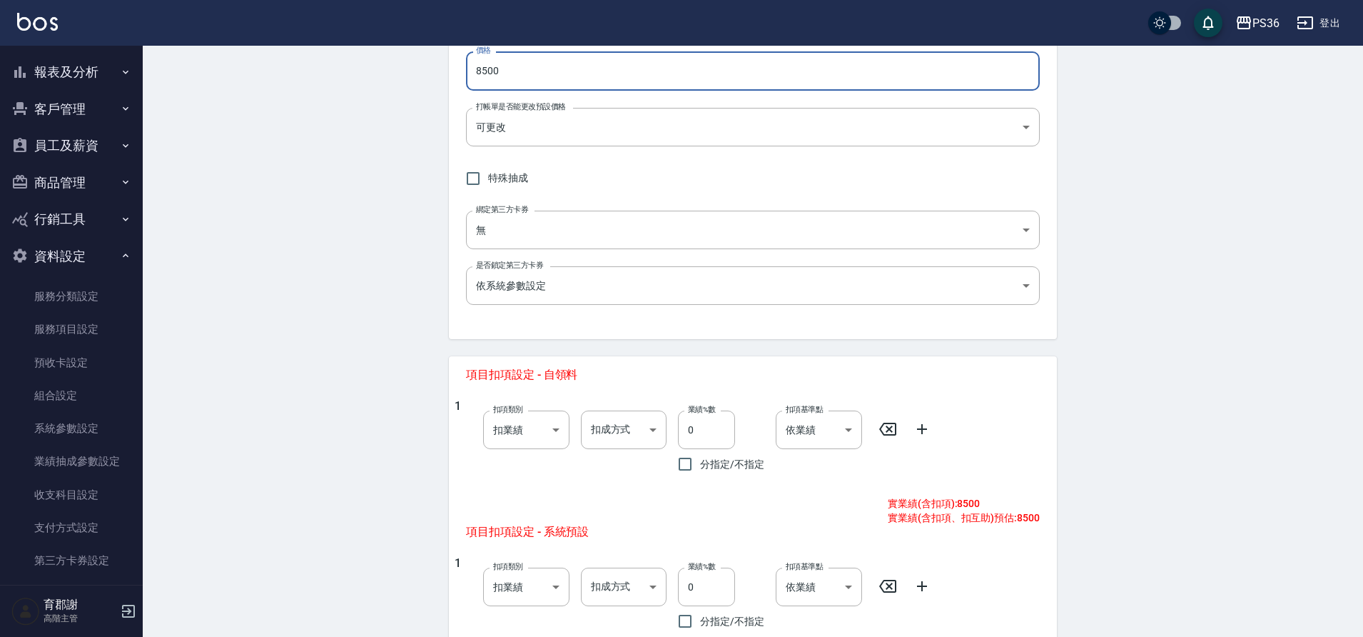
scroll to position [286, 0]
type input "8500"
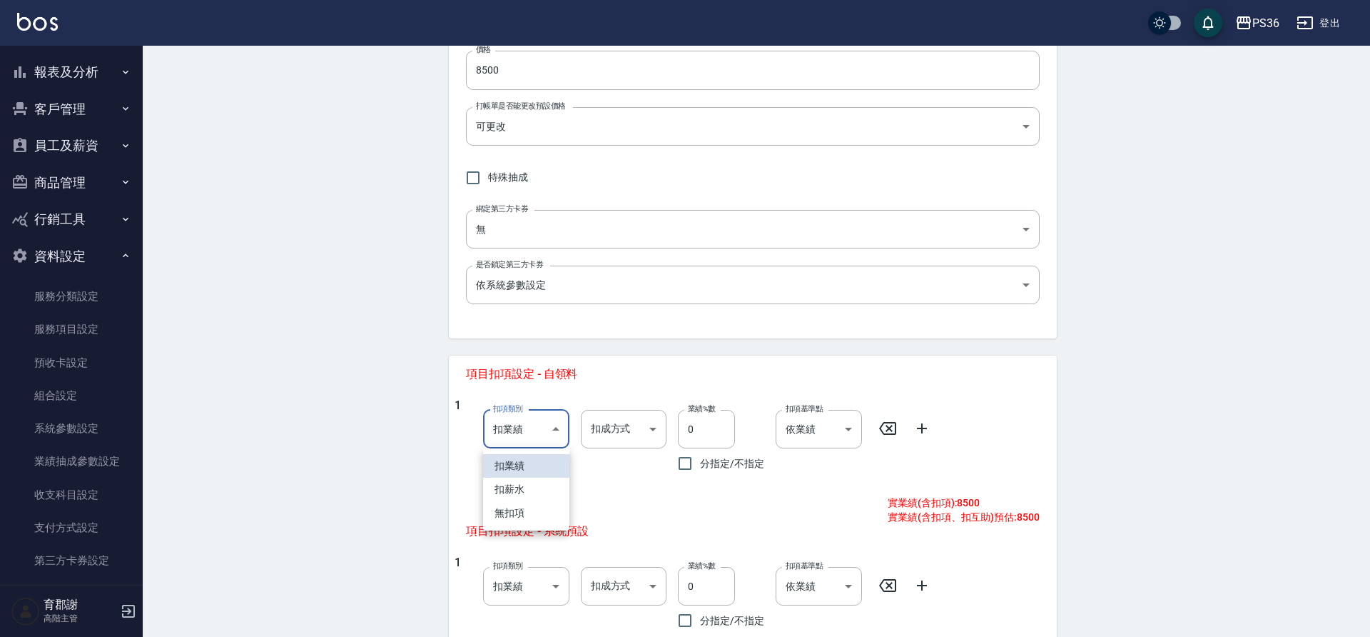
click at [540, 416] on body "PS36 登出 櫃檯作業 打帳單 帳單列表 掛單列表 座位開單 營業儀表板 現金收支登錄 高階收支登錄 材料自購登錄 每日結帳 排班表 現場電腦打卡 掃碼打卡…" at bounding box center [685, 294] width 1370 height 1161
click at [530, 459] on li "扣業績" at bounding box center [526, 466] width 86 height 24
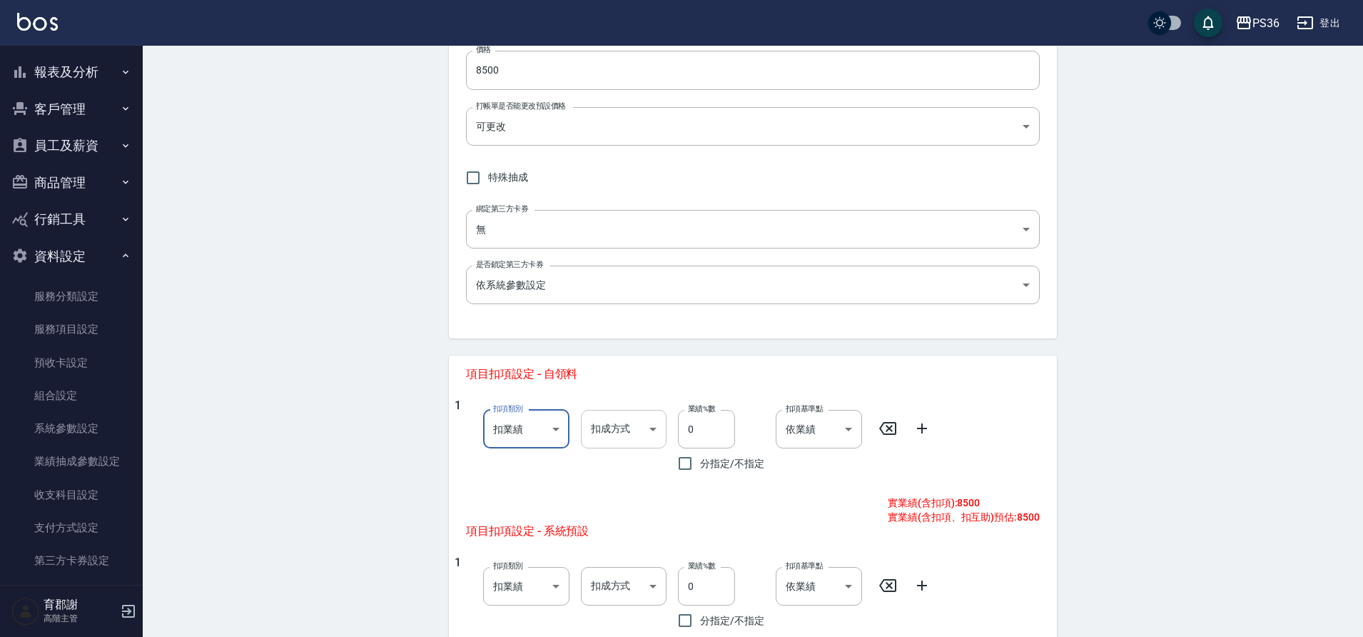
click at [639, 420] on body "PS36 登出 櫃檯作業 打帳單 帳單列表 掛單列表 座位開單 營業儀表板 現金收支登錄 高階收支登錄 材料自購登錄 每日結帳 排班表 現場電腦打卡 掃碼打卡…" at bounding box center [681, 294] width 1363 height 1161
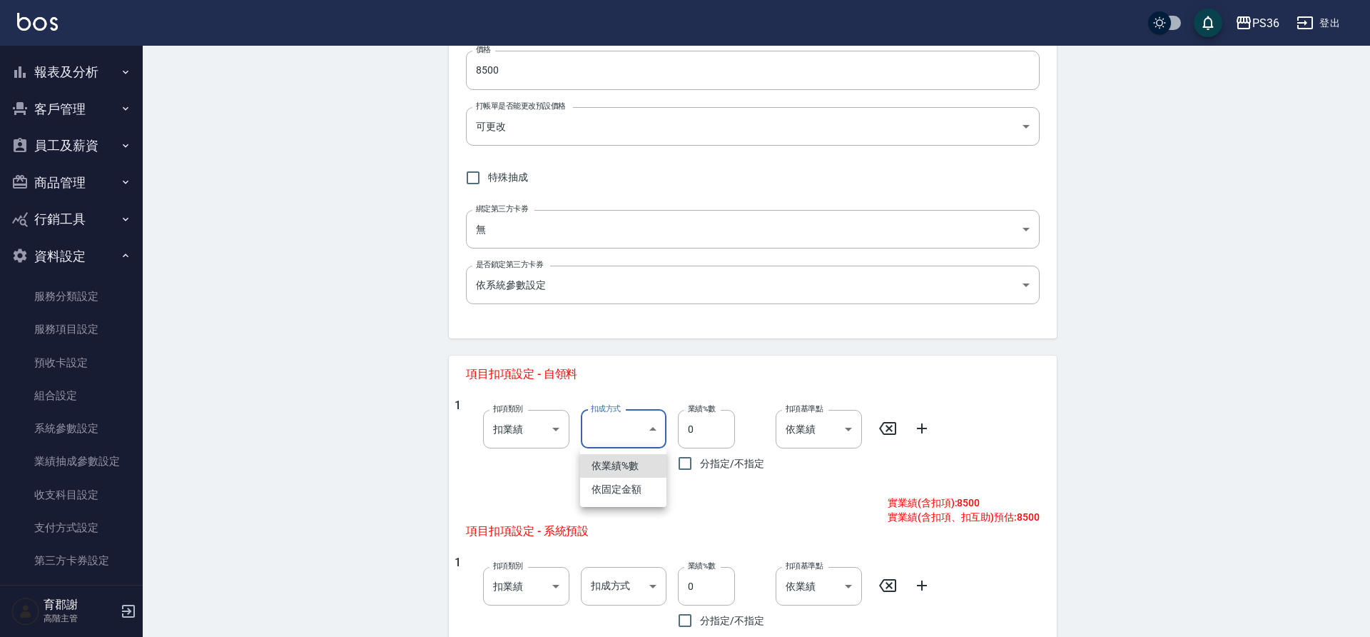
click at [636, 486] on li "依固定金額" at bounding box center [623, 490] width 86 height 24
type input "扣固定金額"
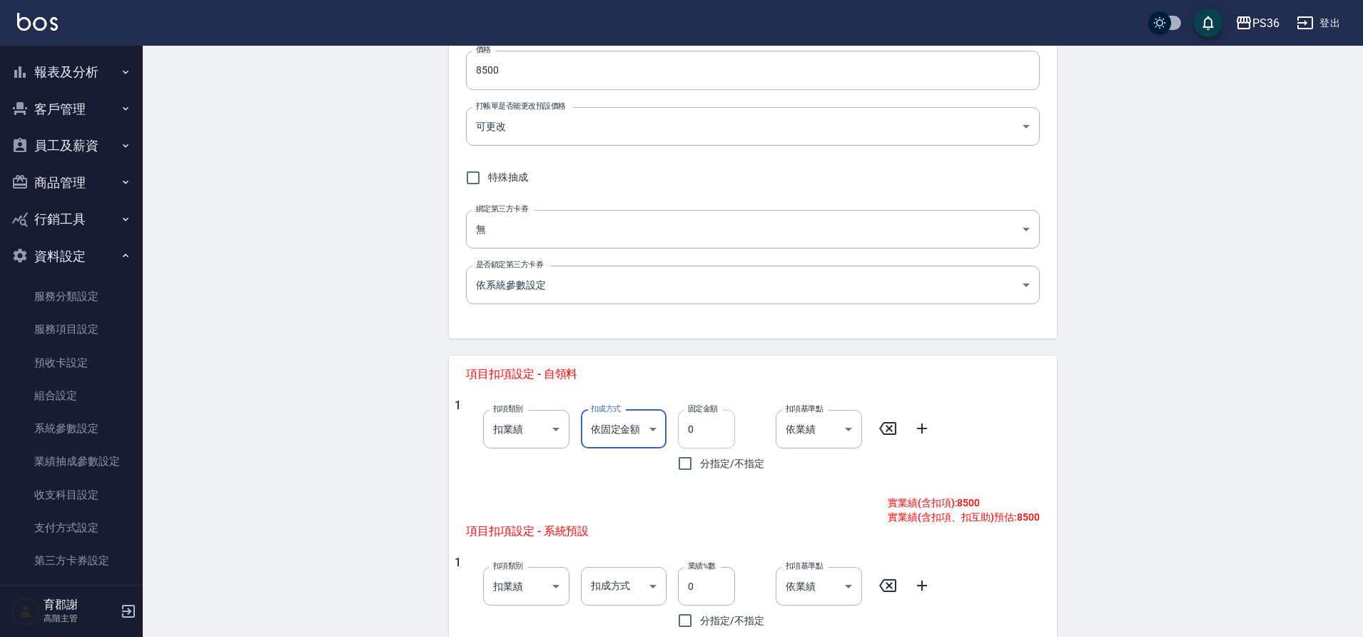
click at [715, 420] on input "0" at bounding box center [706, 429] width 57 height 39
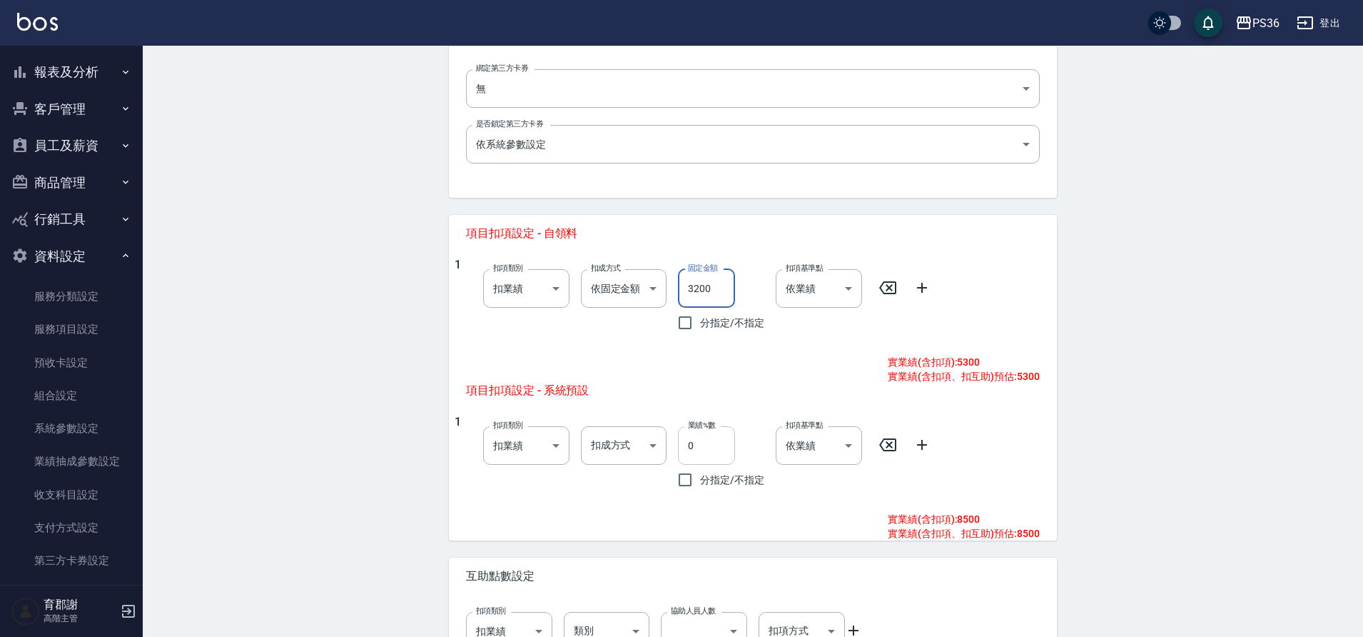
scroll to position [428, 0]
type input "3200"
click at [640, 443] on body "PS36 登出 櫃檯作業 打帳單 帳單列表 掛單列表 座位開單 營業儀表板 現金收支登錄 高階收支登錄 材料自購登錄 每日結帳 排班表 現場電腦打卡 掃碼打卡…" at bounding box center [681, 152] width 1363 height 1161
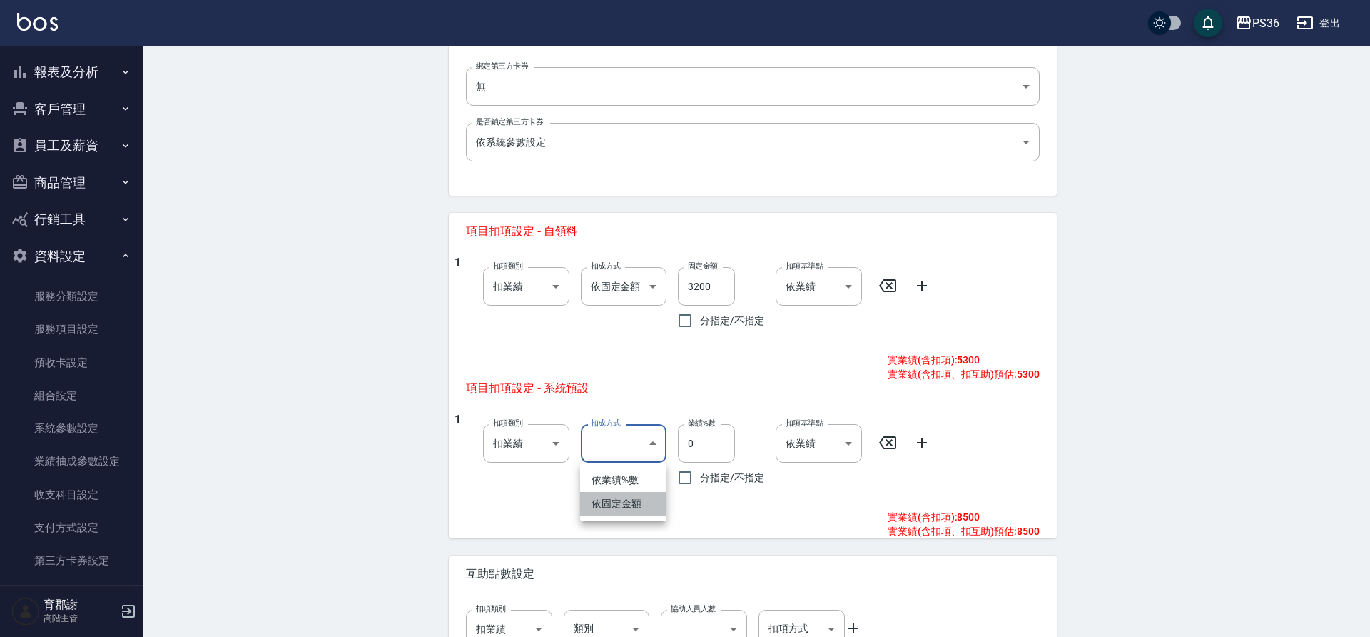
click at [631, 507] on li "依固定金額" at bounding box center [623, 504] width 86 height 24
type input "扣固定金額"
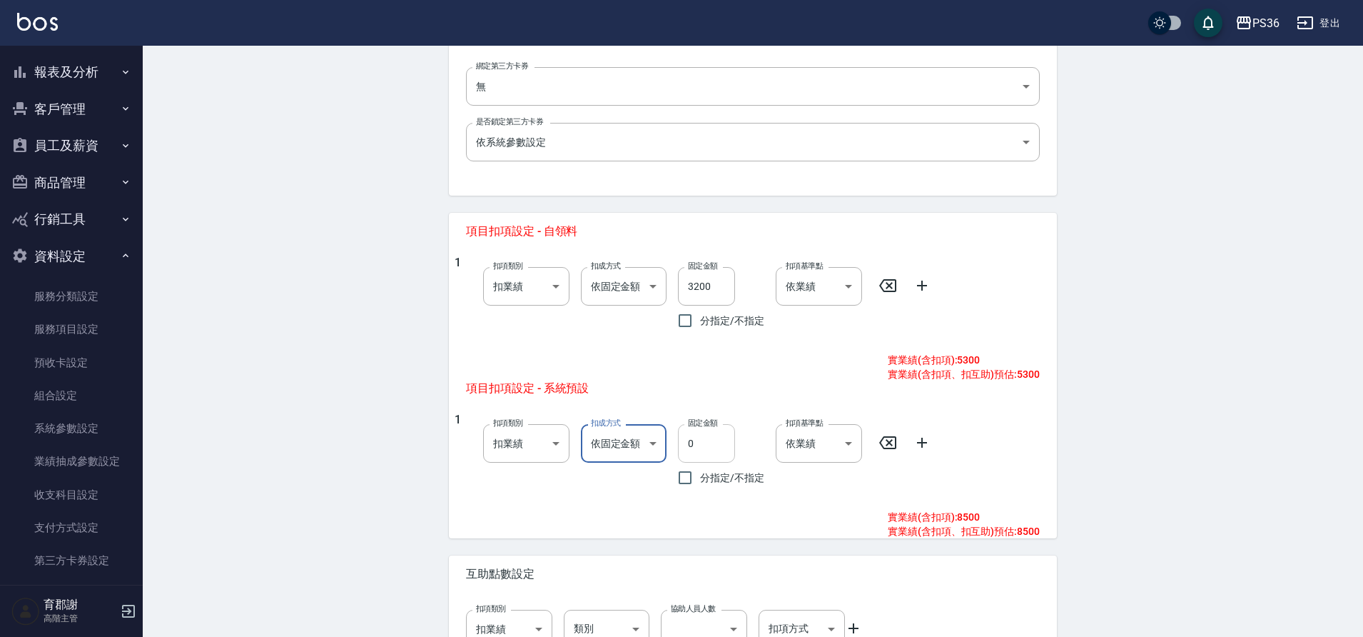
click at [725, 435] on input "0" at bounding box center [706, 443] width 57 height 39
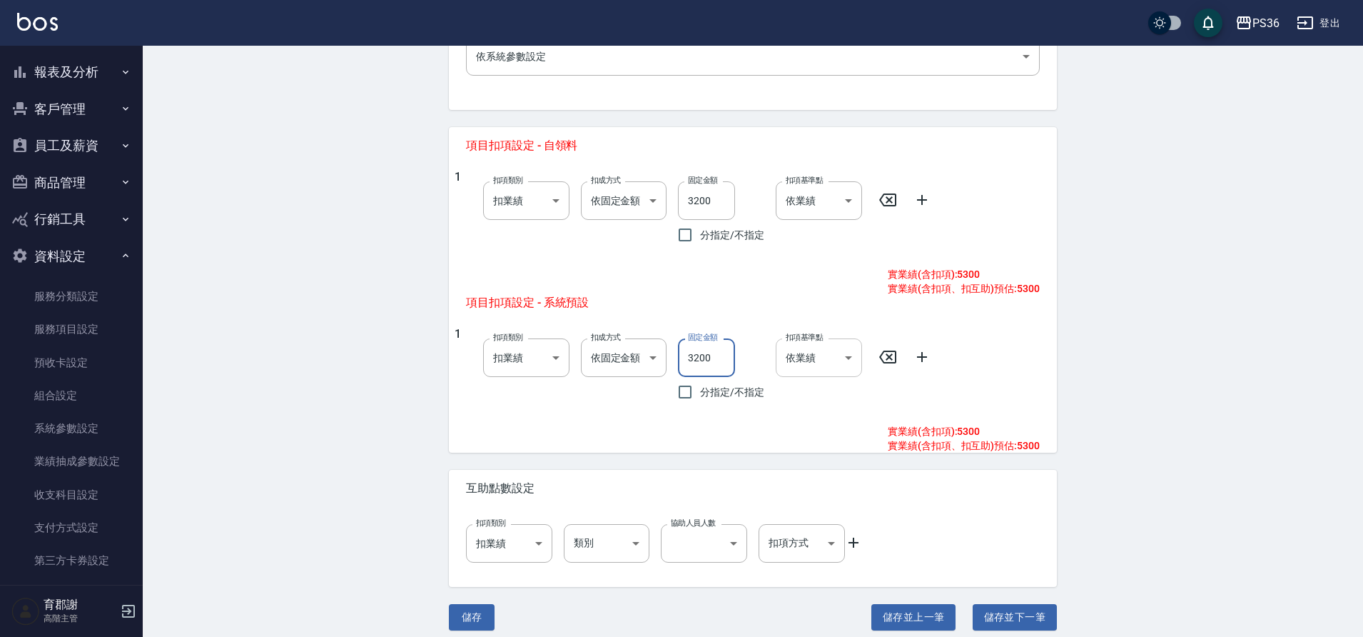
scroll to position [525, 0]
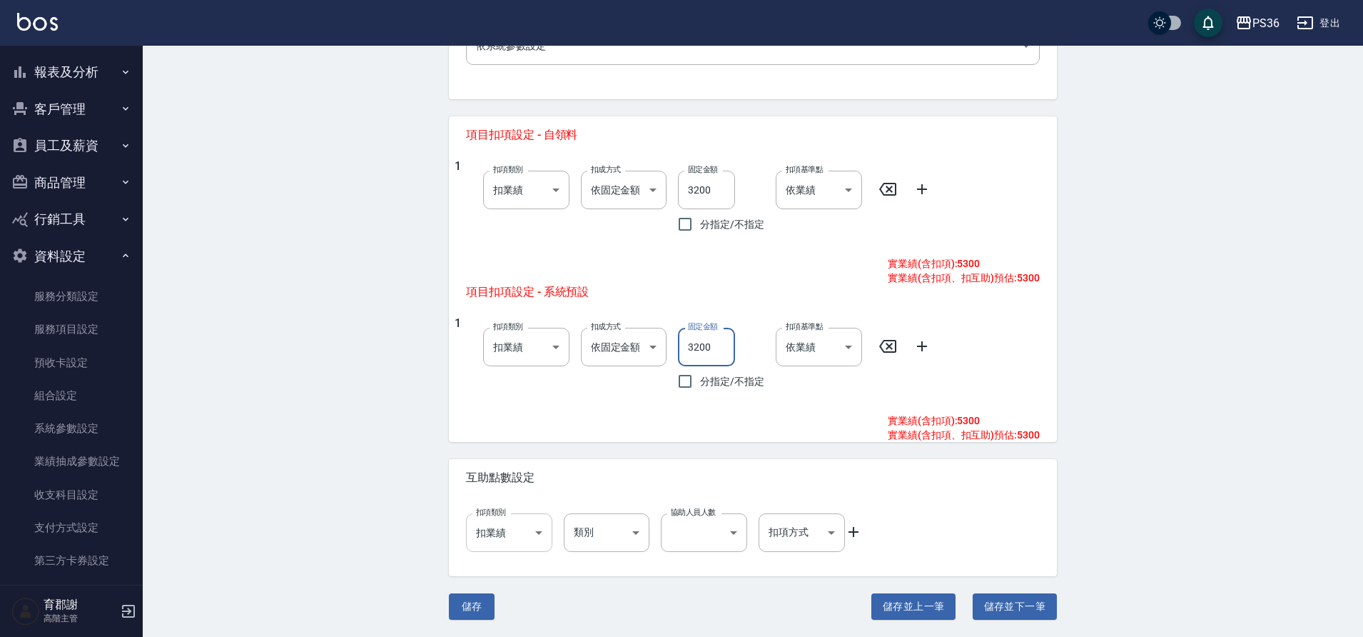
type input "3200"
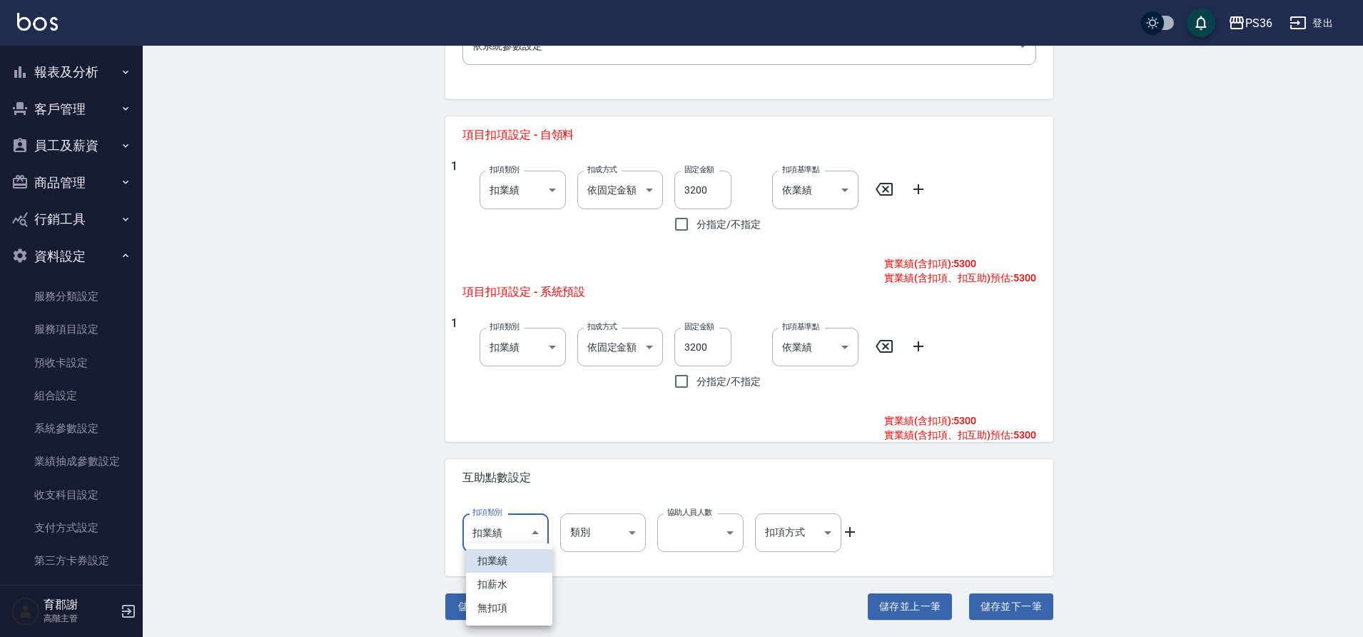
click at [524, 535] on body "PS36 登出 櫃檯作業 打帳單 帳單列表 掛單列表 座位開單 營業儀表板 現金收支登錄 高階收支登錄 材料自購登錄 每日結帳 排班表 現場電腦打卡 掃碼打卡…" at bounding box center [681, 55] width 1363 height 1161
click at [515, 585] on li "扣薪水" at bounding box center [509, 584] width 86 height 24
type input "onSalary"
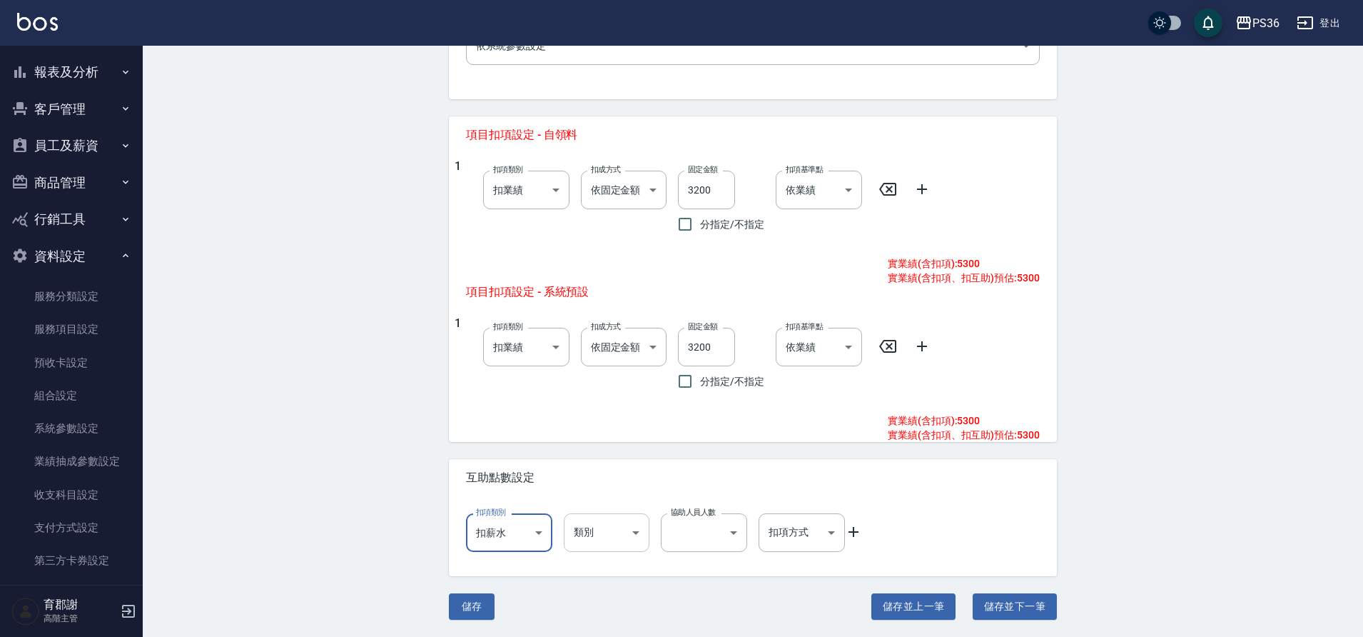
click at [643, 535] on body "PS36 登出 櫃檯作業 打帳單 帳單列表 掛單列表 座位開單 營業儀表板 現金收支登錄 高階收支登錄 材料自購登錄 每日結帳 排班表 現場電腦打卡 掃碼打卡…" at bounding box center [681, 55] width 1363 height 1161
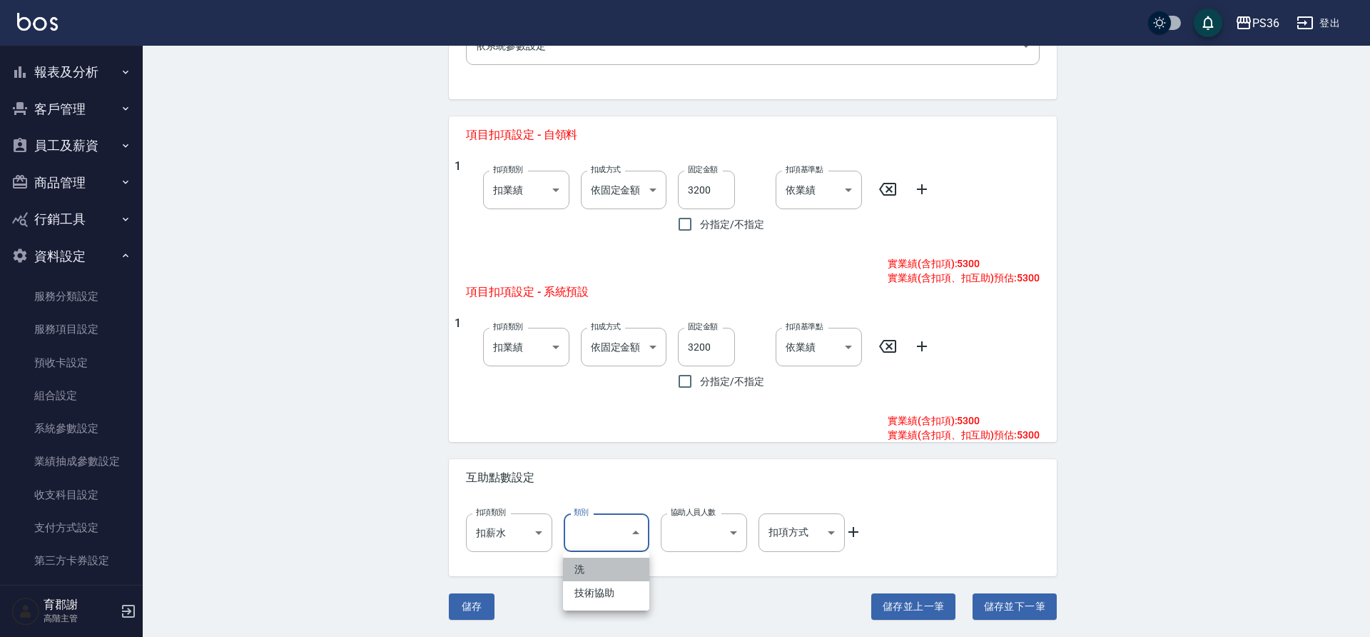
click at [624, 563] on li "洗" at bounding box center [606, 569] width 86 height 24
type input "洗"
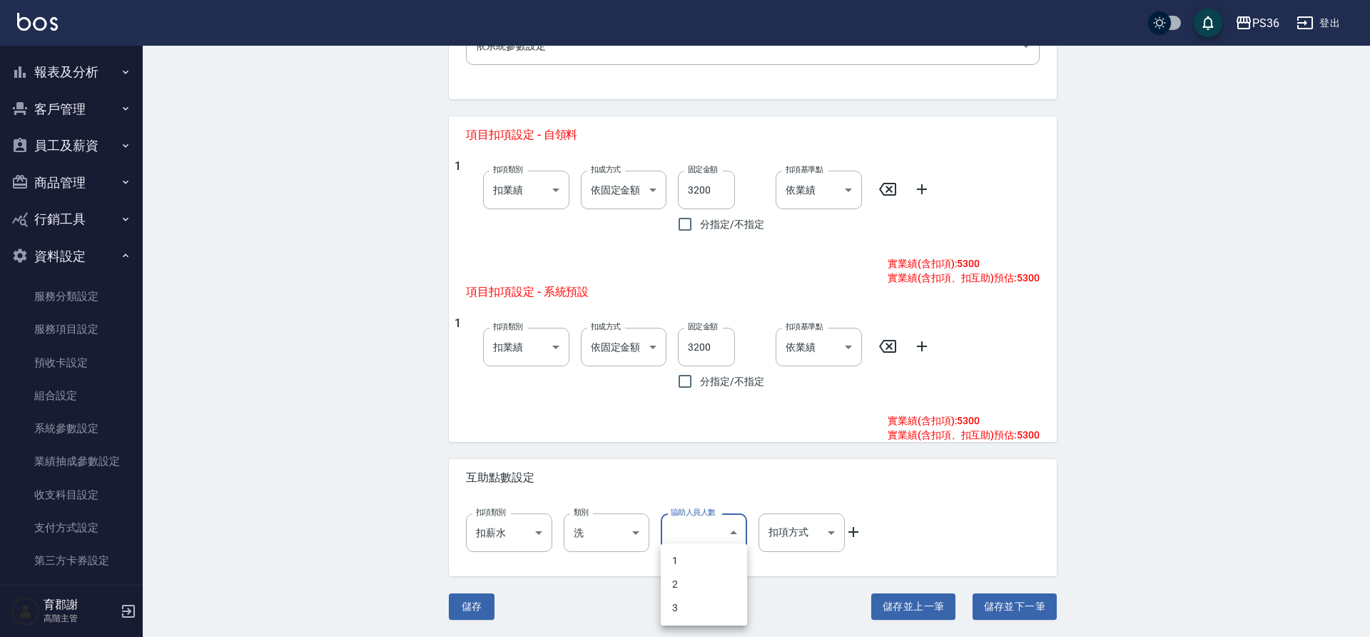
click at [731, 527] on body "PS36 登出 櫃檯作業 打帳單 帳單列表 掛單列表 座位開單 營業儀表板 現金收支登錄 高階收支登錄 材料自購登錄 每日結帳 排班表 現場電腦打卡 掃碼打卡…" at bounding box center [685, 55] width 1370 height 1161
click at [721, 556] on li "1" at bounding box center [704, 561] width 86 height 24
type input "1"
click at [811, 531] on body "PS36 登出 櫃檯作業 打帳單 帳單列表 掛單列表 座位開單 營業儀表板 現金收支登錄 高階收支登錄 材料自購登錄 每日結帳 排班表 現場電腦打卡 掃碼打卡…" at bounding box center [685, 55] width 1370 height 1161
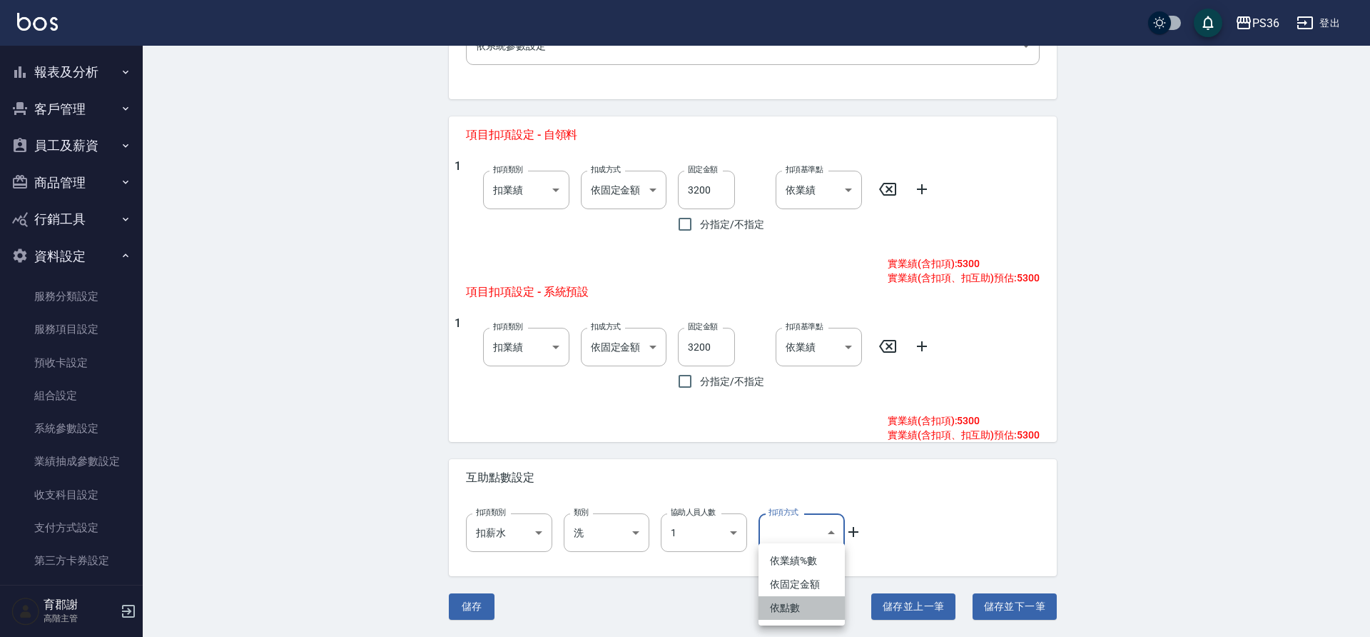
click at [799, 607] on li "依點數" at bounding box center [802, 608] width 86 height 24
type input "點數"
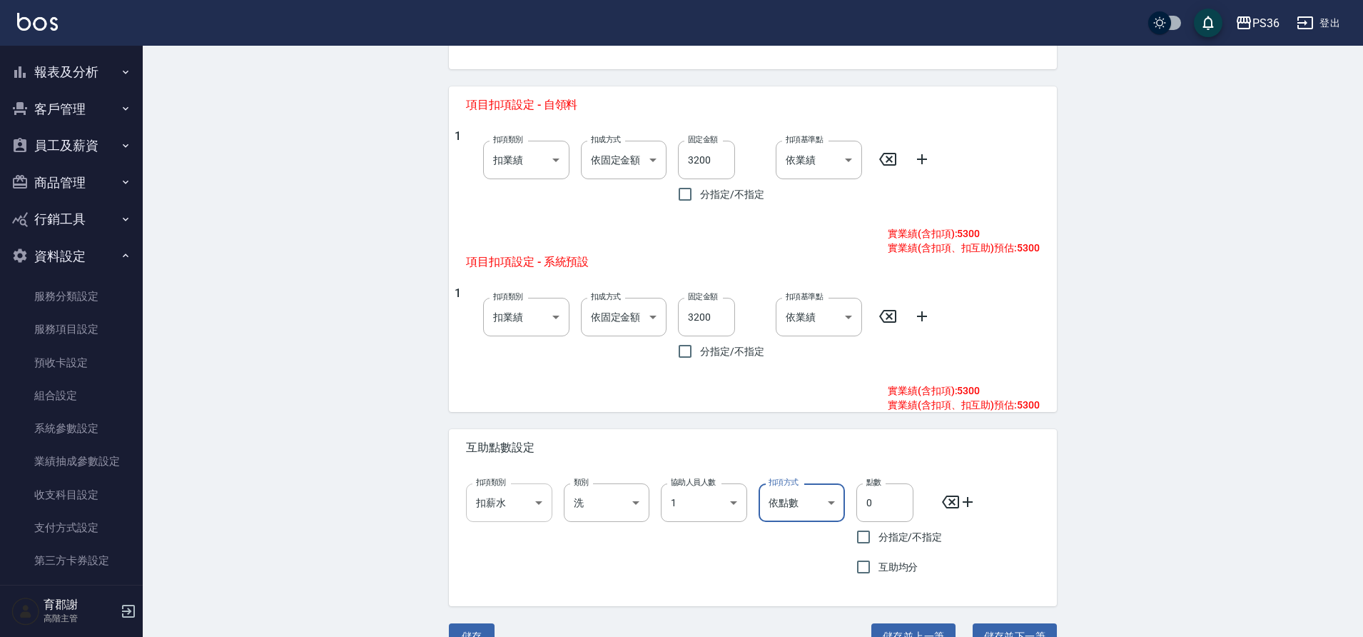
scroll to position [585, 0]
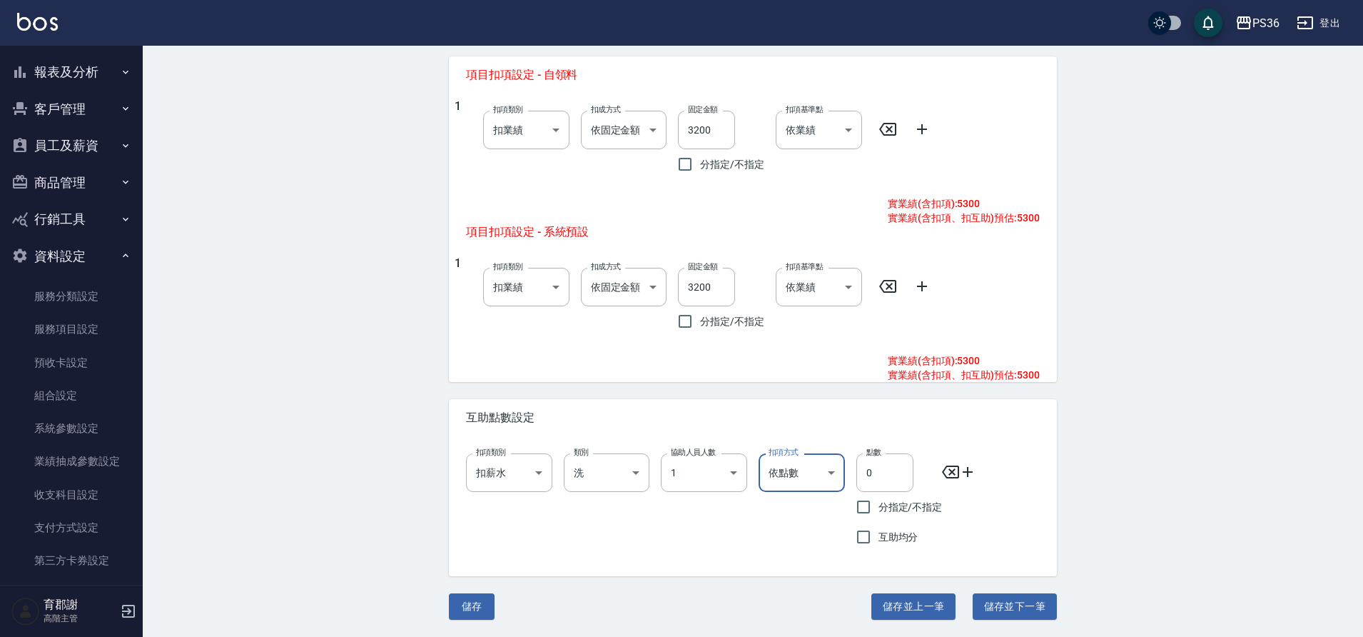
click at [970, 470] on icon at bounding box center [967, 471] width 17 height 17
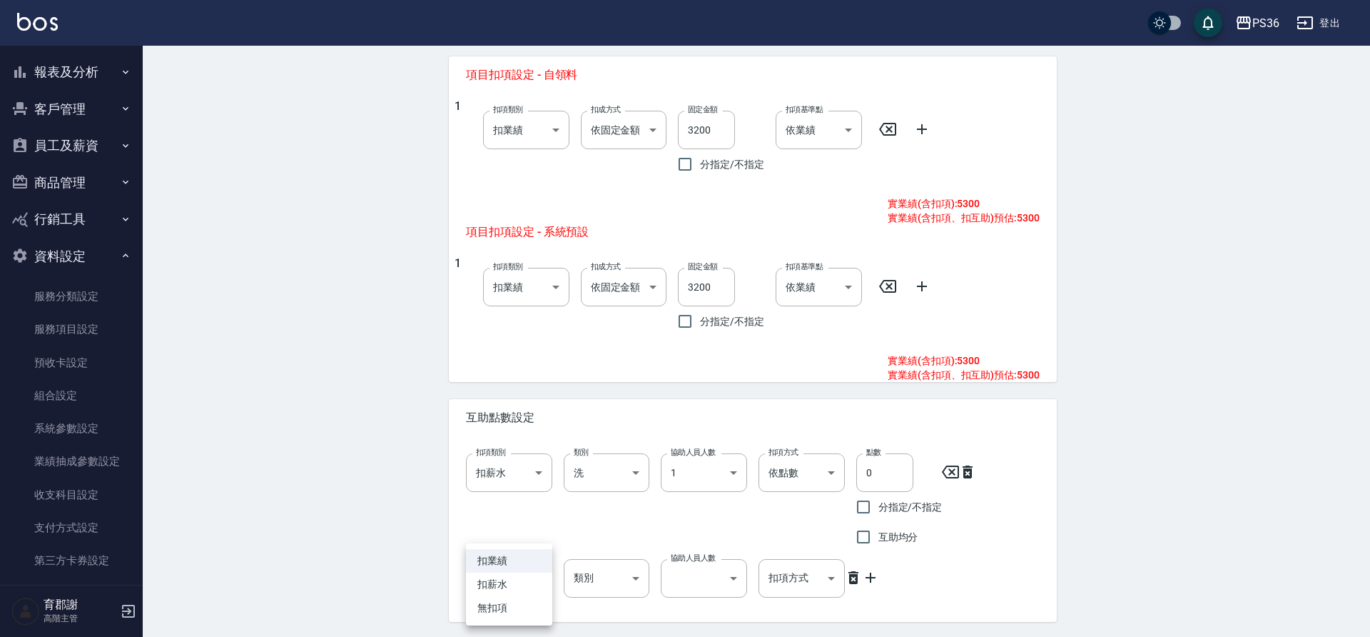
click at [526, 579] on body "PS36 登出 櫃檯作業 打帳單 帳單列表 掛單列表 座位開單 營業儀表板 現金收支登錄 高階收支登錄 材料自購登錄 每日結帳 排班表 現場電腦打卡 掃碼打卡…" at bounding box center [685, 48] width 1370 height 1267
click at [522, 582] on li "扣薪水" at bounding box center [509, 584] width 86 height 24
type input "onSalary"
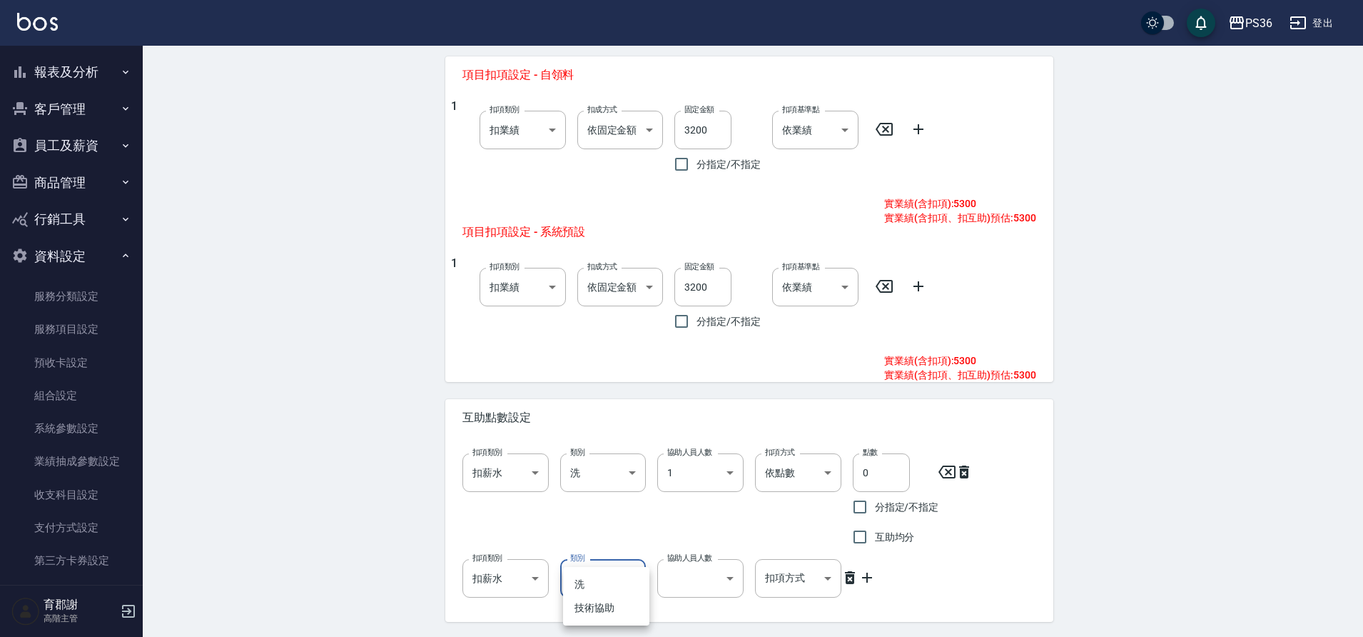
click at [613, 583] on body "PS36 登出 櫃檯作業 打帳單 帳單列表 掛單列表 座位開單 營業儀表板 現金收支登錄 高階收支登錄 材料自購登錄 每日結帳 排班表 現場電腦打卡 掃碼打卡…" at bounding box center [681, 48] width 1363 height 1267
click at [614, 608] on li "技術協助" at bounding box center [606, 608] width 86 height 24
type input "技術協助"
click at [680, 580] on body "PS36 登出 櫃檯作業 打帳單 帳單列表 掛單列表 座位開單 營業儀表板 現金收支登錄 高階收支登錄 材料自購登錄 每日結帳 排班表 現場電腦打卡 掃碼打卡…" at bounding box center [681, 48] width 1363 height 1267
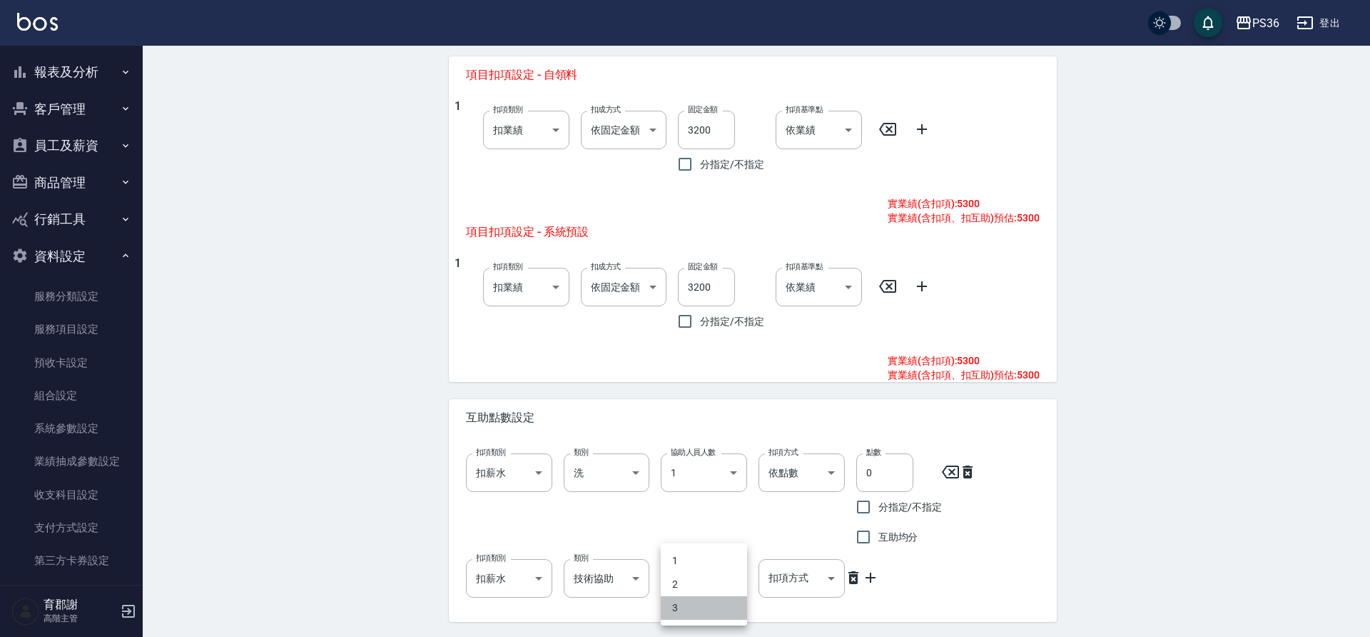
click at [681, 607] on li "3" at bounding box center [704, 608] width 86 height 24
type input "3"
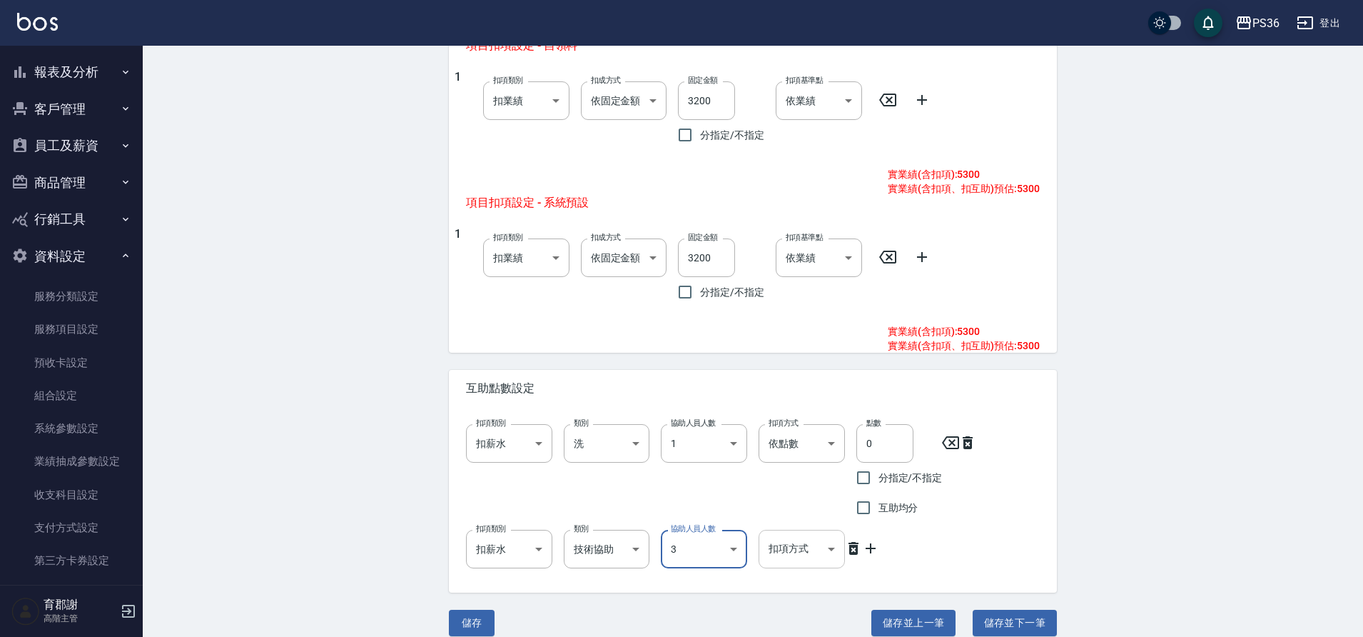
scroll to position [630, 0]
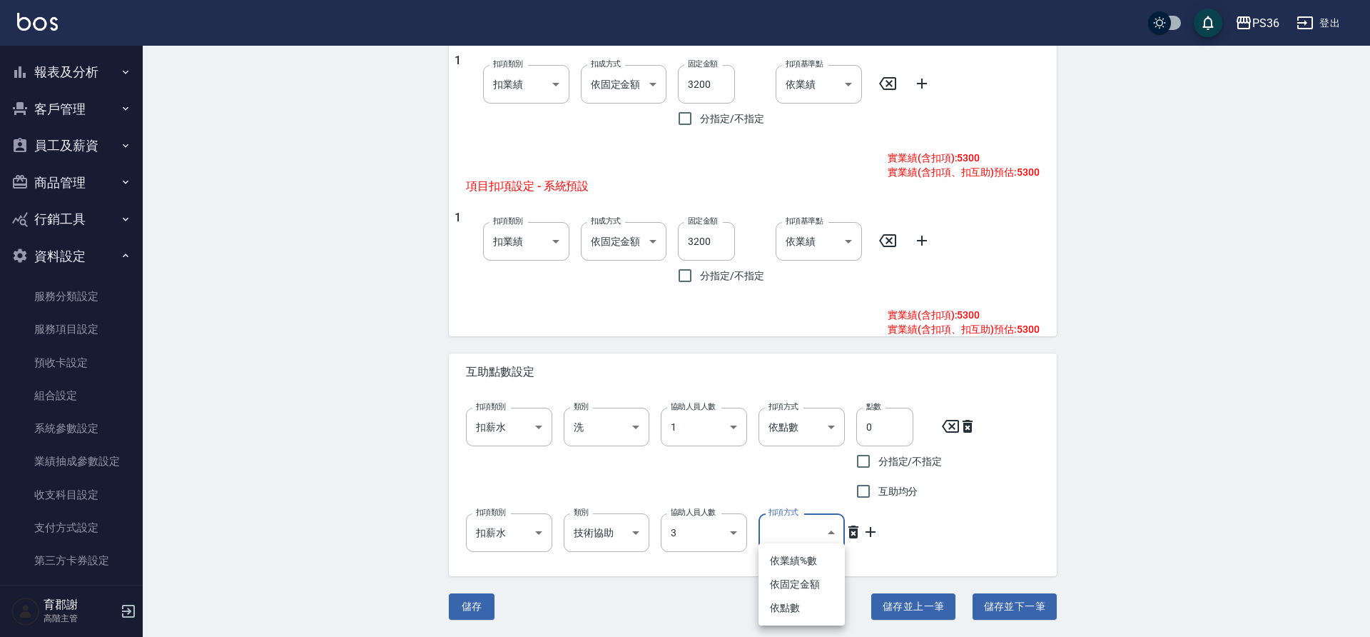
click at [830, 527] on body "PS36 登出 櫃檯作業 打帳單 帳單列表 掛單列表 座位開單 營業儀表板 現金收支登錄 高階收支登錄 材料自購登錄 每日結帳 排班表 現場電腦打卡 掃碼打卡…" at bounding box center [685, 3] width 1370 height 1267
click at [800, 604] on li "依點數" at bounding box center [802, 608] width 86 height 24
type input "點數"
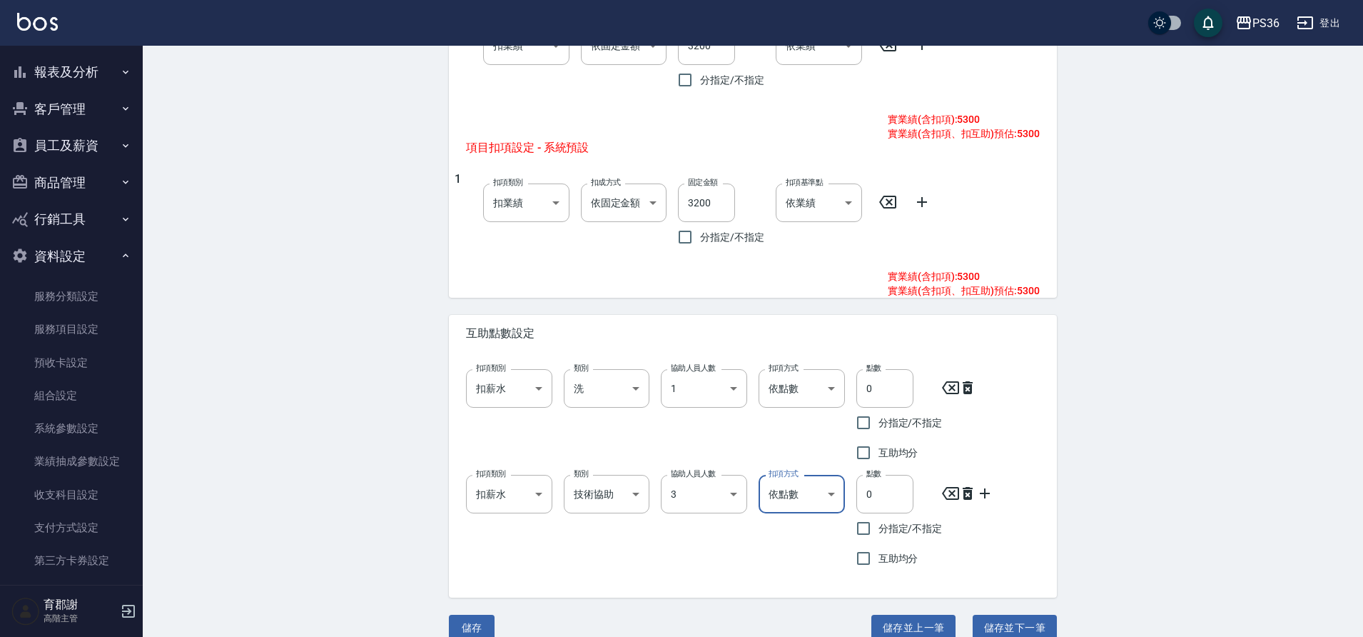
scroll to position [690, 0]
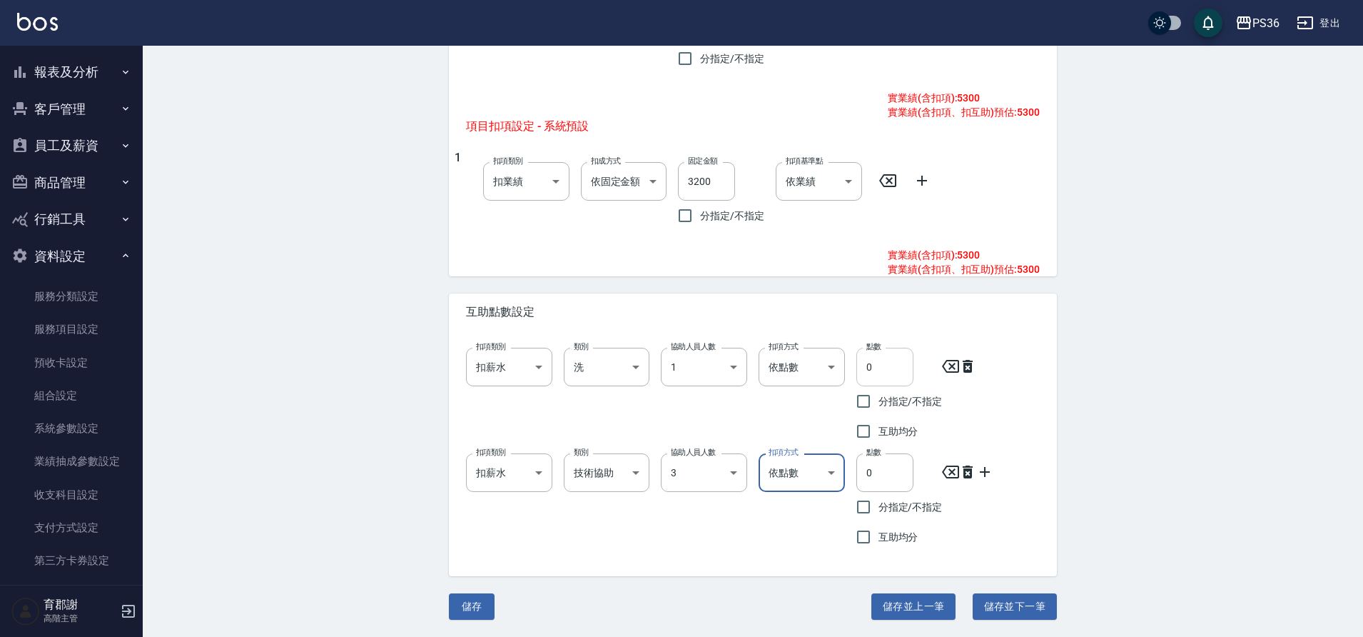
click at [887, 363] on input "0" at bounding box center [885, 367] width 57 height 39
drag, startPoint x: 887, startPoint y: 363, endPoint x: 840, endPoint y: 363, distance: 47.1
click at [857, 363] on input "0" at bounding box center [885, 367] width 57 height 39
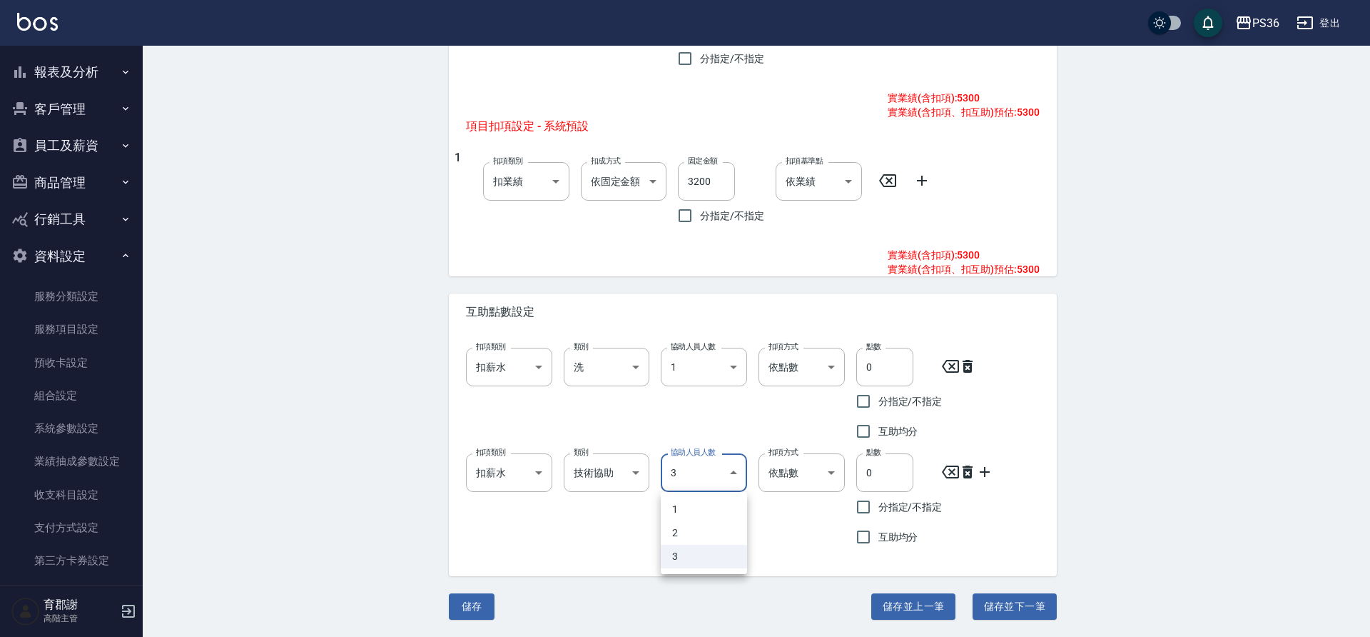
click at [700, 509] on li "1" at bounding box center [704, 510] width 86 height 24
type input "1"
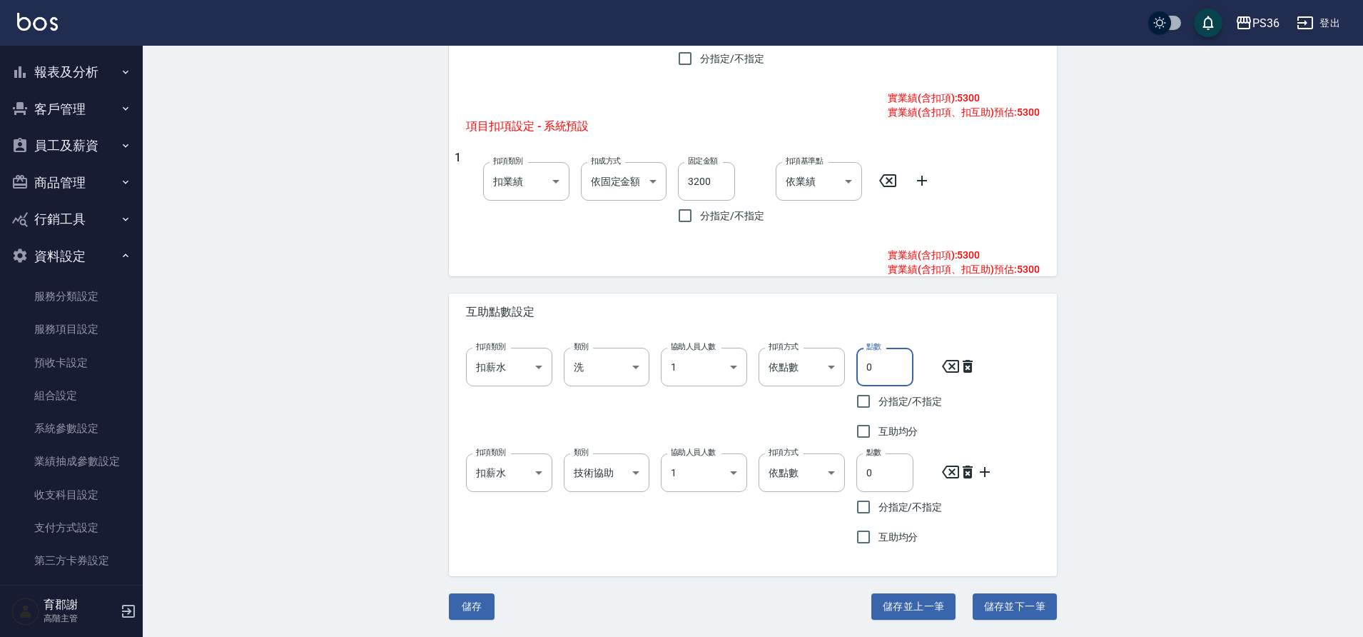
click at [885, 365] on input "0" at bounding box center [885, 367] width 57 height 39
drag, startPoint x: 885, startPoint y: 365, endPoint x: 808, endPoint y: 375, distance: 77.8
click at [862, 366] on input "0" at bounding box center [885, 367] width 57 height 39
type input "1"
click at [887, 472] on input "0" at bounding box center [885, 472] width 57 height 39
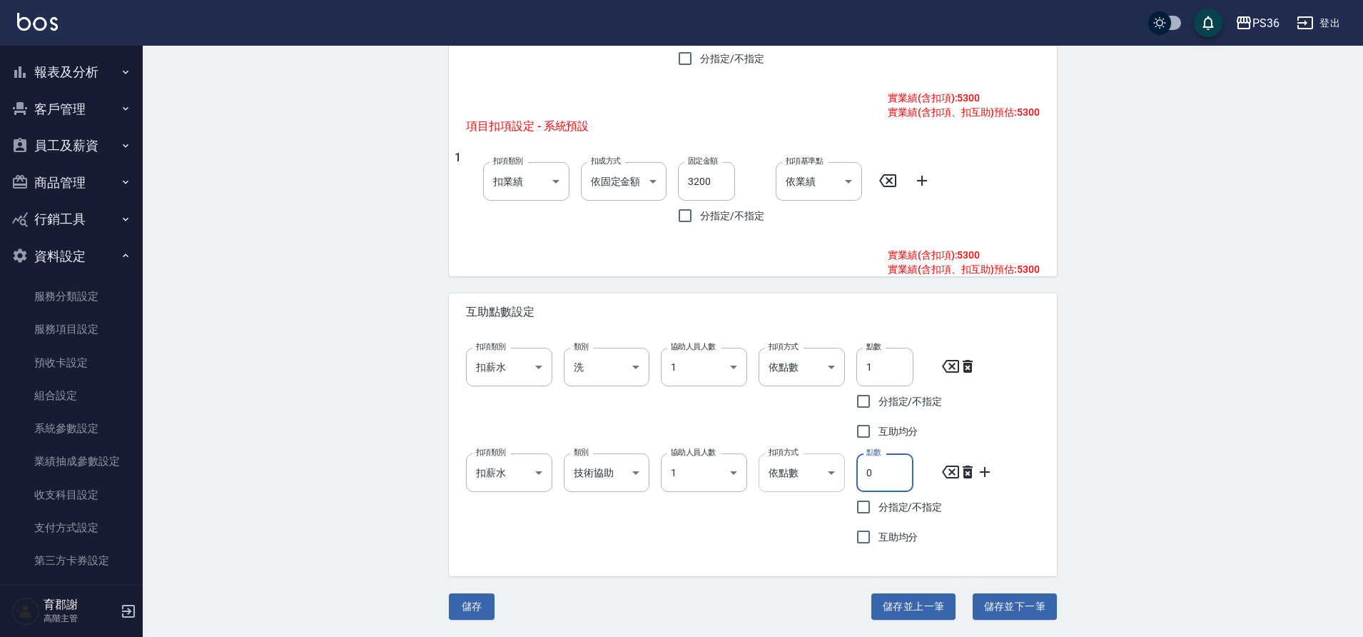
drag, startPoint x: 887, startPoint y: 472, endPoint x: 772, endPoint y: 483, distance: 114.8
click at [828, 483] on div "扣項類別 扣薪水 onSalary 扣項類別 類別 技術協助 技術協助 類別 協助人員人數 1 1 協助人員人數 扣項方式 依點數 點數 扣項方式 點數 0 …" at bounding box center [747, 497] width 585 height 110
type input "3"
click at [488, 603] on button "儲存" at bounding box center [472, 606] width 46 height 26
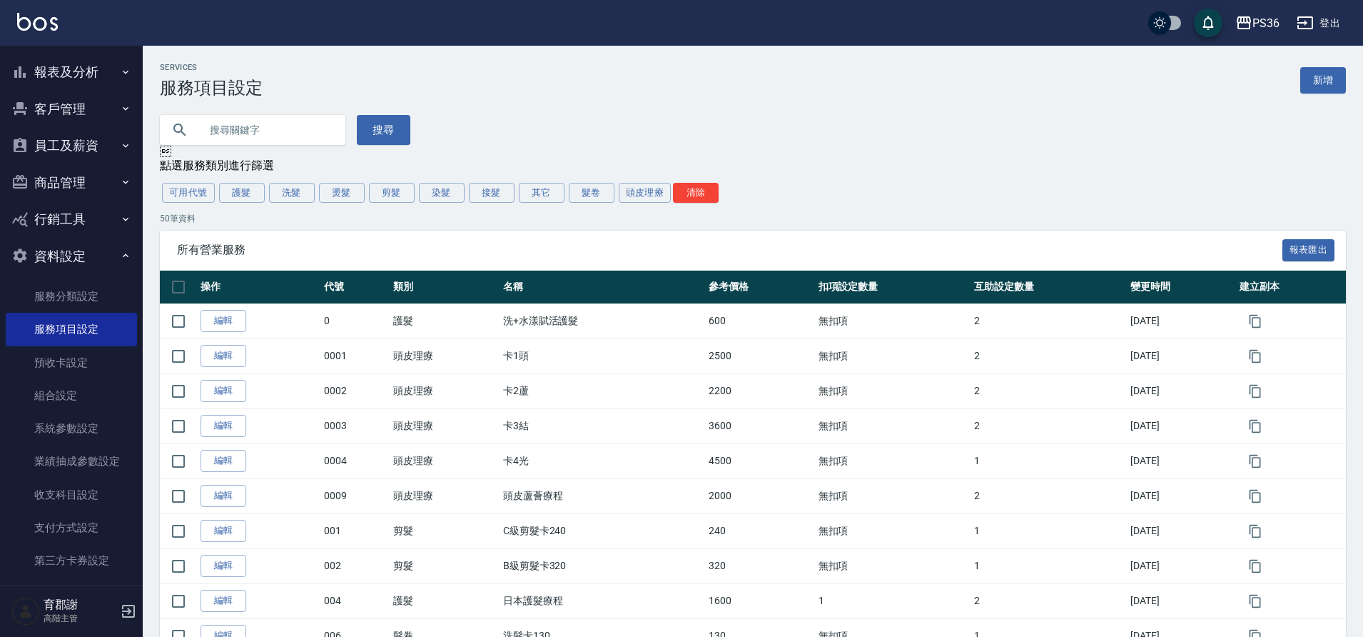
click at [194, 186] on button "可用代號" at bounding box center [188, 193] width 53 height 20
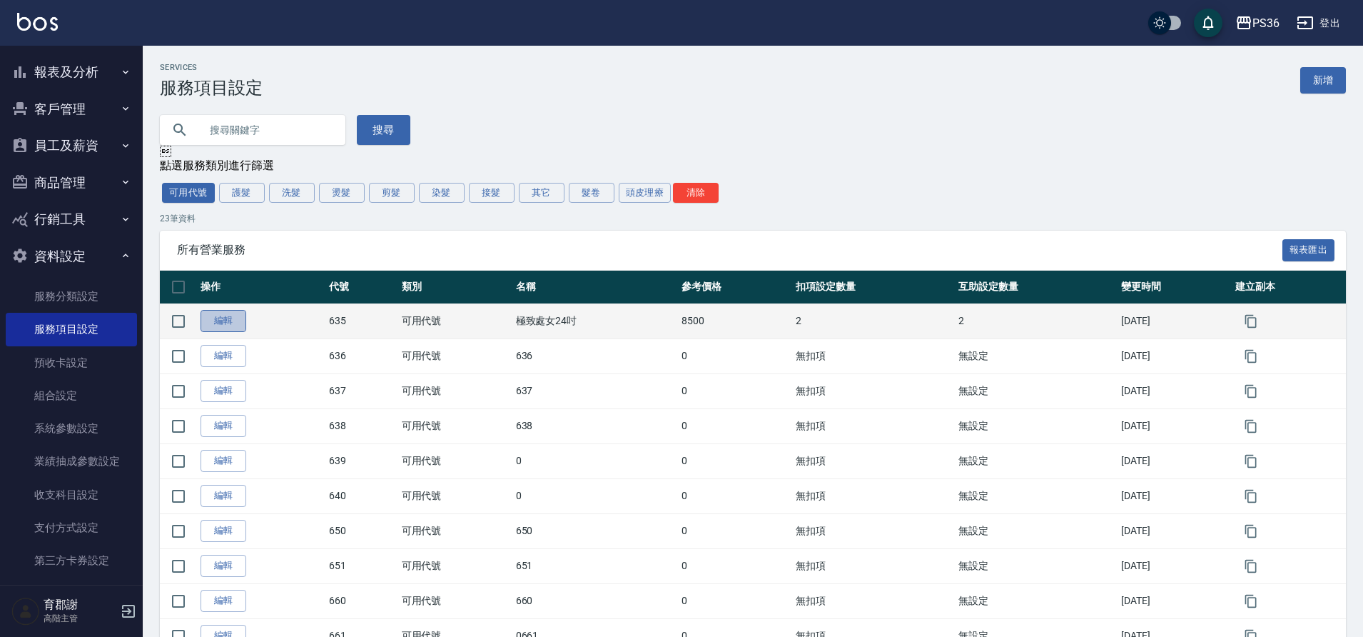
click at [226, 326] on link "編輯" at bounding box center [224, 321] width 46 height 22
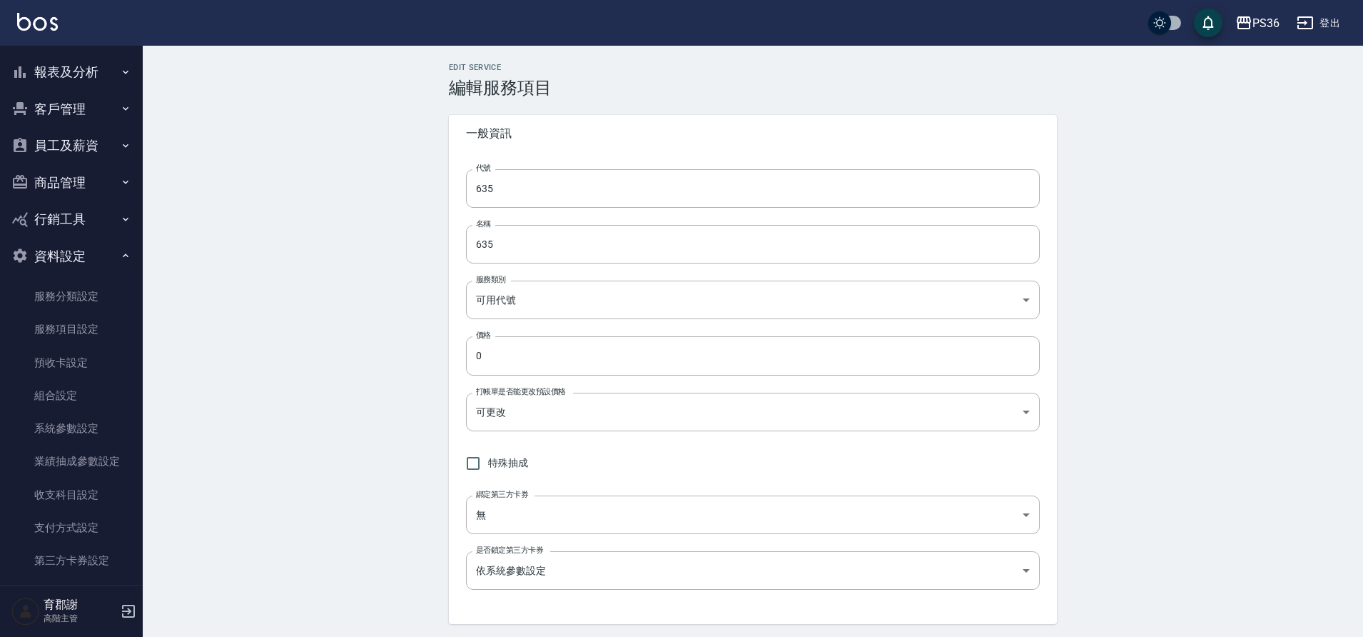
type input "極致處女24吋"
type input "8500"
type input "扣固定金額"
type input "3200"
type input "扣固定金額"
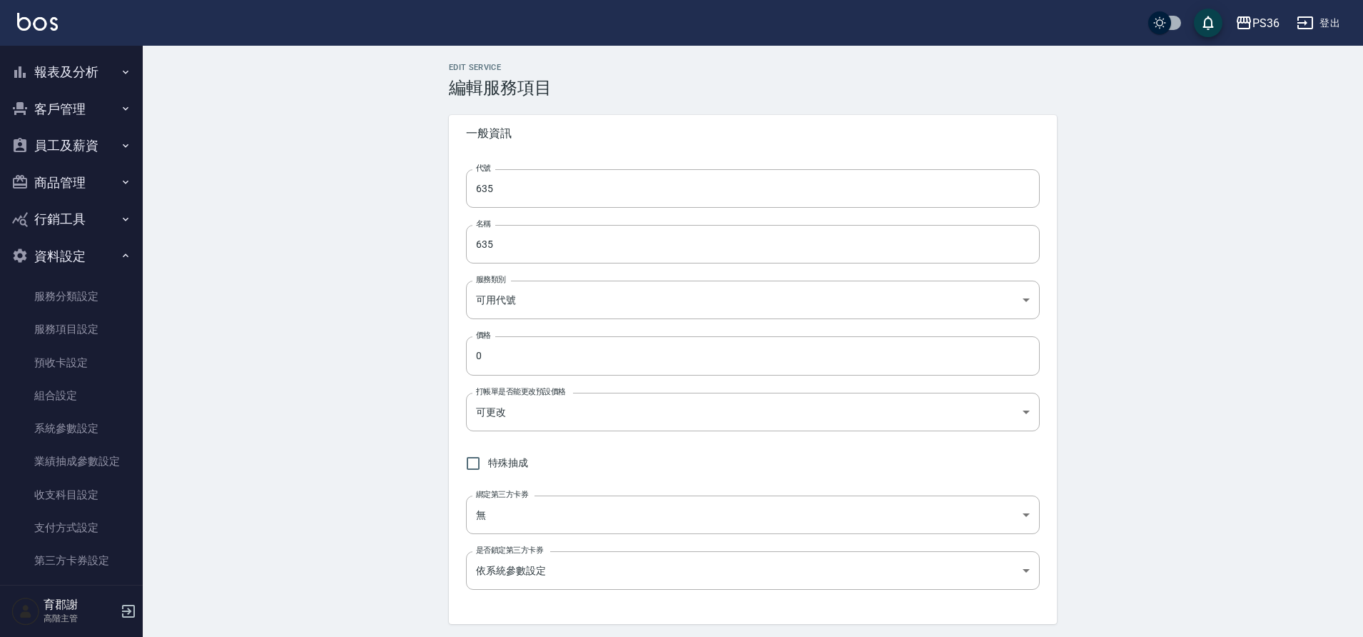
type input "3200"
type input "onSalary"
type input "洗"
type input "1"
type input "點數"
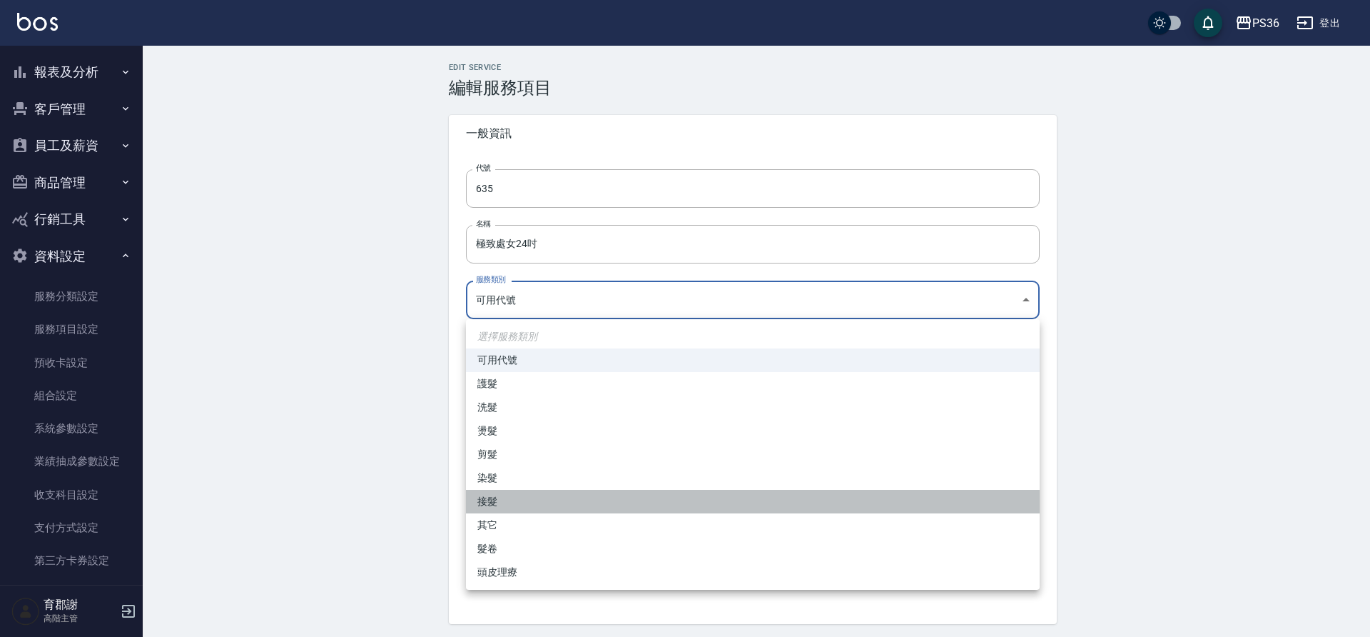
click at [514, 505] on li "接髮" at bounding box center [753, 502] width 574 height 24
type input "a98def18-32c3-496d-8cd6-bff6b05695c2"
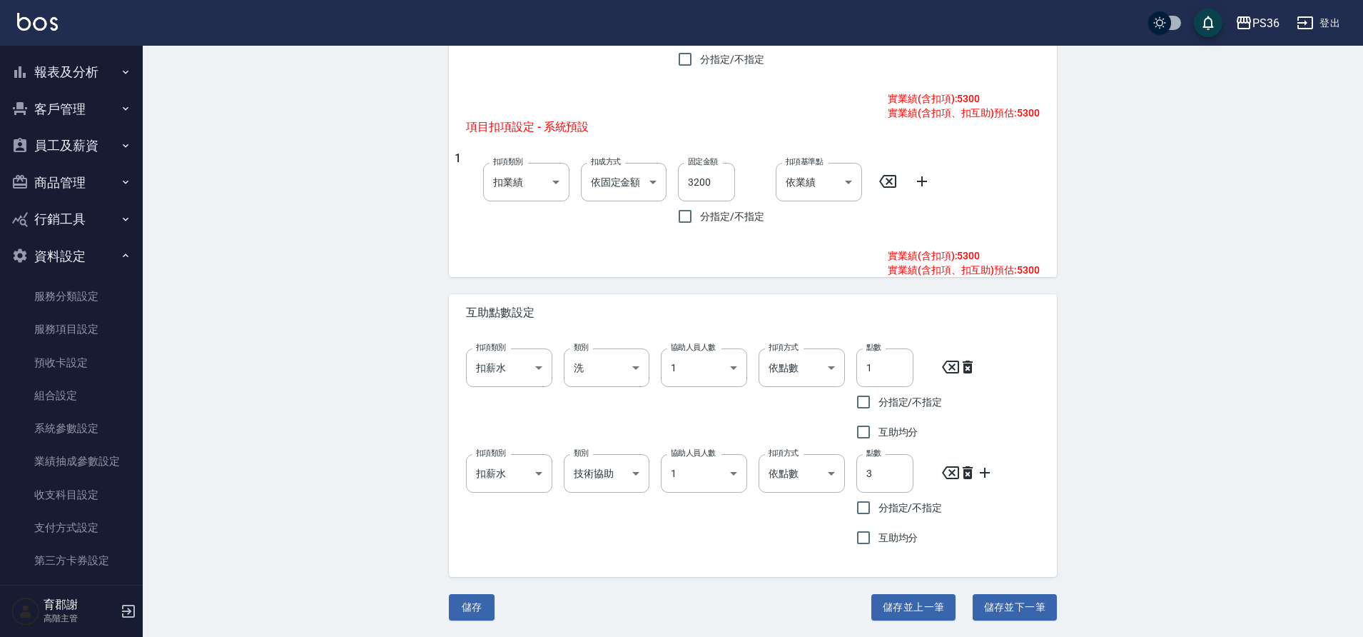
scroll to position [690, 0]
click at [459, 617] on button "儲存" at bounding box center [472, 606] width 46 height 26
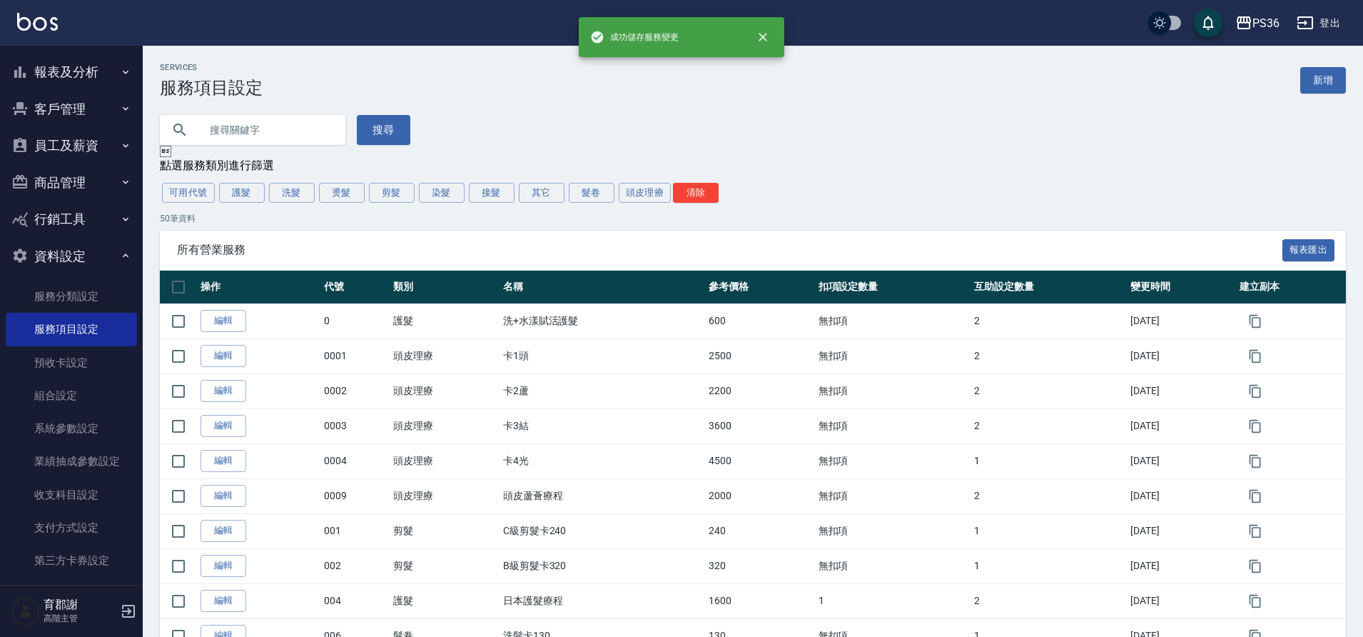
click at [86, 76] on button "報表及分析" at bounding box center [71, 72] width 131 height 37
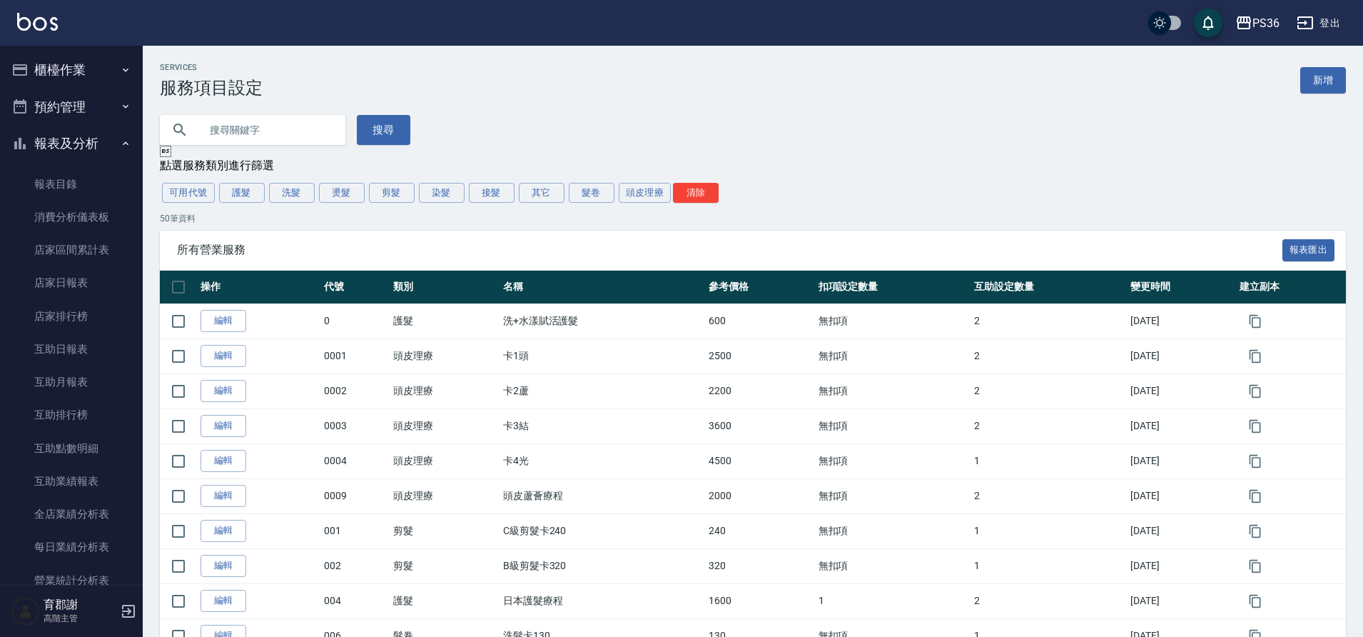
click at [90, 60] on button "櫃檯作業" at bounding box center [71, 69] width 131 height 37
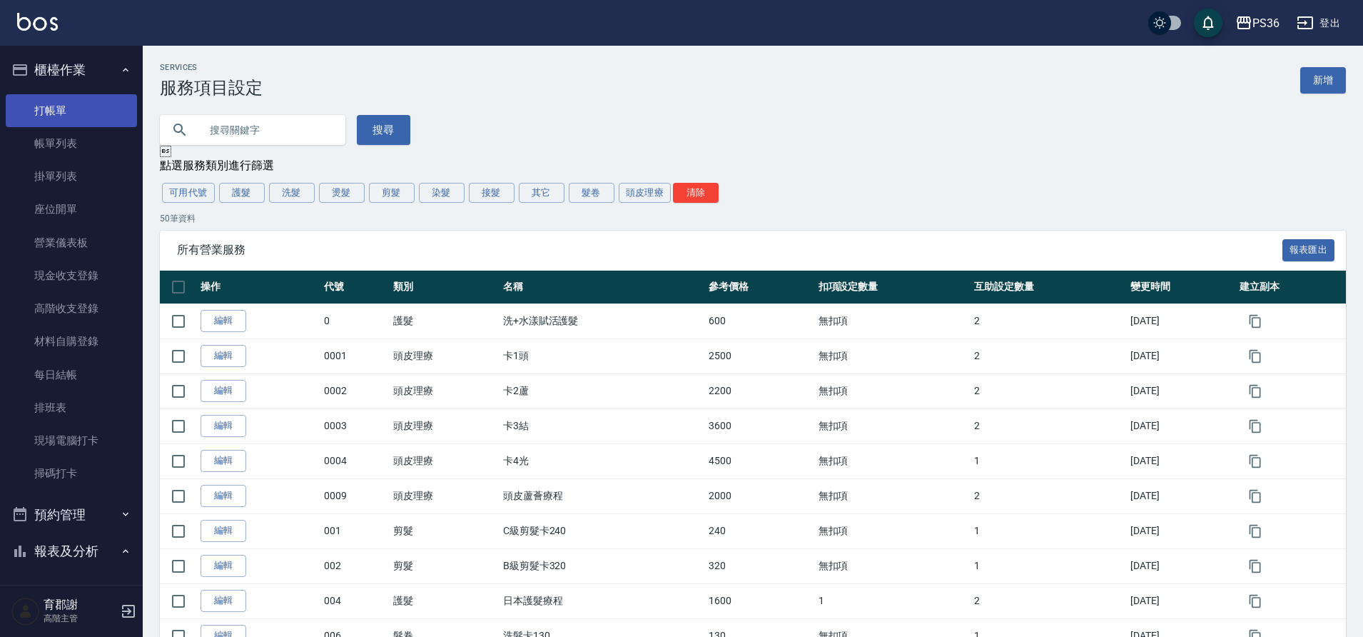
click at [91, 115] on link "打帳單" at bounding box center [71, 110] width 131 height 33
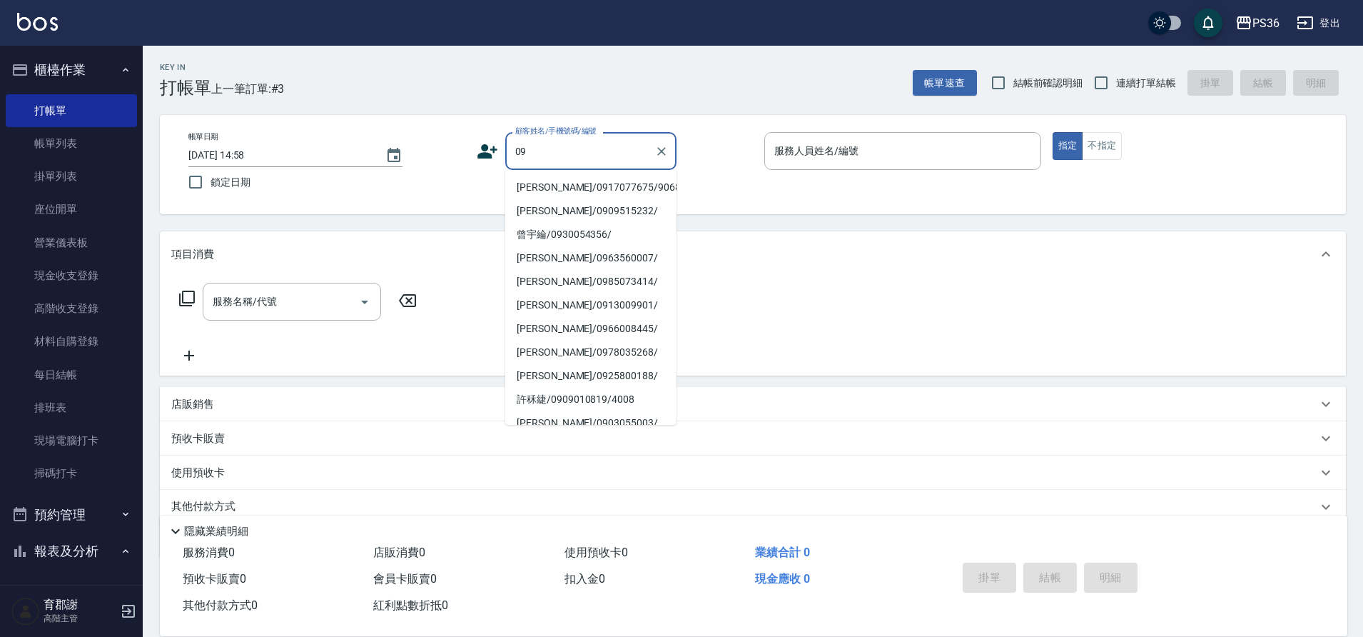
click at [570, 186] on li "[PERSON_NAME]/0917077675/9068" at bounding box center [590, 188] width 171 height 24
type input "[PERSON_NAME]/0917077675/9068"
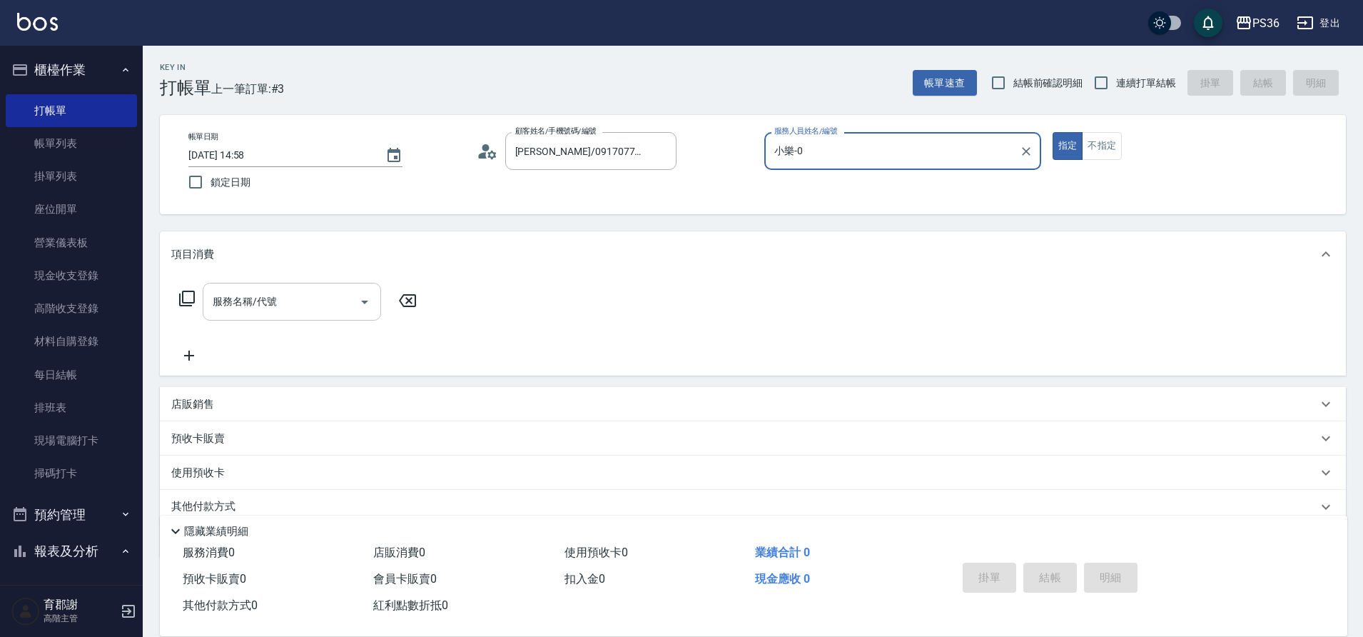
type input "小樂-0"
click at [183, 304] on icon at bounding box center [186, 298] width 17 height 17
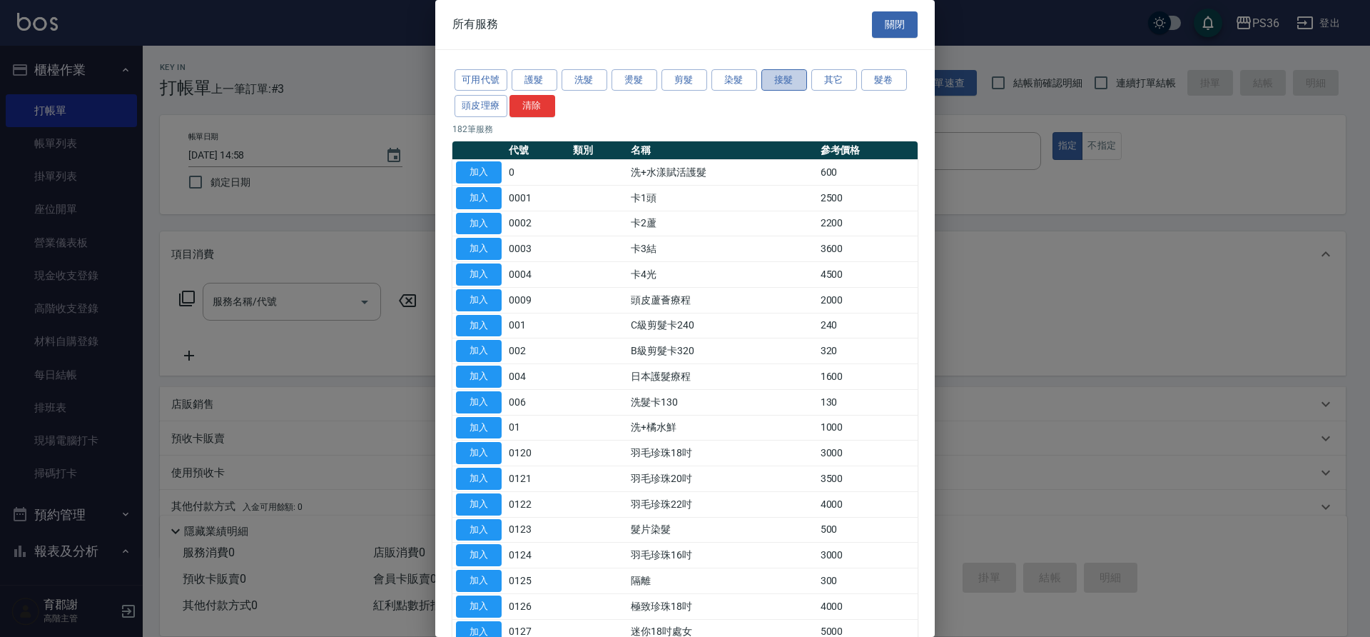
click at [784, 74] on button "接髮" at bounding box center [785, 80] width 46 height 22
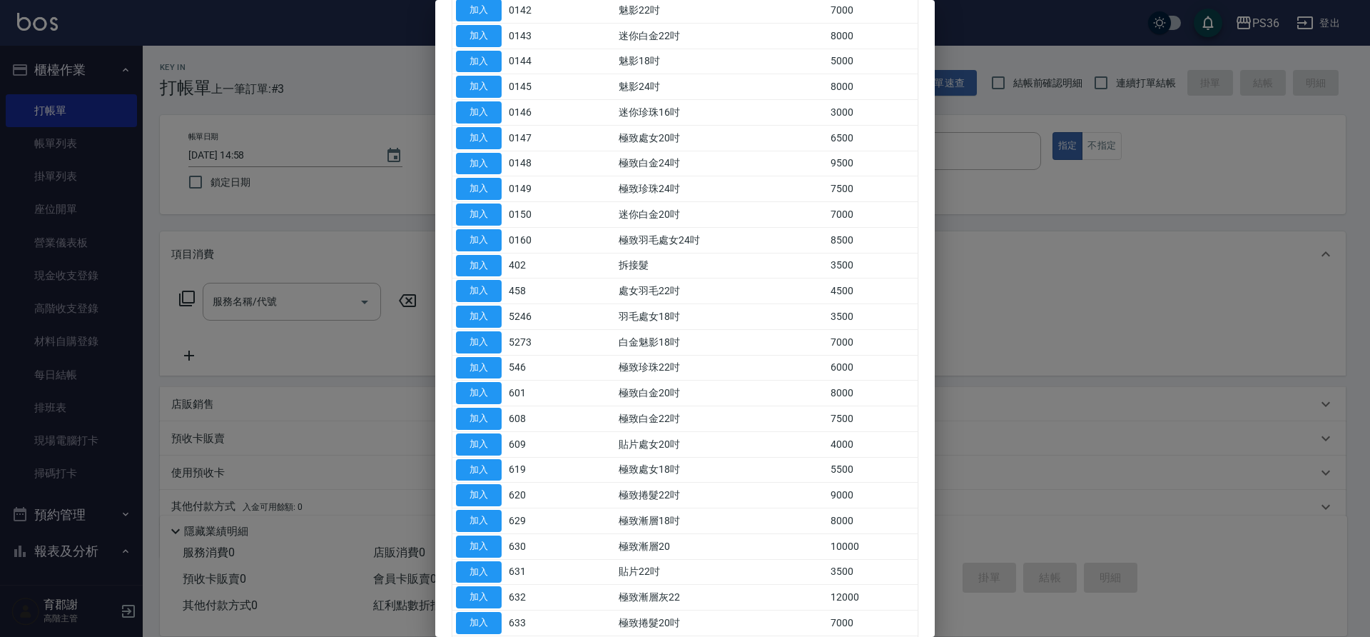
scroll to position [785, 0]
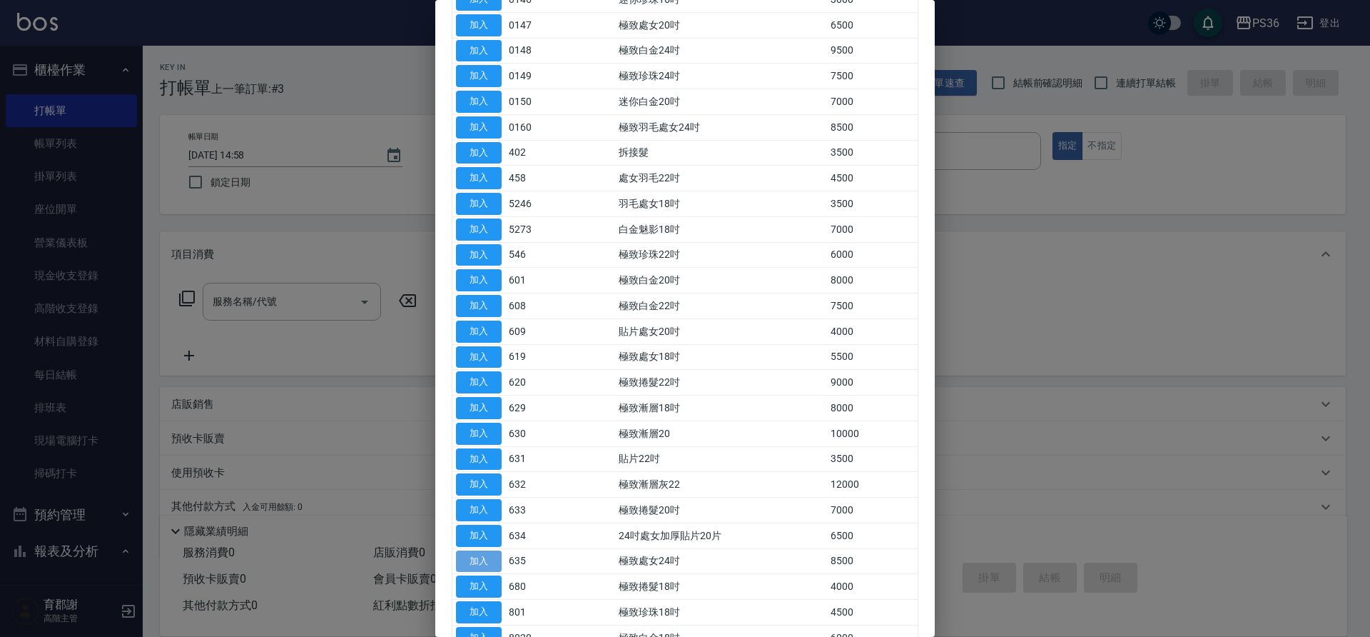
click at [480, 565] on button "加入" at bounding box center [479, 561] width 46 height 22
type input "極致處女24吋(635)"
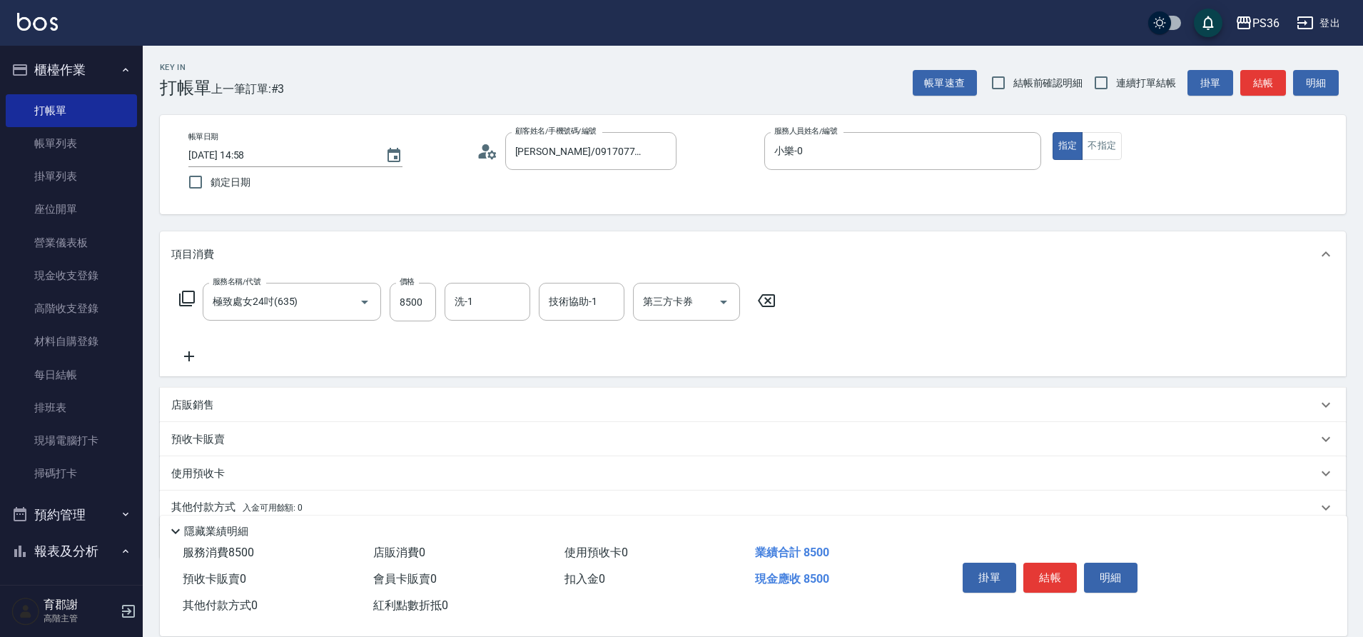
click at [193, 359] on icon at bounding box center [189, 356] width 36 height 17
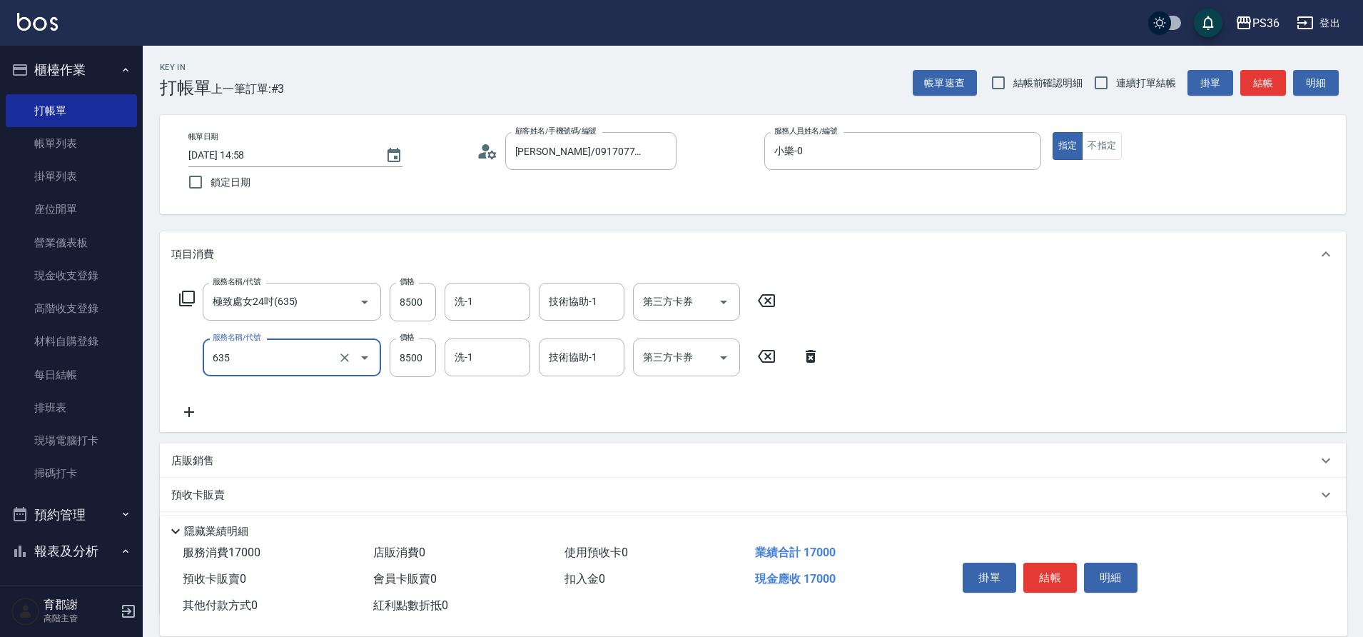
type input "極致處女24吋(635)"
click at [196, 413] on icon at bounding box center [189, 411] width 36 height 17
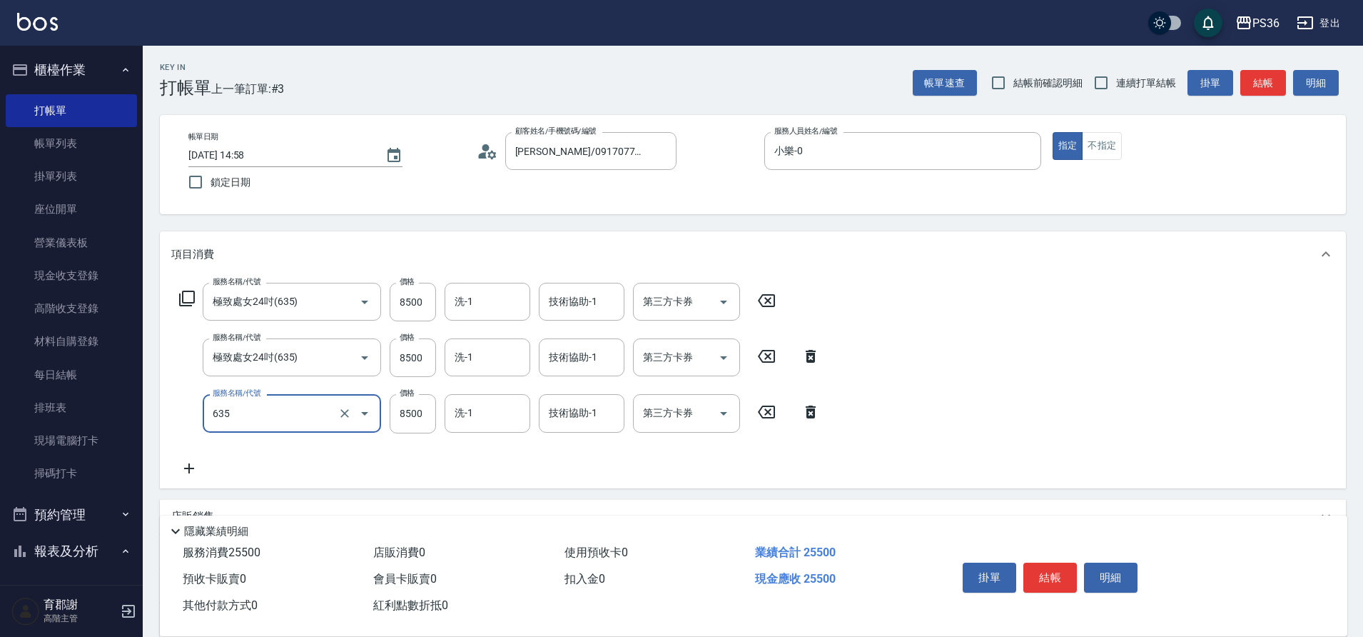
type input "極致處女24吋(635)"
click at [190, 468] on icon at bounding box center [189, 468] width 10 height 10
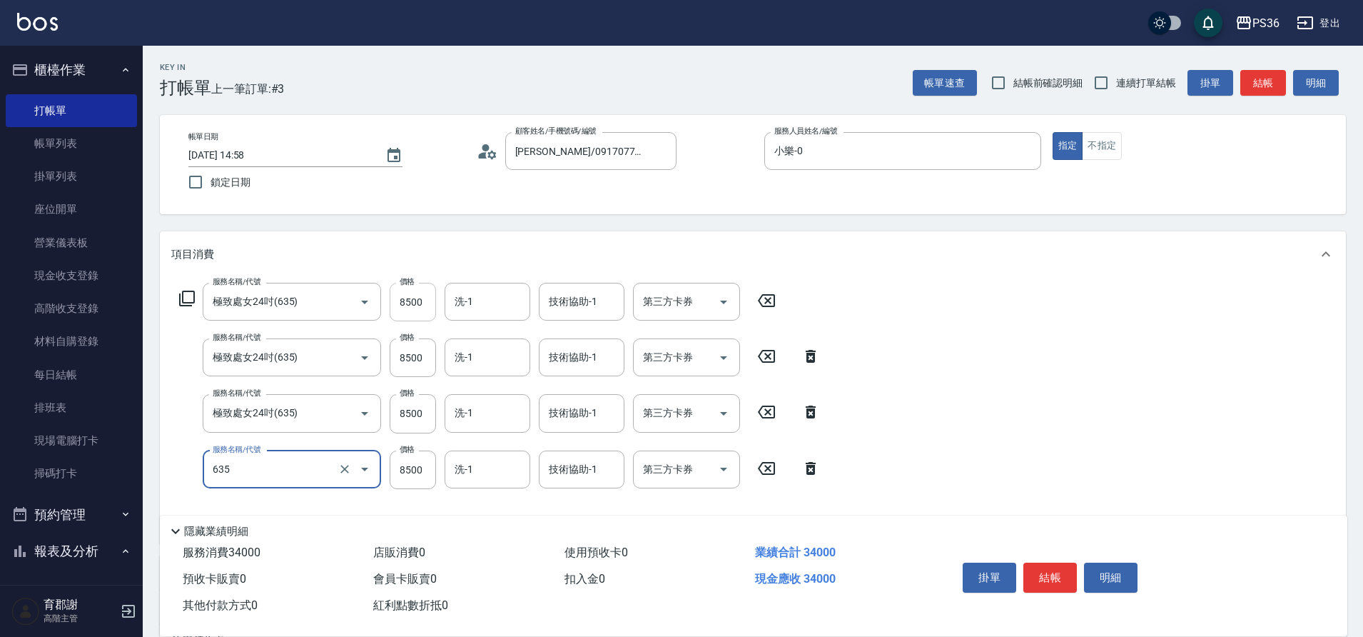
click at [404, 308] on input "8500" at bounding box center [413, 302] width 46 height 39
type input "極致處女24吋(635)"
type input "7000"
click at [415, 419] on input "8500" at bounding box center [413, 413] width 46 height 39
type input "7000"
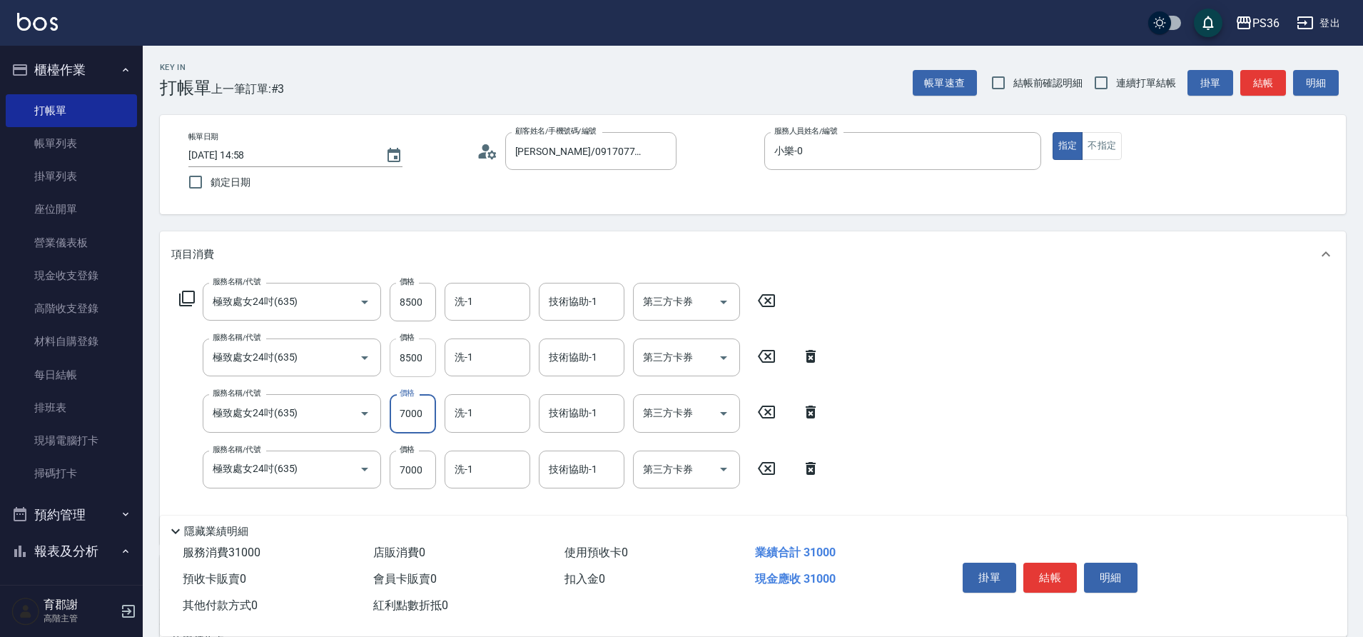
click at [409, 348] on input "8500" at bounding box center [413, 357] width 46 height 39
type input "7000"
click at [412, 303] on input "8500" at bounding box center [413, 302] width 46 height 39
click at [410, 301] on input "7000" at bounding box center [413, 302] width 46 height 39
drag, startPoint x: 423, startPoint y: 300, endPoint x: 315, endPoint y: 306, distance: 108.0
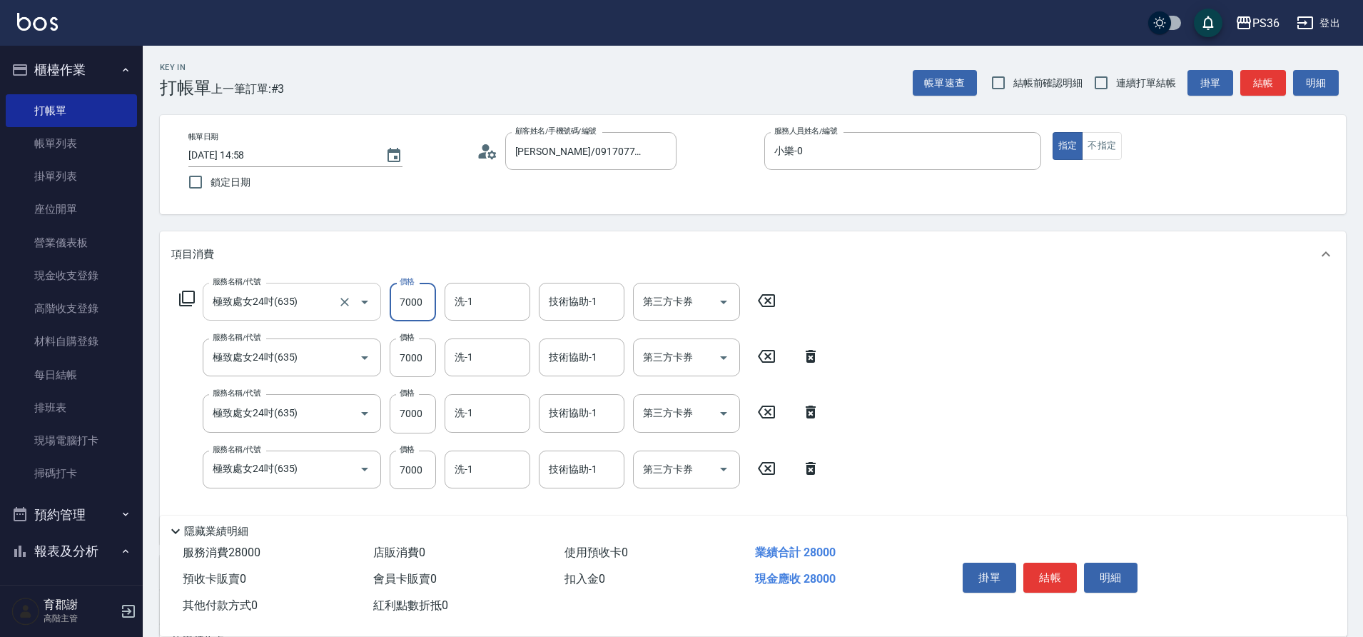
click at [322, 308] on div "服務名稱/代號 極致處女24吋(635) 服務名稱/代號 價格 7000 價格 洗-1 洗-1 技術協助-1 技術協助-1 第三方卡券 第三方卡券" at bounding box center [477, 302] width 613 height 39
type input "6999"
click at [188, 307] on icon at bounding box center [186, 298] width 17 height 17
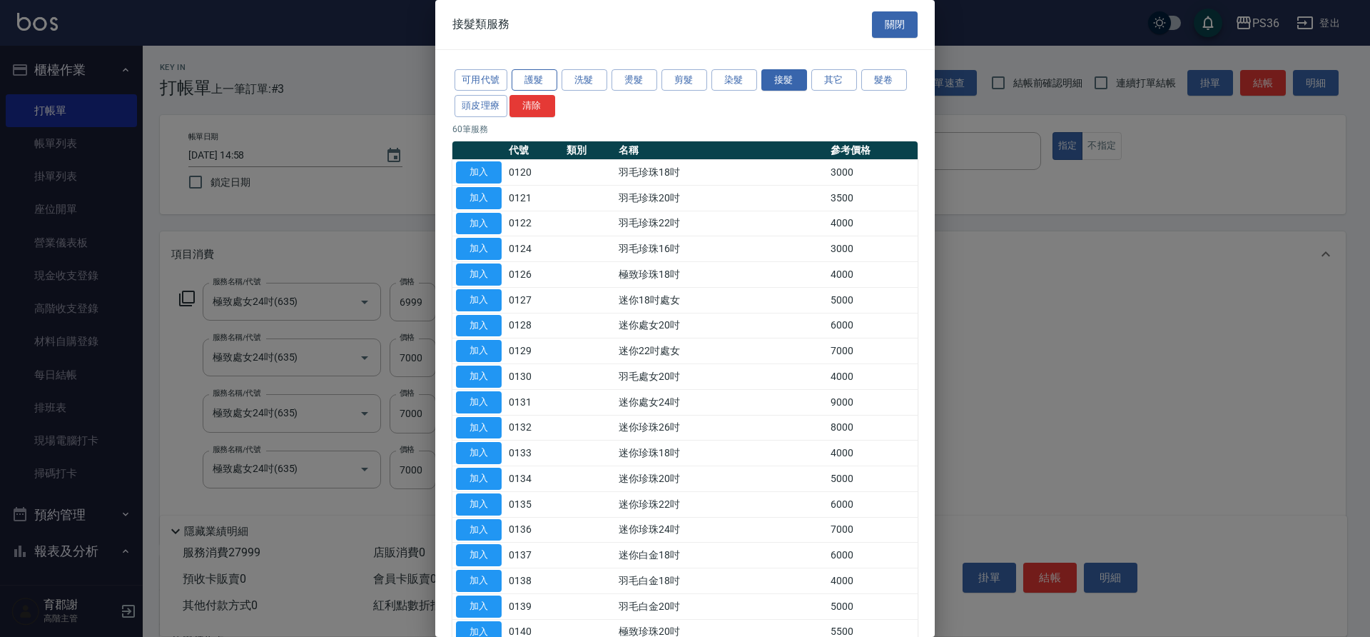
click at [540, 82] on button "護髮" at bounding box center [535, 80] width 46 height 22
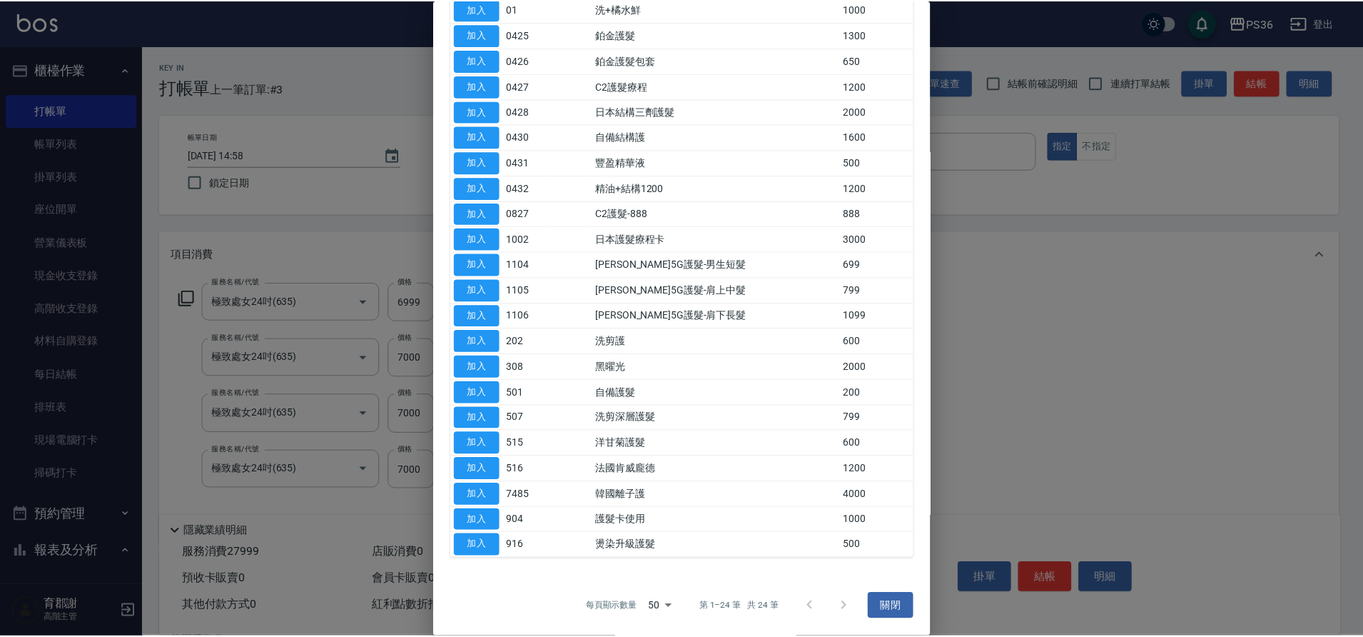
scroll to position [143, 0]
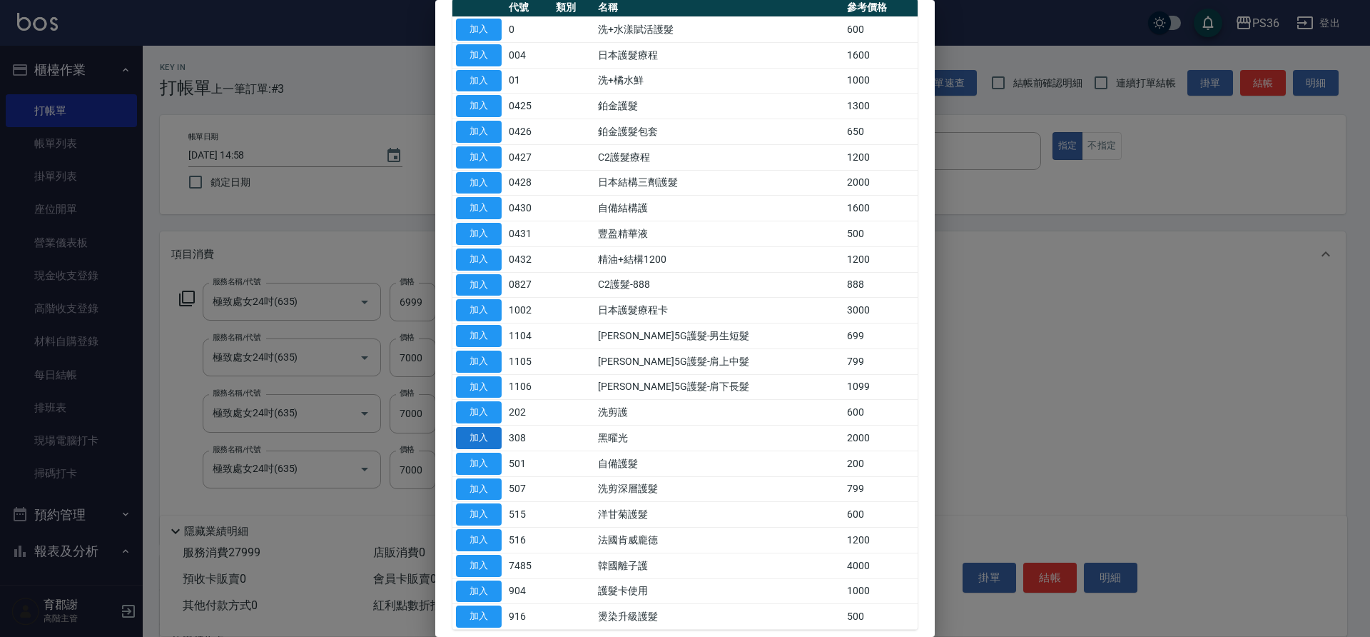
click at [495, 440] on button "加入" at bounding box center [479, 438] width 46 height 22
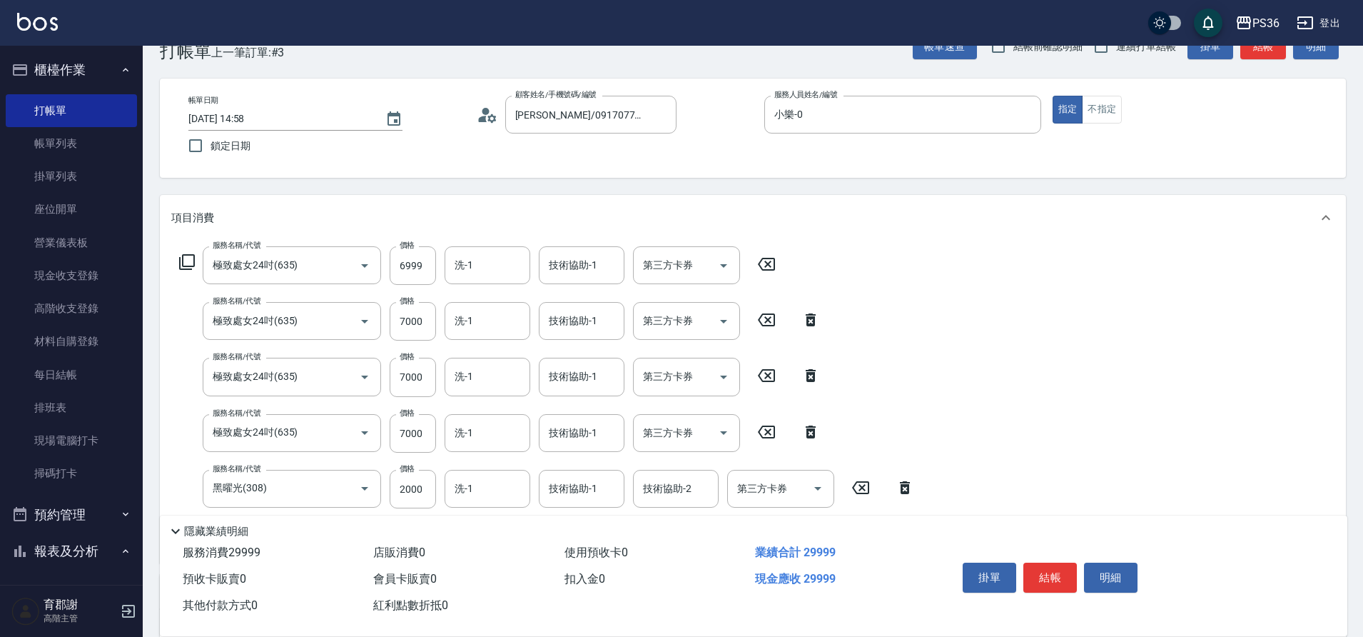
scroll to position [71, 0]
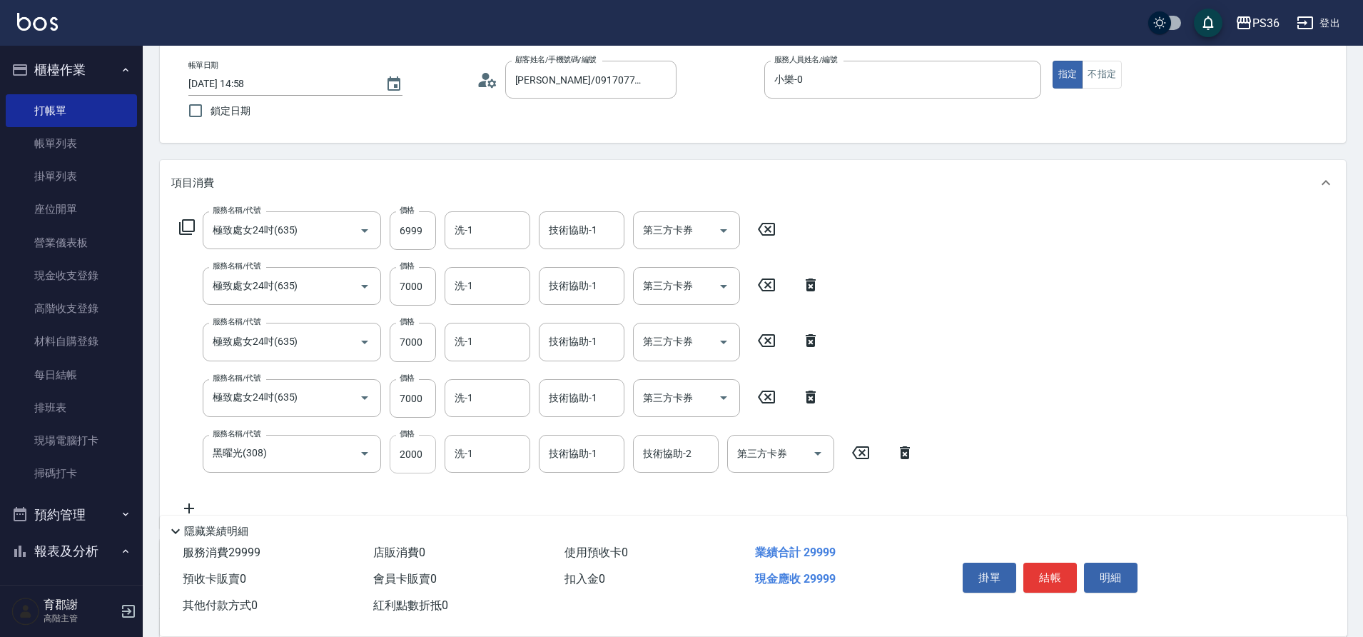
click at [418, 455] on input "2000" at bounding box center [413, 454] width 46 height 39
drag, startPoint x: 423, startPoint y: 455, endPoint x: 332, endPoint y: 458, distance: 91.4
click at [355, 459] on div "服務名稱/代號 黑曜光(308) 服務名稱/代號 價格 2000 價格 洗-1 洗-1 技術協助-1 技術協助-1 技術協助-2 技術協助-2 第三方卡券 第…" at bounding box center [547, 454] width 752 height 39
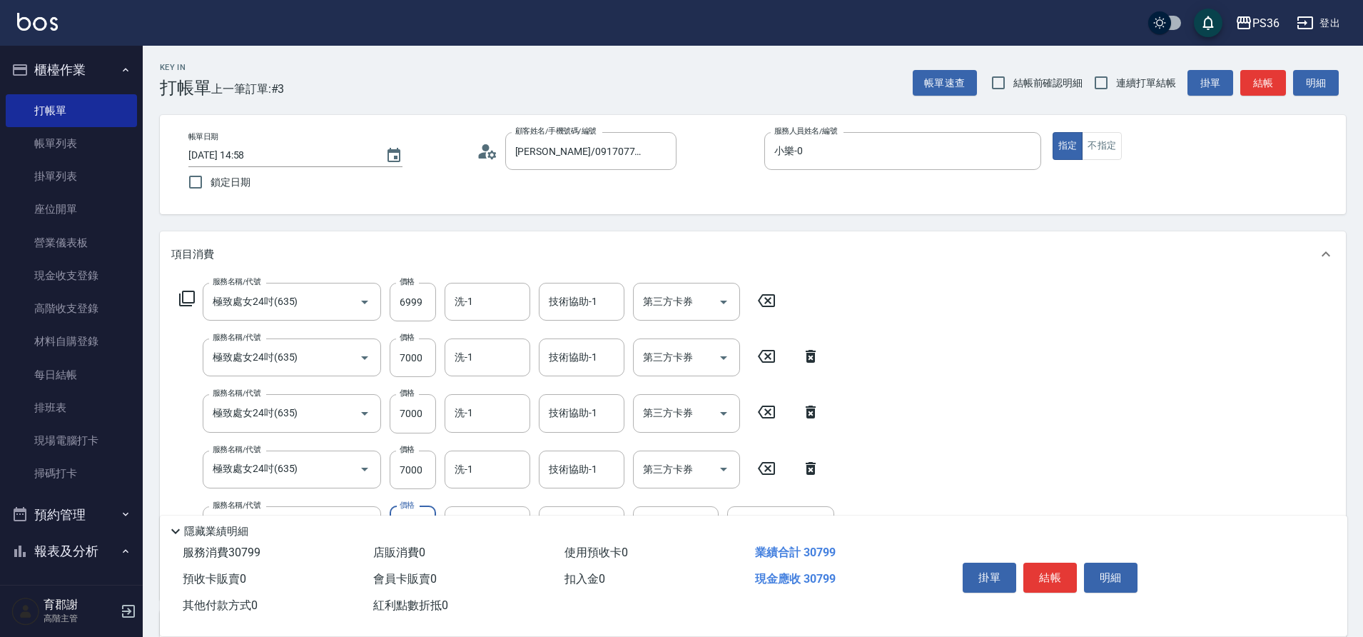
scroll to position [283, 0]
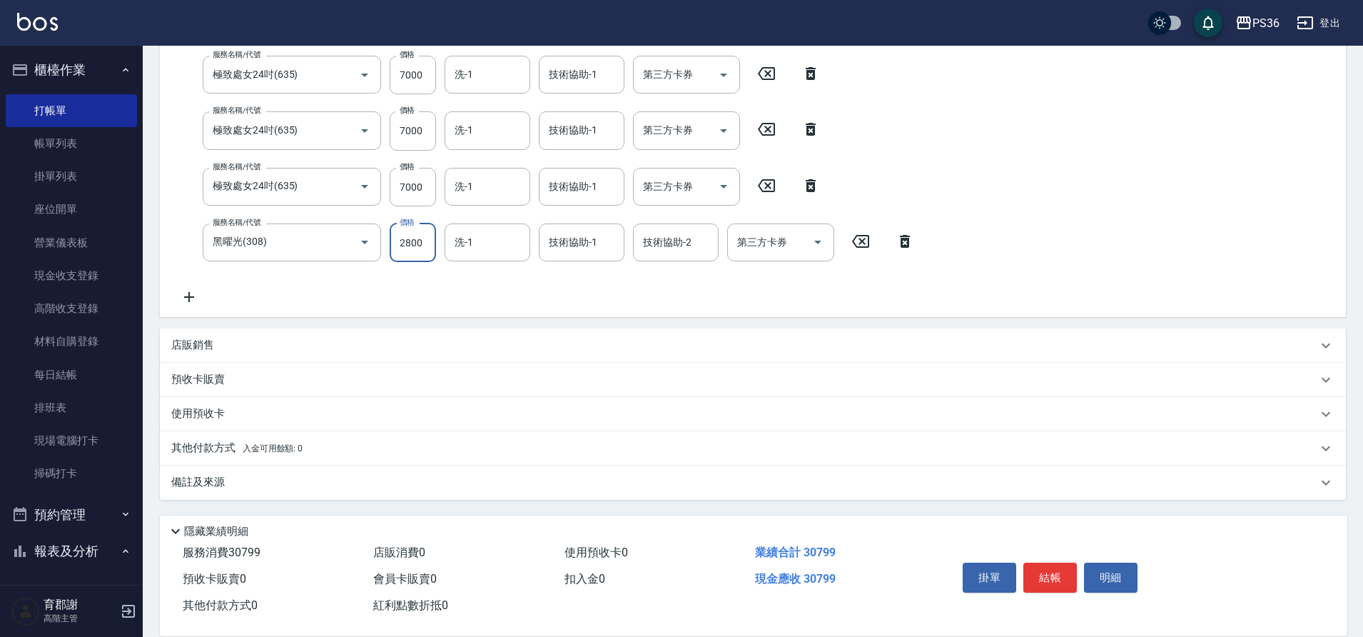
type input "2800"
click at [201, 440] on p "其他付款方式 入金可用餘額: 0" at bounding box center [236, 448] width 131 height 16
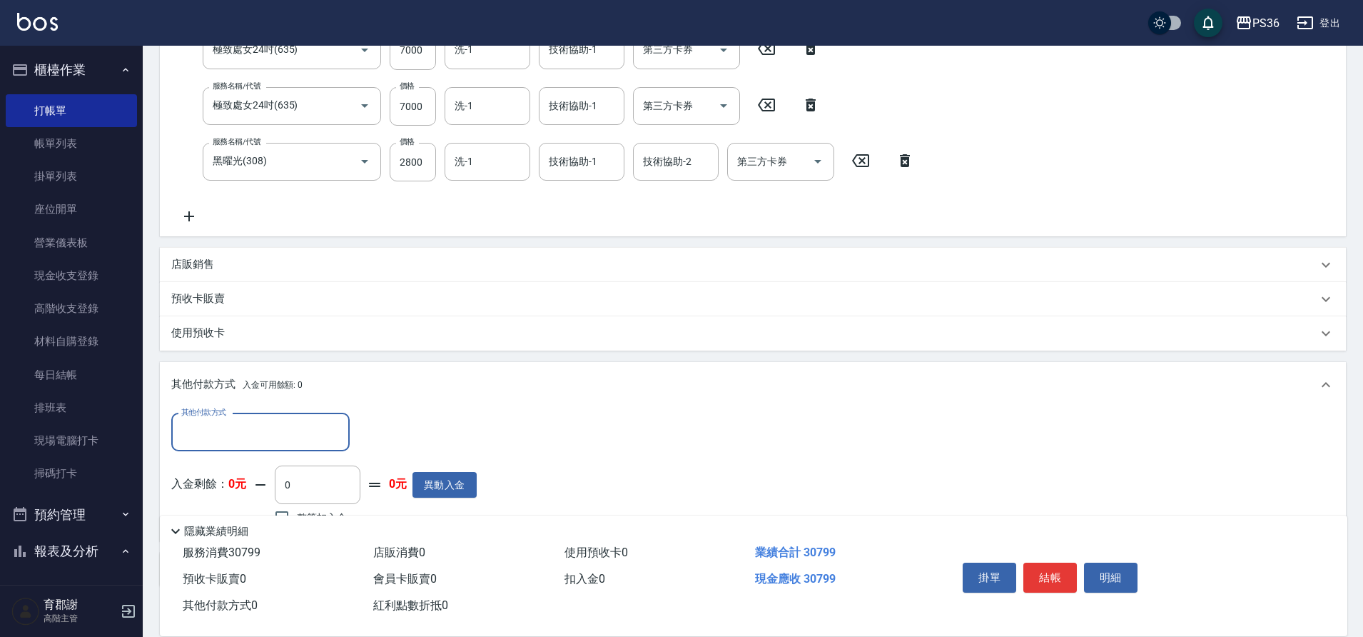
scroll to position [425, 0]
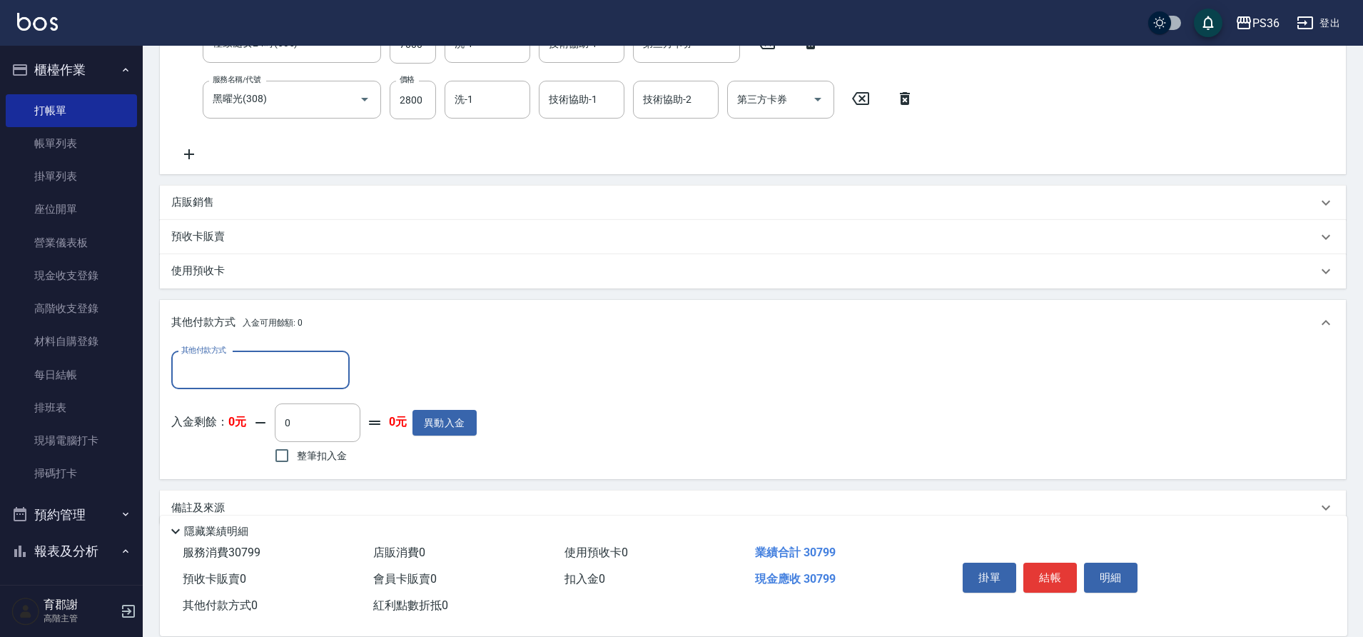
click at [276, 371] on input "其他付款方式" at bounding box center [261, 370] width 166 height 25
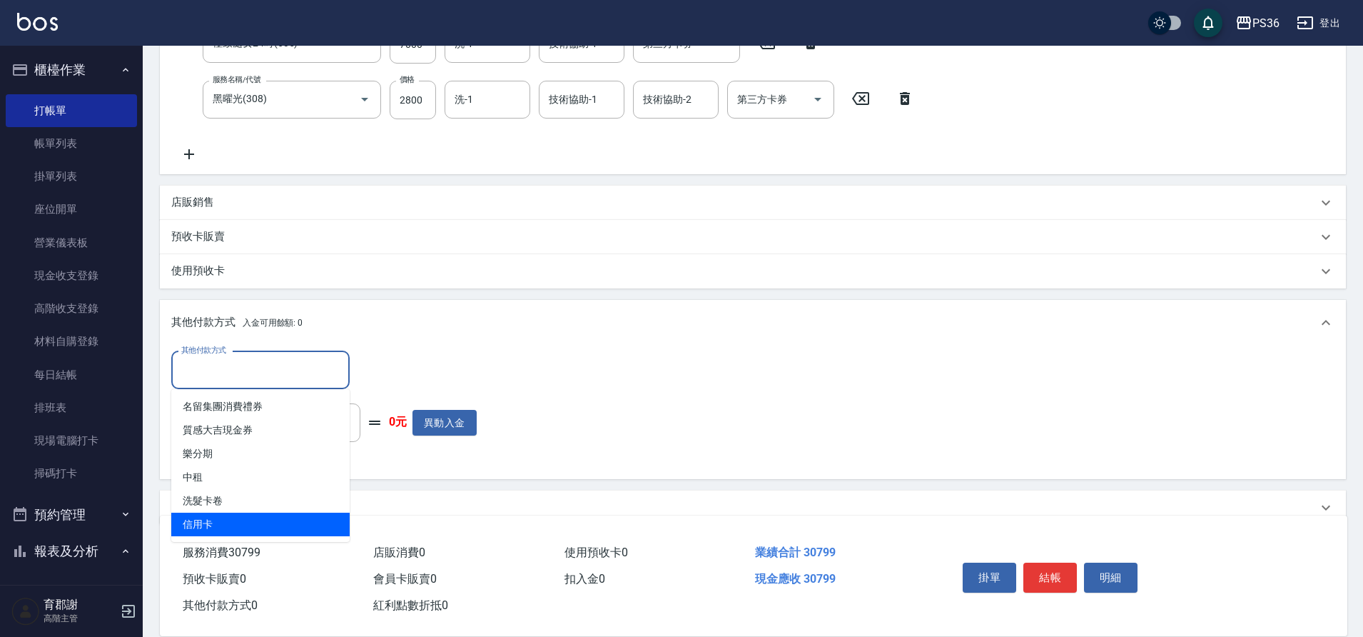
click at [209, 517] on span "信用卡" at bounding box center [260, 525] width 178 height 24
type input "信用卡"
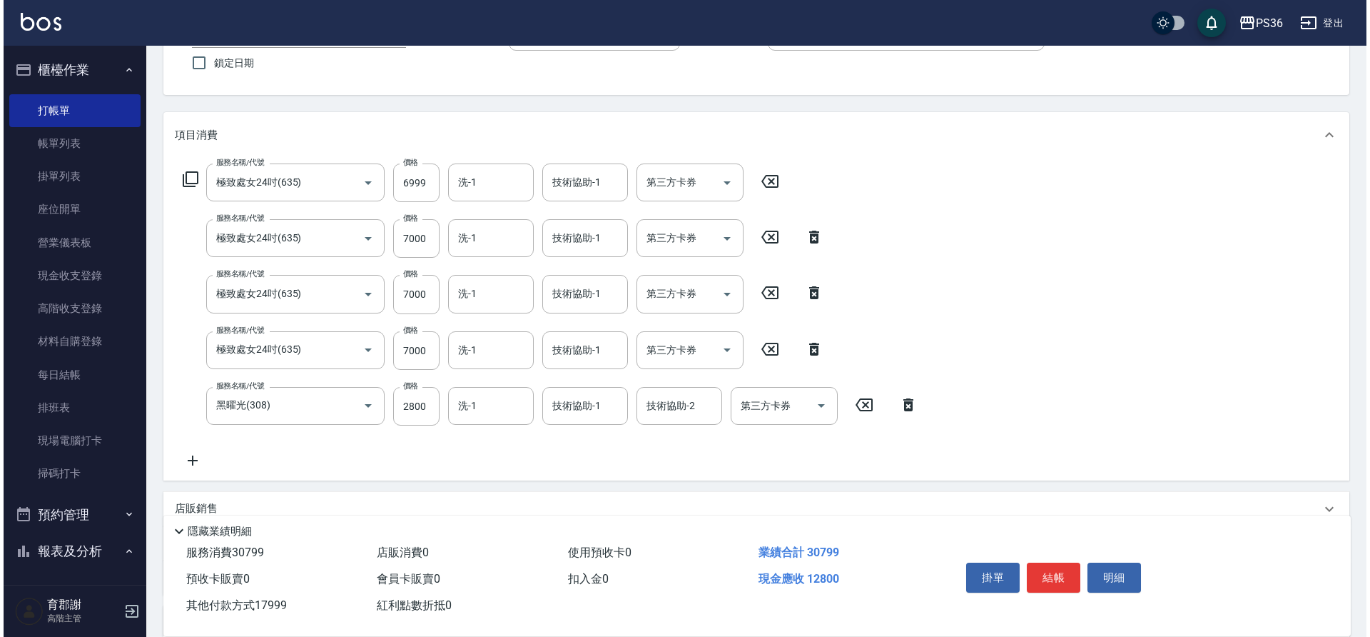
scroll to position [0, 0]
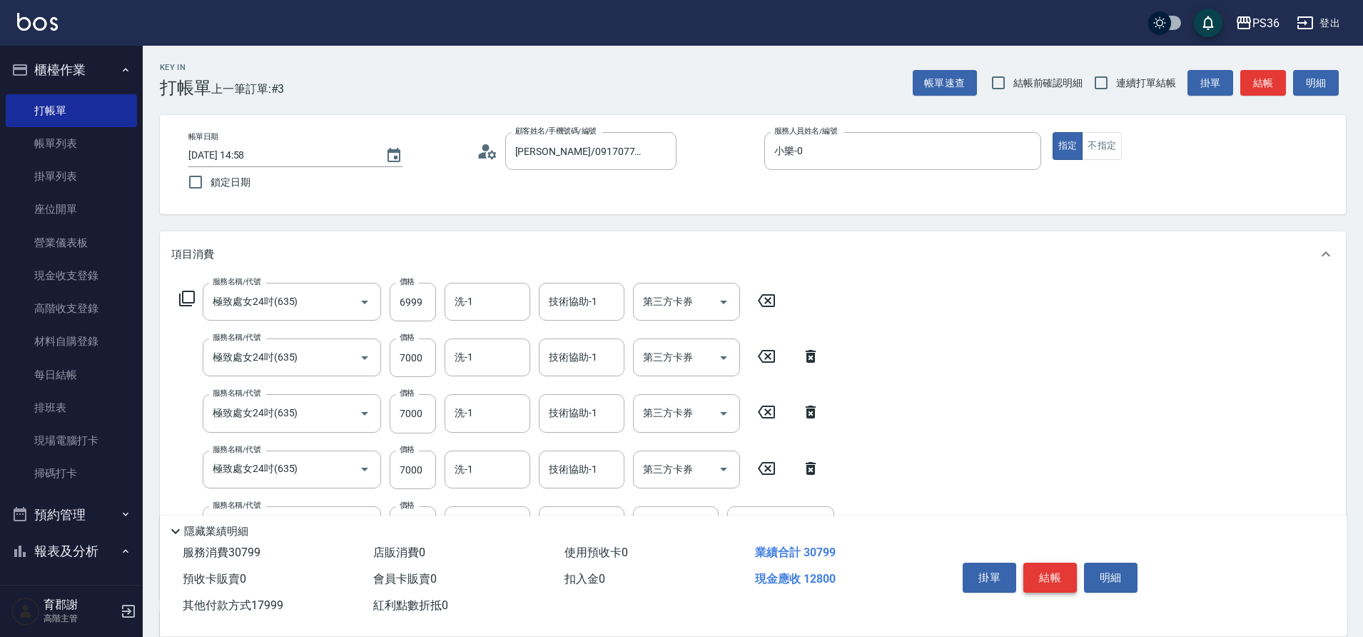
type input "17999"
click at [1062, 566] on button "結帳" at bounding box center [1051, 577] width 54 height 30
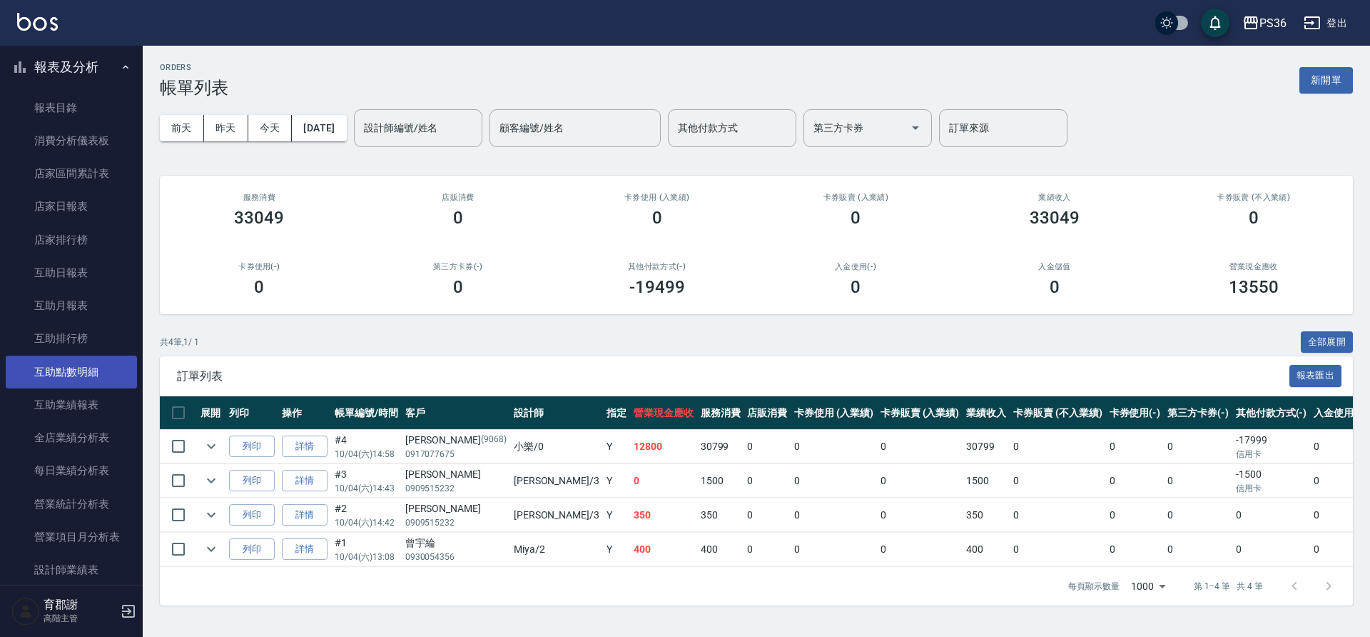
scroll to position [642, 0]
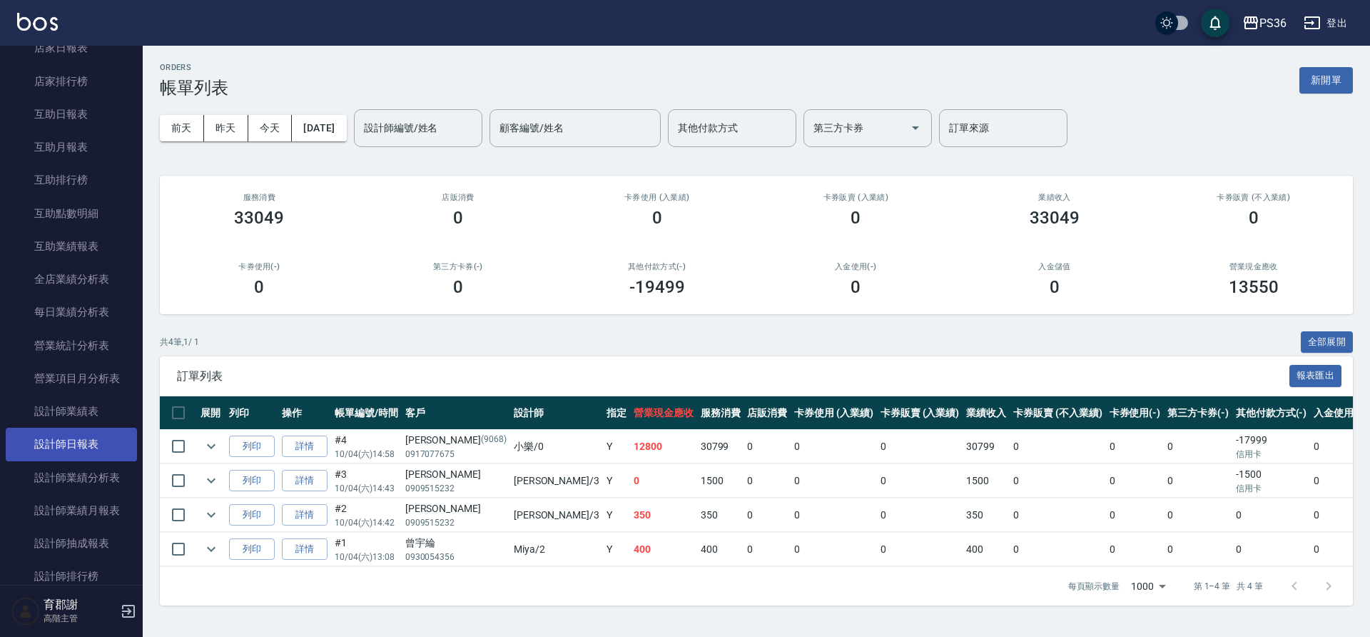
click at [76, 441] on link "設計師日報表" at bounding box center [71, 444] width 131 height 33
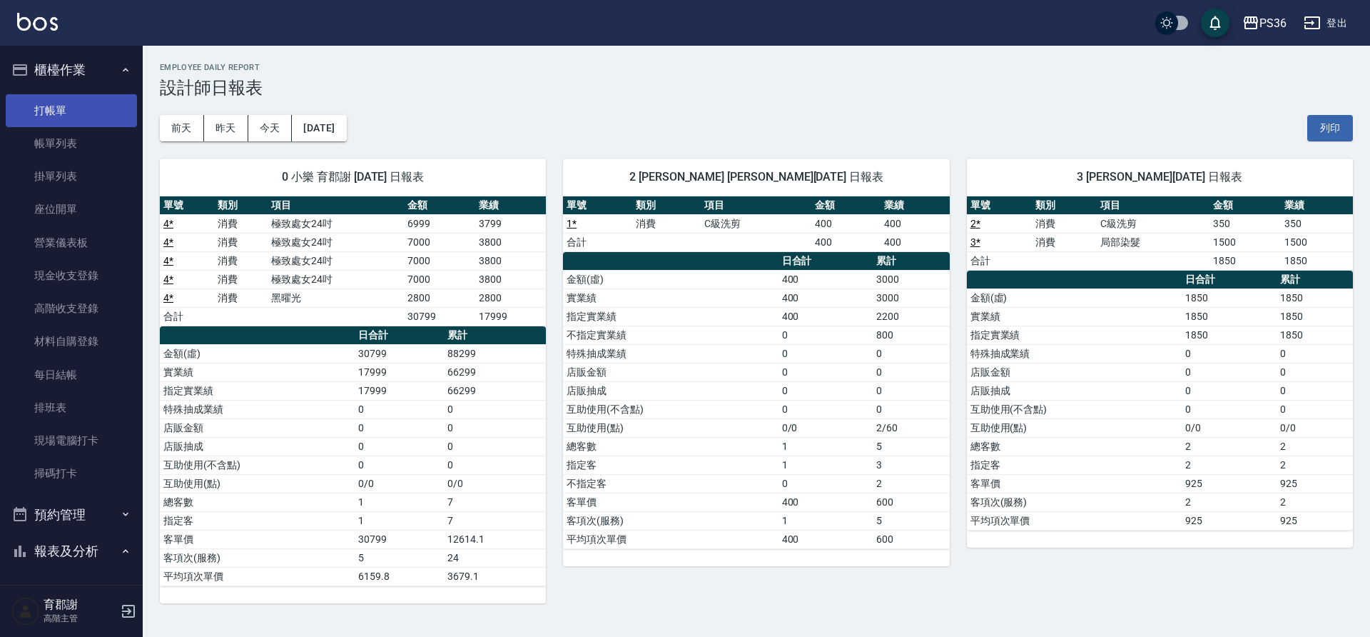
click at [86, 108] on link "打帳單" at bounding box center [71, 110] width 131 height 33
